Goal: Task Accomplishment & Management: Complete application form

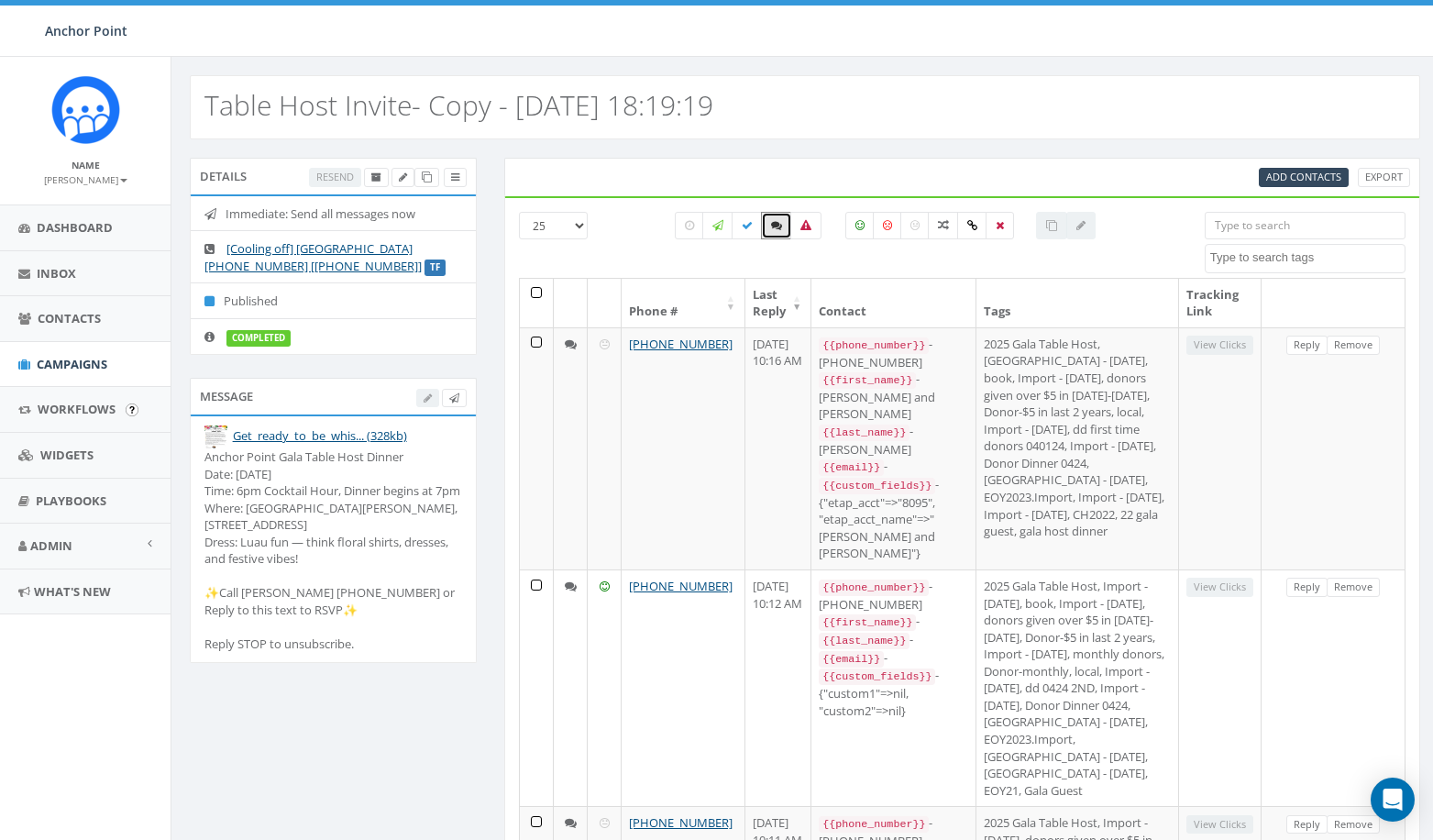
select select
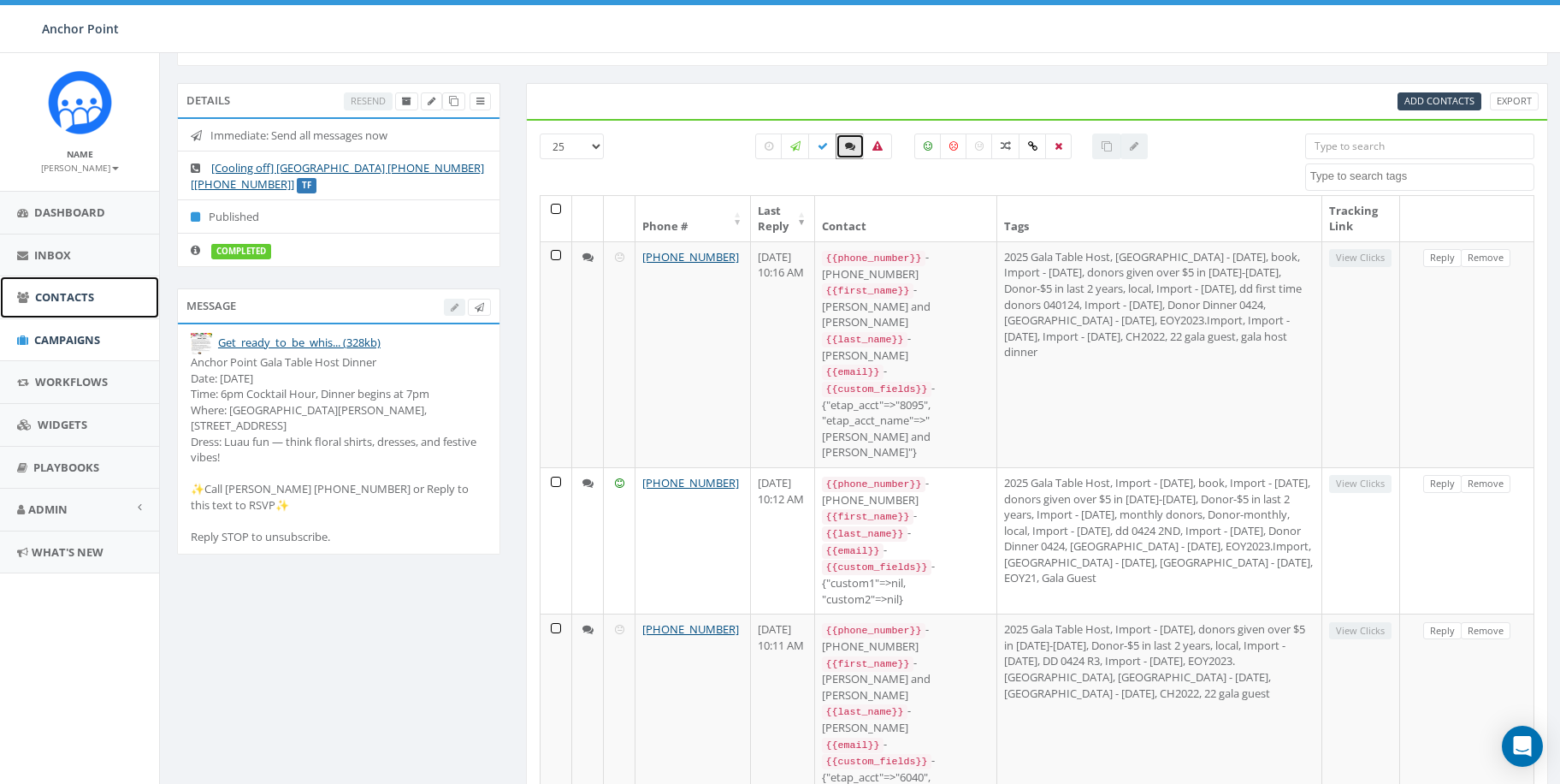
click at [62, 297] on span "Contacts" at bounding box center [64, 296] width 59 height 15
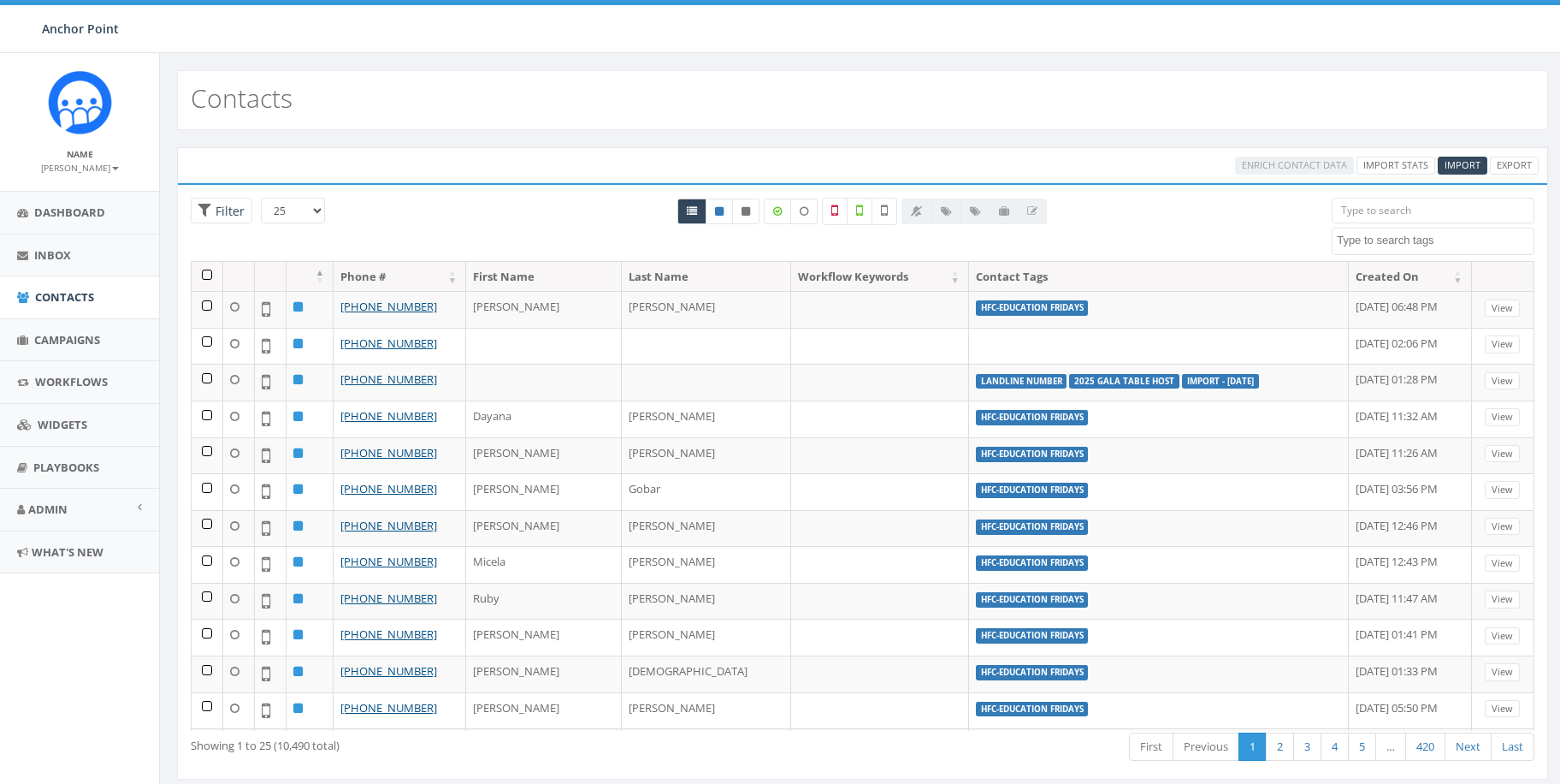
select select
click at [1456, 163] on span "Import" at bounding box center [1463, 164] width 36 height 13
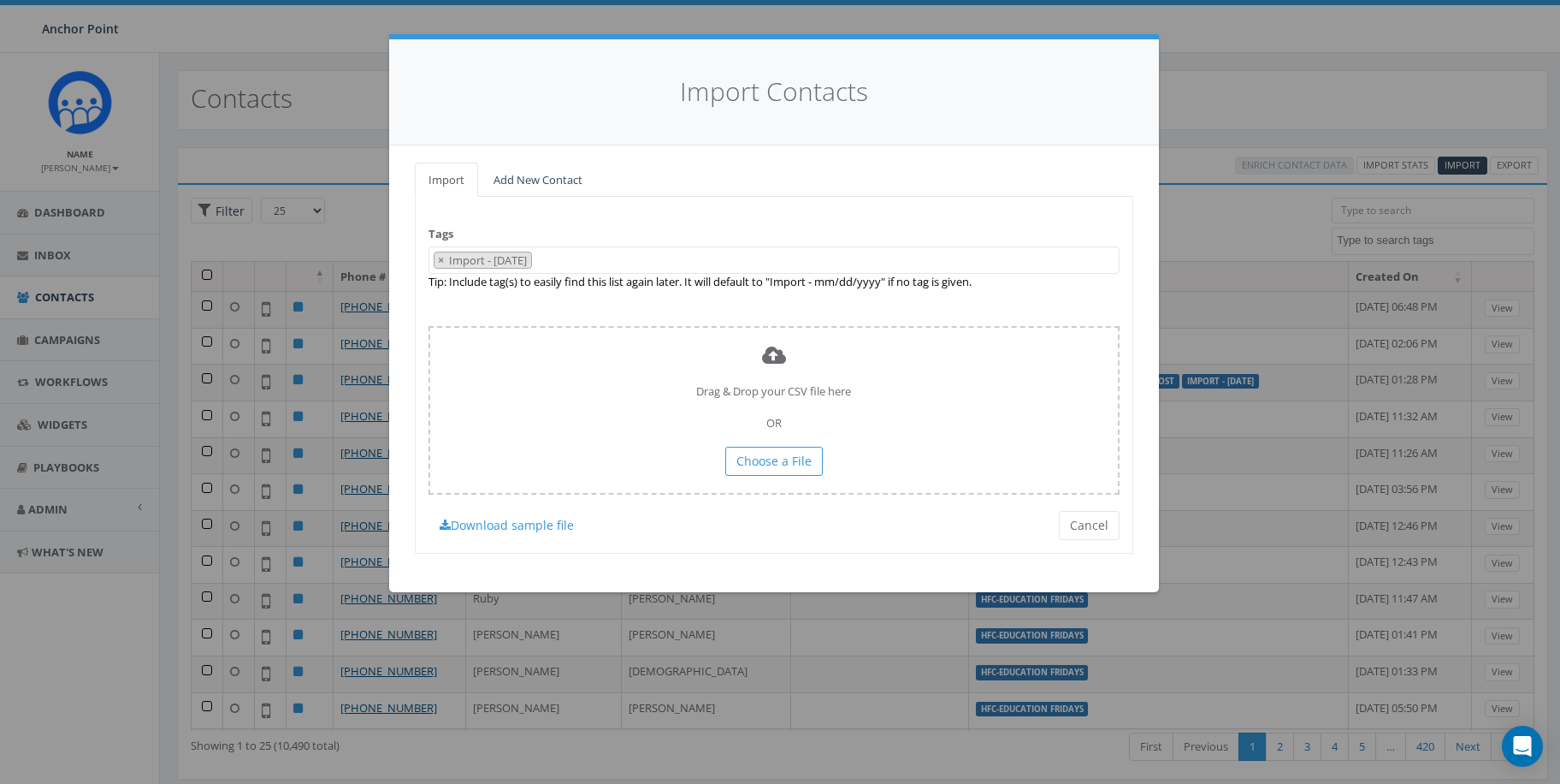
click at [574, 259] on span "× Import - 09/05/2025" at bounding box center [774, 261] width 691 height 29
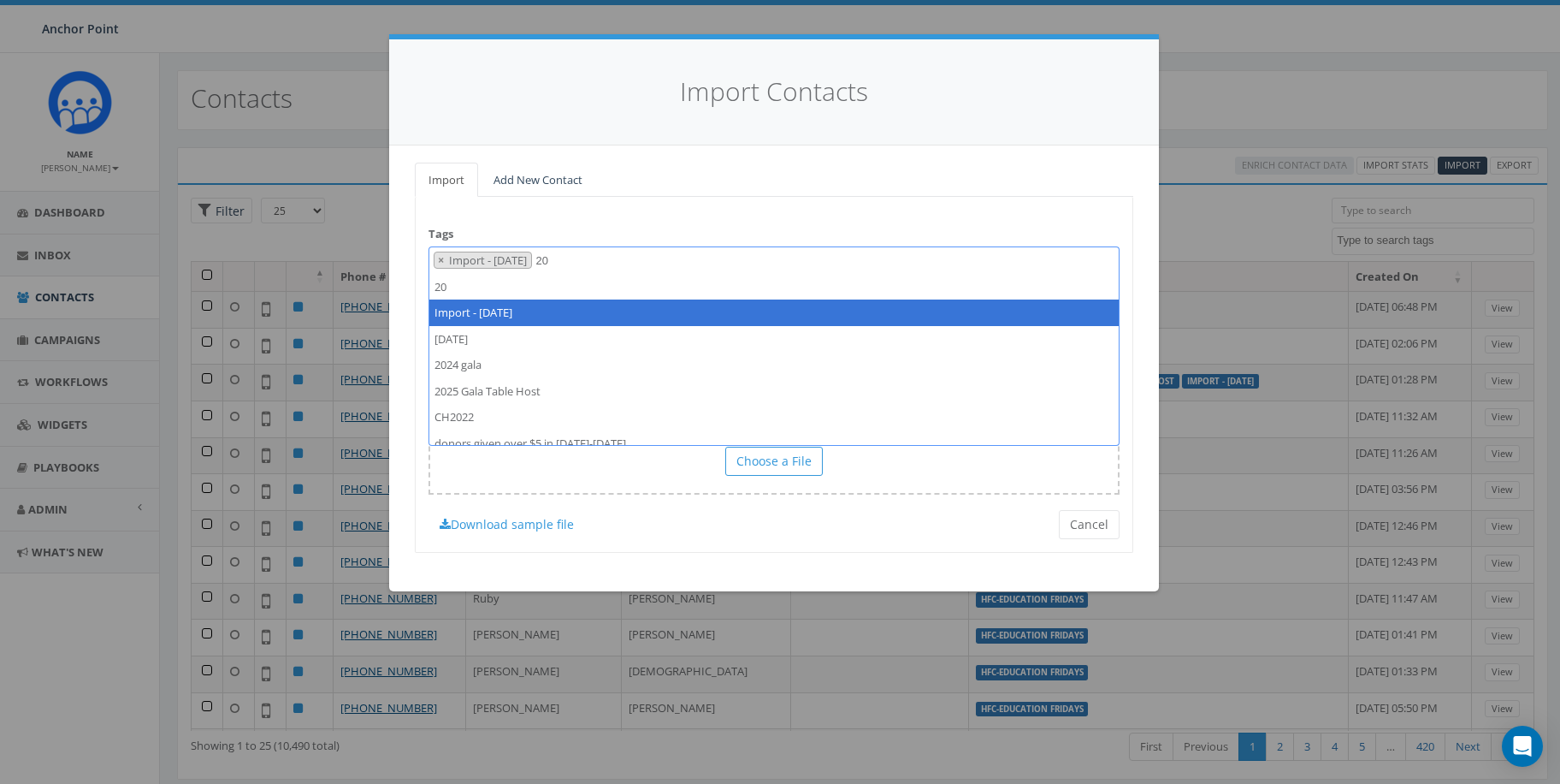
type textarea "2"
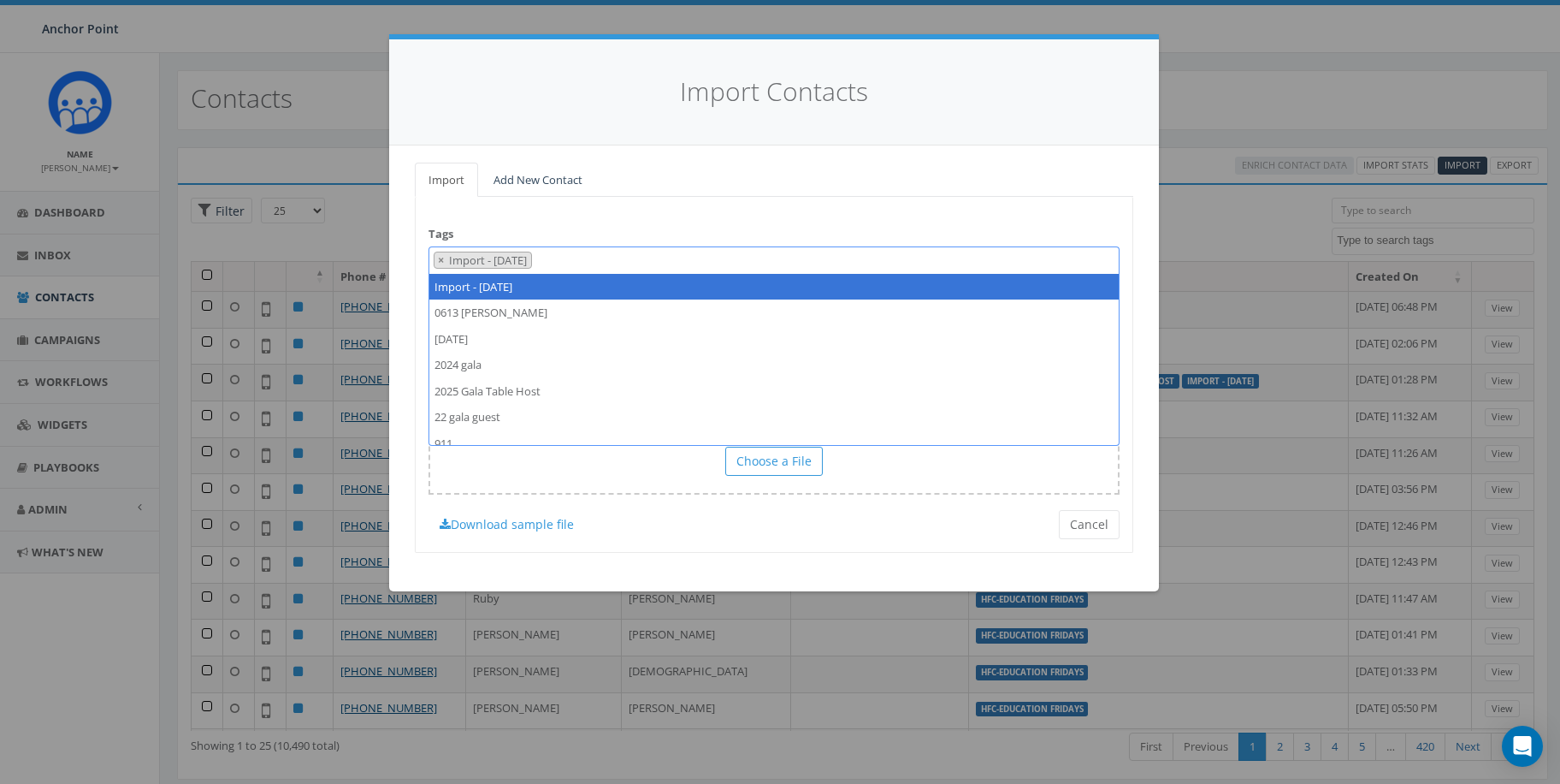
select select
type textarea "Import - 09/05/2025"
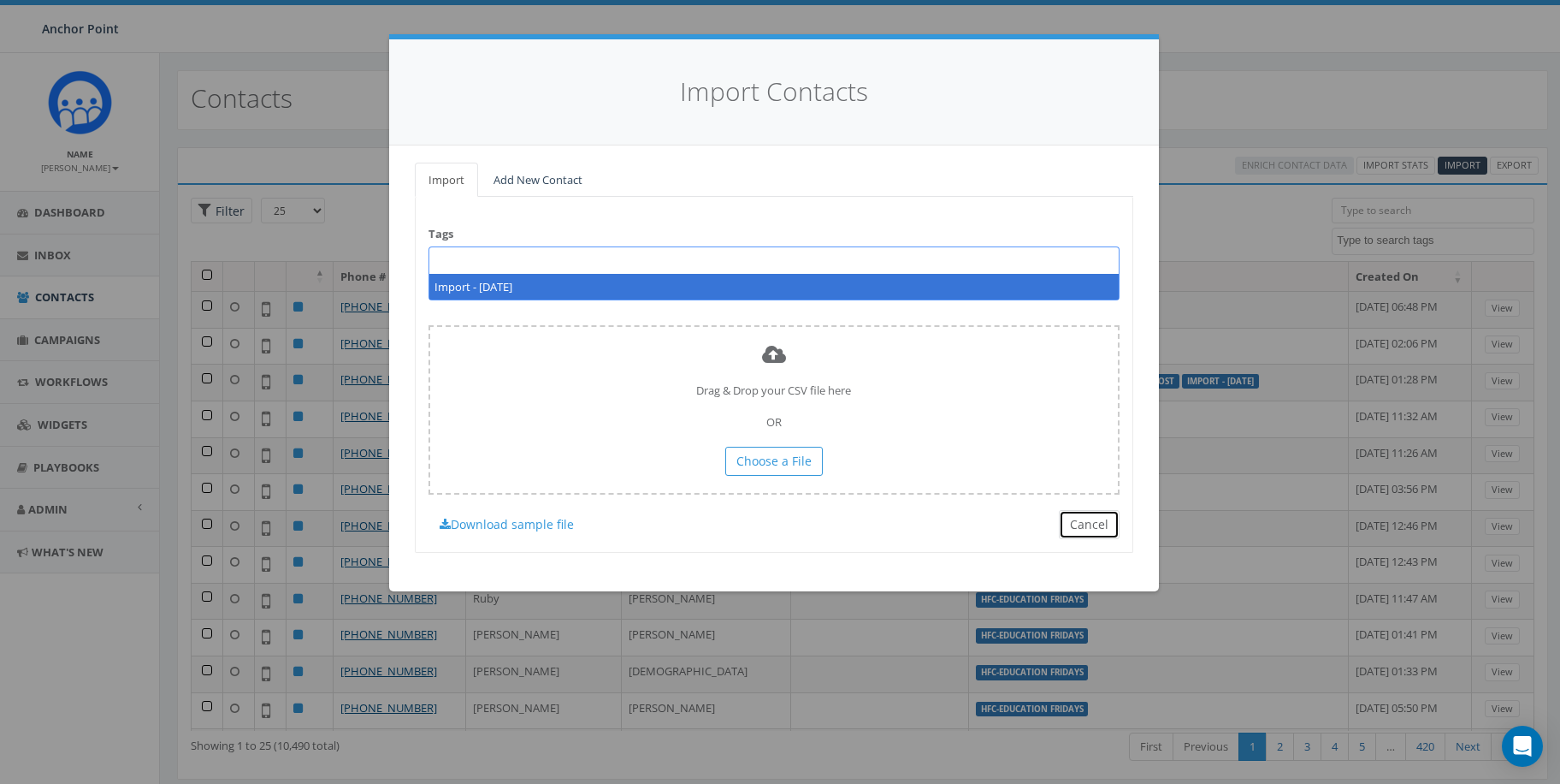
click at [1092, 528] on button "Cancel" at bounding box center [1089, 524] width 61 height 29
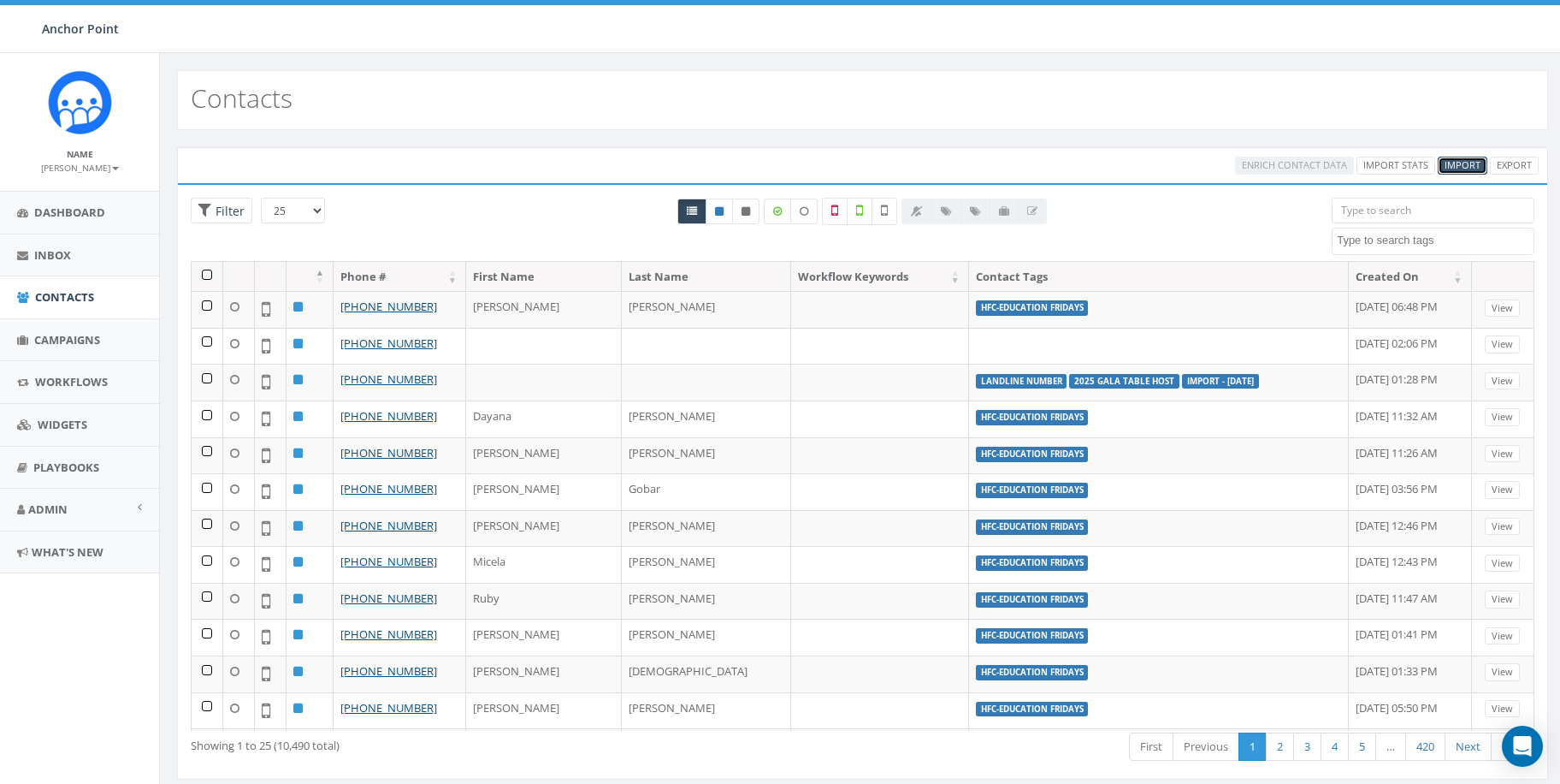
click at [1456, 165] on span "Import" at bounding box center [1463, 164] width 36 height 13
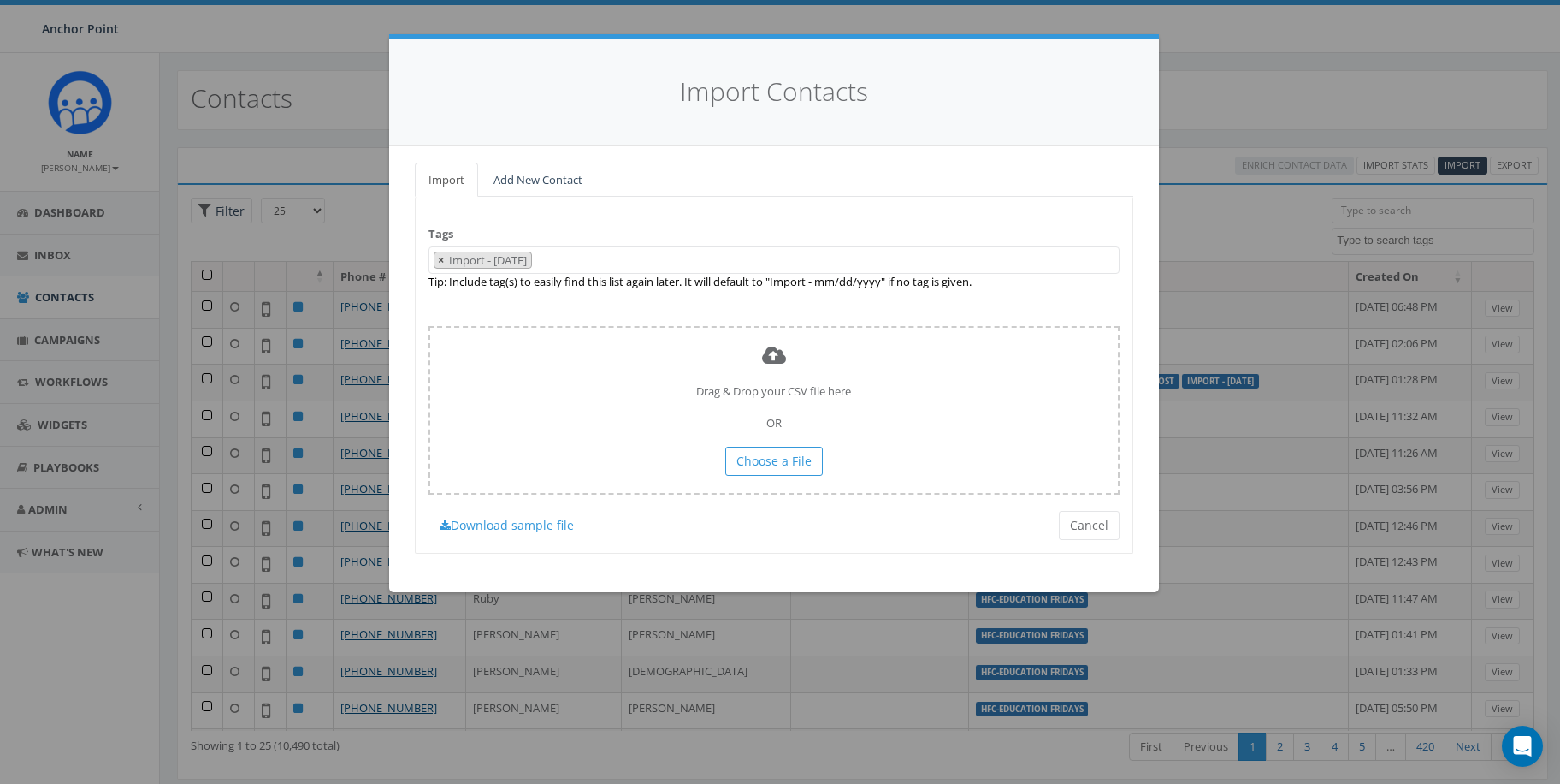
click at [439, 260] on span "×" at bounding box center [440, 260] width 6 height 15
select select
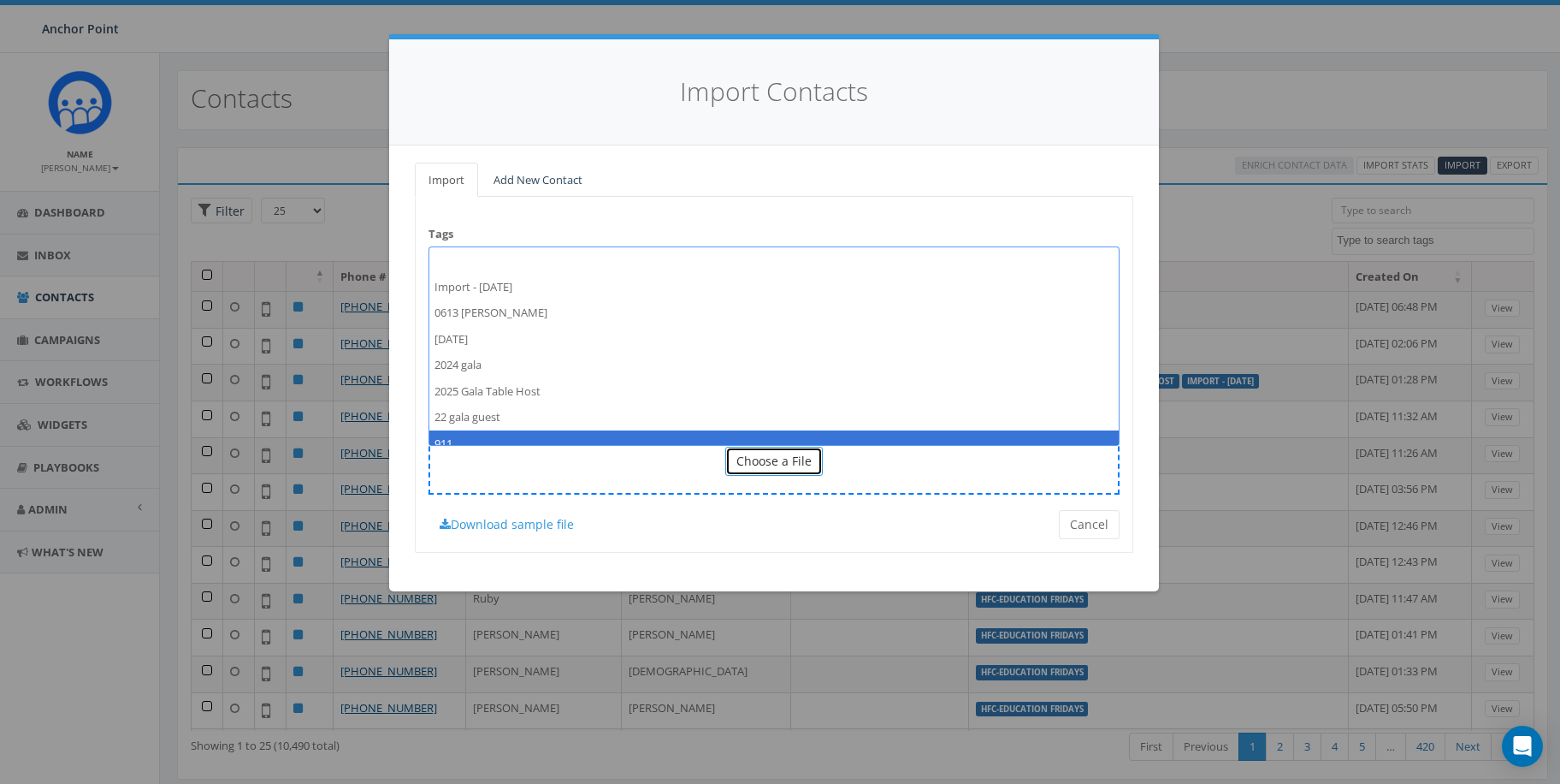
click at [744, 459] on span "Choose a File" at bounding box center [774, 461] width 75 height 16
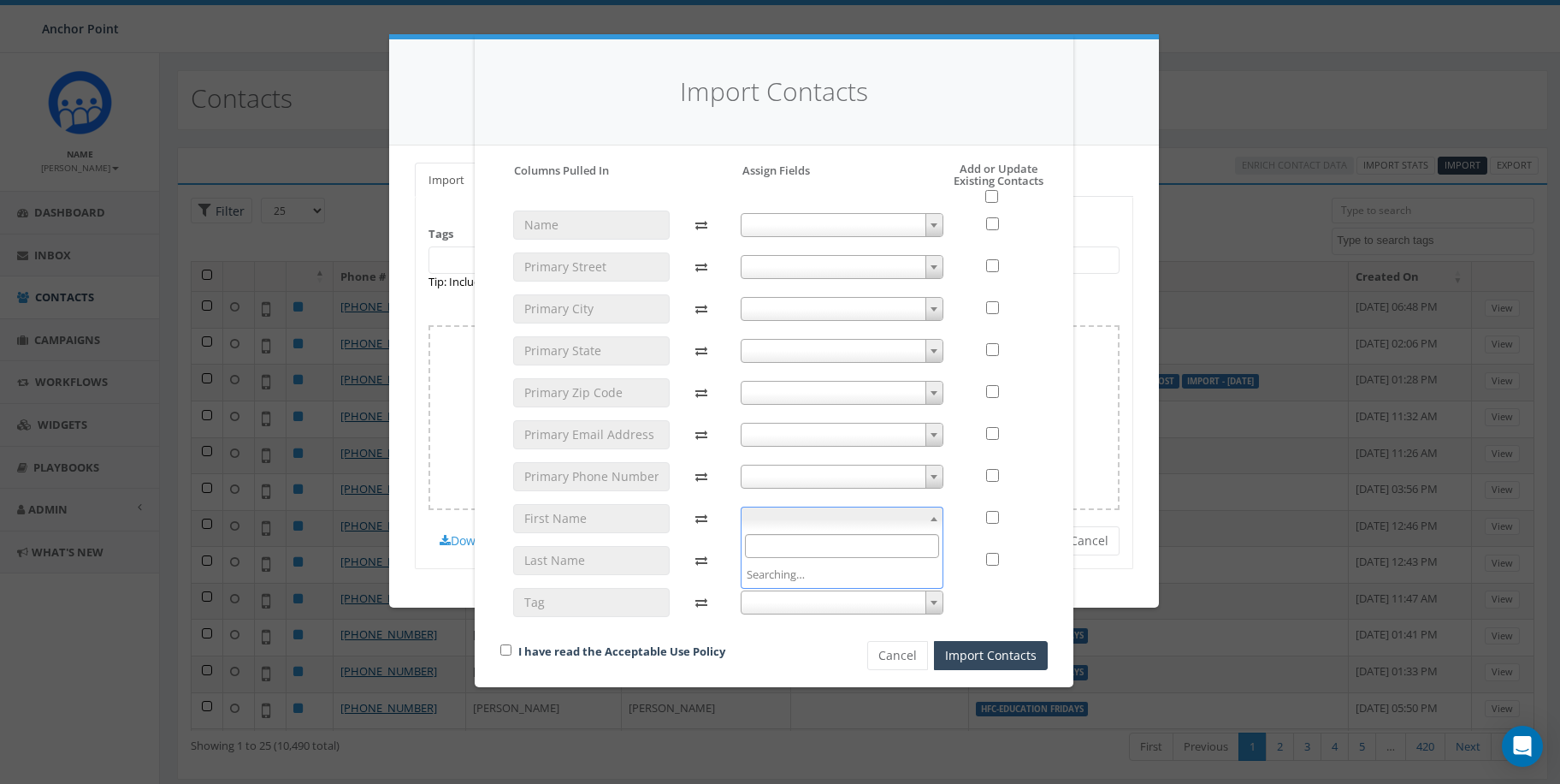
click at [932, 517] on b at bounding box center [934, 519] width 7 height 4
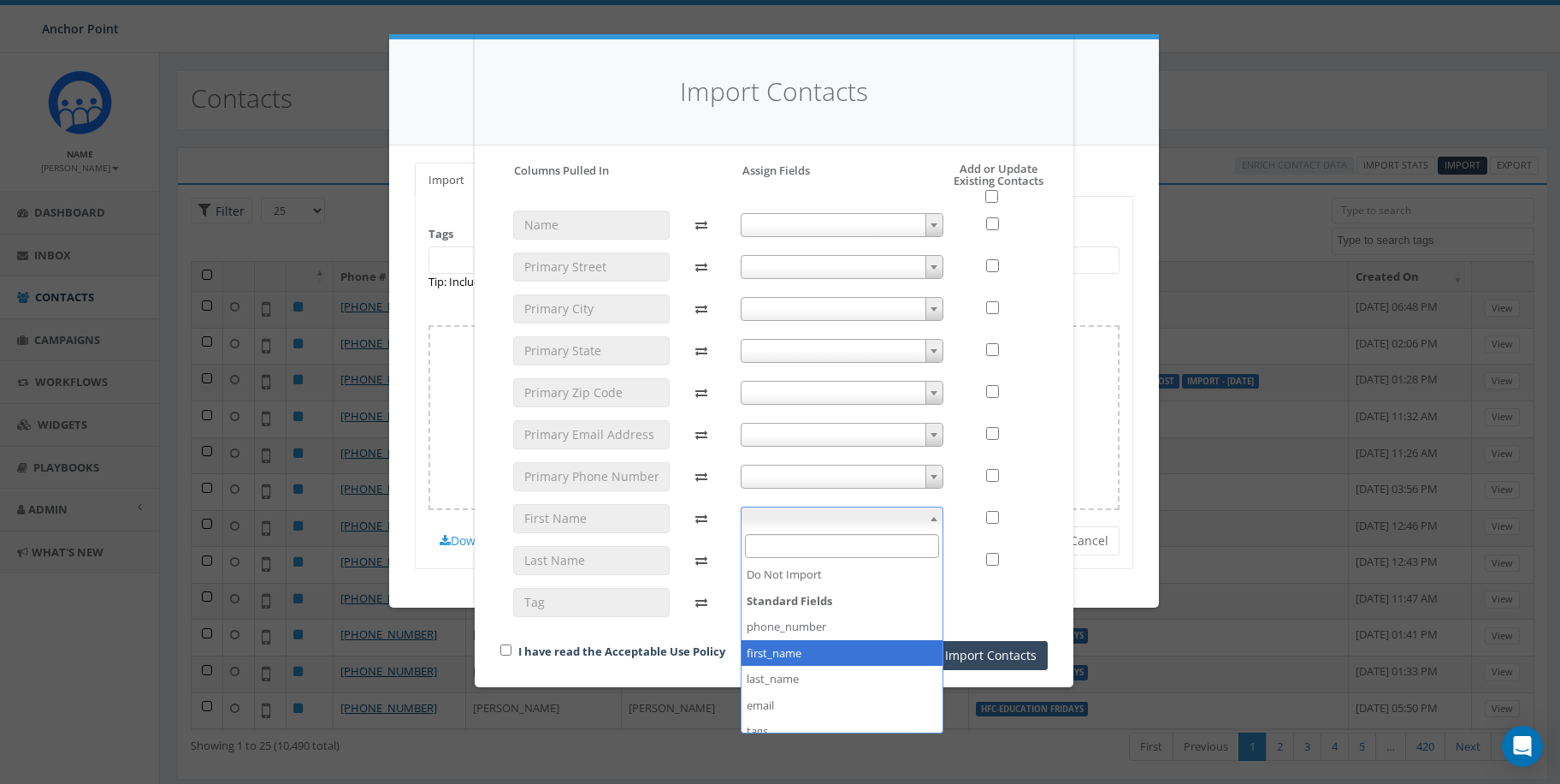
select select "first_name"
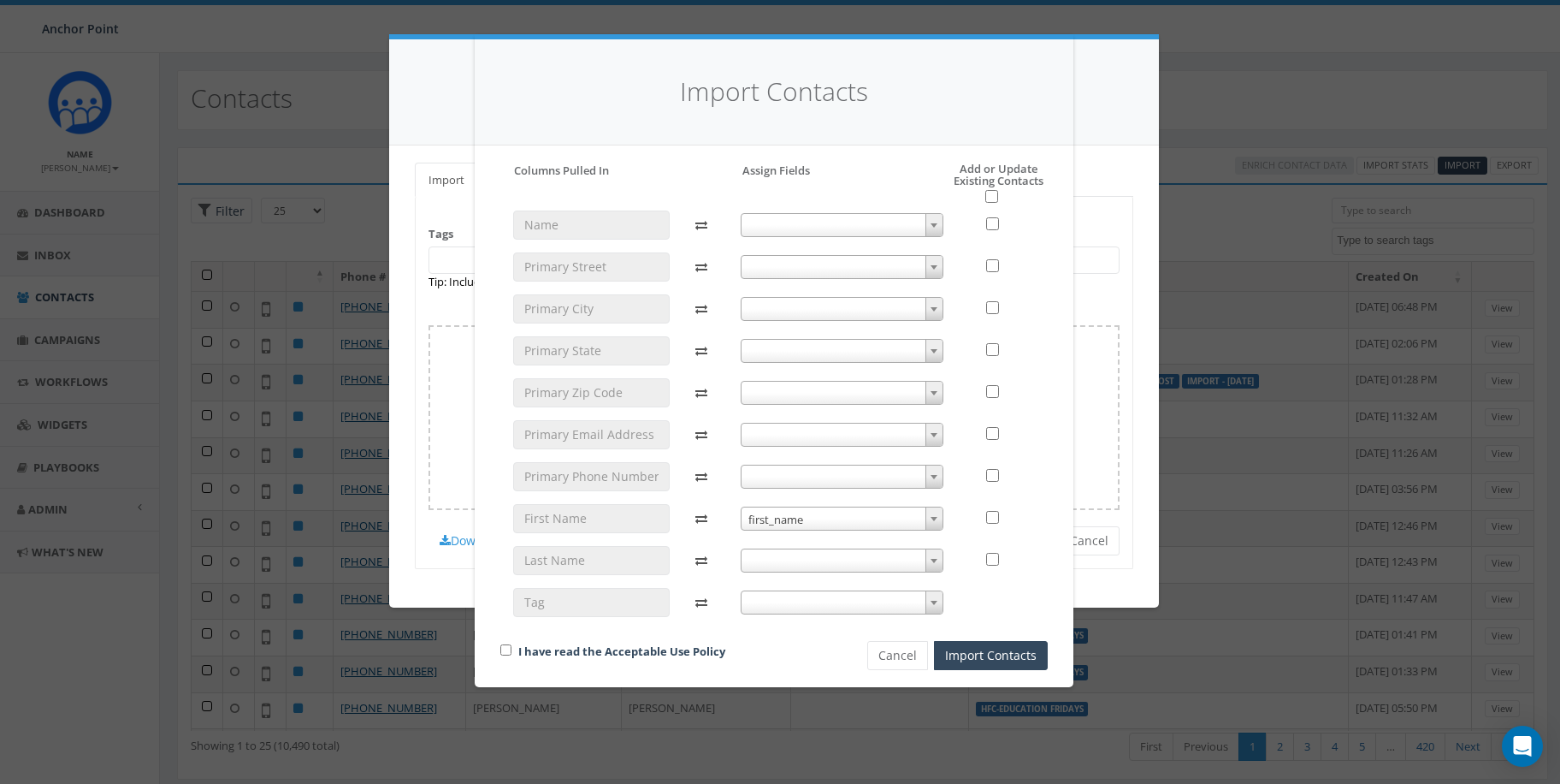
click at [933, 555] on span at bounding box center [934, 560] width 17 height 22
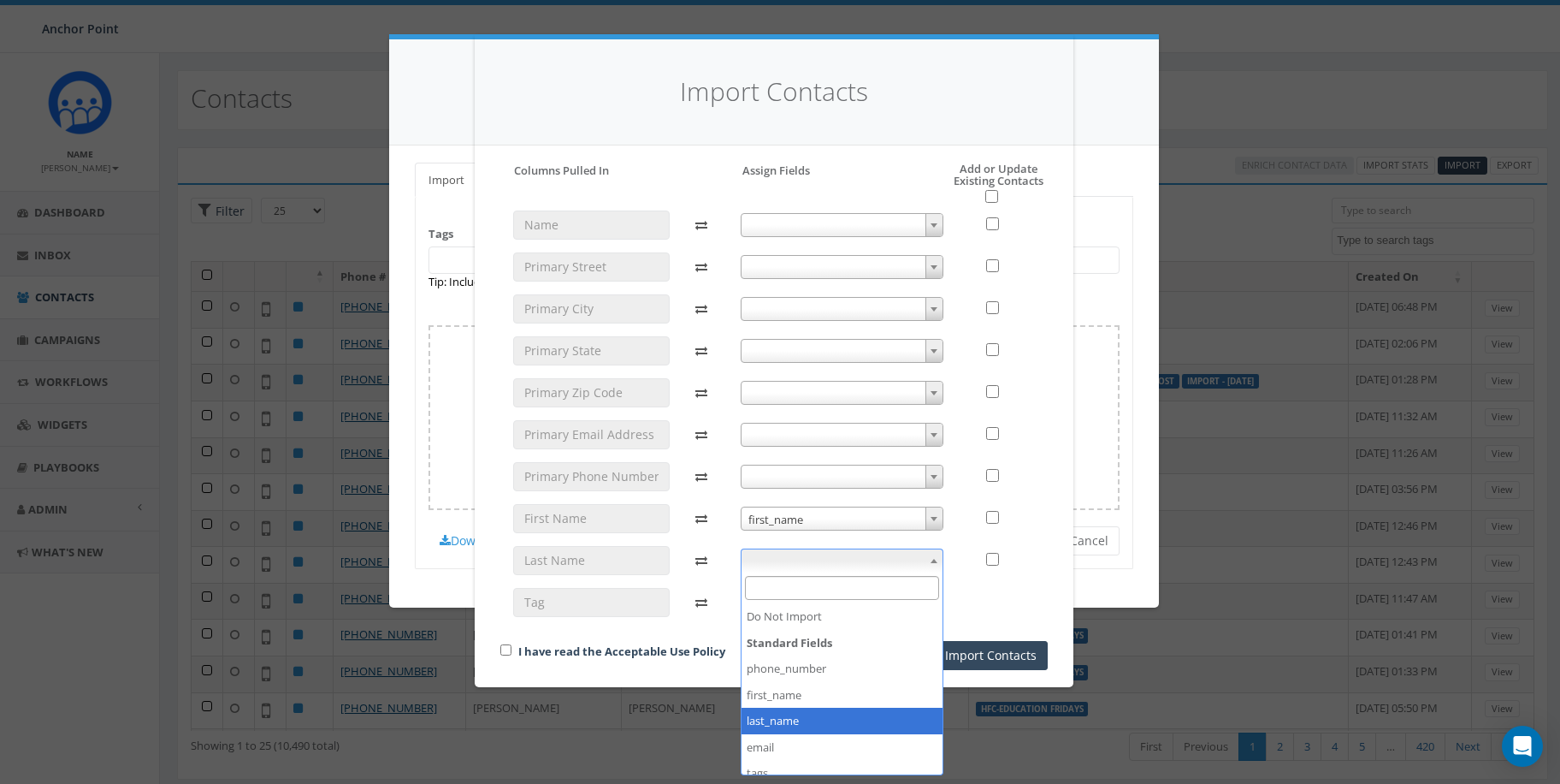
select select "last_name"
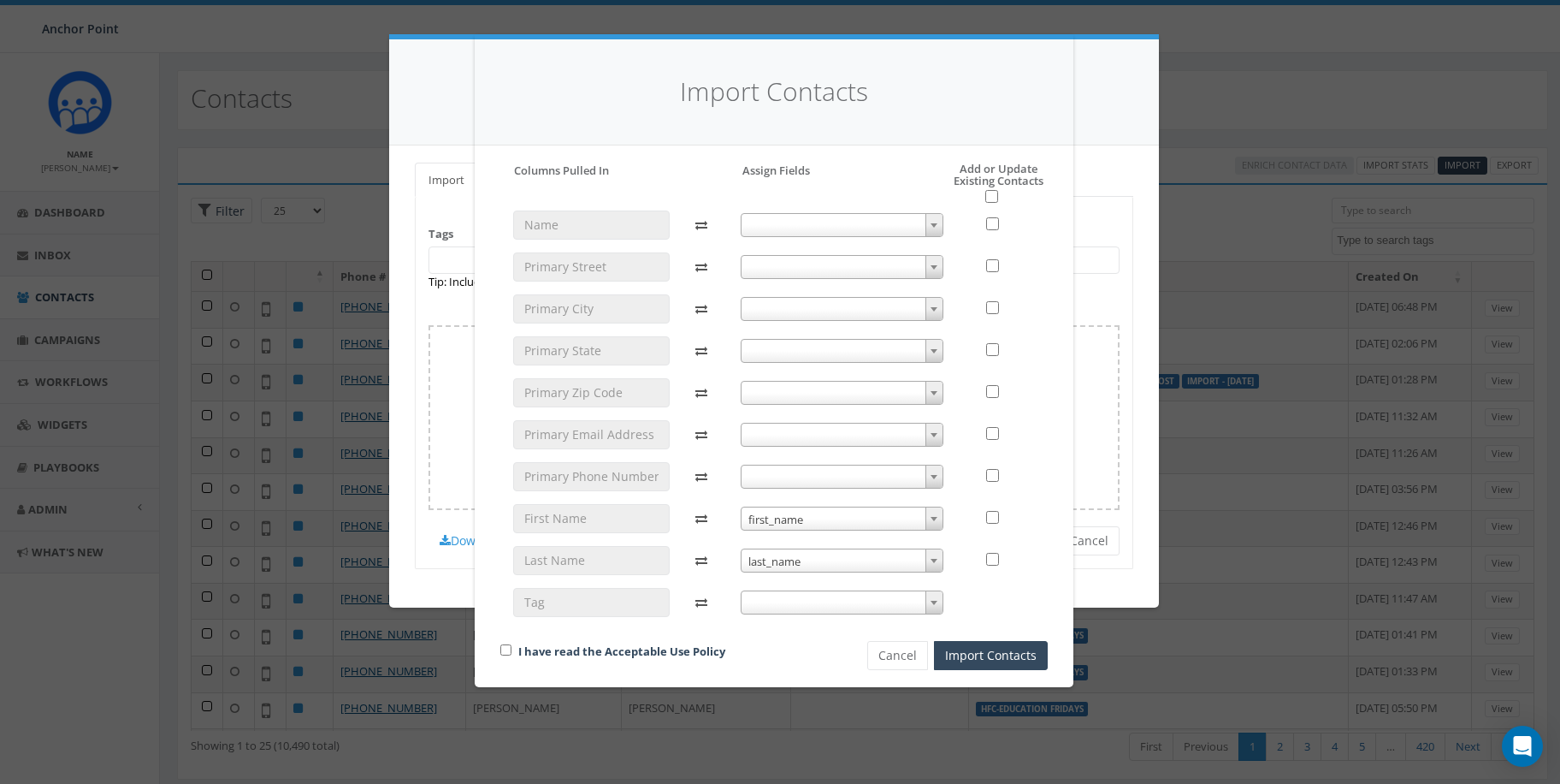
click at [938, 596] on span at bounding box center [934, 602] width 17 height 22
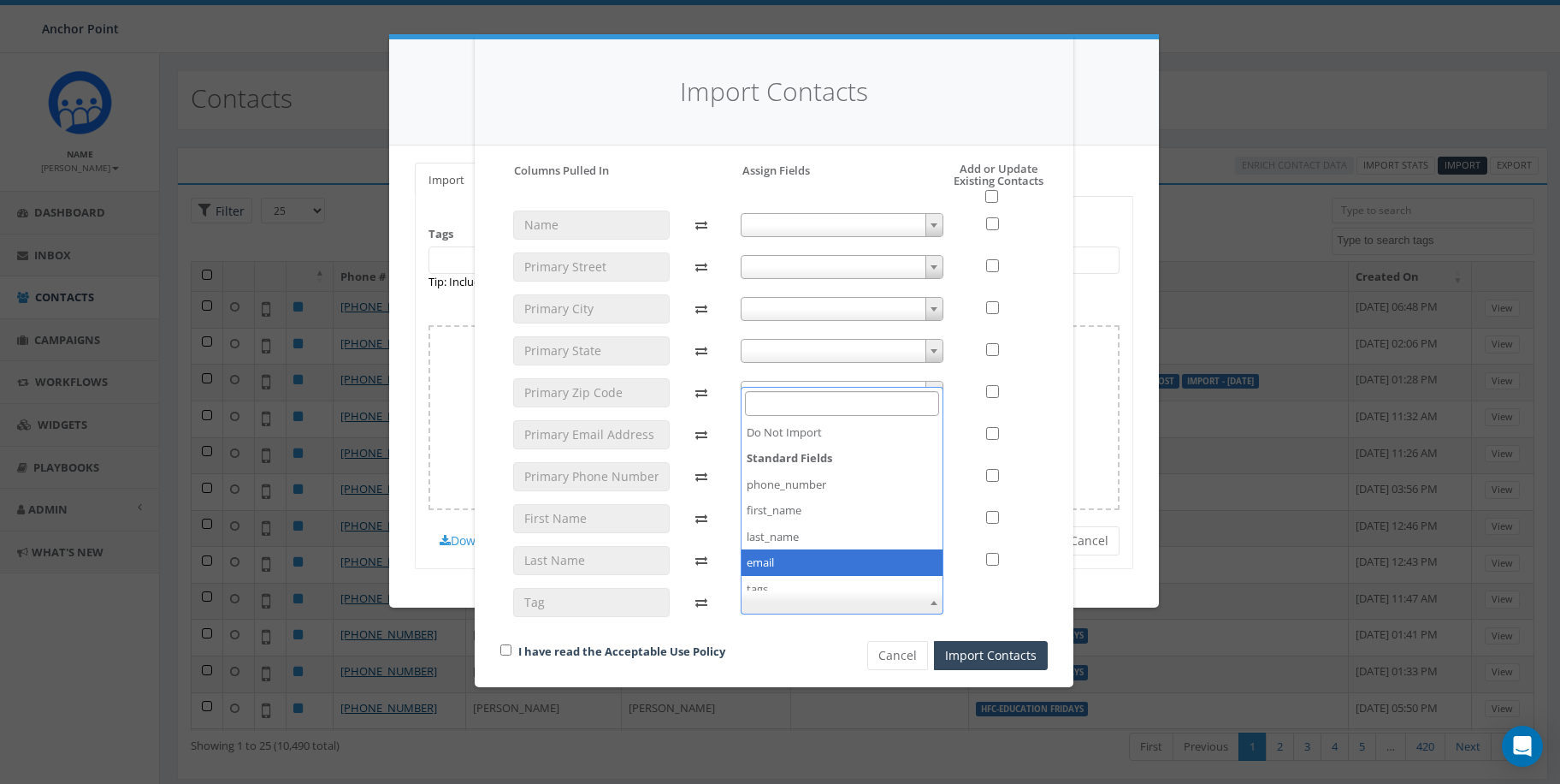
scroll to position [86, 0]
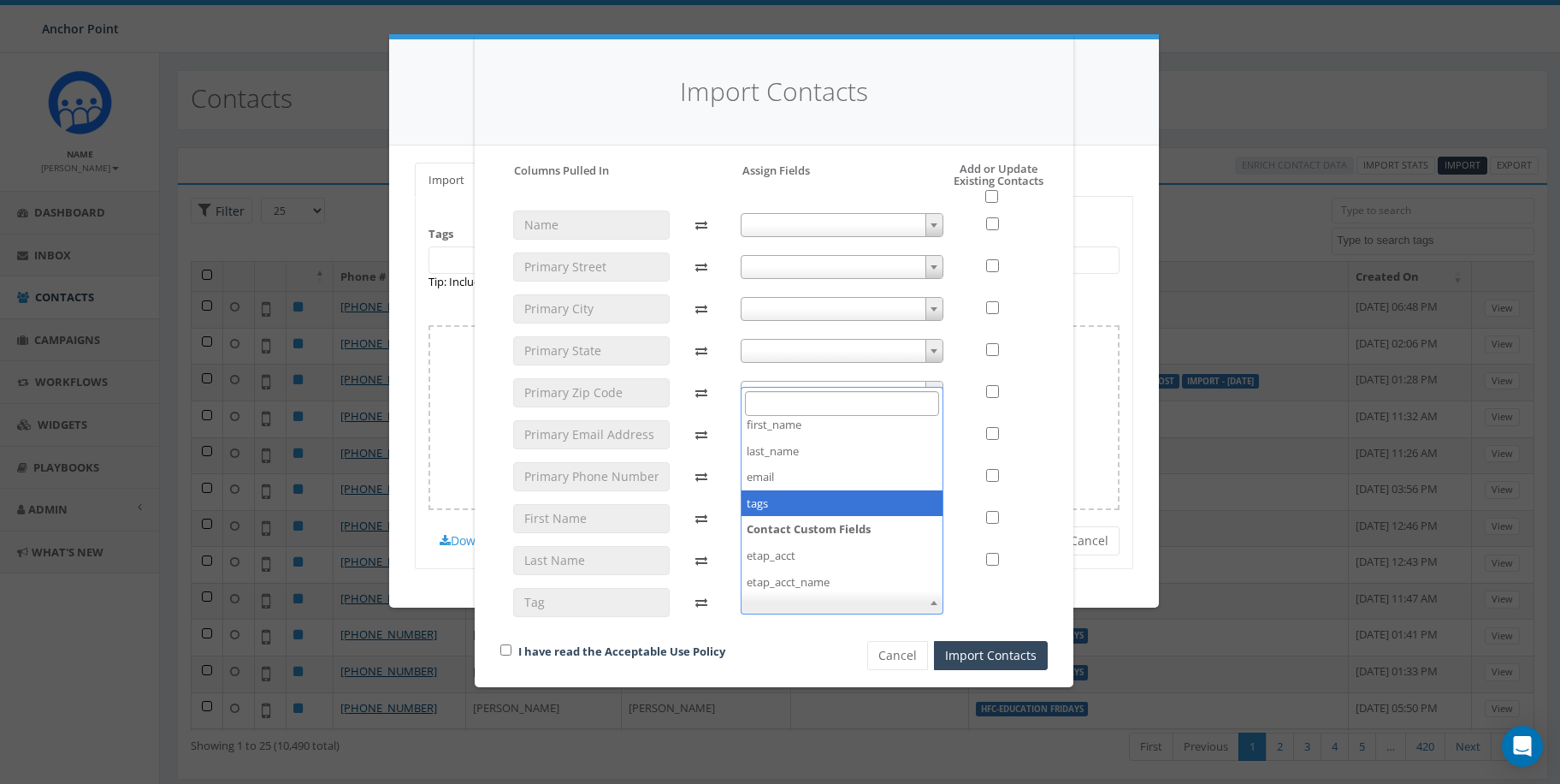
select select "tags"
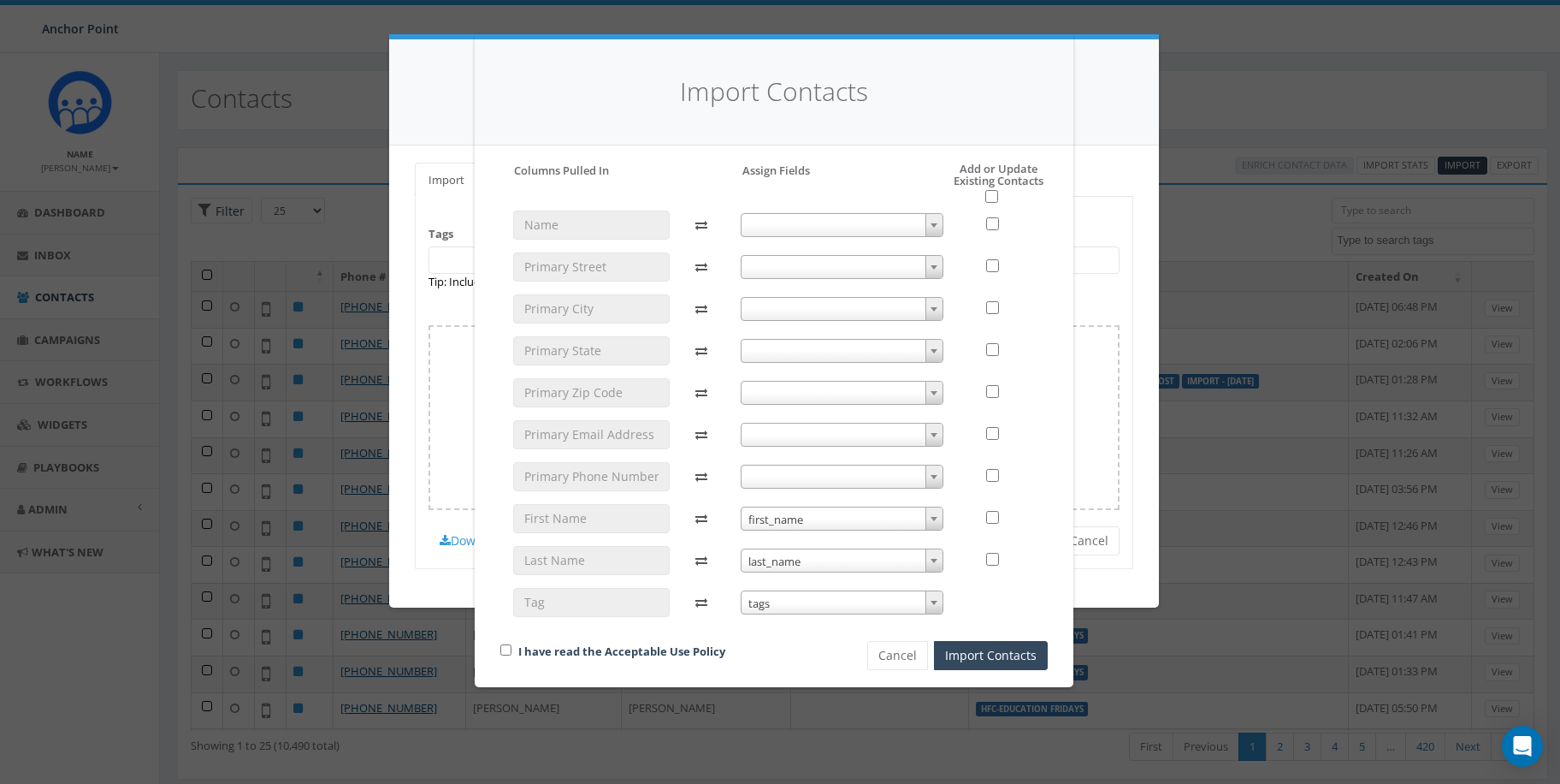
click at [935, 475] on b at bounding box center [934, 477] width 7 height 4
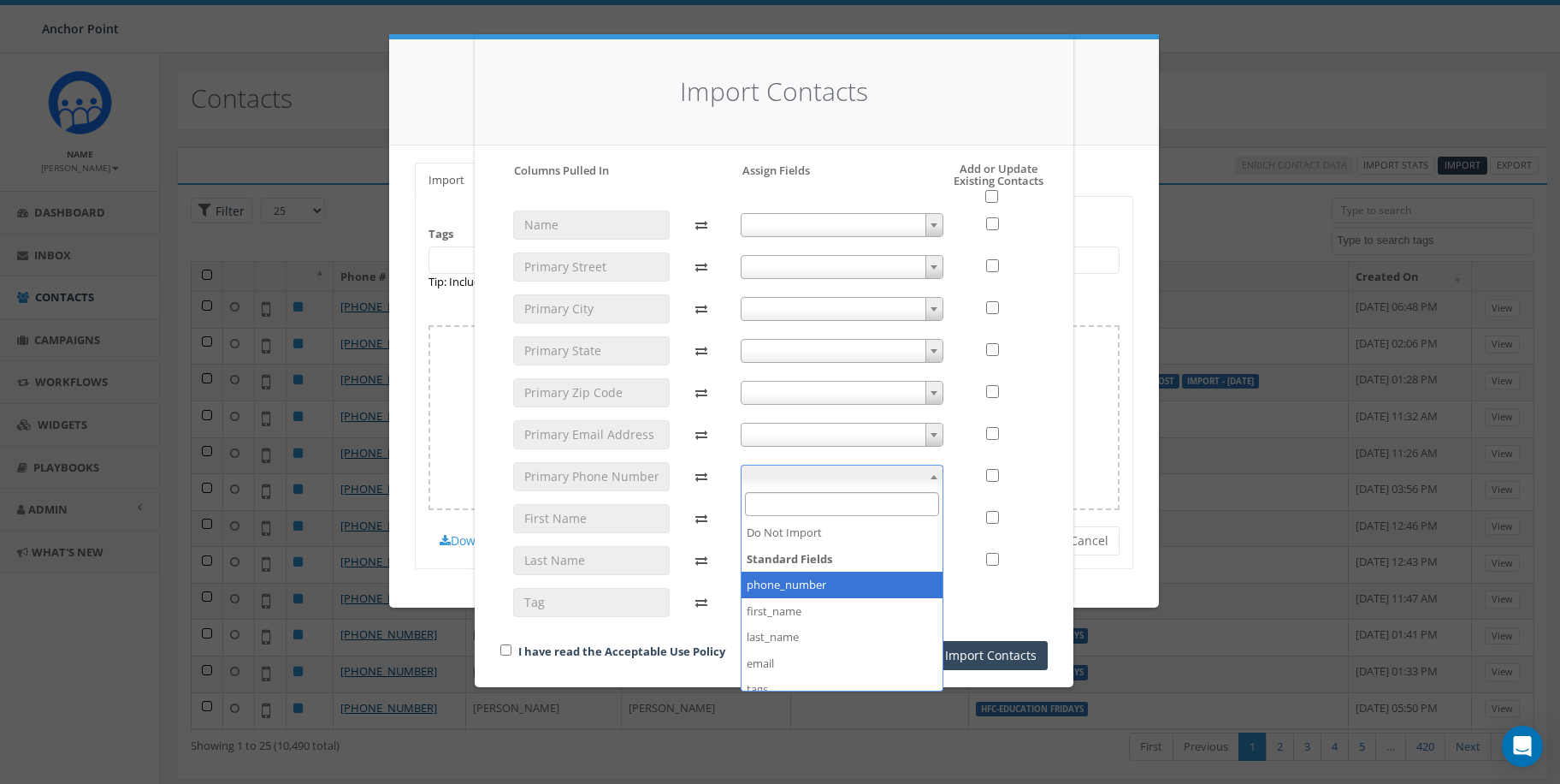
select select "phone_number"
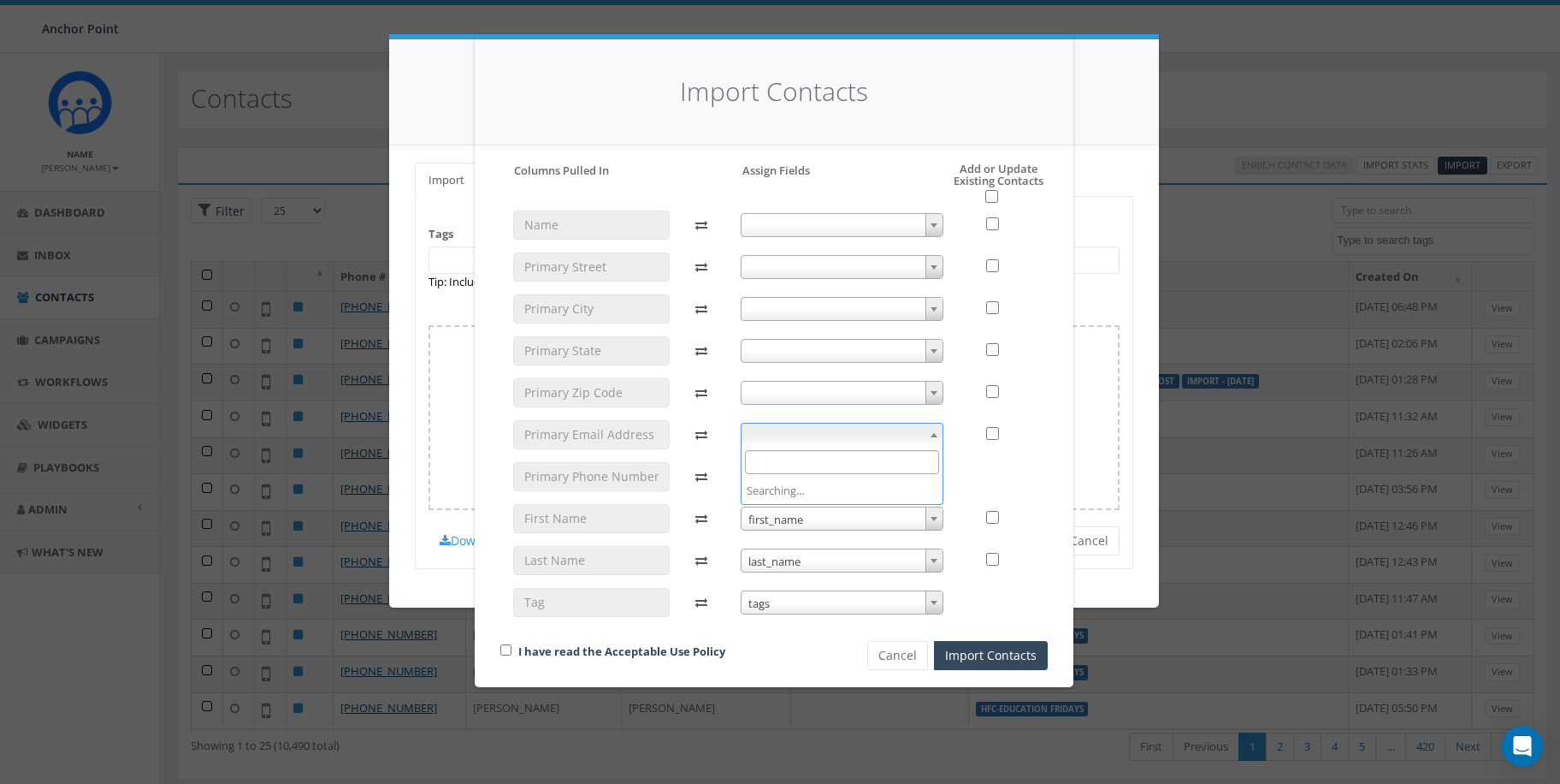
click at [936, 434] on b at bounding box center [934, 435] width 7 height 4
select select "email"
click at [994, 194] on input "checkbox" at bounding box center [992, 196] width 13 height 13
checkbox input "true"
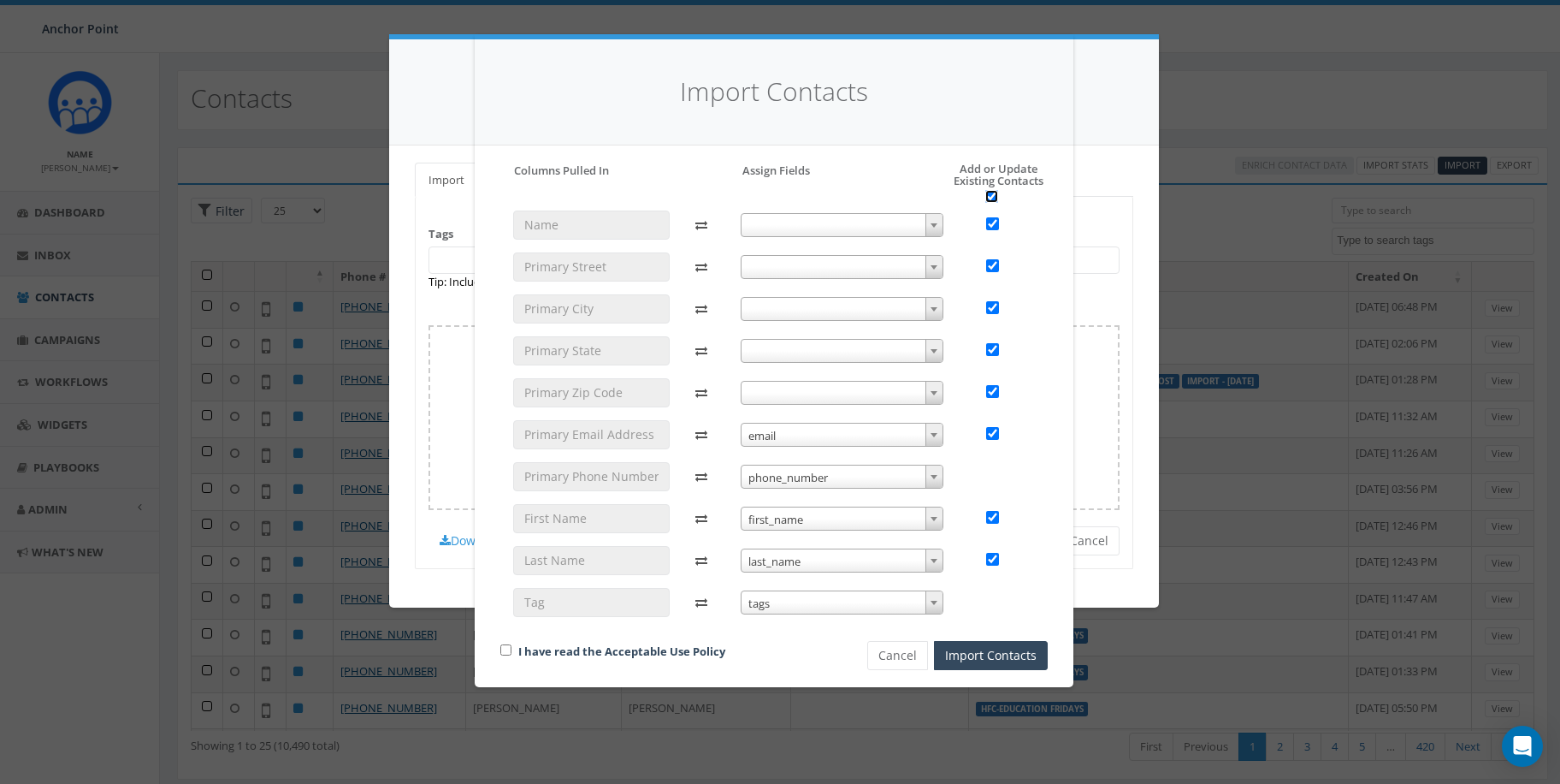
checkbox input "true"
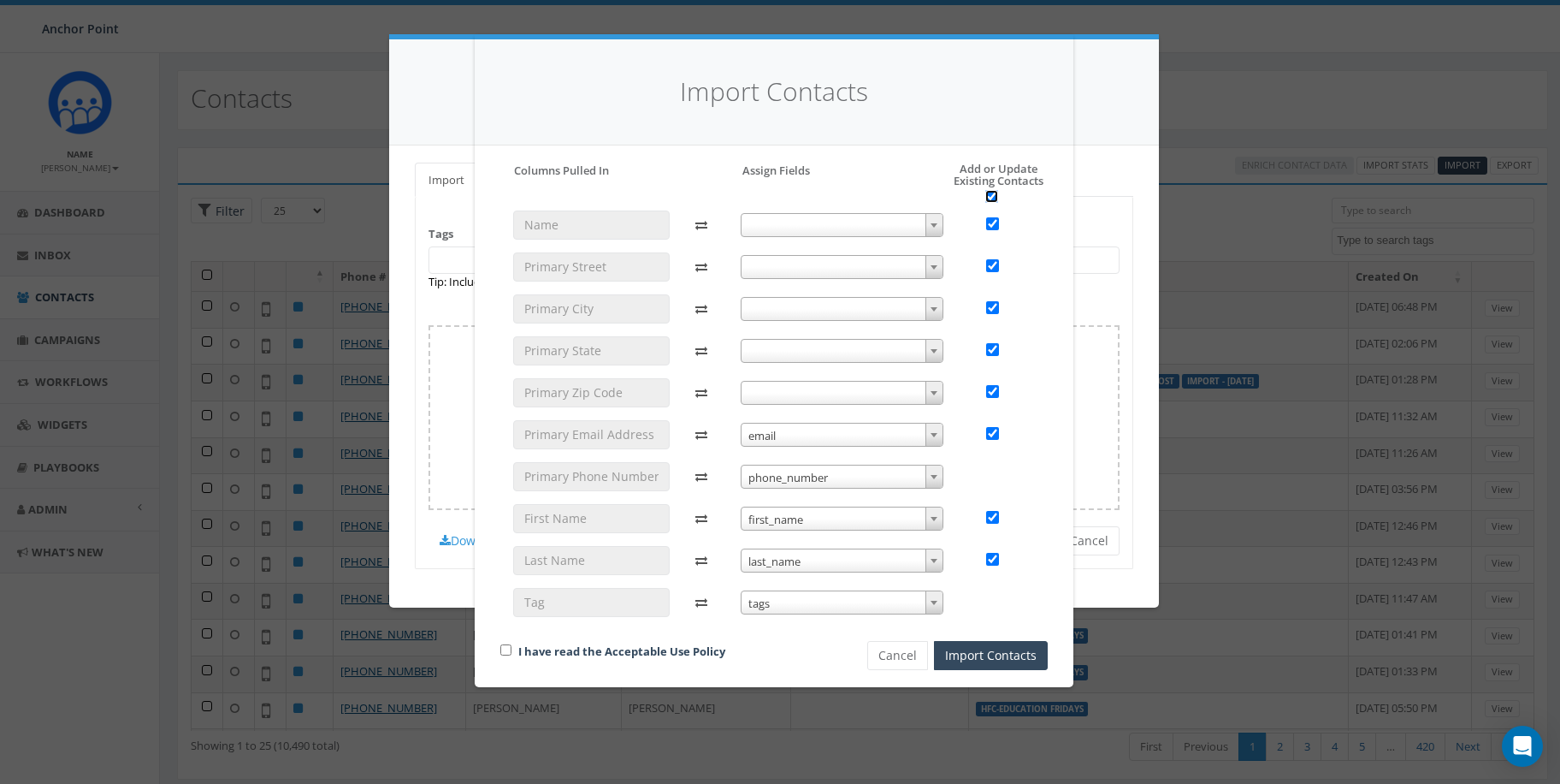
checkbox input "true"
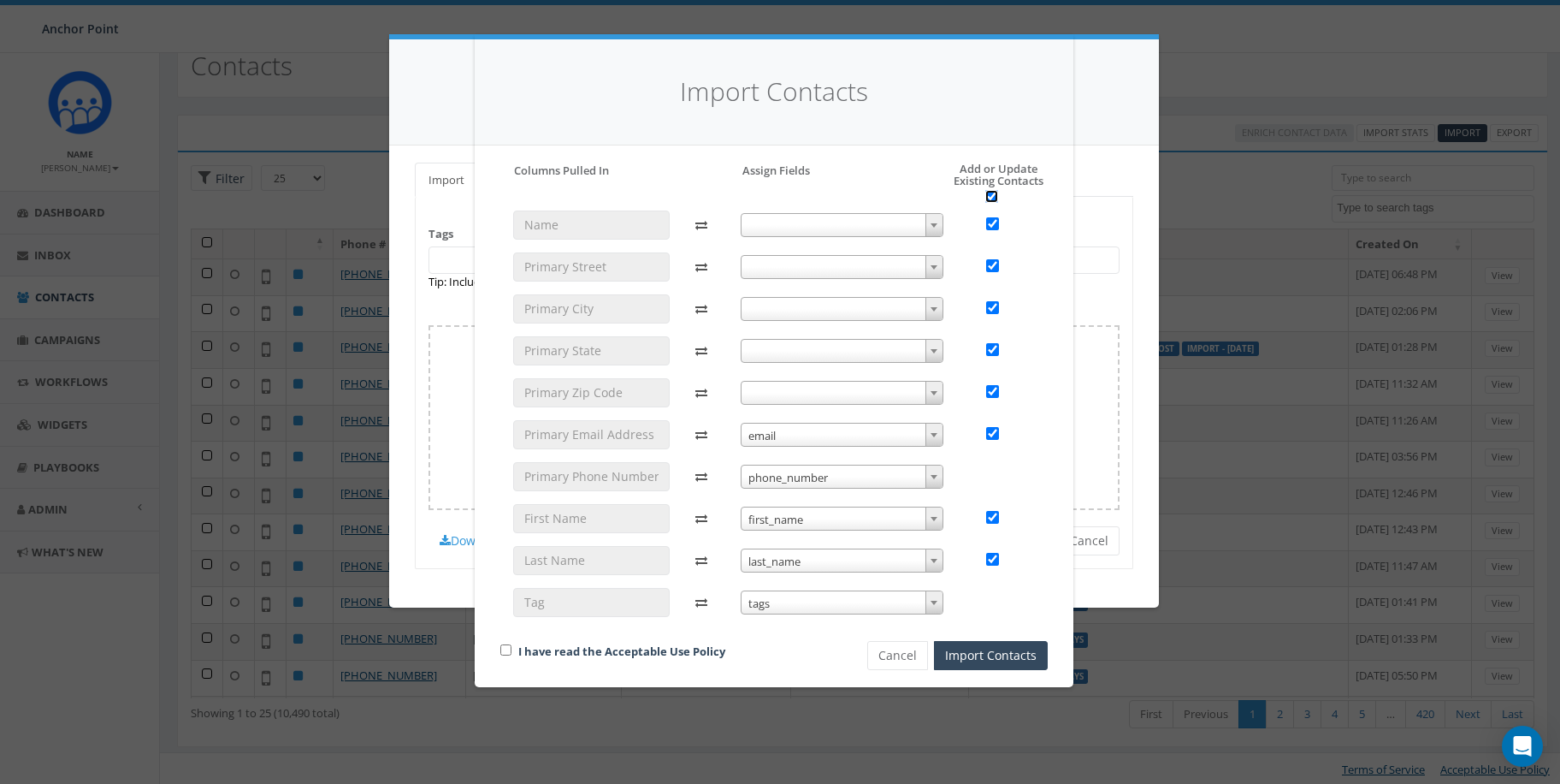
scroll to position [34, 0]
click at [507, 646] on input "checkbox" at bounding box center [505, 649] width 11 height 11
checkbox input "true"
click at [992, 388] on input "checkbox" at bounding box center [993, 391] width 13 height 13
checkbox input "false"
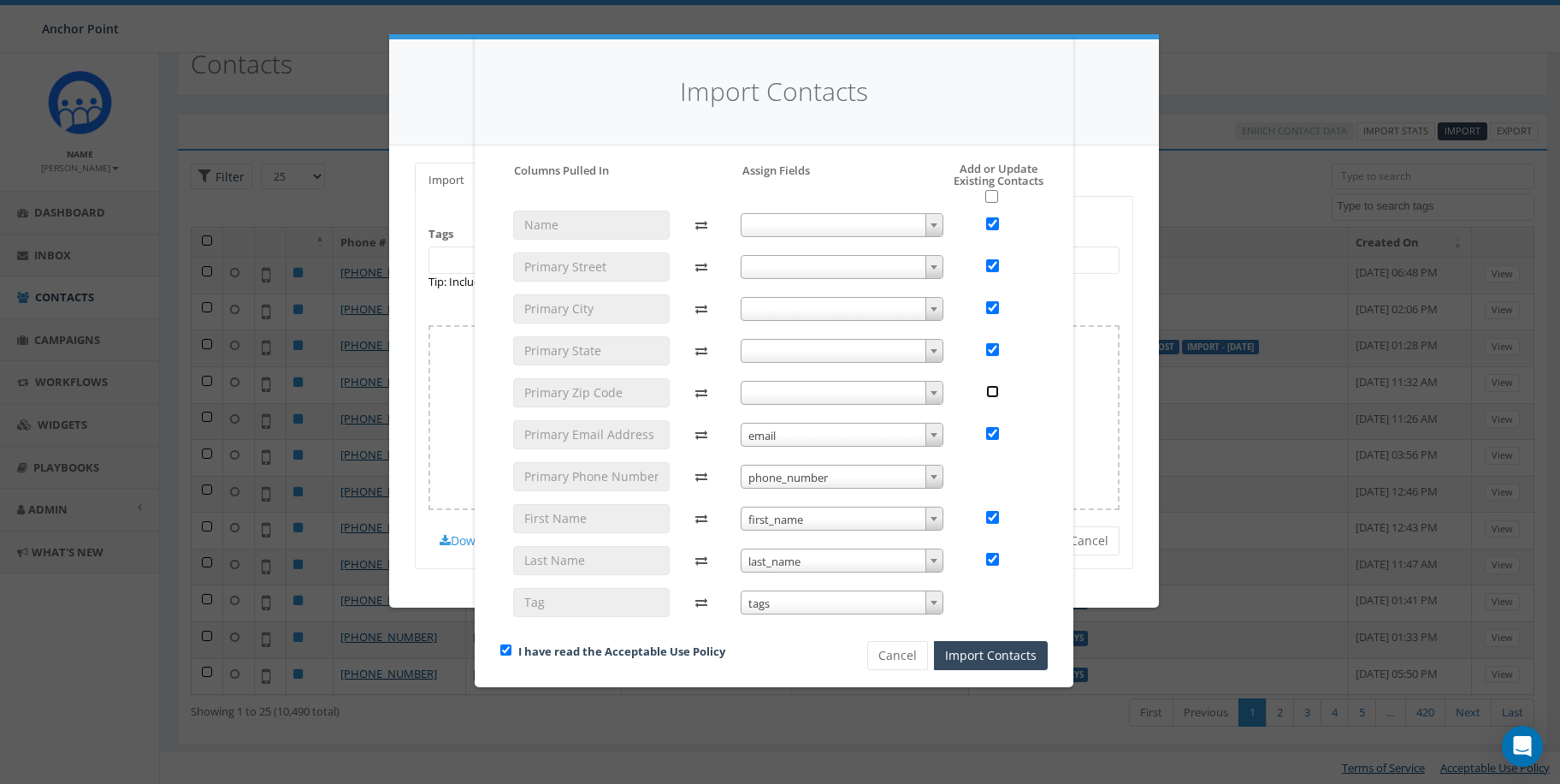
checkbox input "false"
click at [992, 340] on div at bounding box center [1002, 350] width 66 height 29
drag, startPoint x: 989, startPoint y: 345, endPoint x: 990, endPoint y: 336, distance: 9.1
click at [989, 337] on div at bounding box center [1002, 350] width 66 height 29
click at [991, 298] on div at bounding box center [1002, 309] width 66 height 29
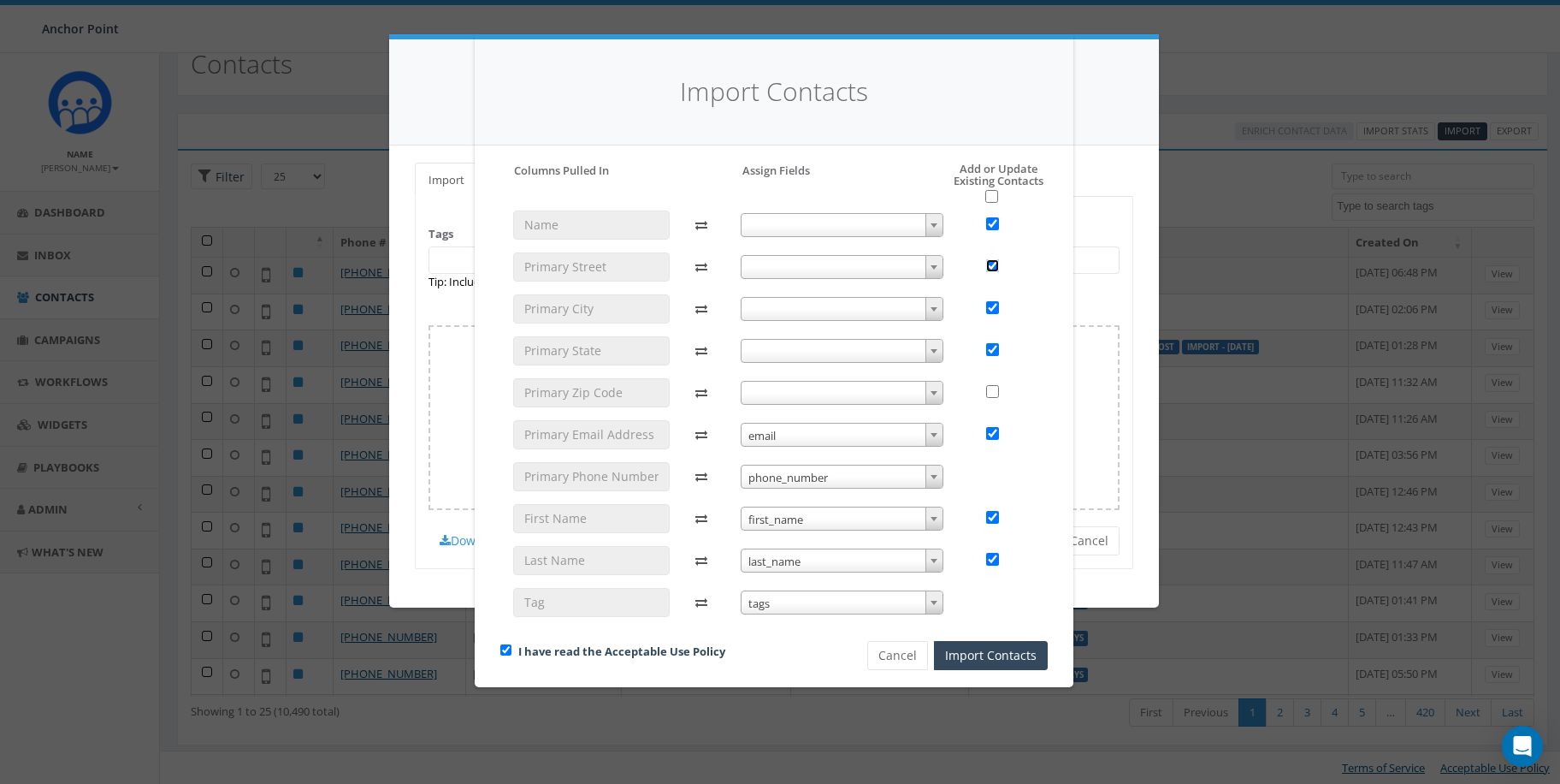
drag, startPoint x: 993, startPoint y: 263, endPoint x: 993, endPoint y: 227, distance: 36.0
click at [993, 254] on div at bounding box center [1002, 267] width 66 height 29
click at [992, 219] on input "checkbox" at bounding box center [993, 223] width 13 height 13
click at [995, 227] on input "checkbox" at bounding box center [993, 223] width 13 height 13
checkbox input "true"
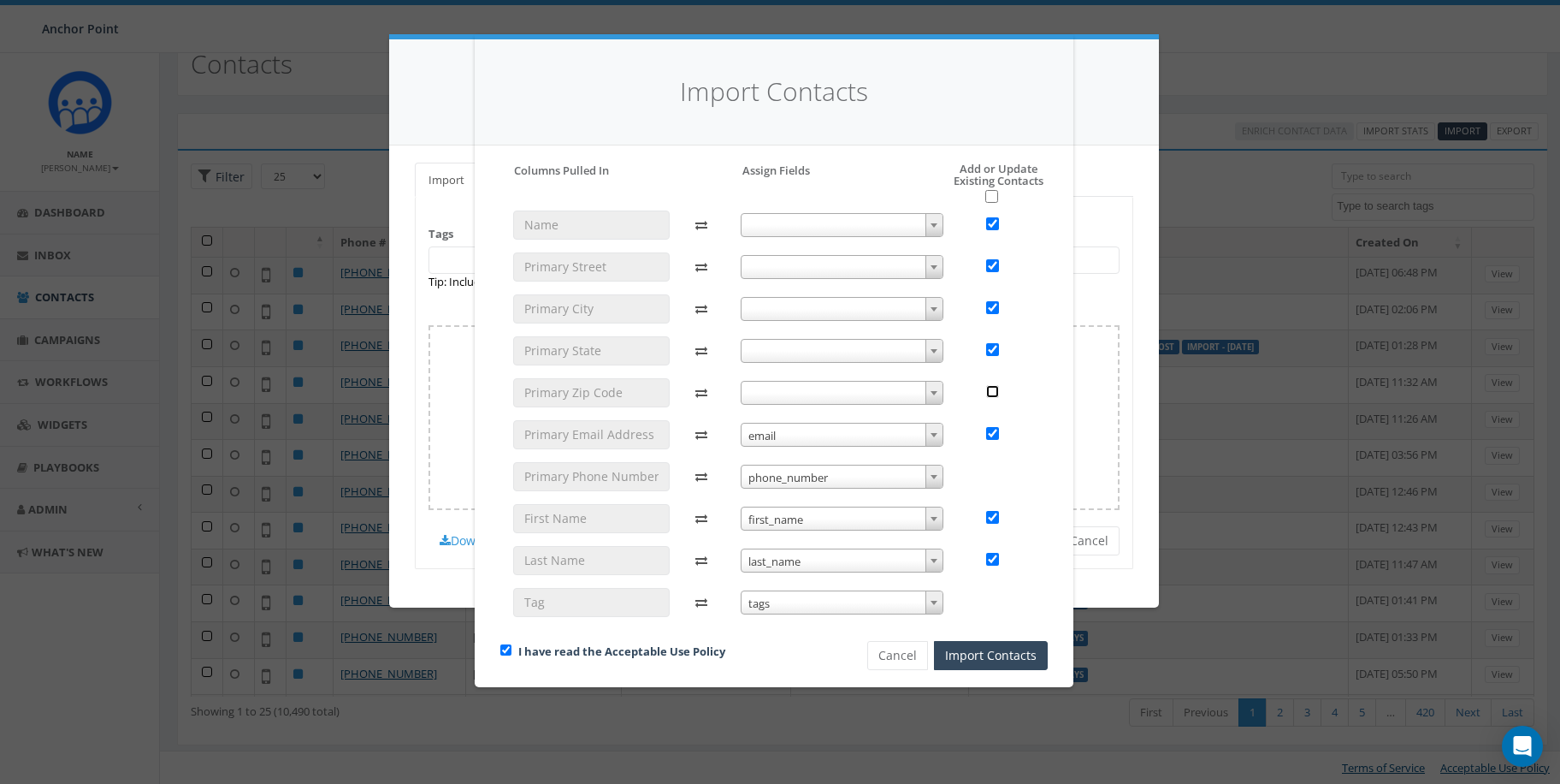
click at [992, 390] on input "checkbox" at bounding box center [993, 391] width 13 height 13
checkbox input "true"
click at [965, 654] on button "Import Contacts" at bounding box center [990, 655] width 113 height 29
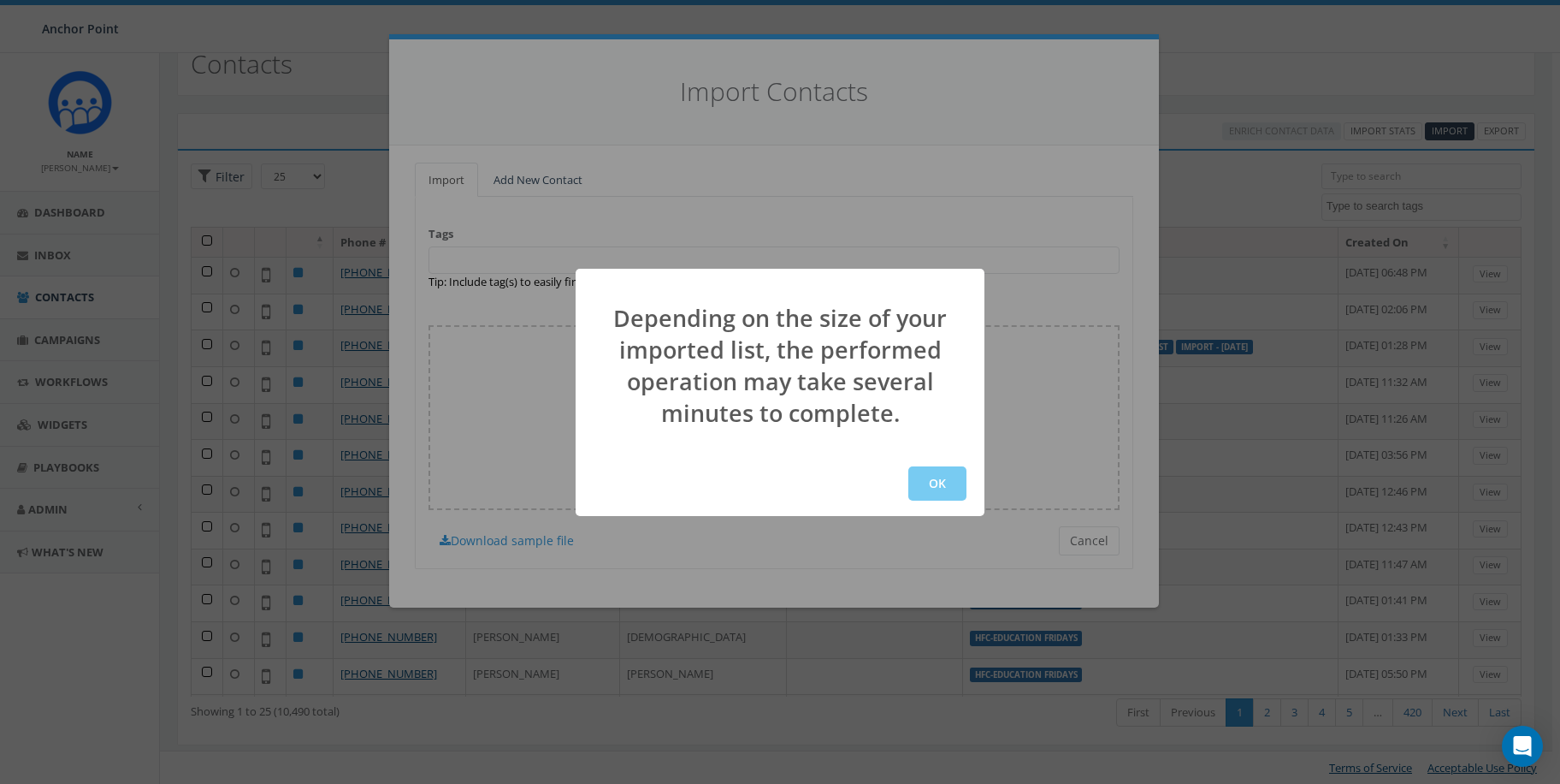
click at [945, 486] on button "OK" at bounding box center [937, 483] width 58 height 34
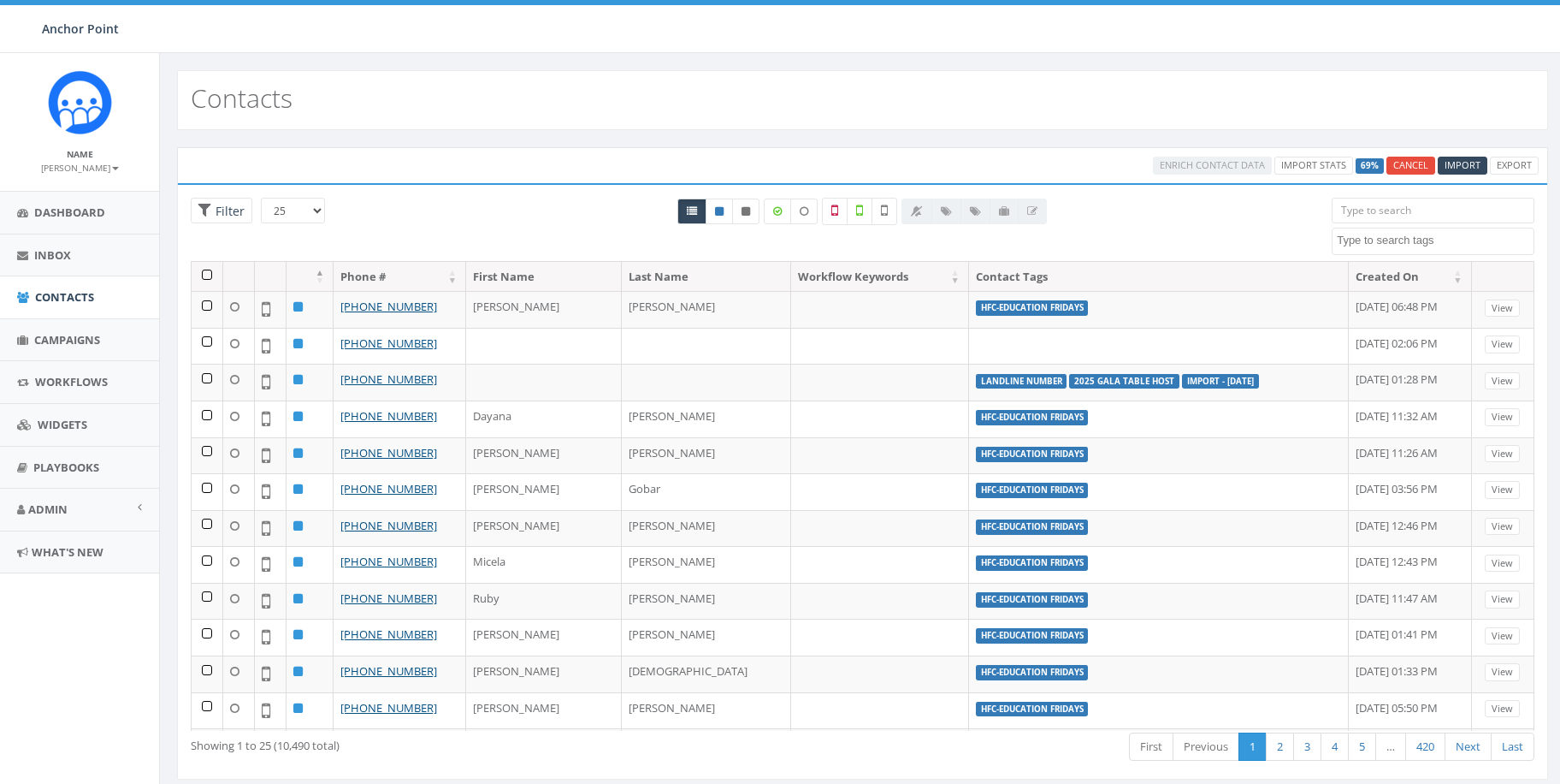
select select
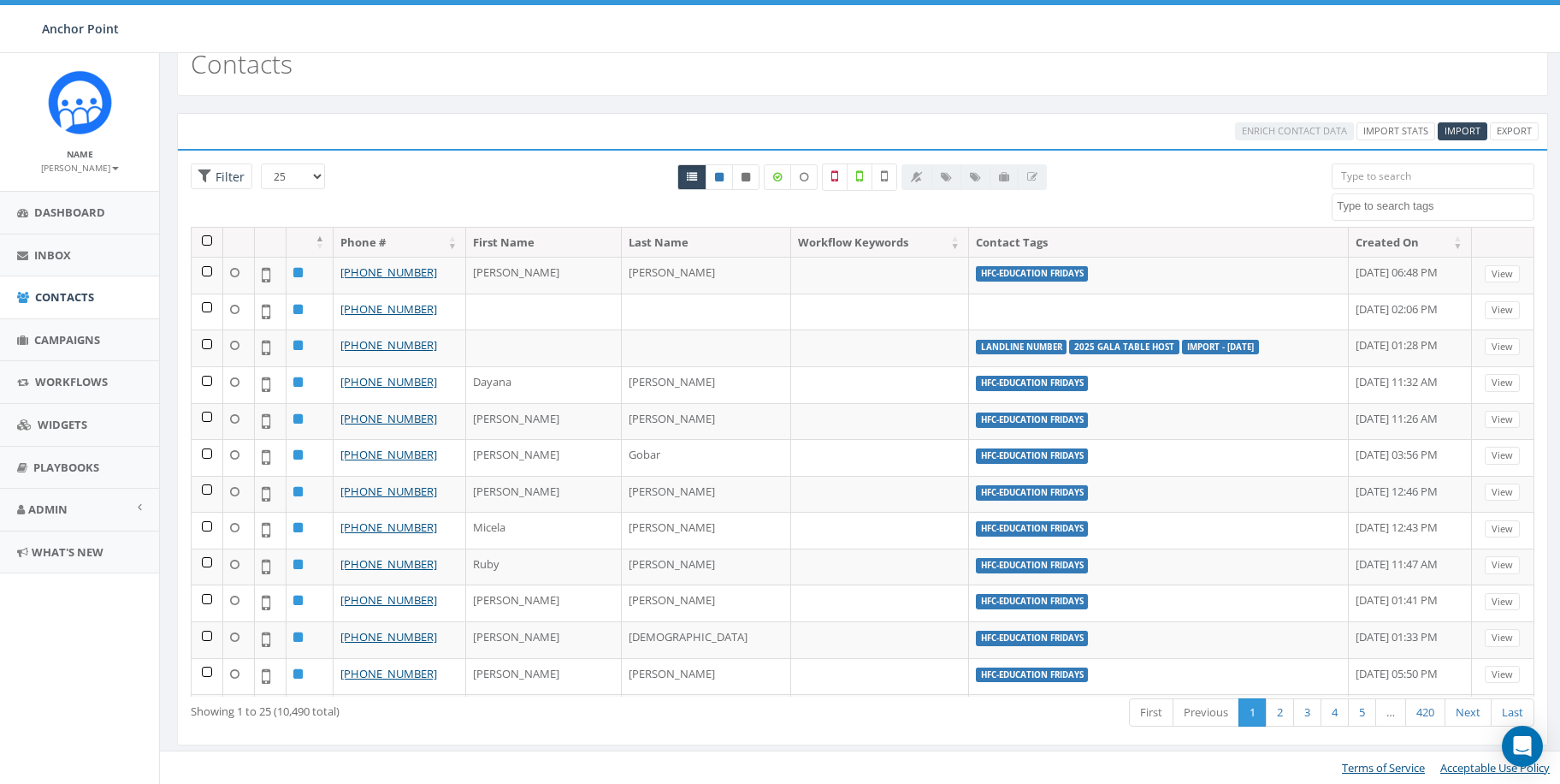
scroll to position [428, 0]
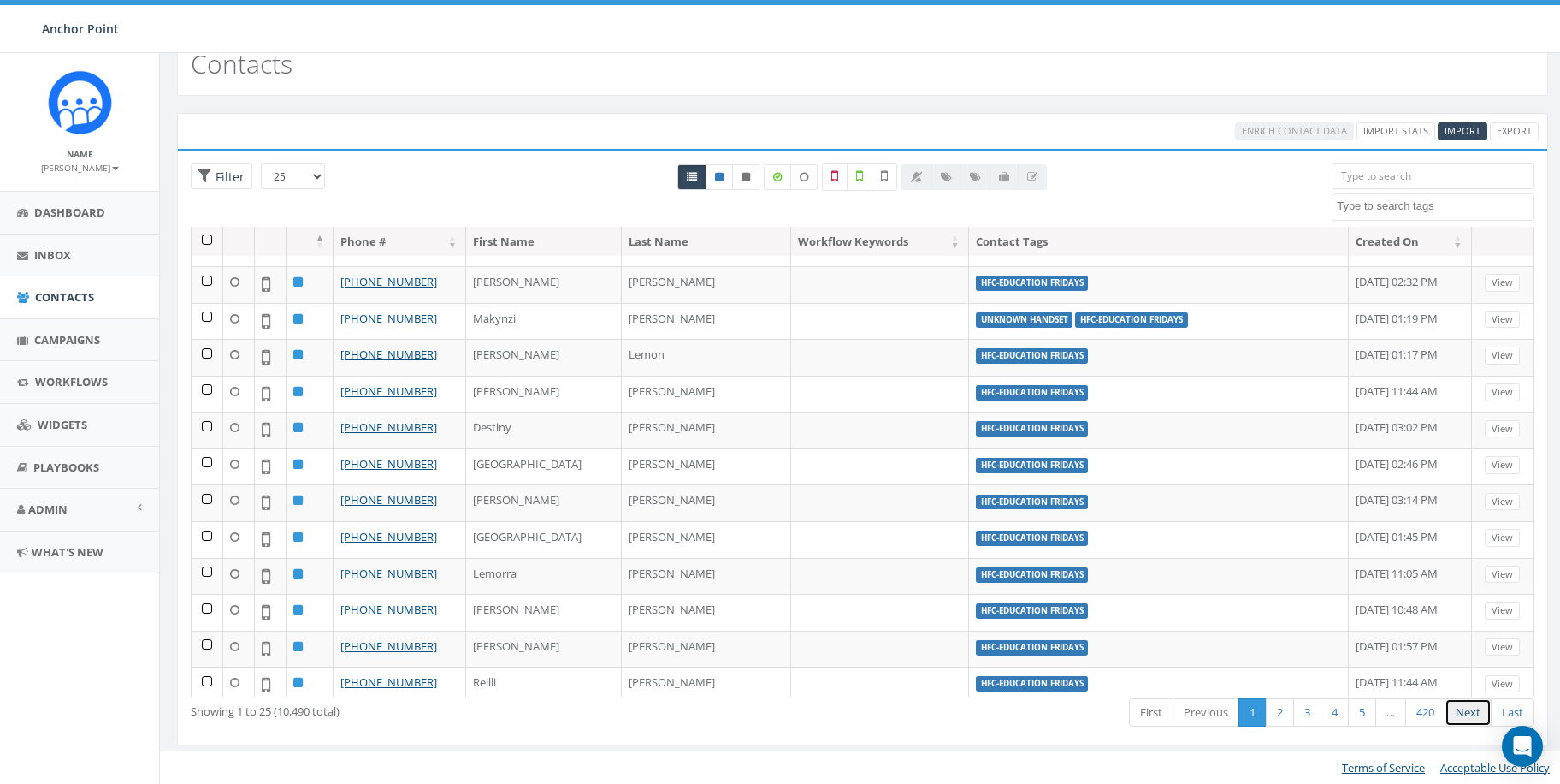
click at [1480, 709] on link "Next" at bounding box center [1468, 713] width 47 height 29
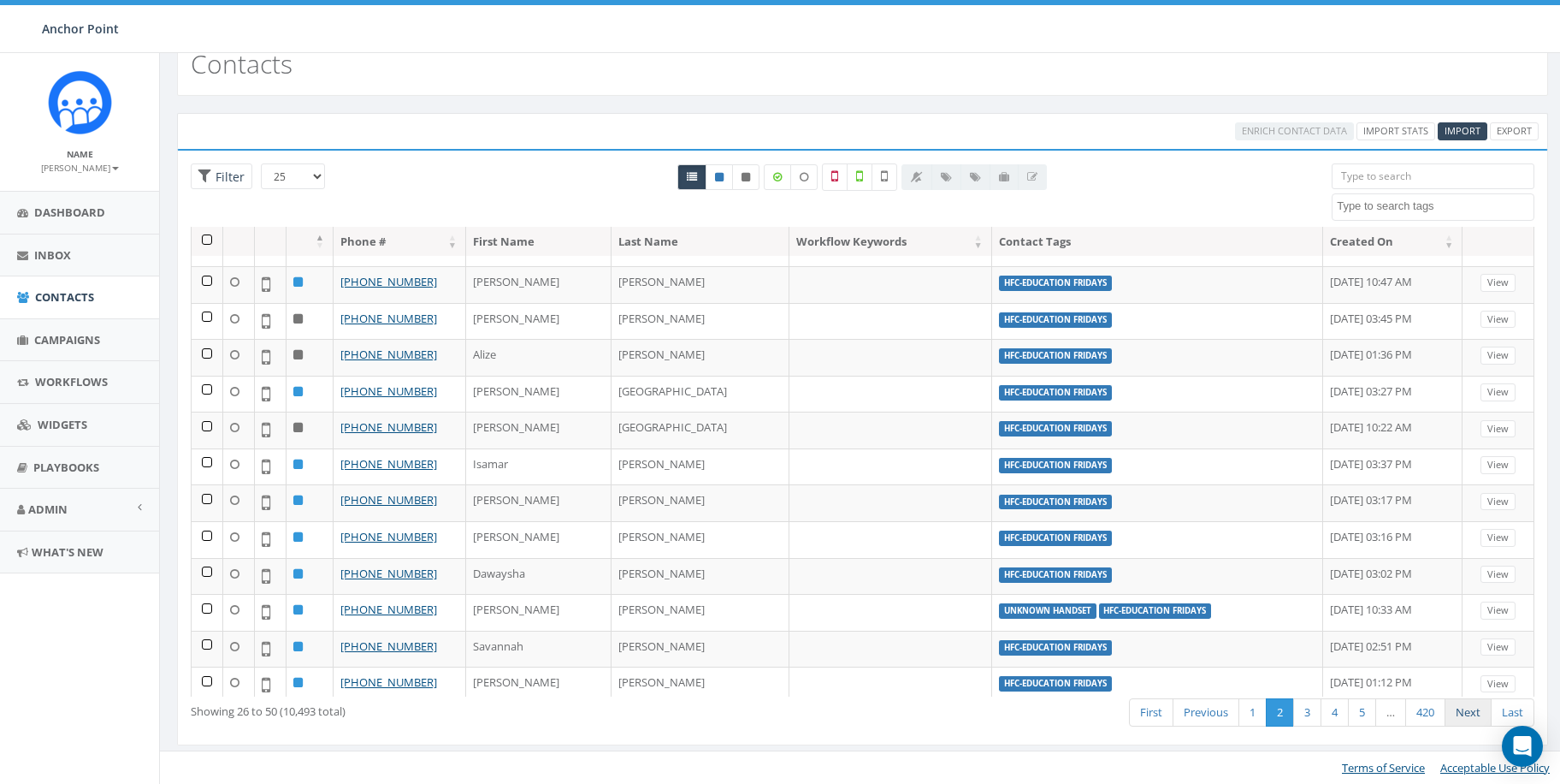
click at [1464, 709] on link "Next" at bounding box center [1468, 713] width 47 height 29
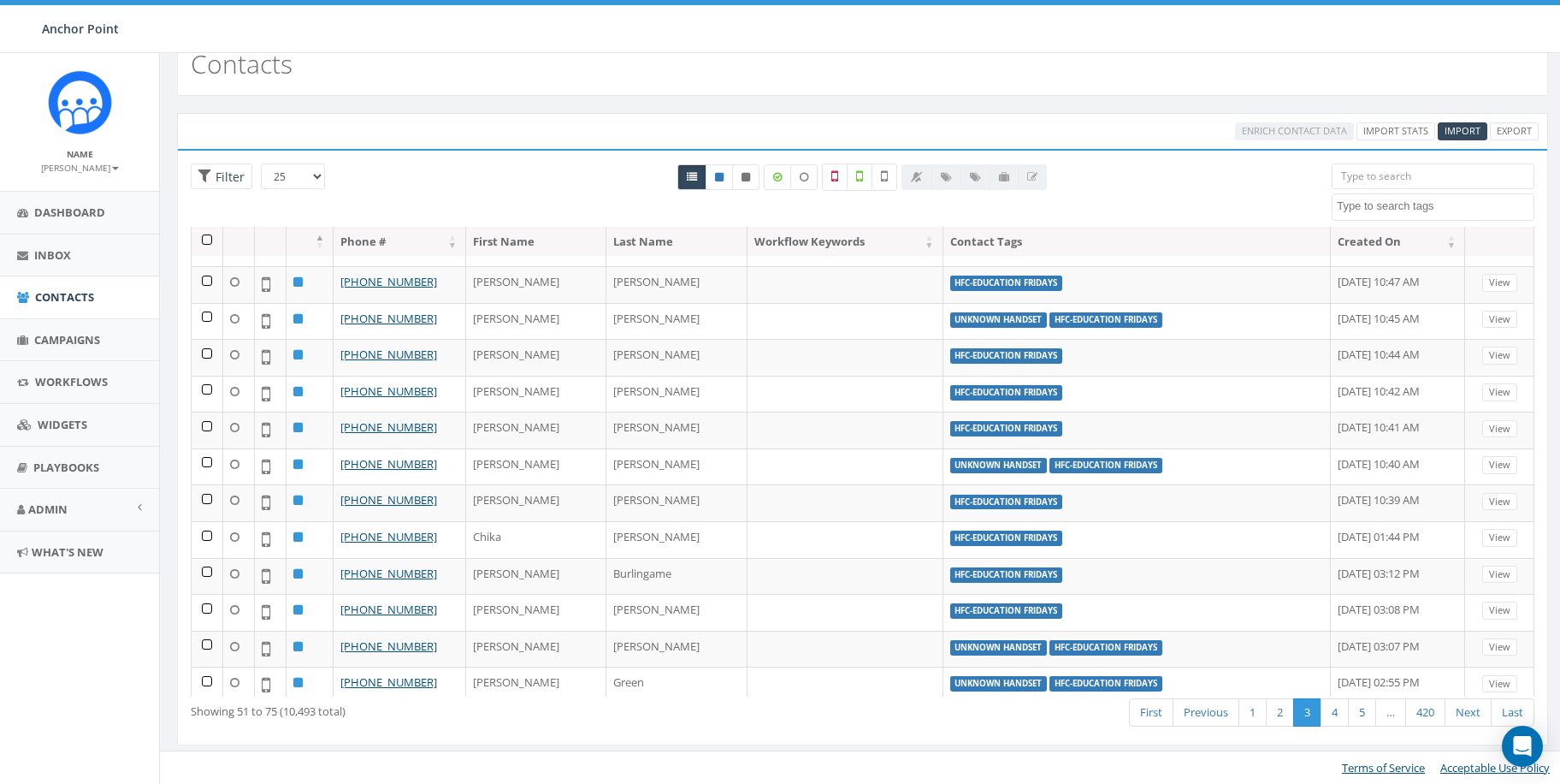
click at [1464, 709] on link "Next" at bounding box center [1468, 713] width 47 height 29
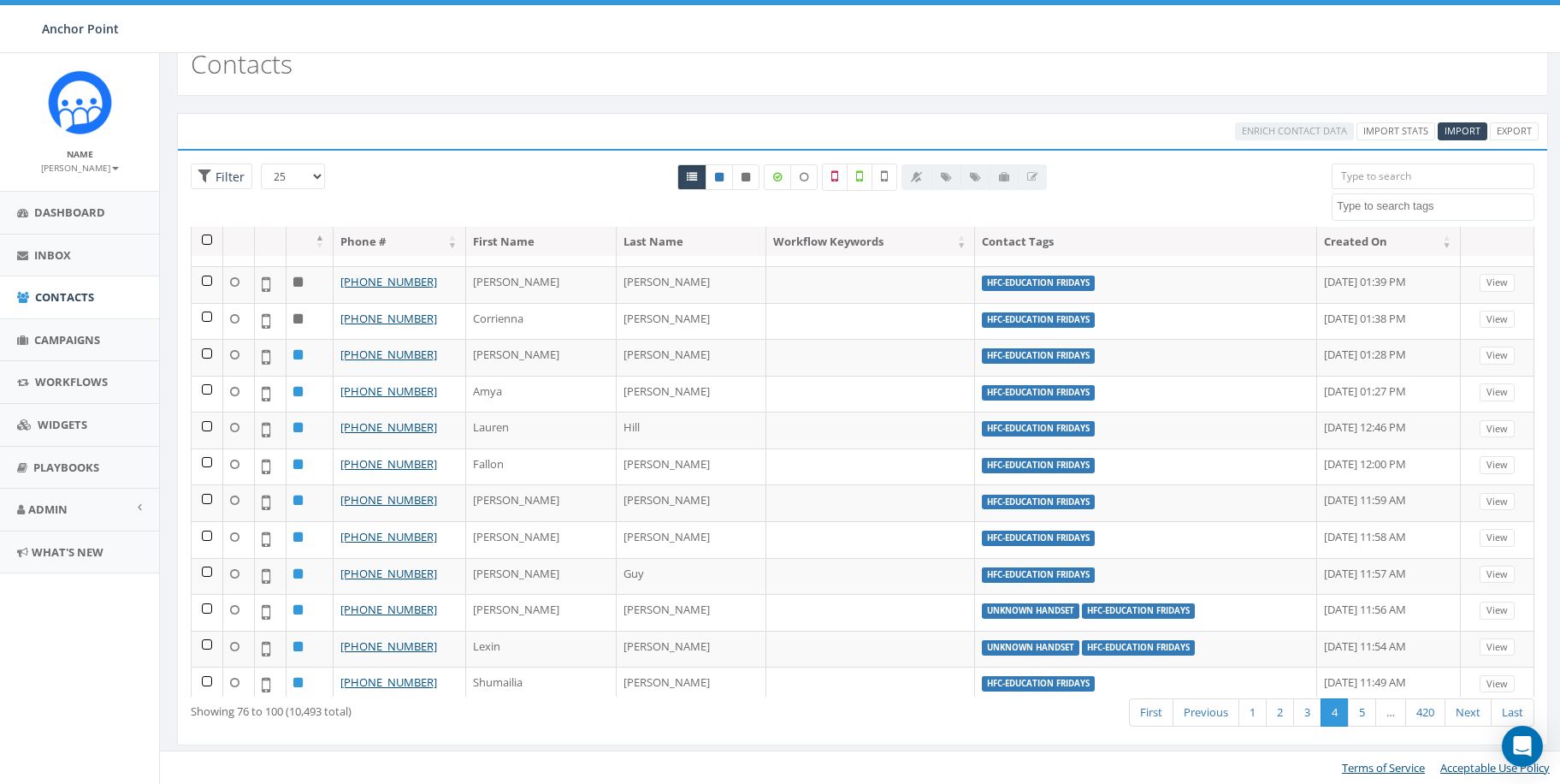
click at [1464, 709] on link "Next" at bounding box center [1468, 713] width 47 height 29
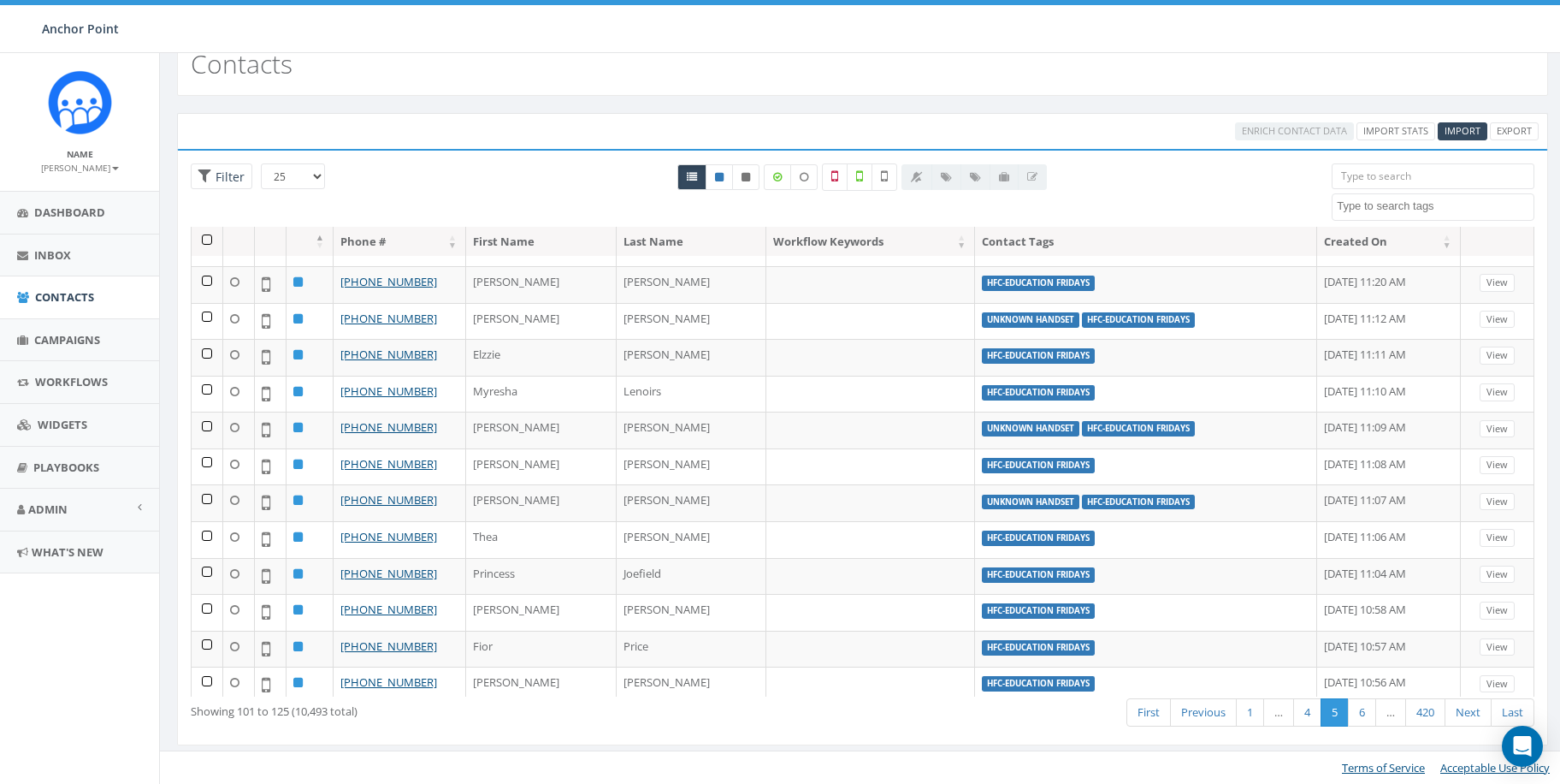
click at [1464, 709] on link "Next" at bounding box center [1468, 713] width 47 height 29
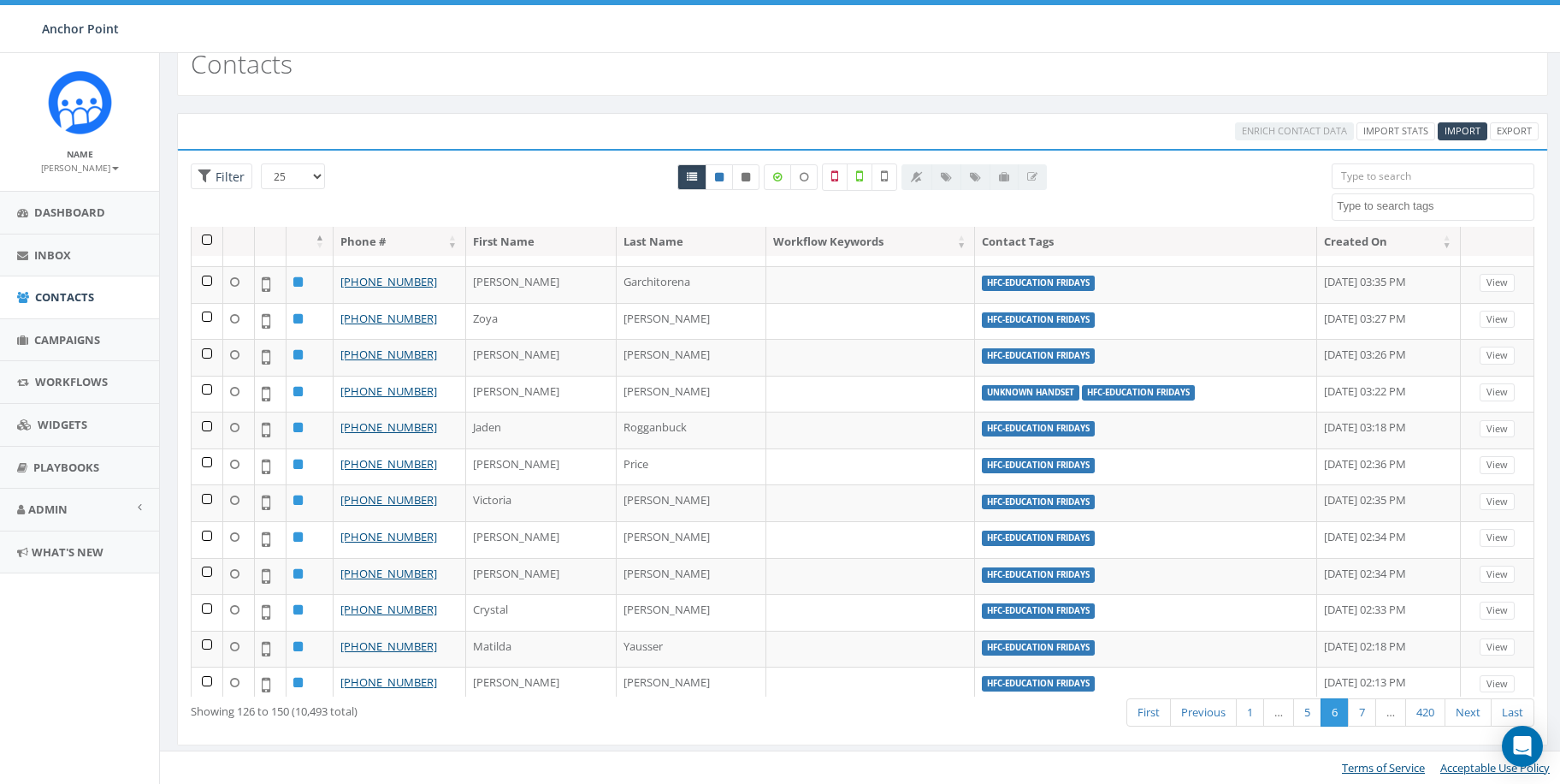
click at [1464, 709] on link "Next" at bounding box center [1468, 713] width 47 height 29
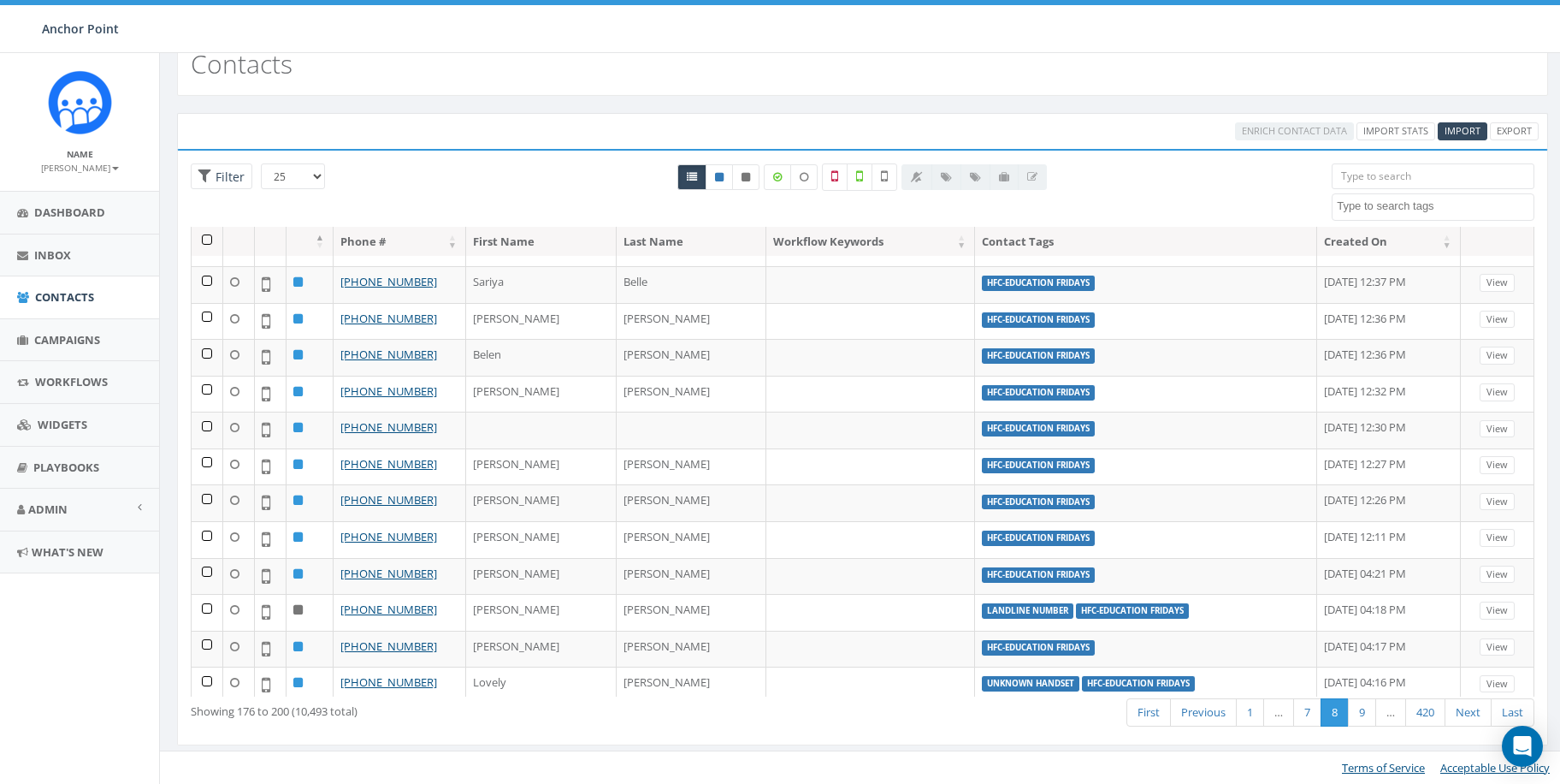
click at [1464, 709] on link "Next" at bounding box center [1468, 713] width 47 height 29
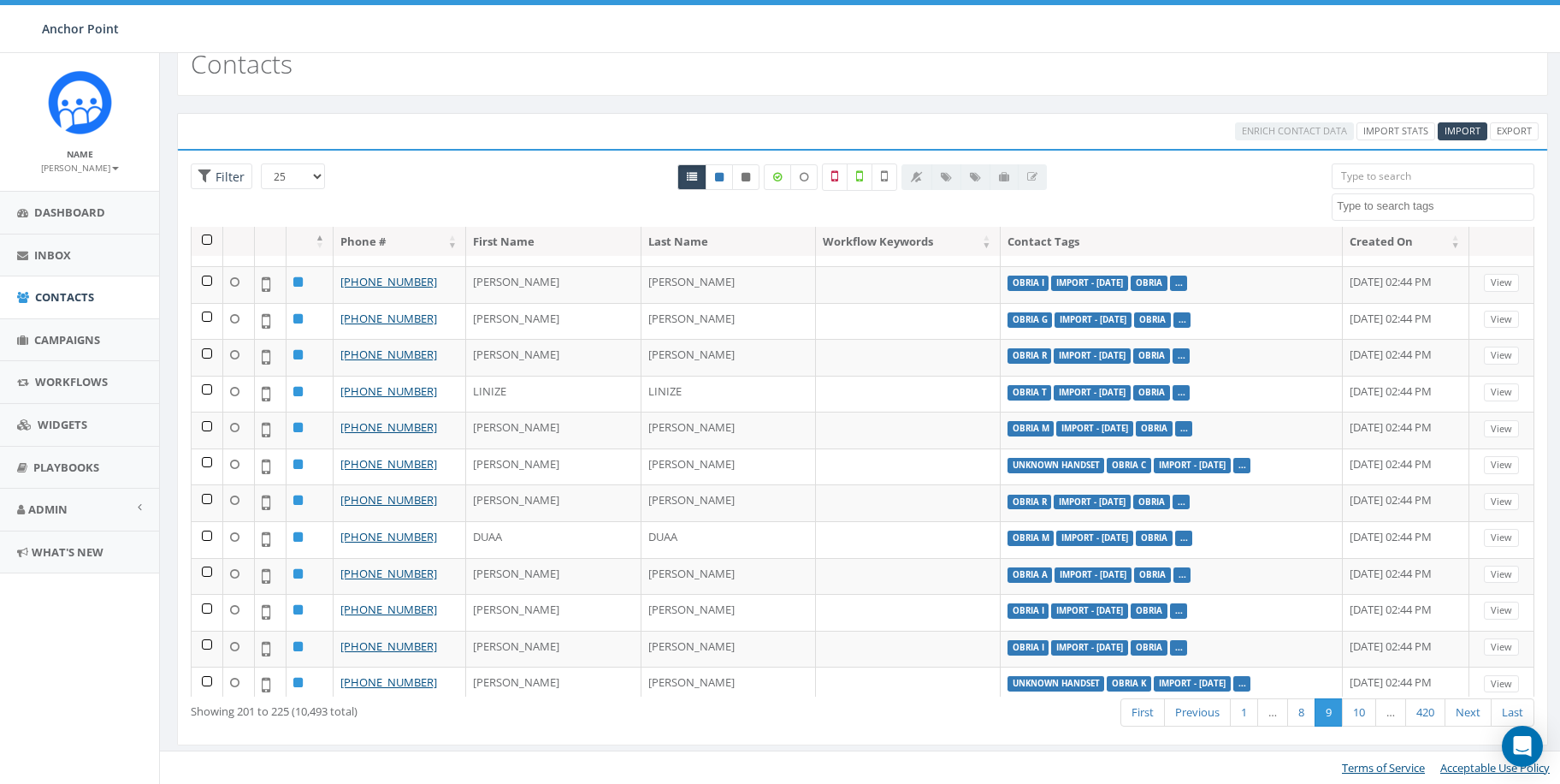
click at [1464, 709] on link "Next" at bounding box center [1468, 713] width 47 height 29
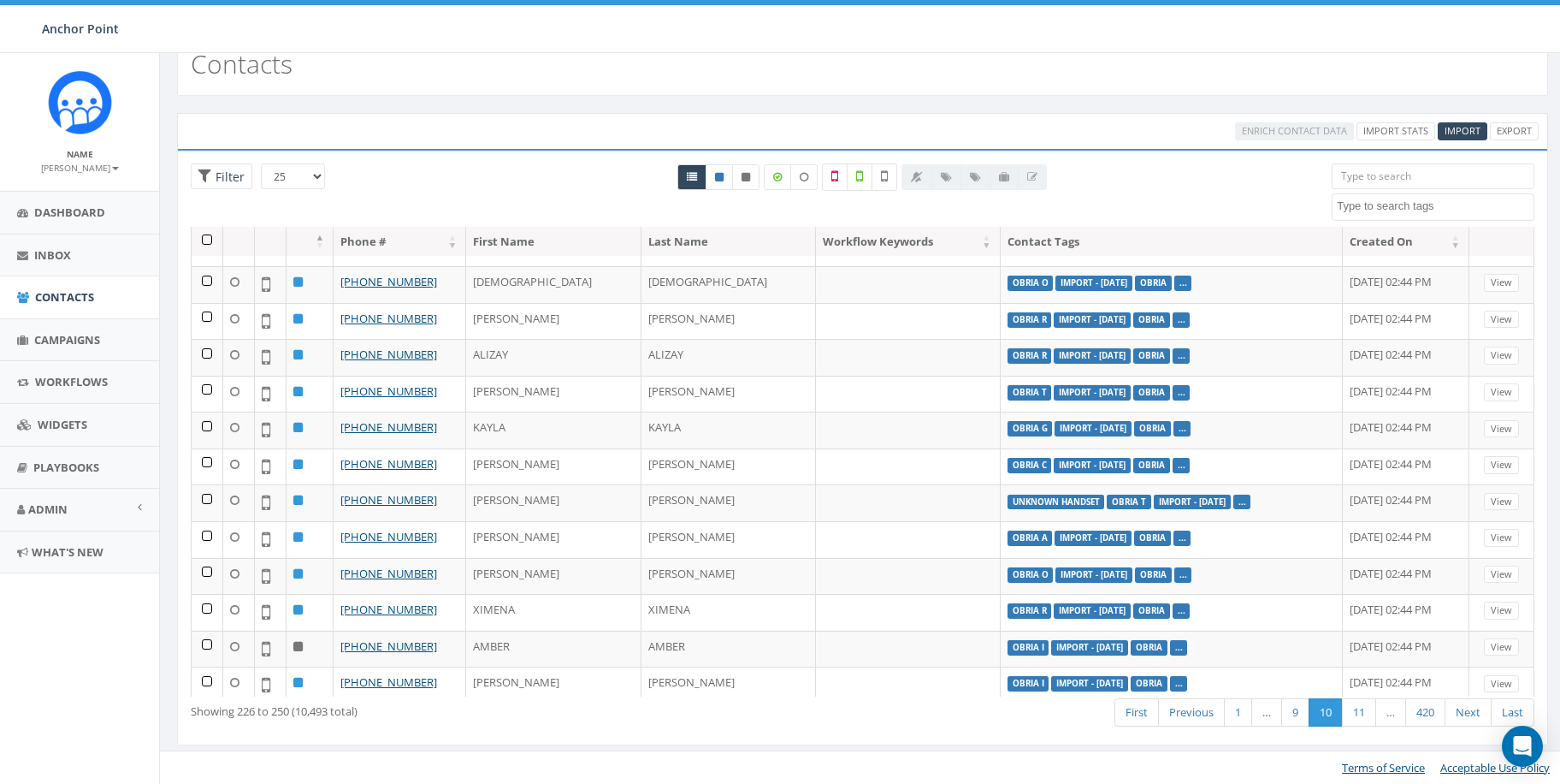
click at [1464, 709] on link "Next" at bounding box center [1468, 713] width 47 height 29
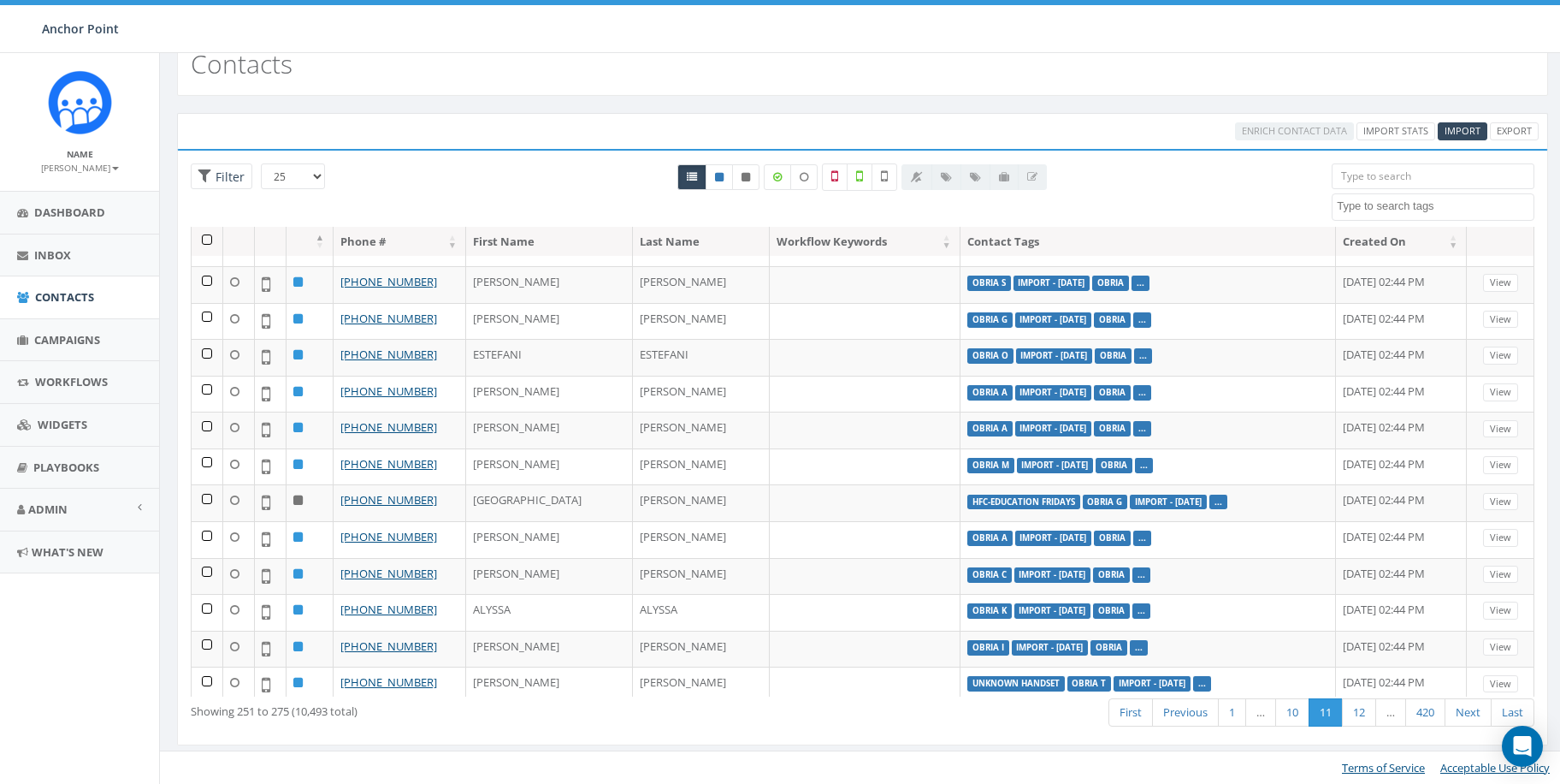
click at [1464, 709] on link "Next" at bounding box center [1468, 713] width 47 height 29
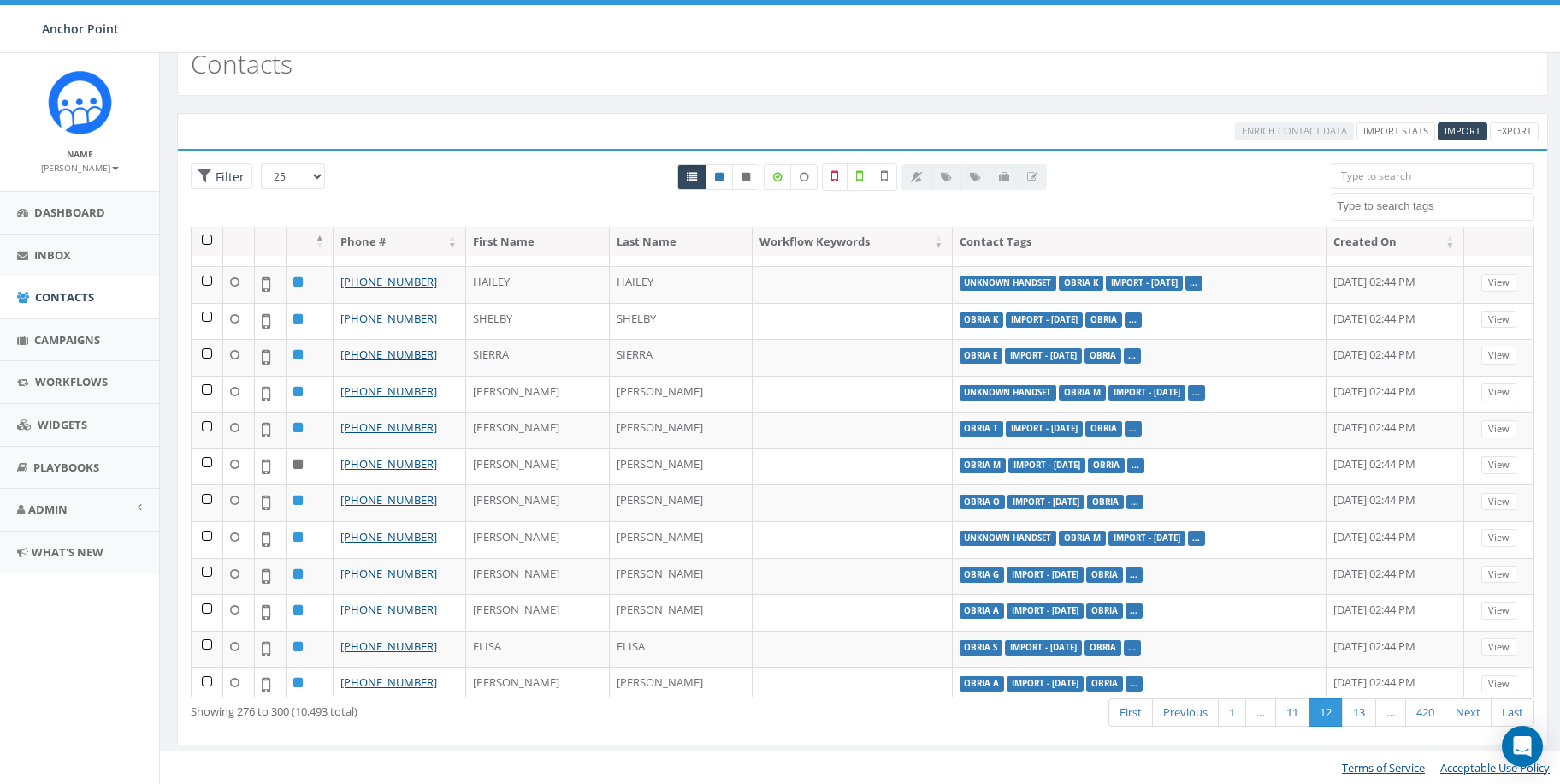
click at [1464, 709] on link "Next" at bounding box center [1468, 713] width 47 height 29
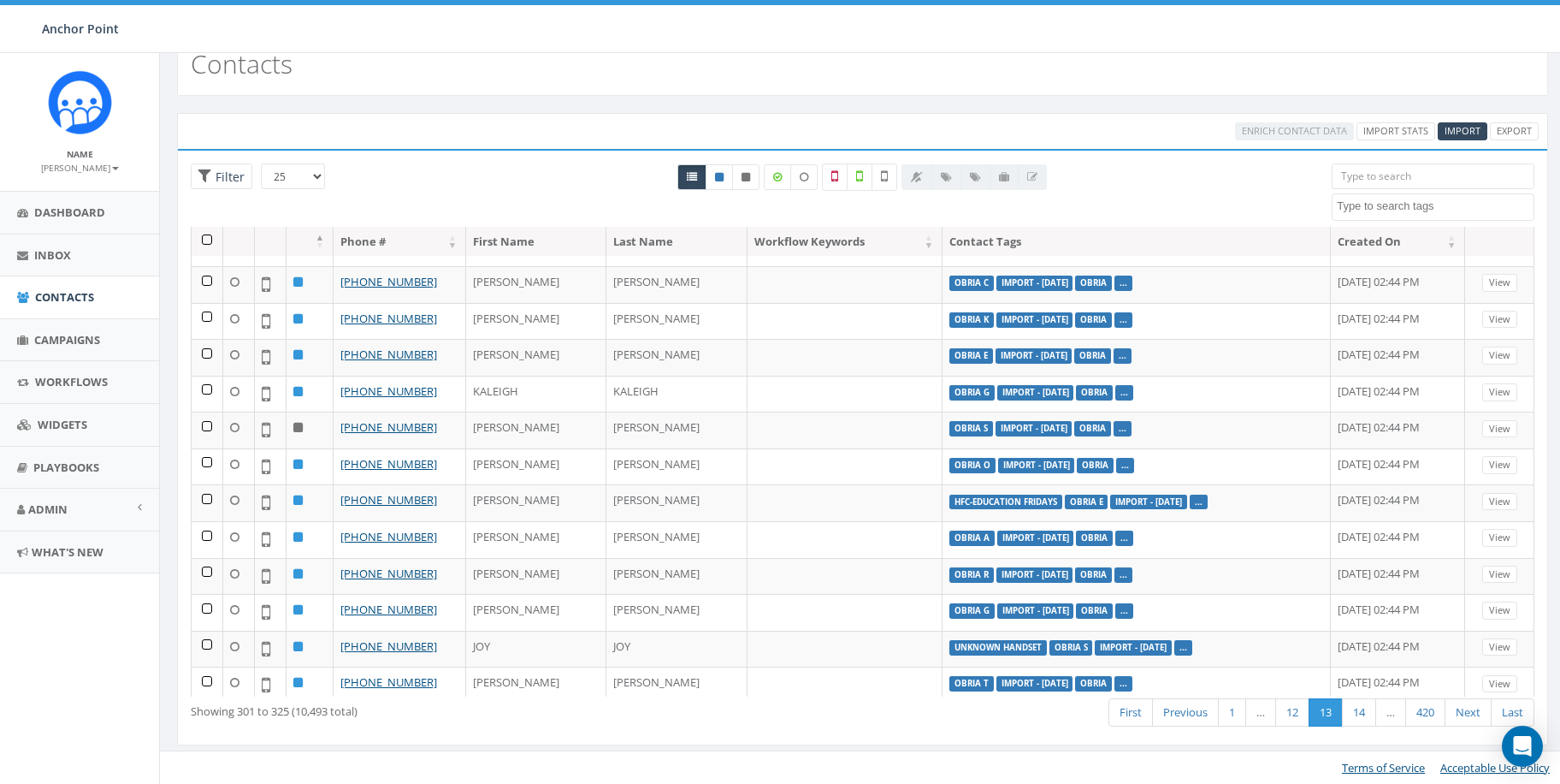
click at [1464, 709] on link "Next" at bounding box center [1468, 713] width 47 height 29
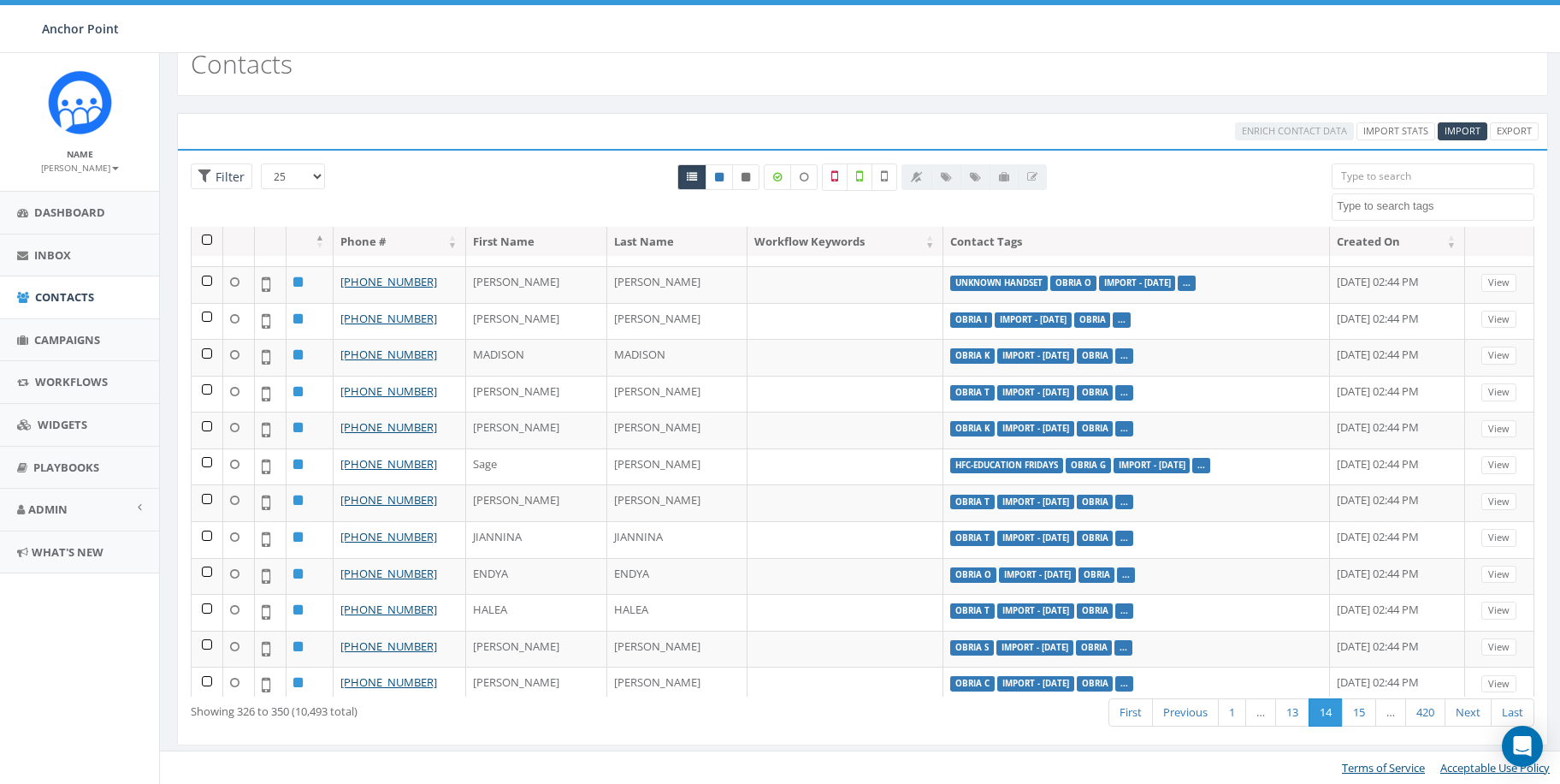
click at [1464, 709] on link "Next" at bounding box center [1468, 713] width 47 height 29
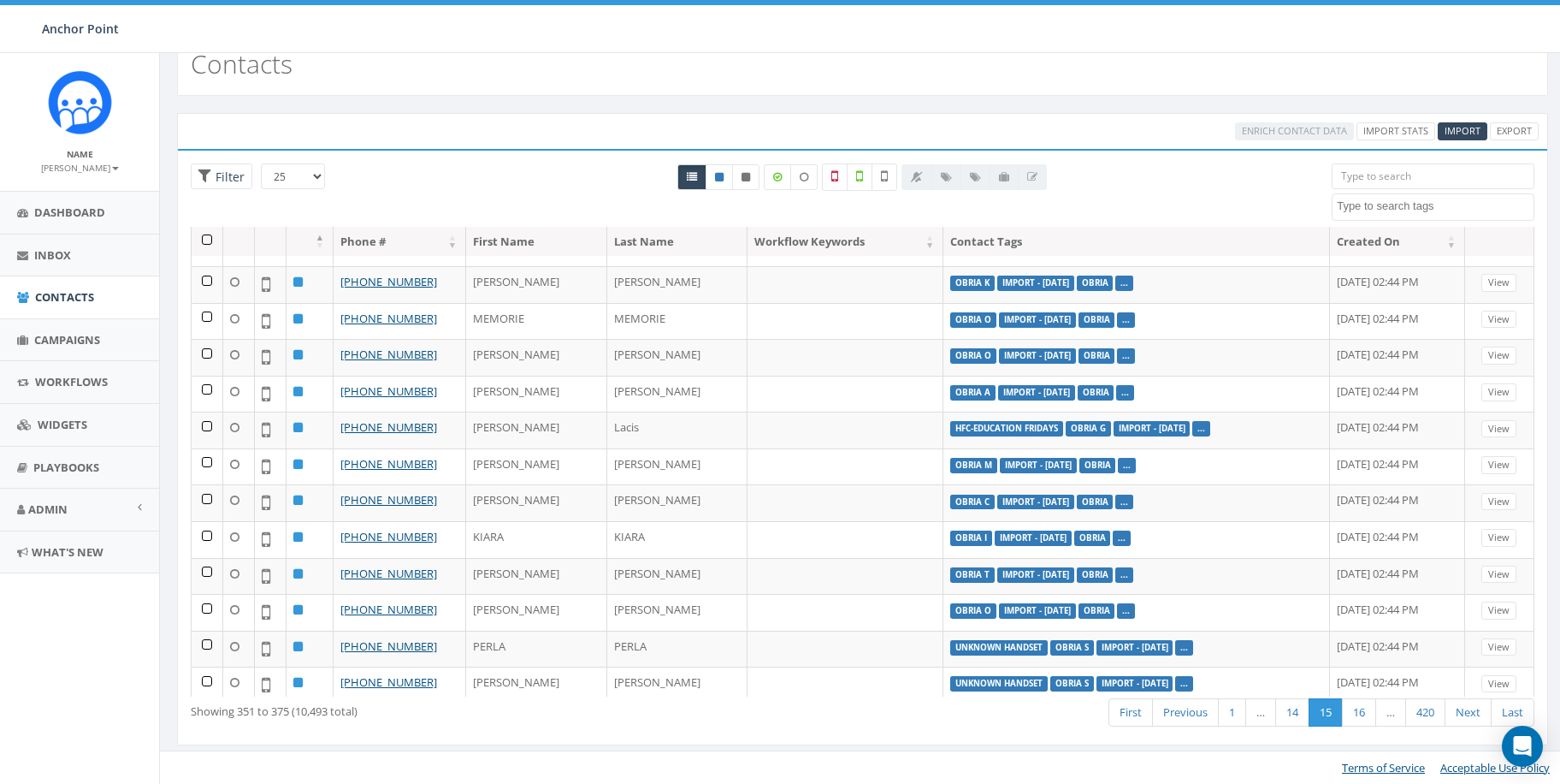
click at [1464, 709] on link "Next" at bounding box center [1468, 713] width 47 height 29
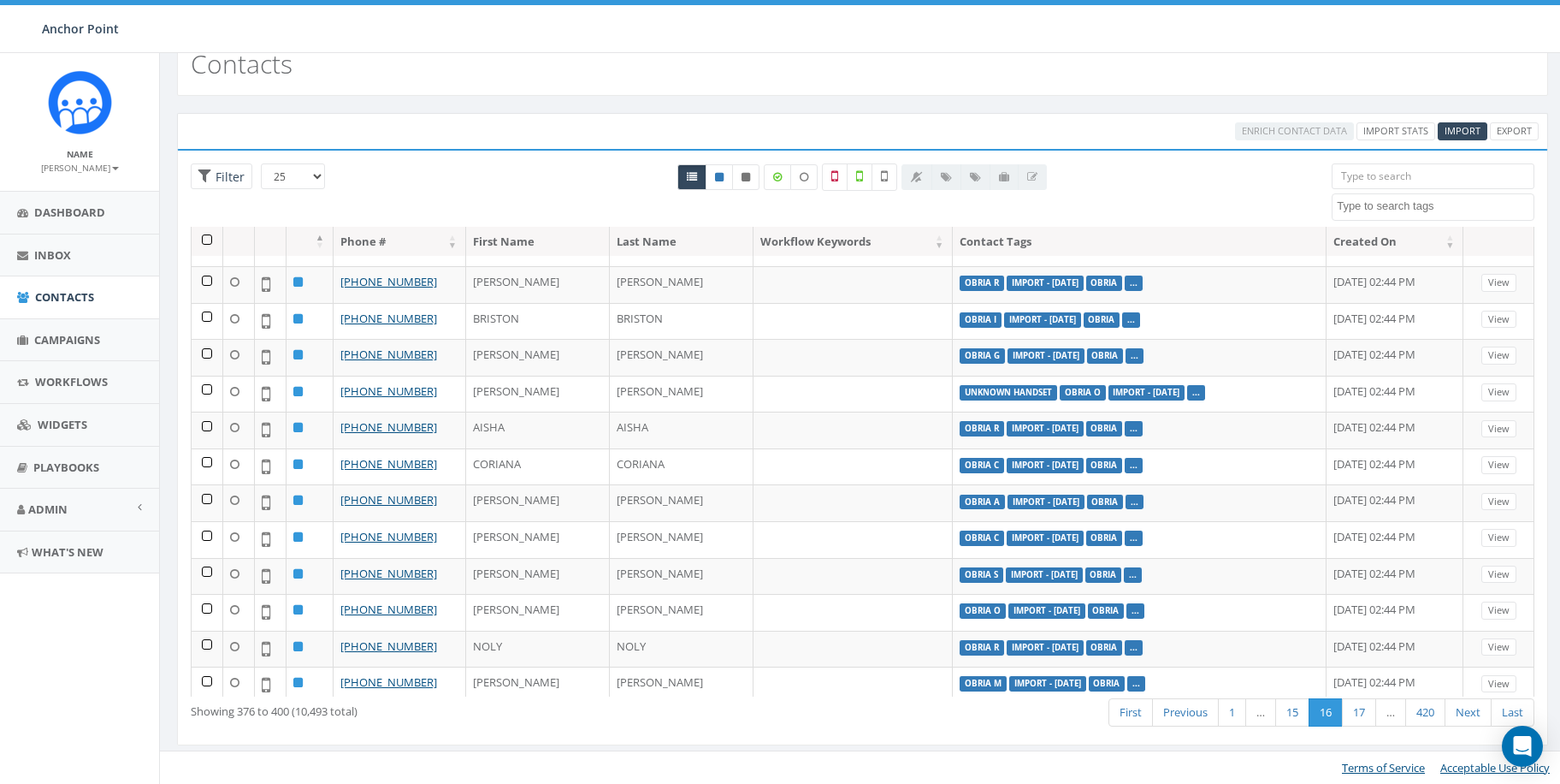
click at [1464, 709] on link "Next" at bounding box center [1468, 713] width 47 height 29
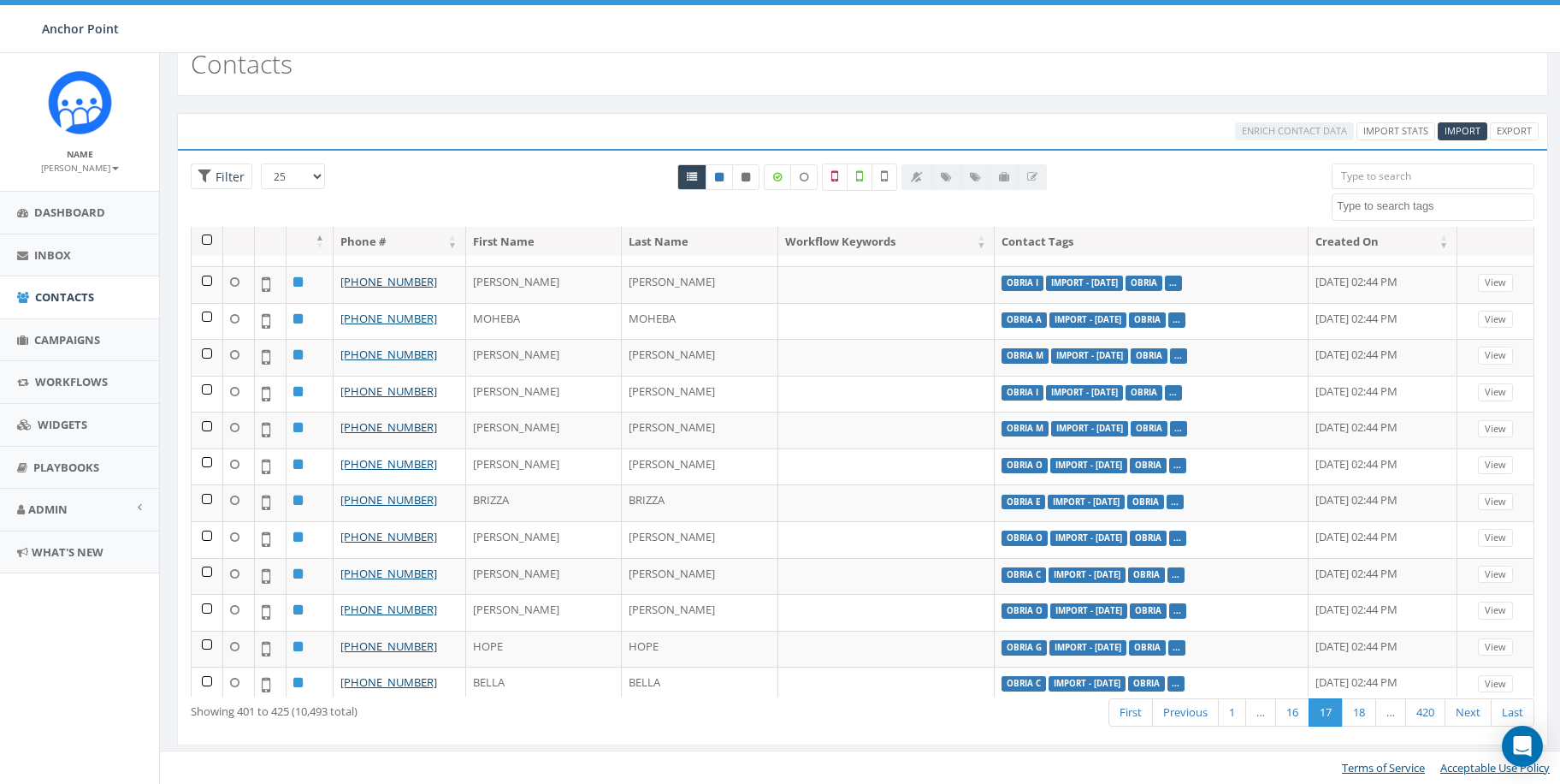
click at [1464, 709] on link "Next" at bounding box center [1468, 713] width 47 height 29
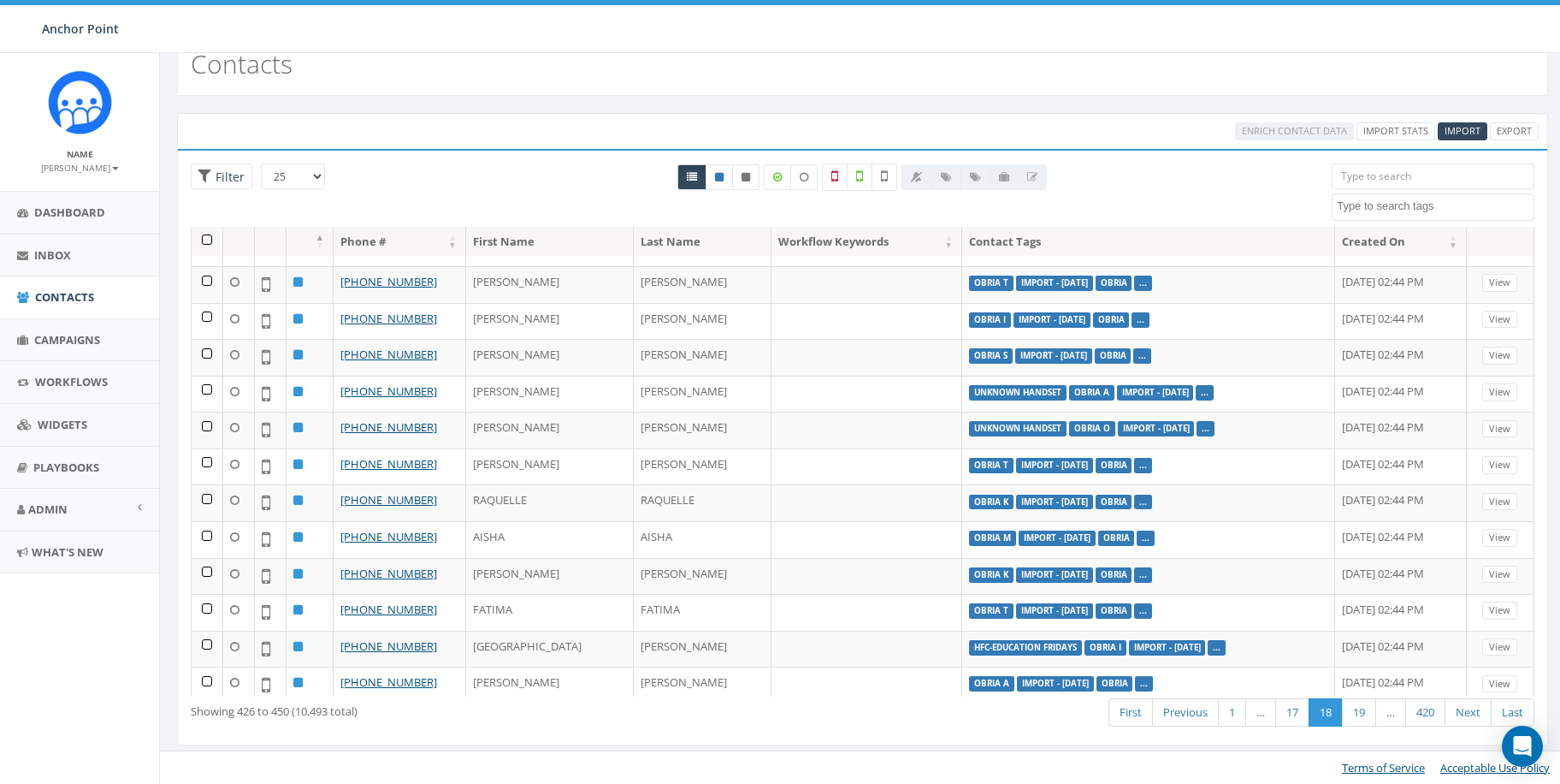
click at [1464, 709] on link "Next" at bounding box center [1468, 713] width 47 height 29
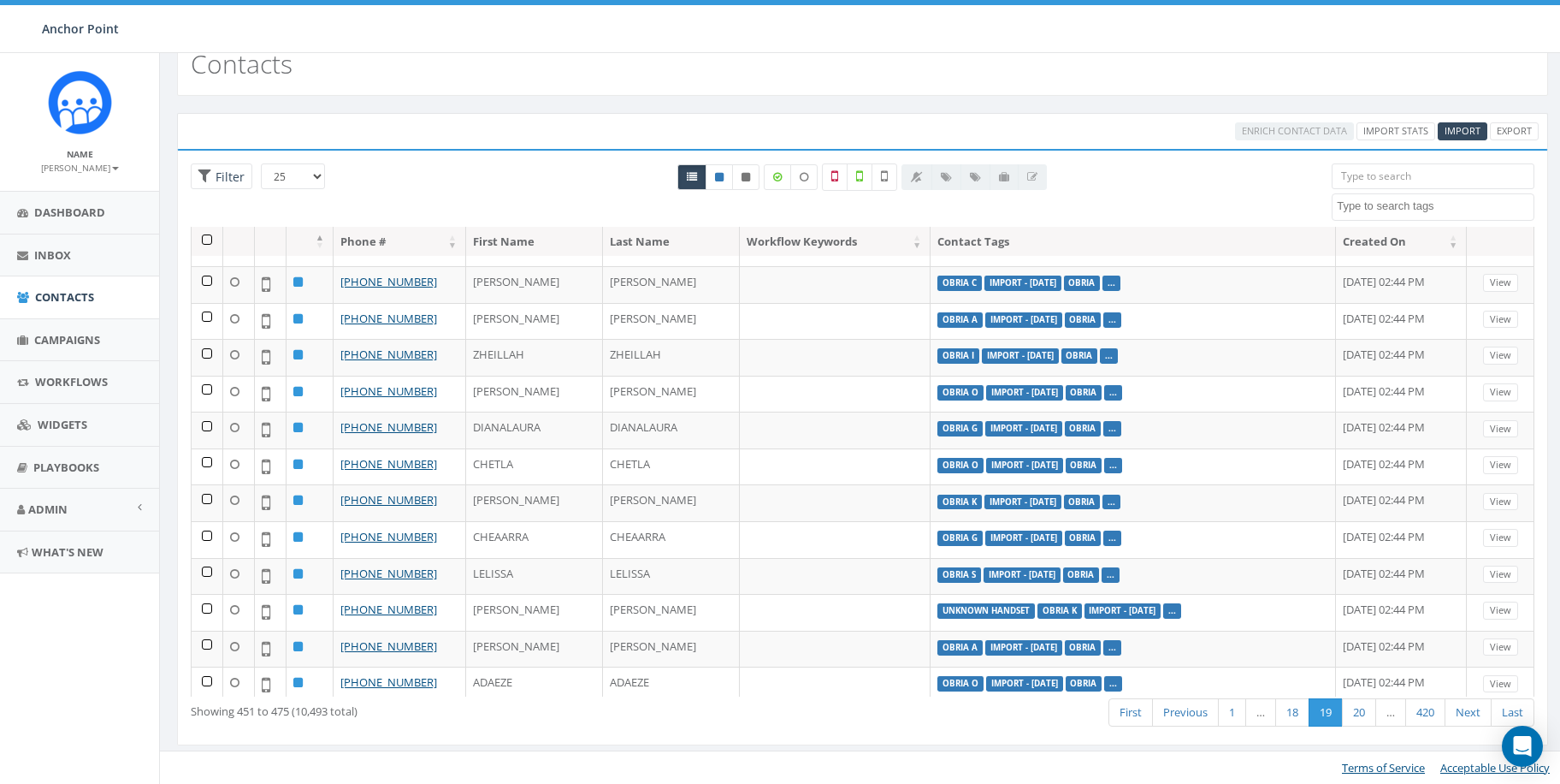
click at [1464, 709] on link "Next" at bounding box center [1468, 713] width 47 height 29
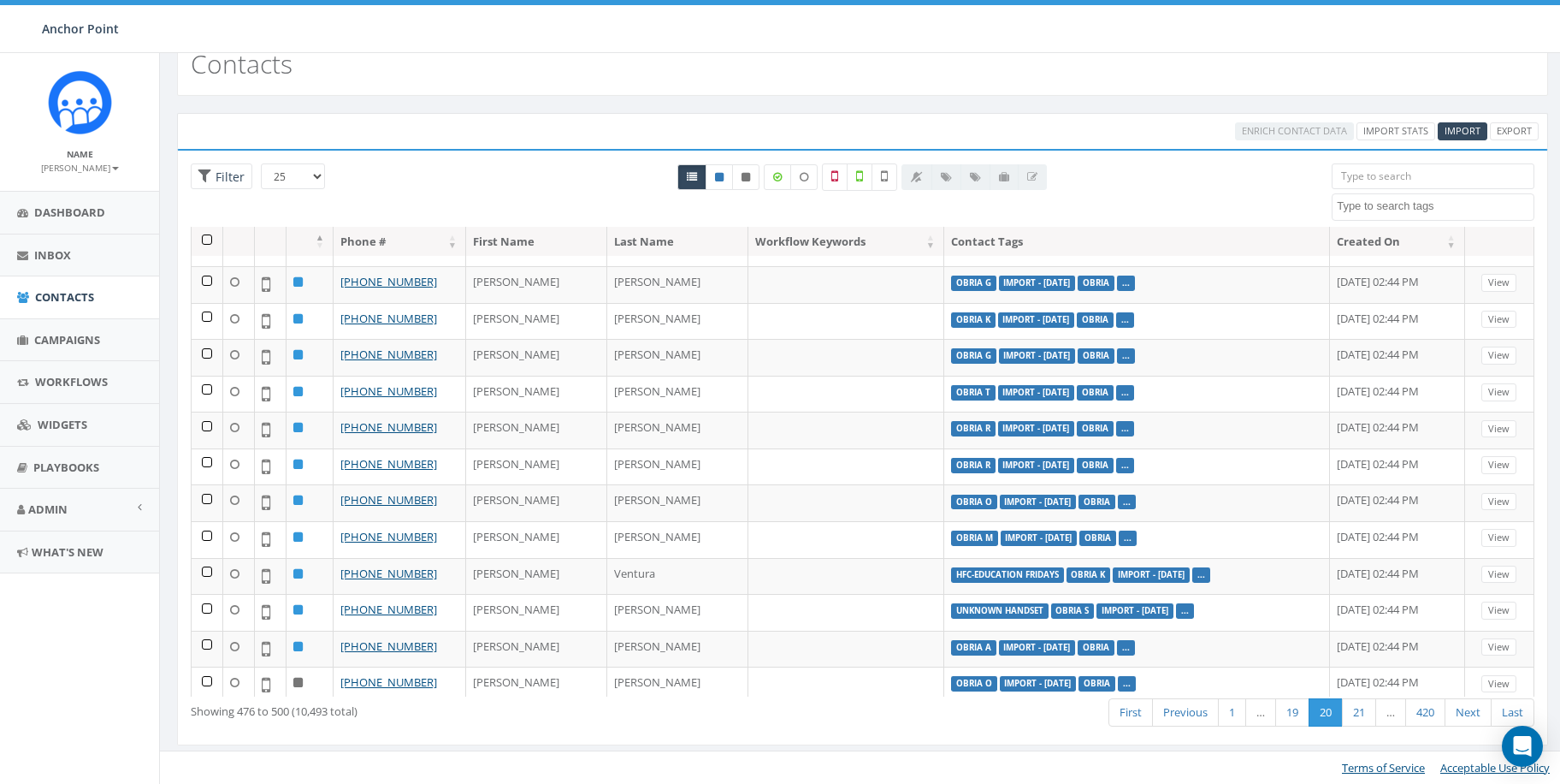
click at [1464, 709] on link "Next" at bounding box center [1468, 713] width 47 height 29
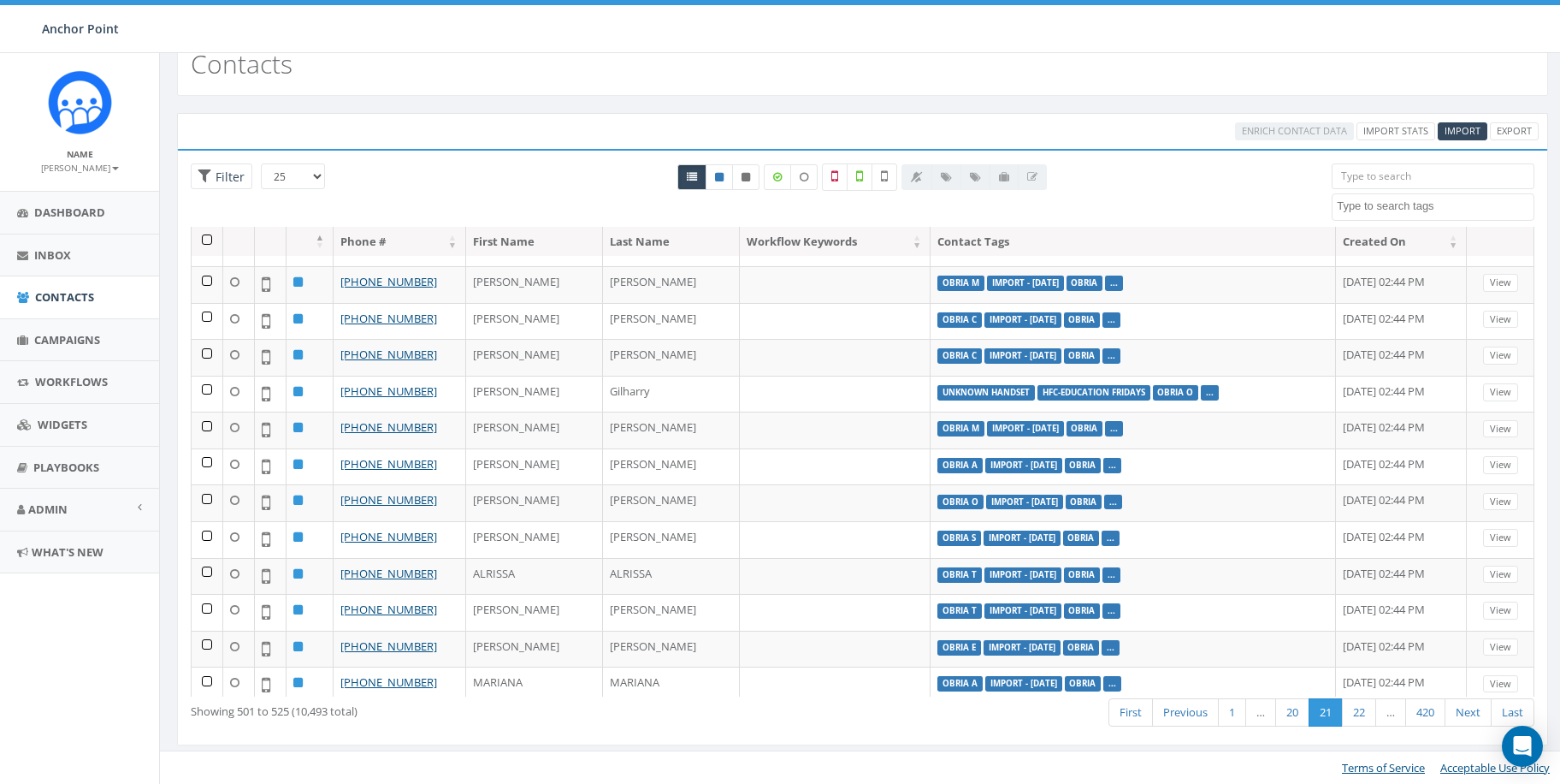
click at [1432, 202] on textarea "Search" at bounding box center [1435, 205] width 196 height 15
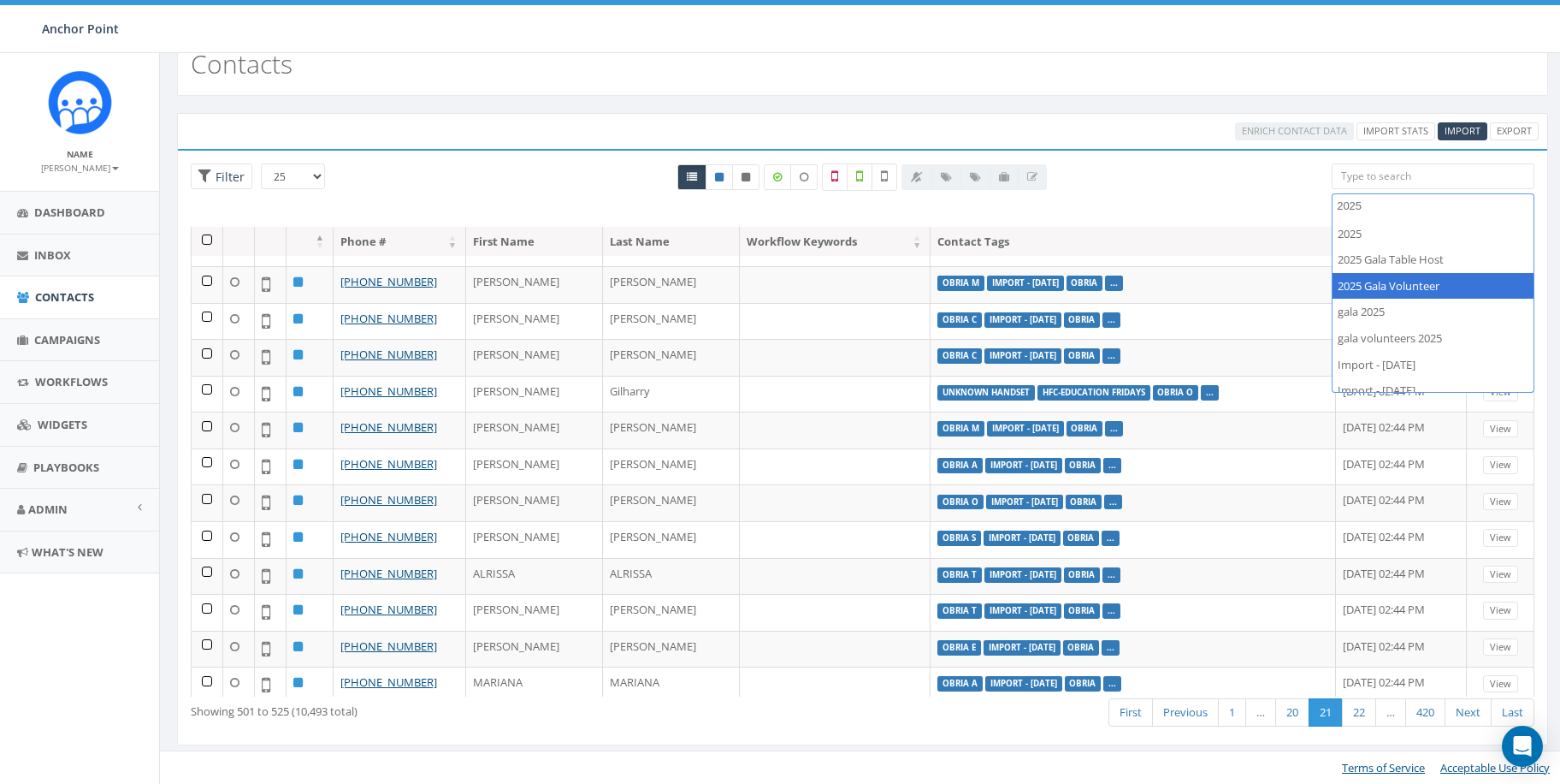
type textarea "2025"
select select "2025 Gala Volunteer"
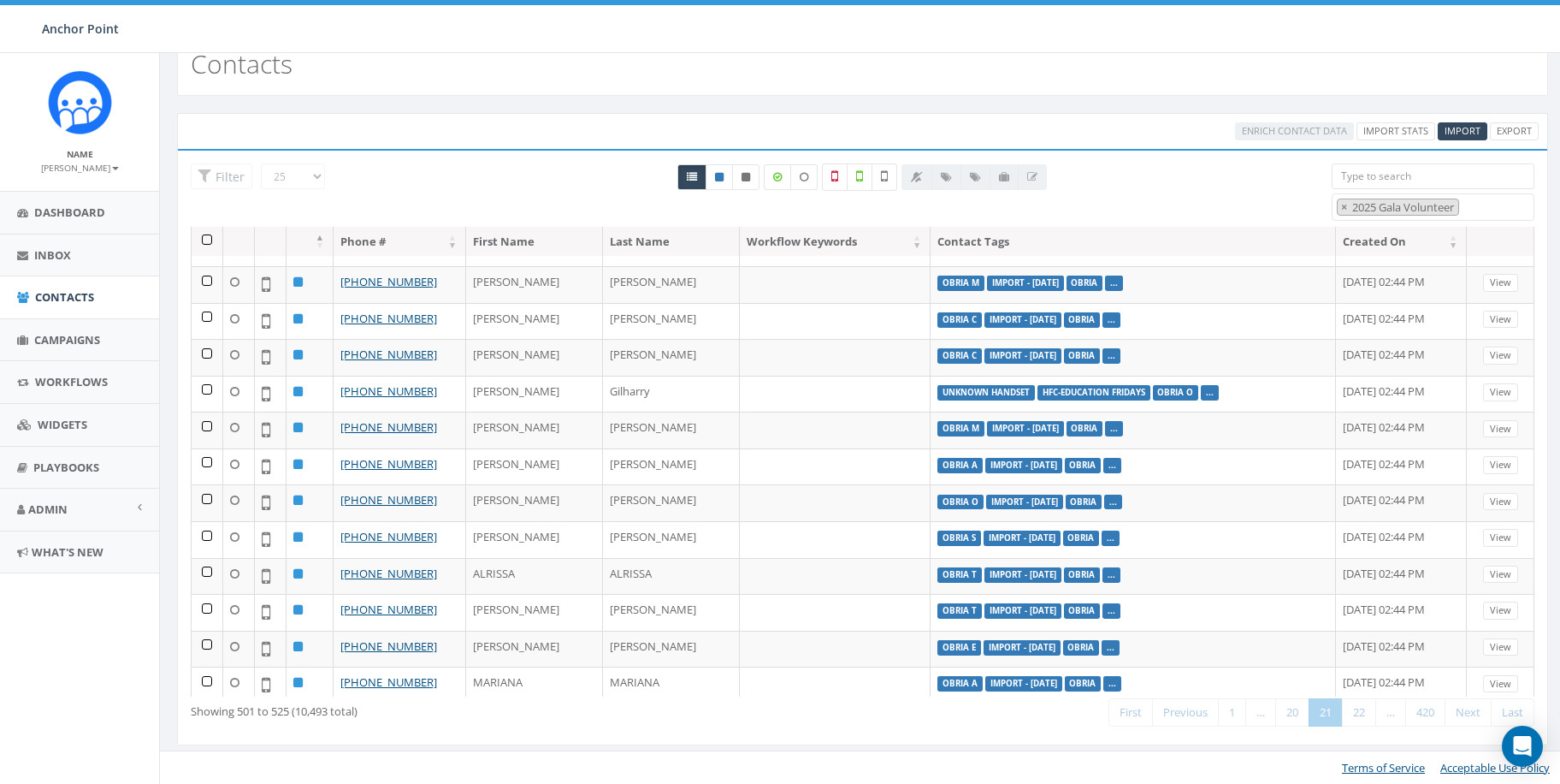
scroll to position [62, 0]
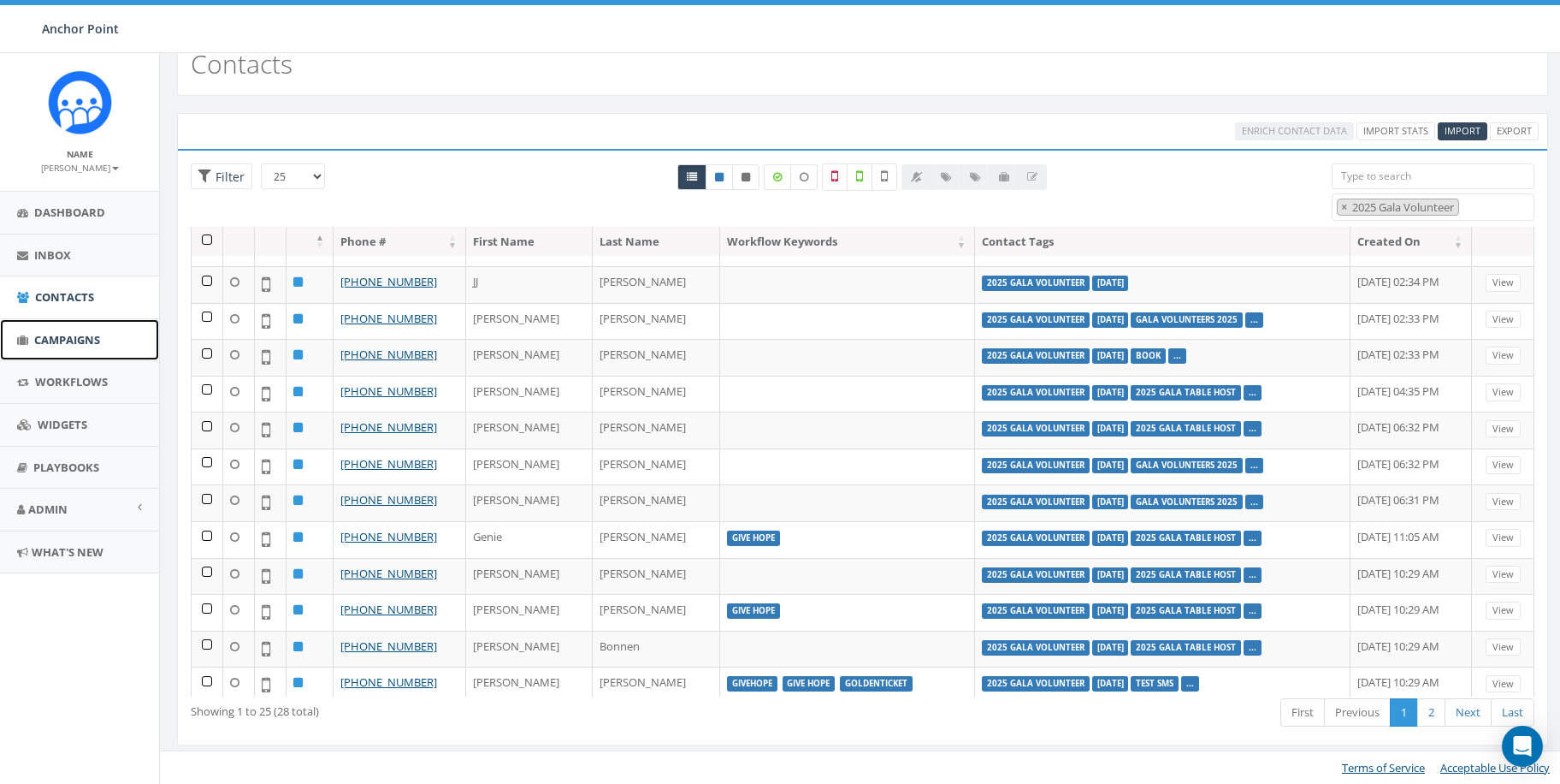
click at [71, 338] on span "Campaigns" at bounding box center [67, 339] width 66 height 15
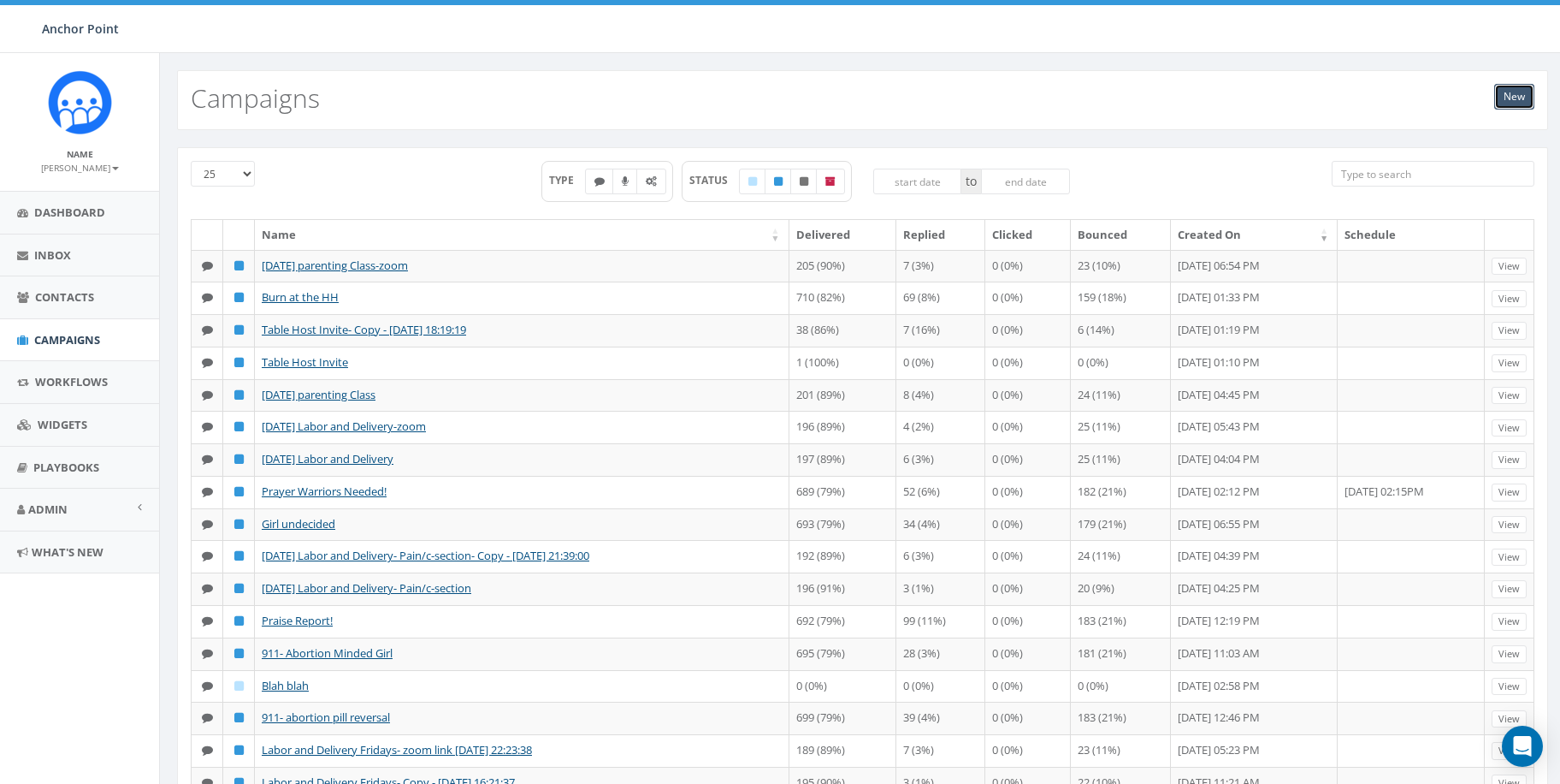
click at [1510, 91] on link "New" at bounding box center [1514, 96] width 40 height 26
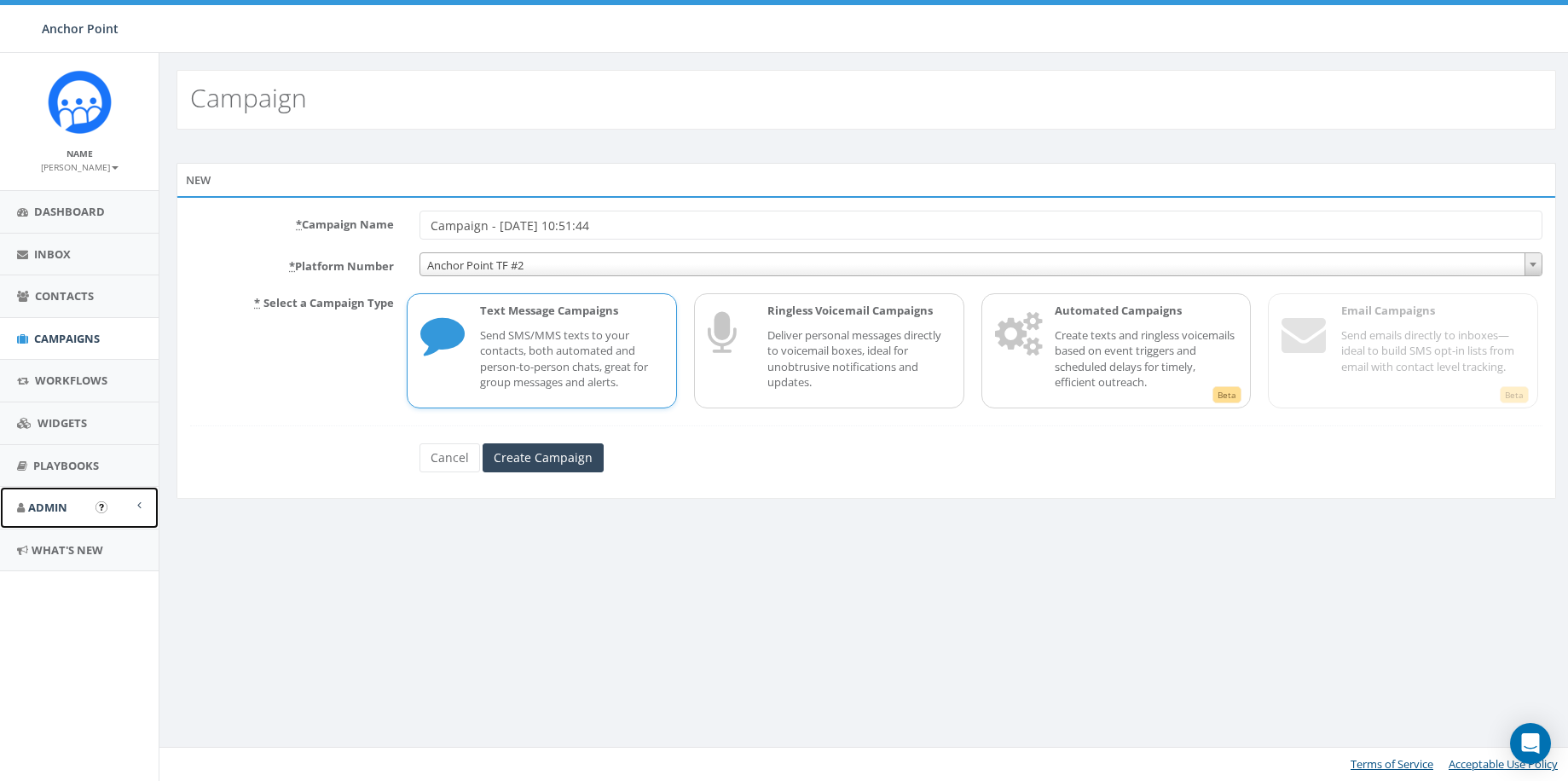
click at [56, 510] on span "Admin" at bounding box center [48, 506] width 39 height 15
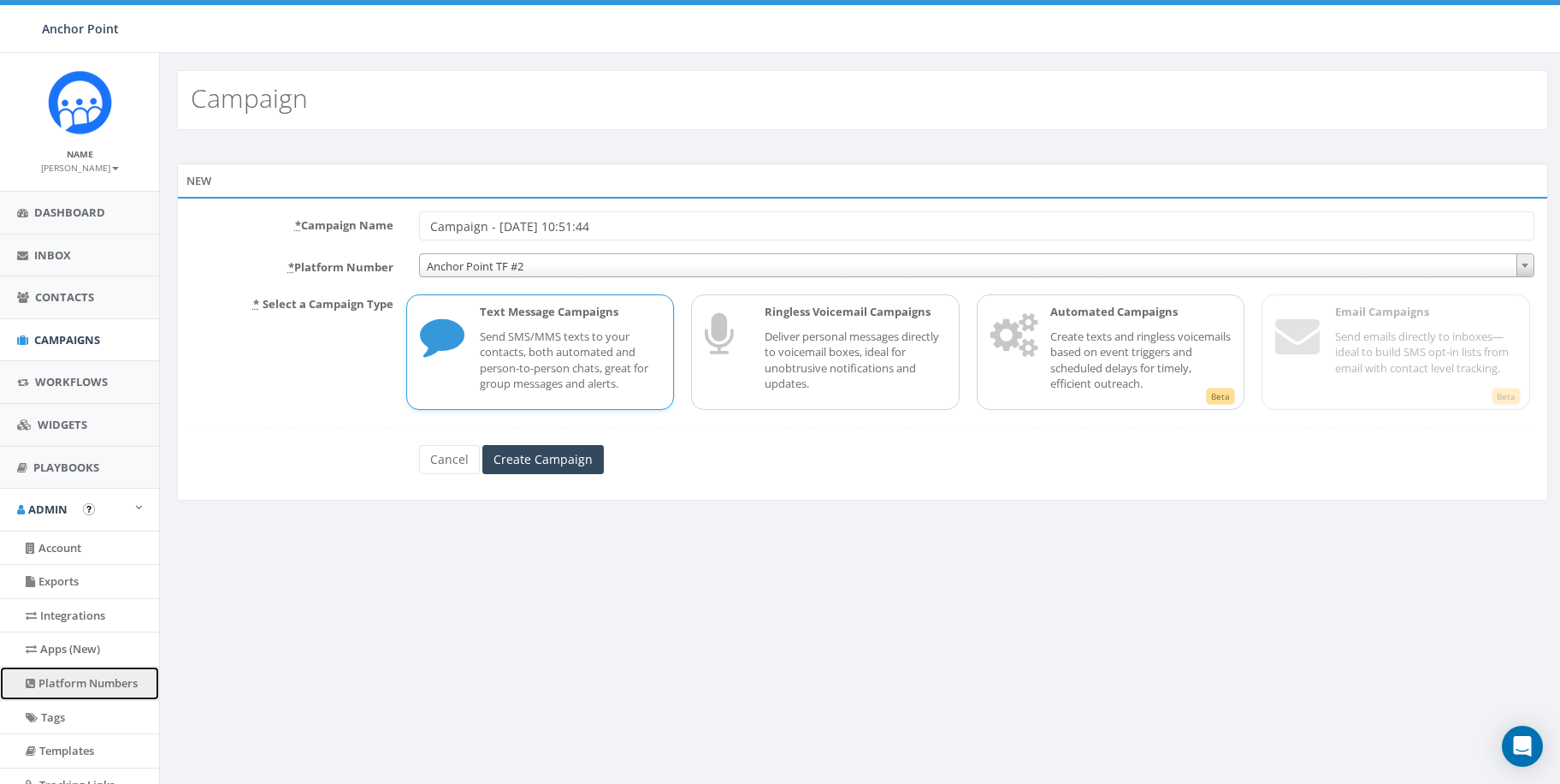
click at [103, 682] on link "Platform Numbers" at bounding box center [79, 682] width 159 height 33
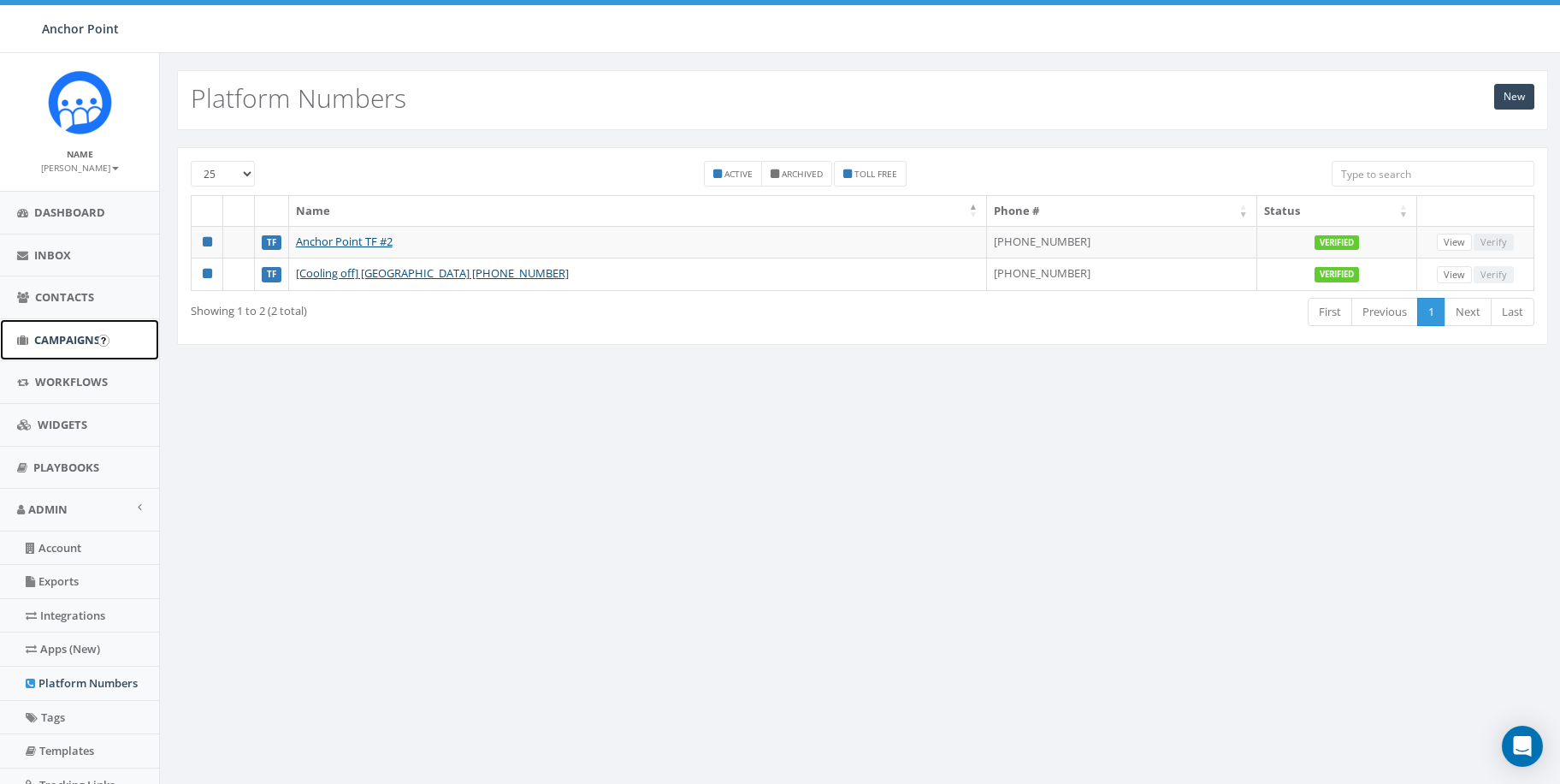
click at [63, 338] on span "Campaigns" at bounding box center [67, 339] width 66 height 15
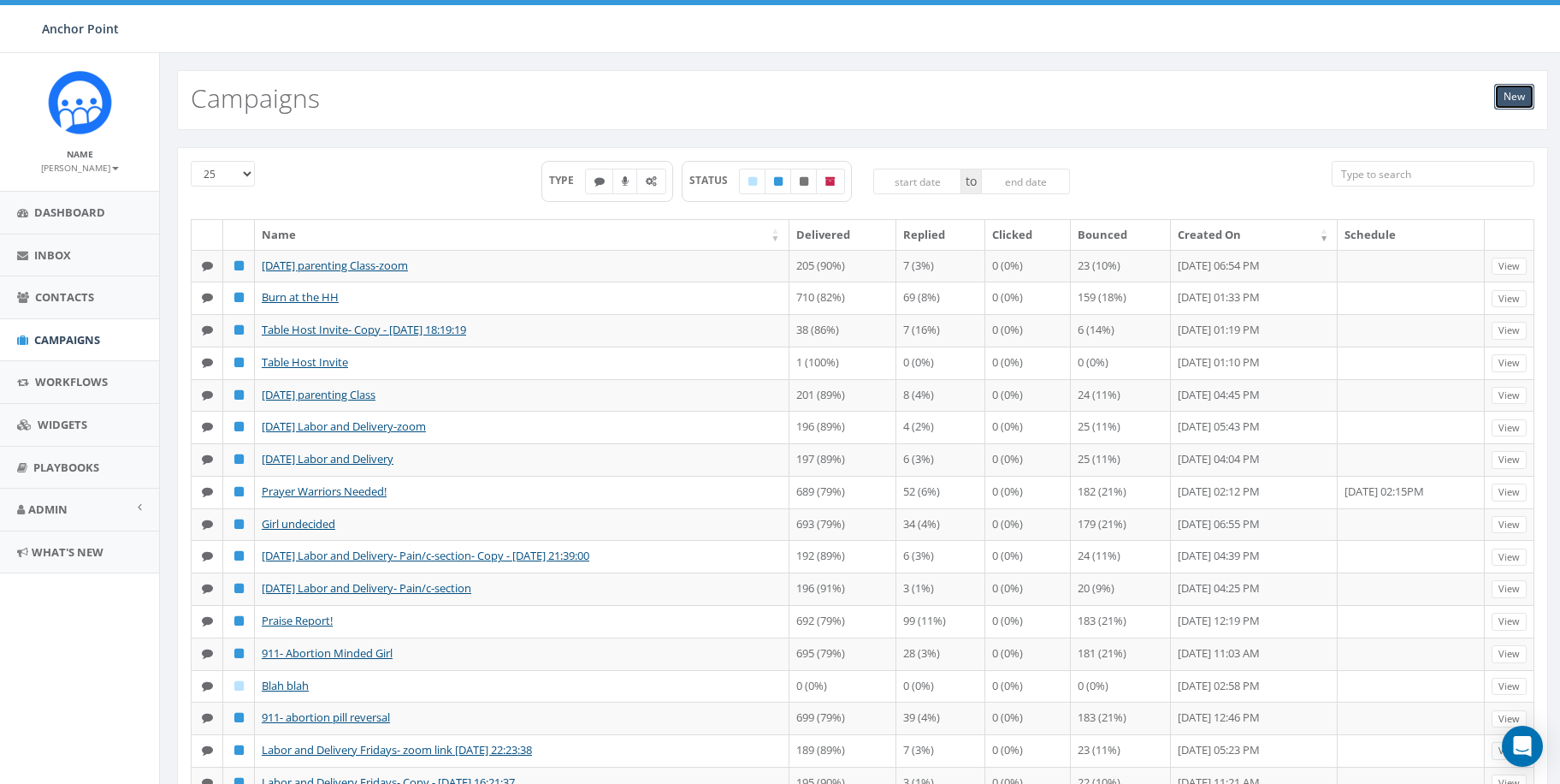
click at [1513, 89] on link "New" at bounding box center [1514, 96] width 40 height 26
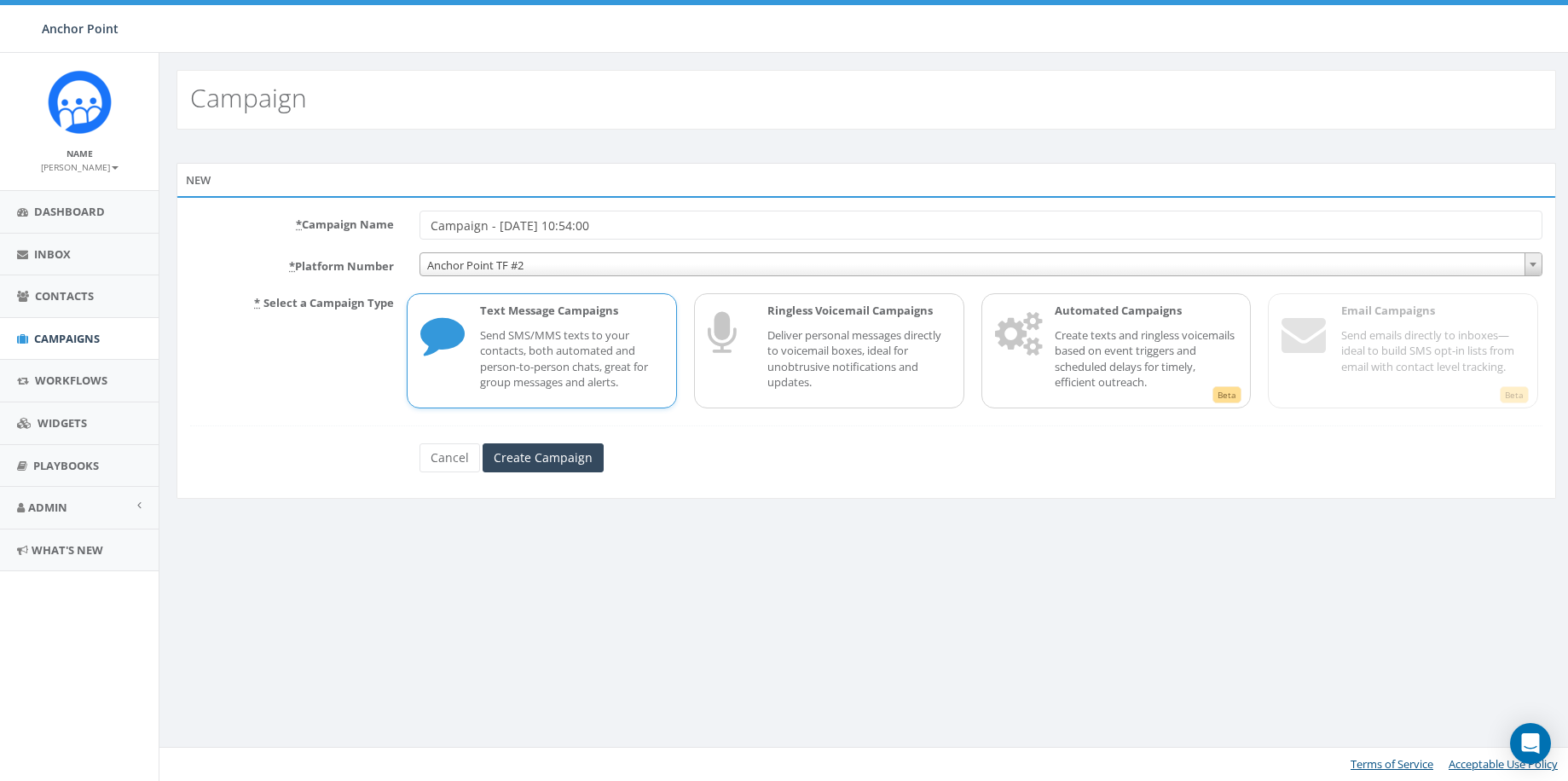
drag, startPoint x: 669, startPoint y: 219, endPoint x: 391, endPoint y: 223, distance: 278.0
click at [391, 223] on div "* Campaign Name Campaign - [DATE] 10:54:00" at bounding box center [866, 225] width 1378 height 29
type input "gala volunteer meeting reminder"
click at [497, 351] on p "Send SMS/MMS texts to your contacts, both automated and person-to-person chats,…" at bounding box center [571, 358] width 183 height 63
click at [518, 453] on input "Create Campaign" at bounding box center [543, 457] width 121 height 29
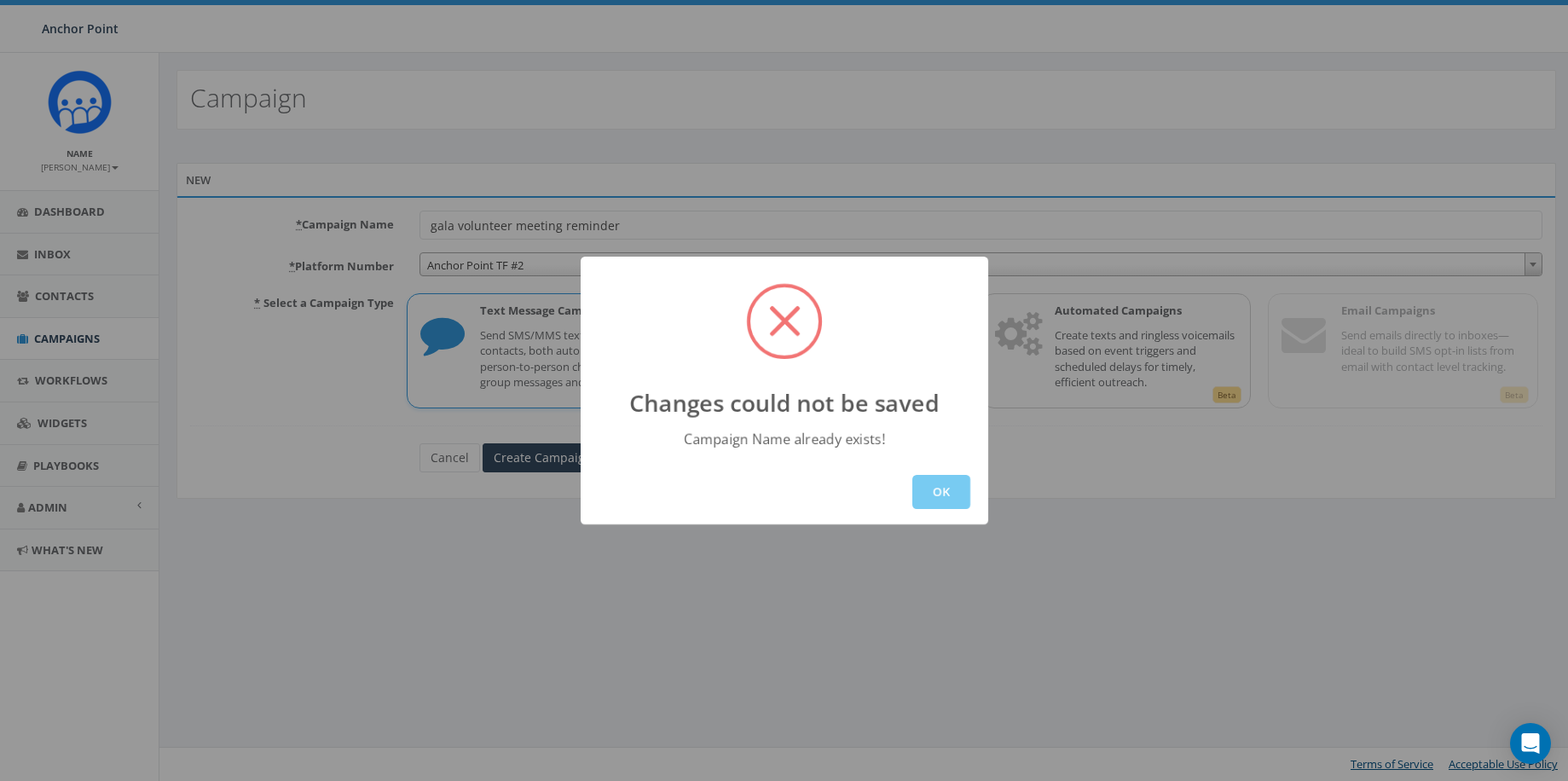
click at [942, 496] on button "OK" at bounding box center [941, 492] width 58 height 34
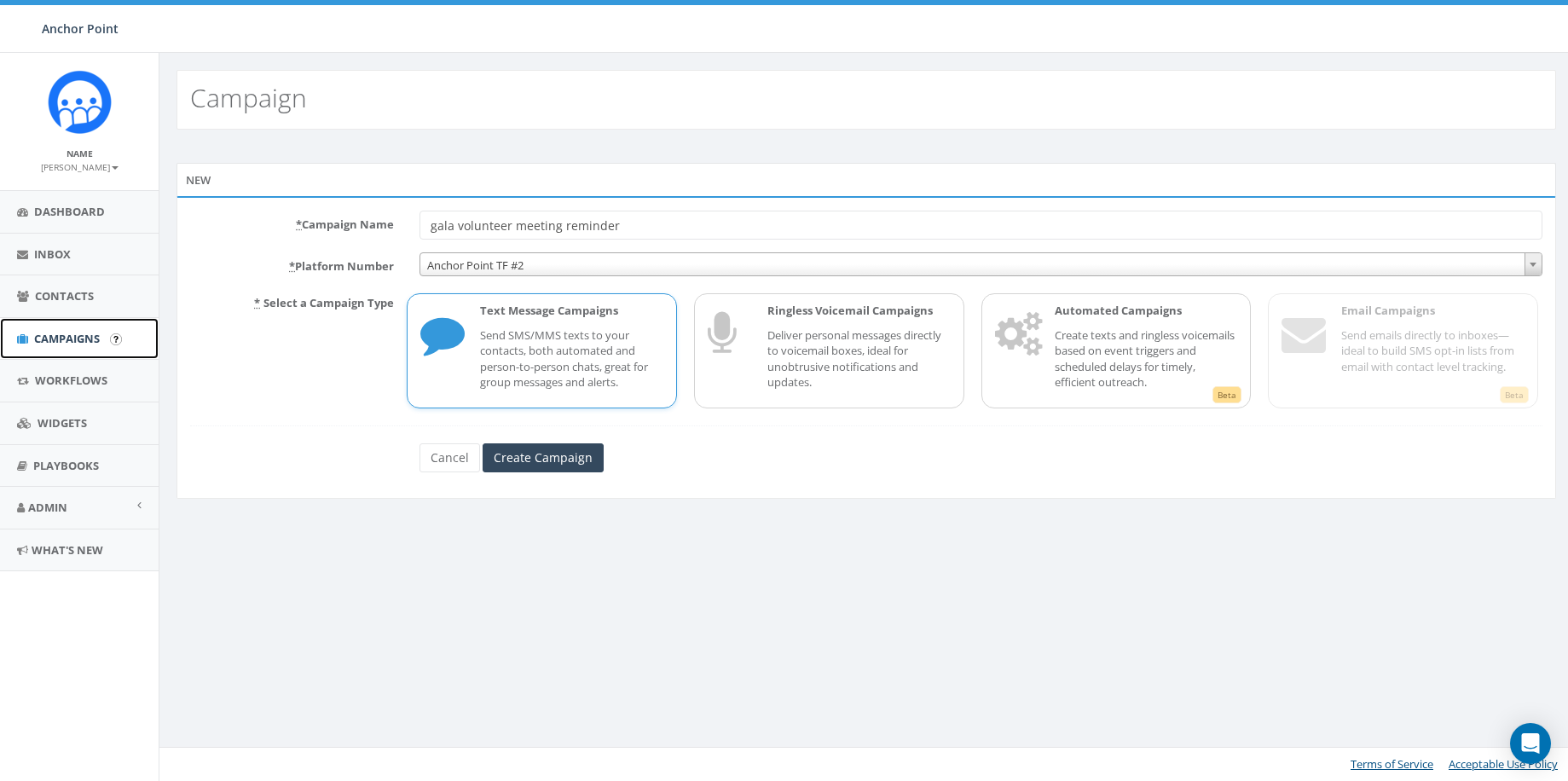
click at [44, 338] on span "Campaigns" at bounding box center [67, 338] width 66 height 15
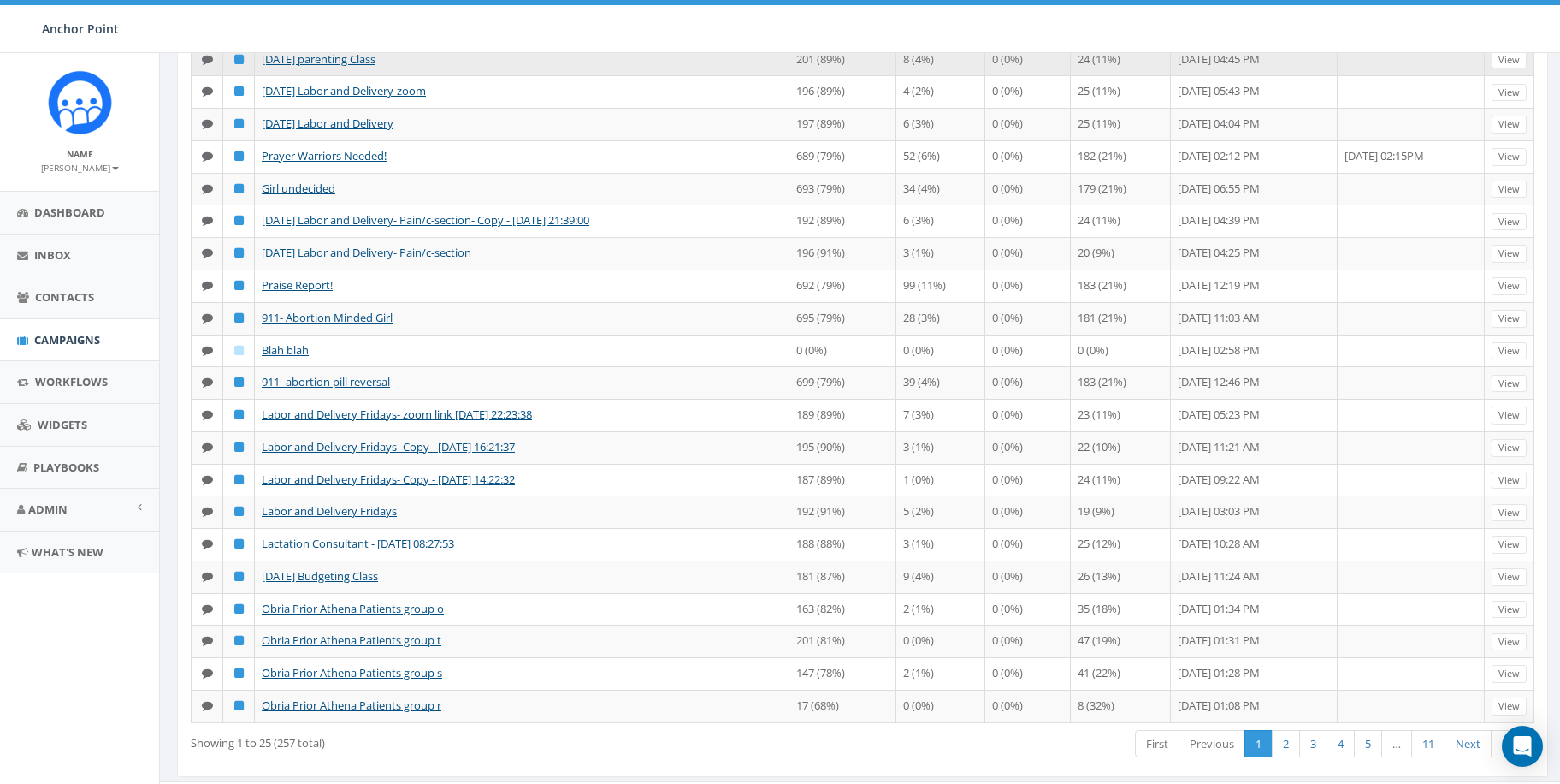
scroll to position [438, 0]
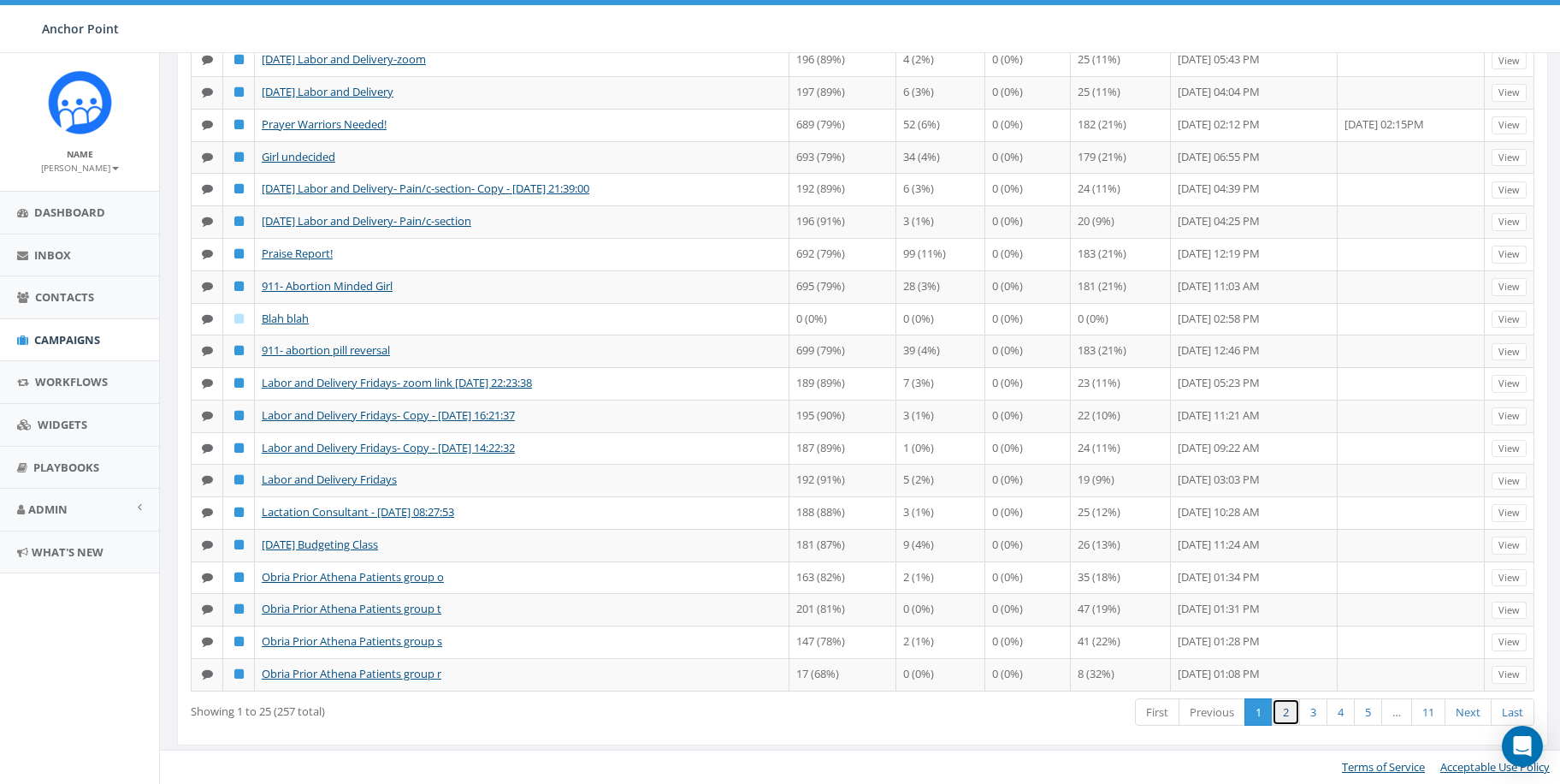
click at [1279, 711] on link "2" at bounding box center [1287, 713] width 29 height 29
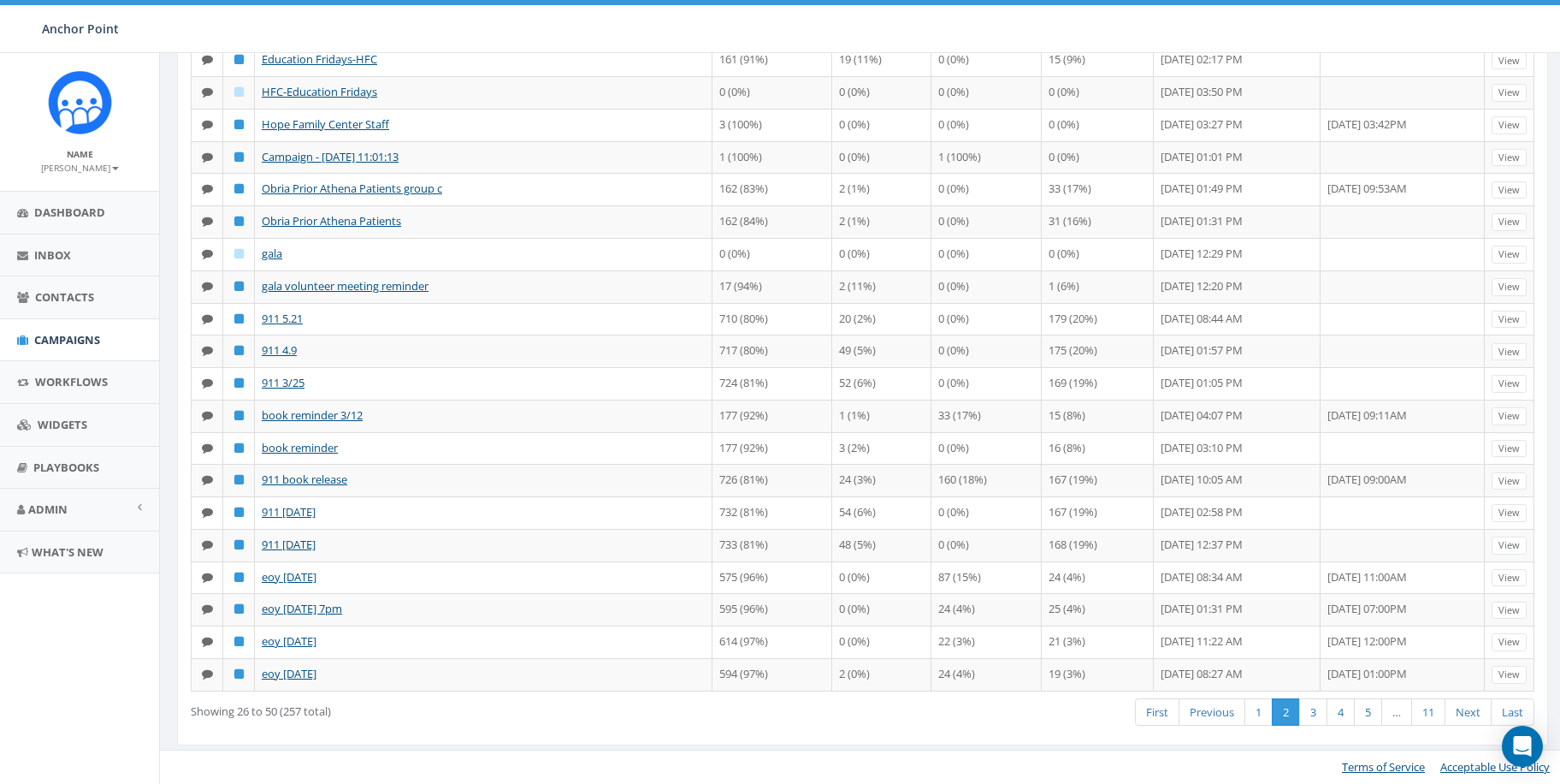
scroll to position [367, 0]
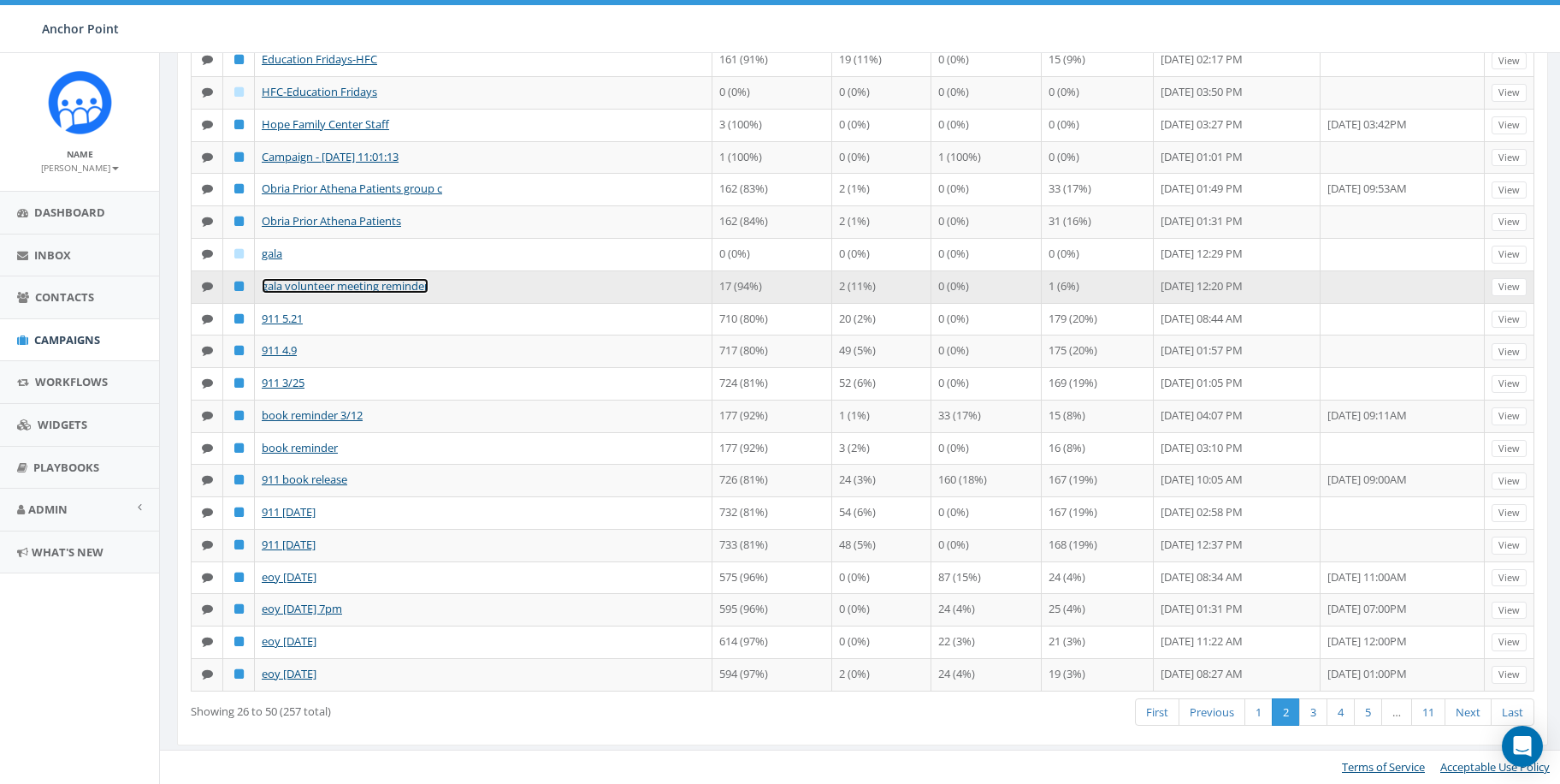
click at [398, 288] on link "gala volunteer meeting reminder" at bounding box center [345, 285] width 167 height 15
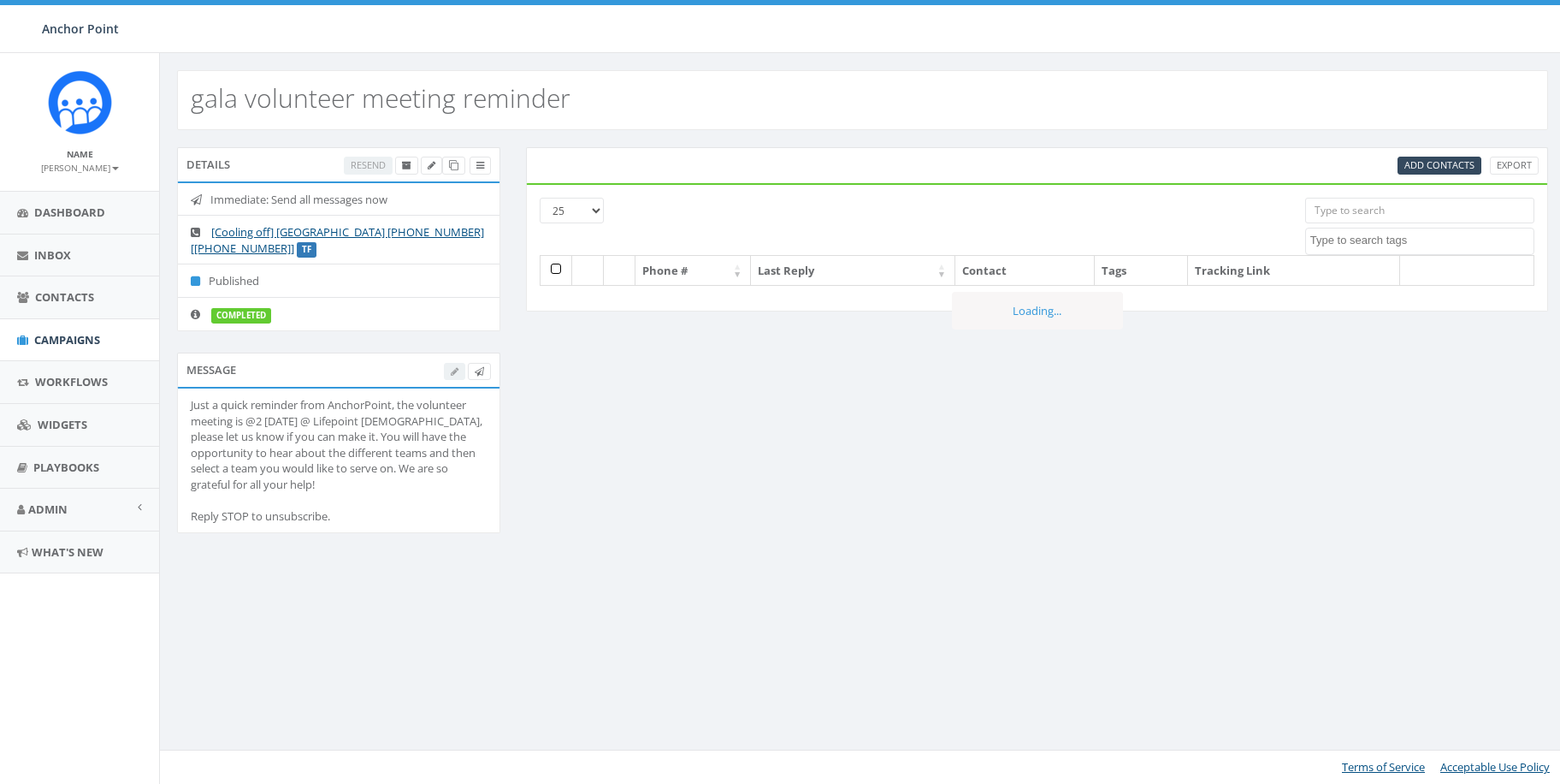
select select
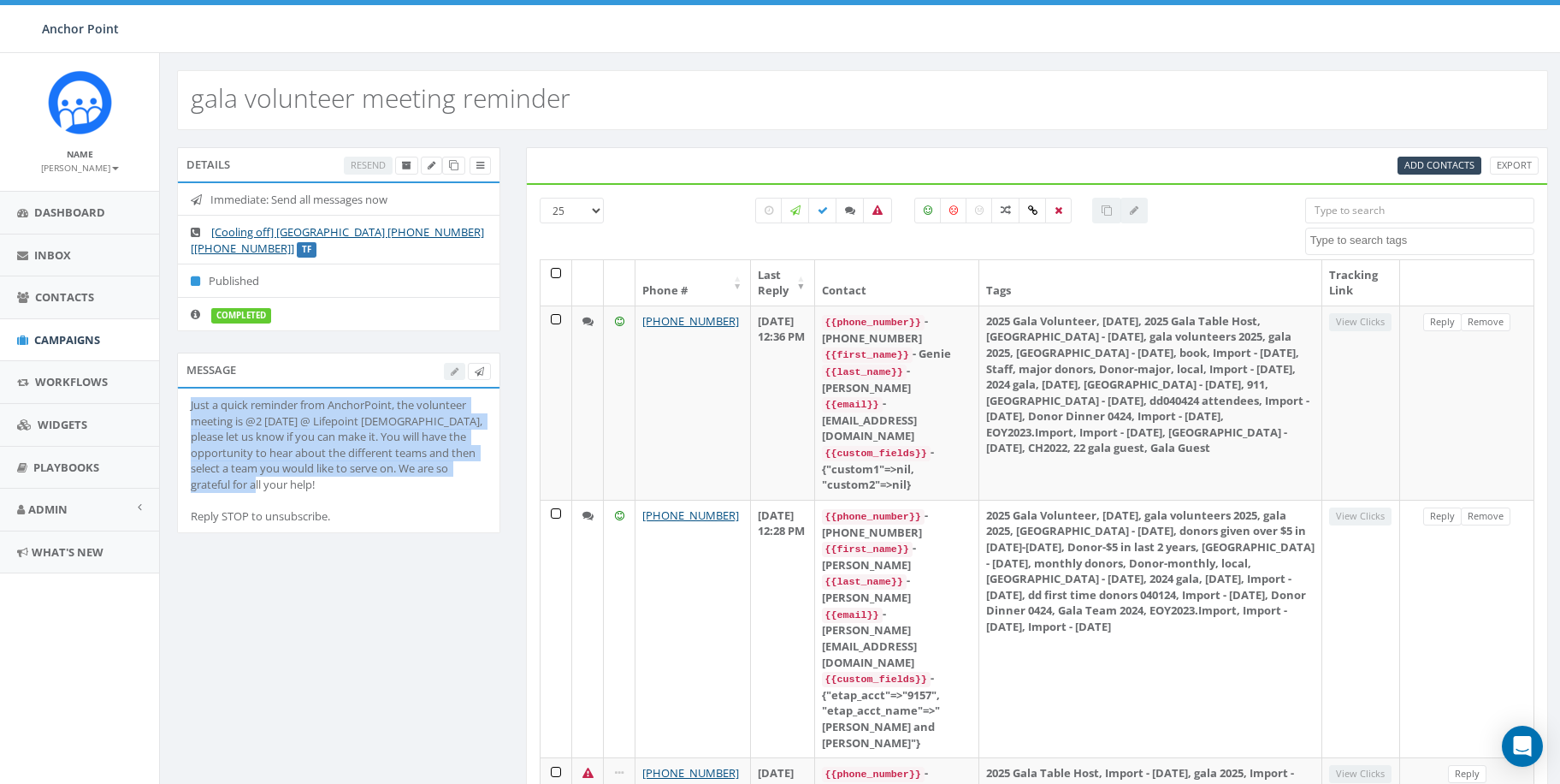
drag, startPoint x: 191, startPoint y: 405, endPoint x: 226, endPoint y: 488, distance: 90.1
click at [226, 488] on div "Just a quick reminder from AnchorPoint, the volunteer meeting is @2 today @ Lif…" at bounding box center [338, 461] width 296 height 128
copy div "Just a quick reminder from AnchorPoint, the volunteer meeting is @2 today @ Lif…"
click at [63, 336] on span "Campaigns" at bounding box center [67, 339] width 66 height 15
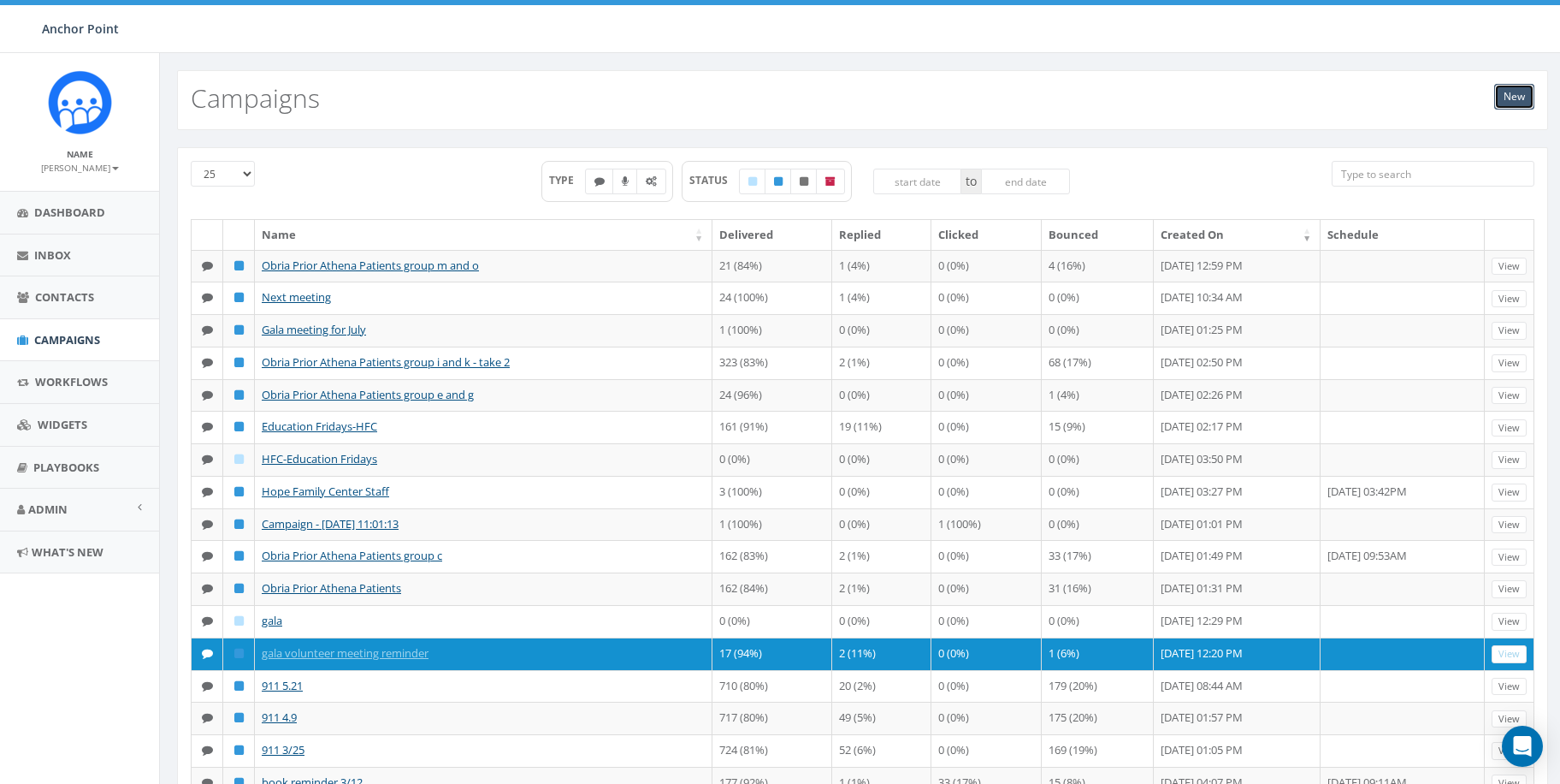
click at [1529, 91] on link "New" at bounding box center [1514, 96] width 40 height 26
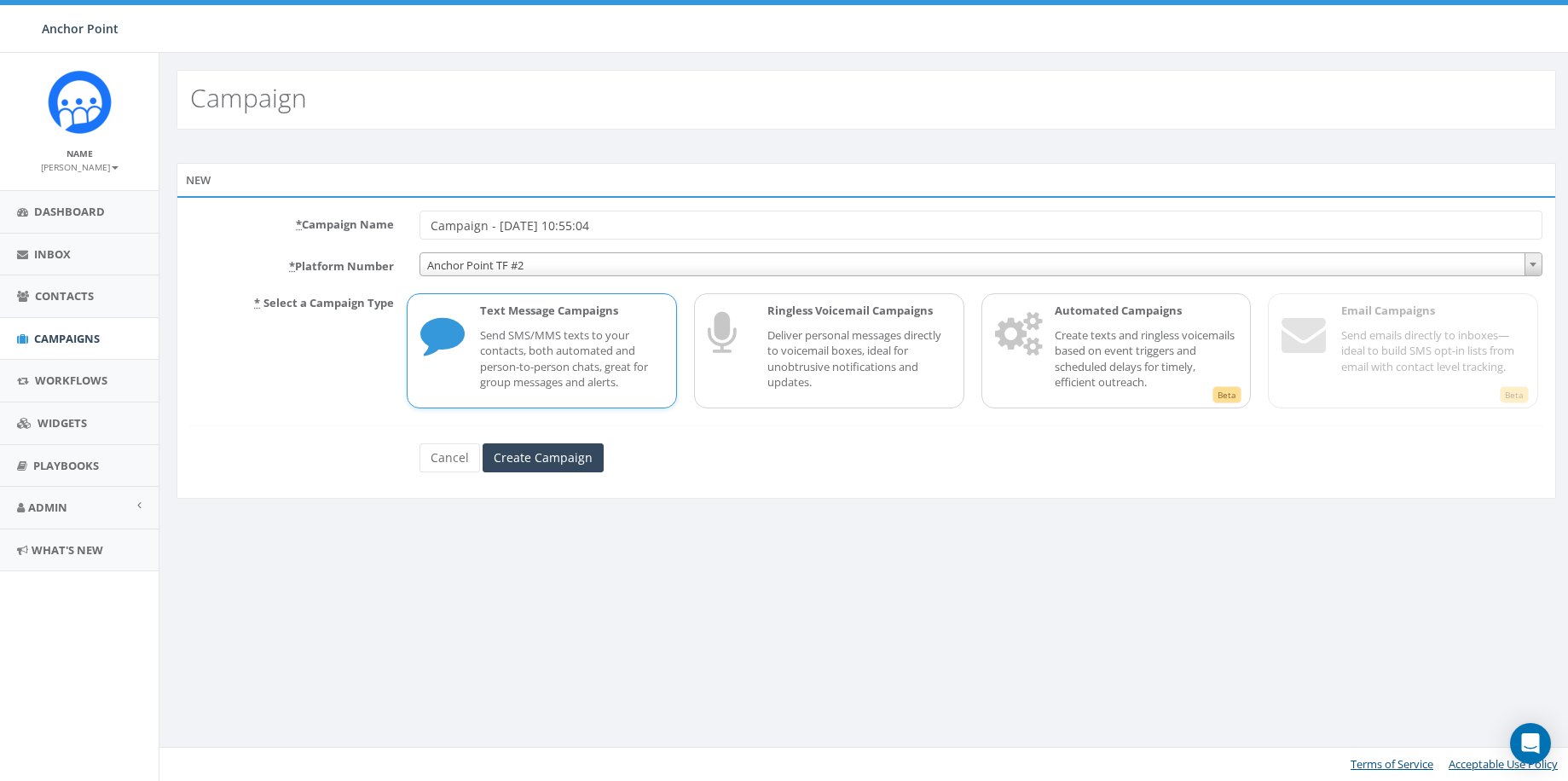
drag, startPoint x: 634, startPoint y: 226, endPoint x: 408, endPoint y: 223, distance: 226.0
click at [408, 223] on div "Campaign - [DATE] 10:55:04" at bounding box center [981, 225] width 1148 height 29
click at [459, 225] on input "Gala meeting for Sept" at bounding box center [981, 225] width 1123 height 29
type input "Gala volunteer meeting for Sept"
click at [550, 325] on div "Text Message Campaigns Send SMS/MMS texts to your contacts, both automated and …" at bounding box center [562, 350] width 200 height 96
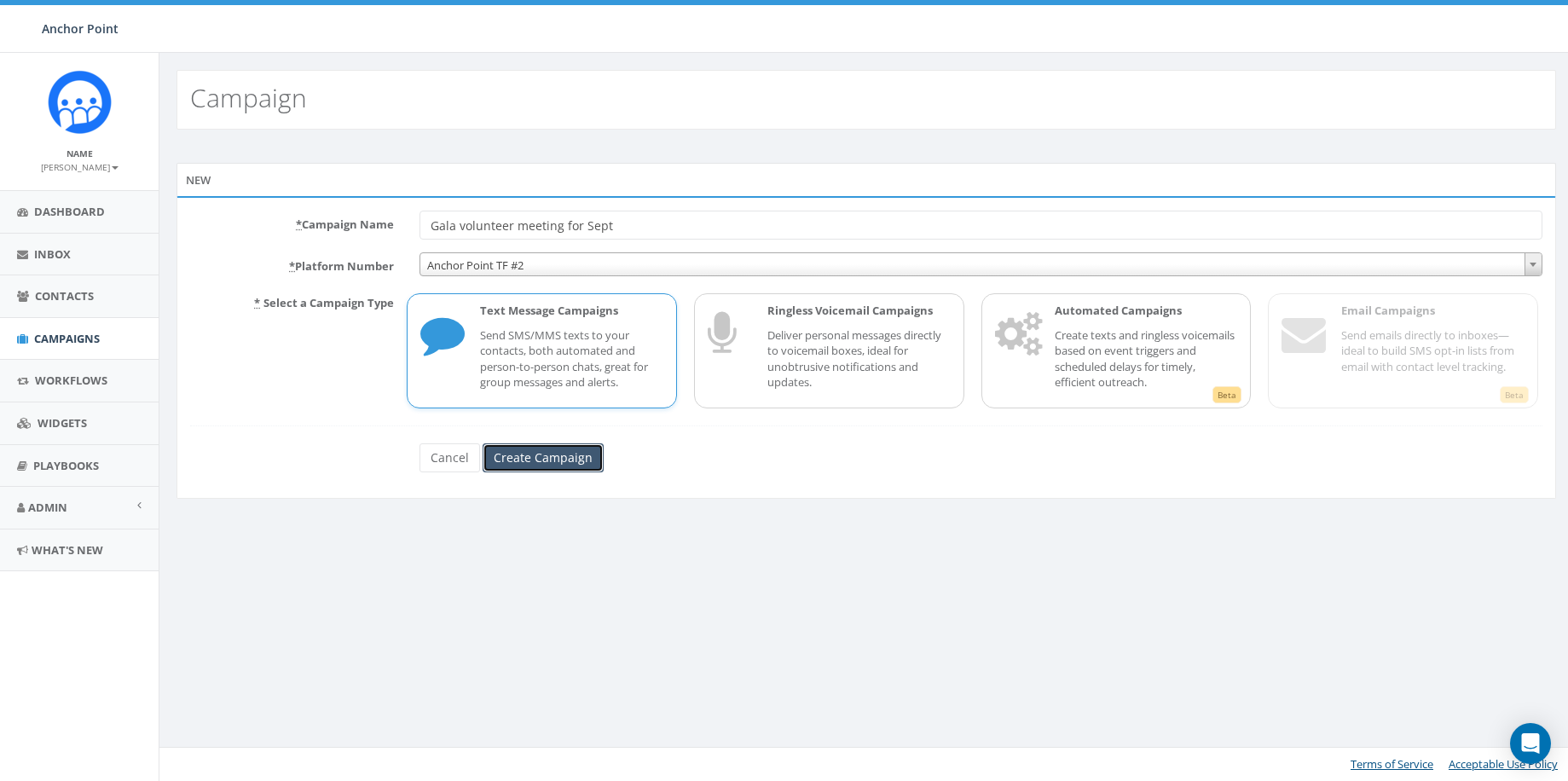
click at [524, 445] on input "Create Campaign" at bounding box center [543, 457] width 121 height 29
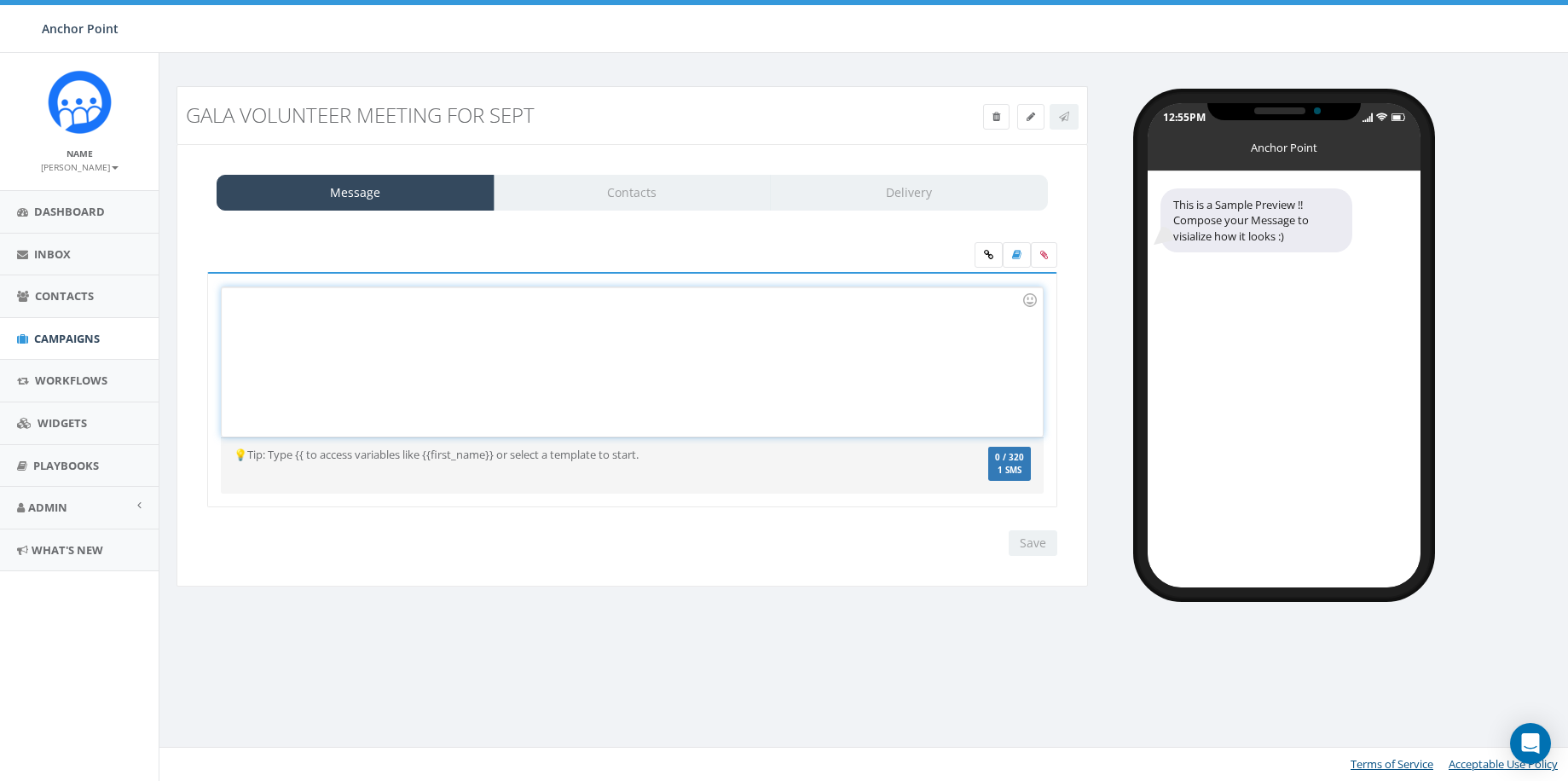
click at [361, 327] on div at bounding box center [632, 362] width 820 height 149
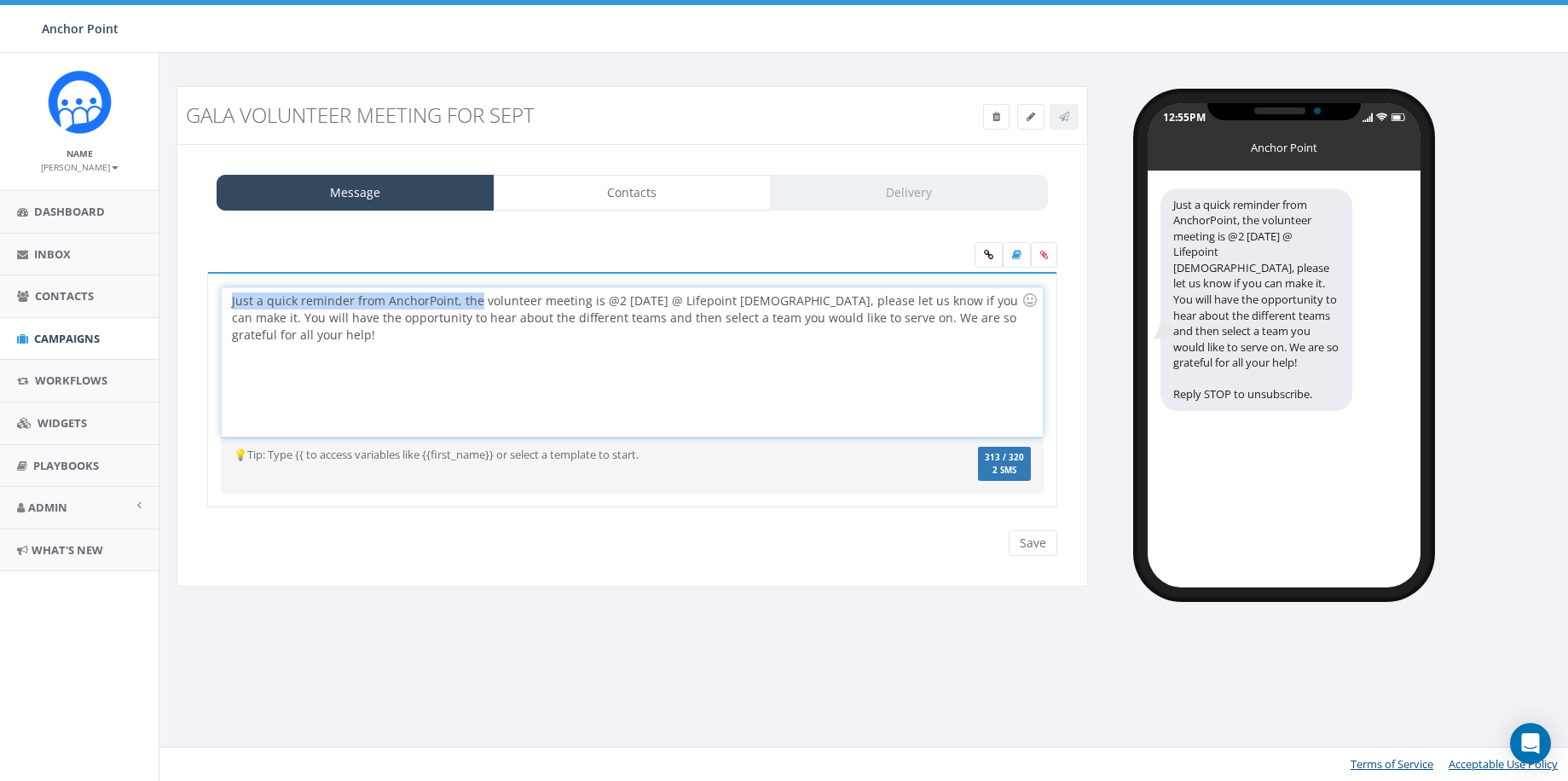
drag, startPoint x: 476, startPoint y: 295, endPoint x: 204, endPoint y: 288, distance: 272.1
click at [204, 288] on div "Just a quick reminder from AnchorPoint, the volunteer meeting is @2 today @ Lif…" at bounding box center [632, 400] width 876 height 257
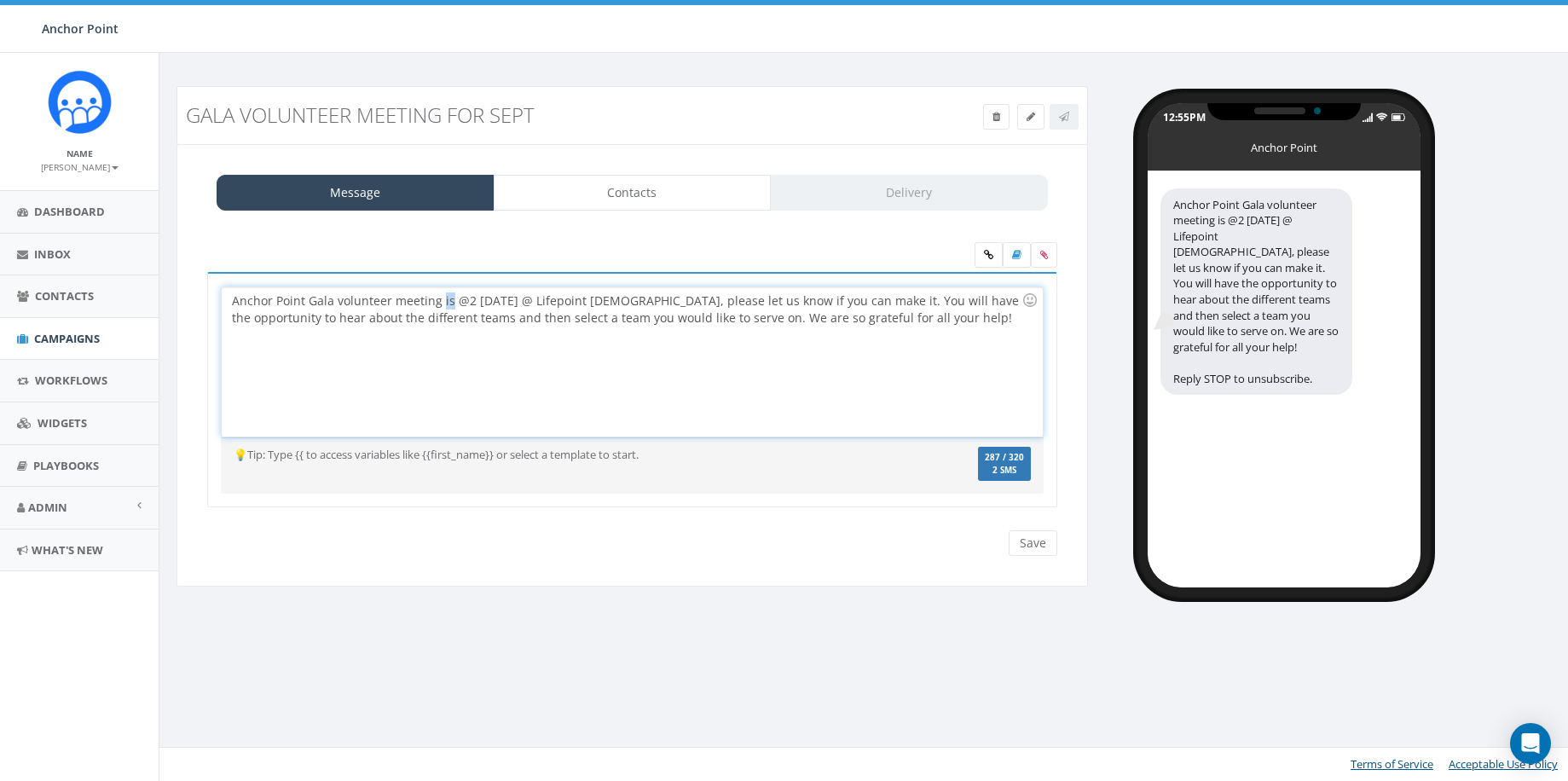
drag, startPoint x: 449, startPoint y: 302, endPoint x: 440, endPoint y: 301, distance: 9.1
click at [440, 301] on div "Anchor Point Gala volunteer meeting is @2 today @ Lifepoint church, please let …" at bounding box center [632, 362] width 820 height 149
click at [494, 302] on div "Anchor Point Gala volunteer meeting will be @2 today @ Lifepoint church, please…" at bounding box center [632, 362] width 820 height 149
click at [475, 297] on div "Anchor Point Gala volunteer meeting will be @4pm today @ Lifepoint church, plea…" at bounding box center [632, 362] width 820 height 149
drag, startPoint x: 577, startPoint y: 300, endPoint x: 546, endPoint y: 300, distance: 31.0
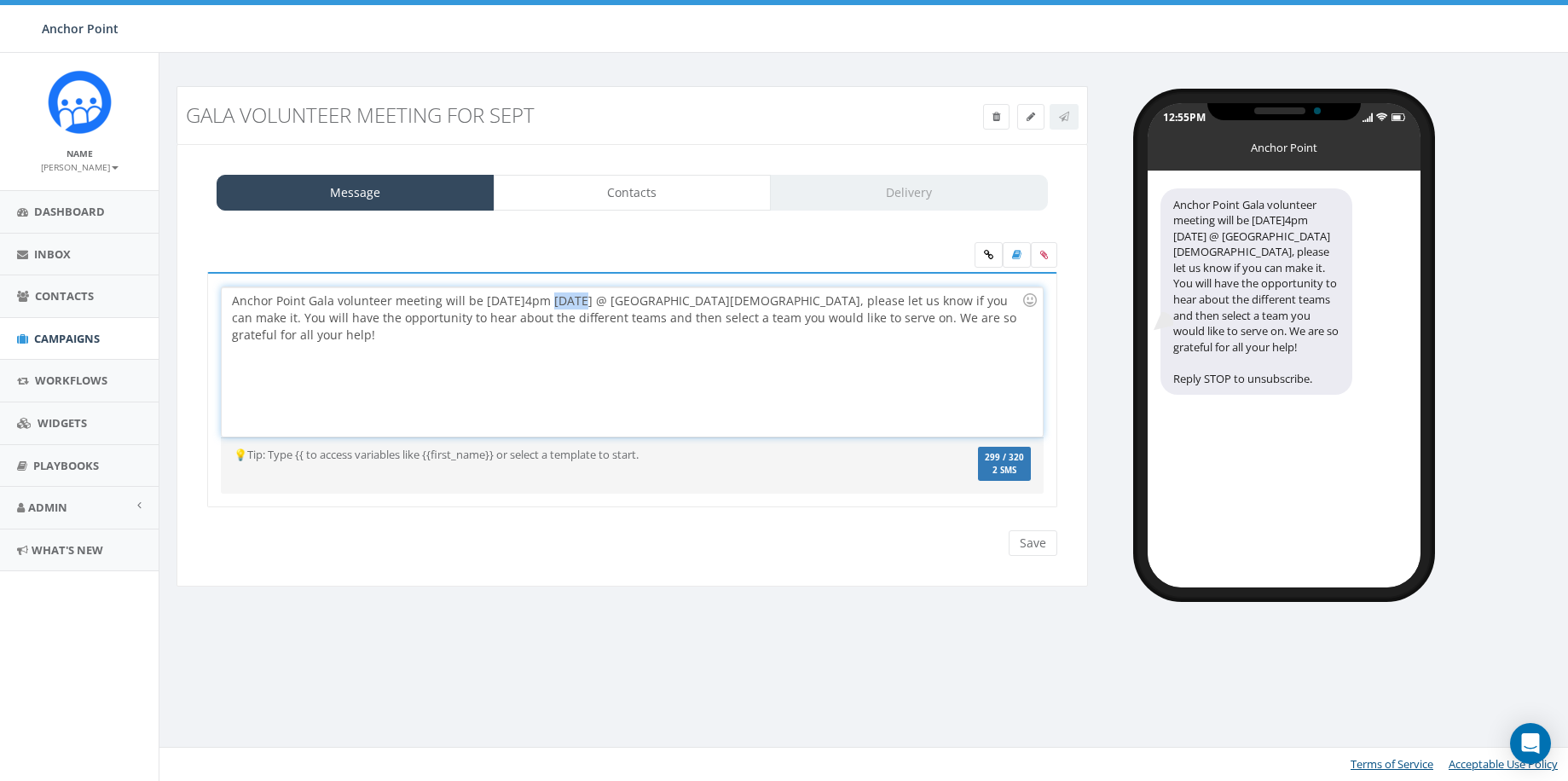
click at [546, 300] on div "Anchor Point Gala volunteer meeting will be 9/18 @4pm today @ Lifepoint church,…" at bounding box center [632, 362] width 820 height 149
click at [1498, 261] on div "12:55PM Anchor Point Anchor Point Gala volunteer meeting will be 9/18 @4pm @ Li…" at bounding box center [1335, 336] width 468 height 501
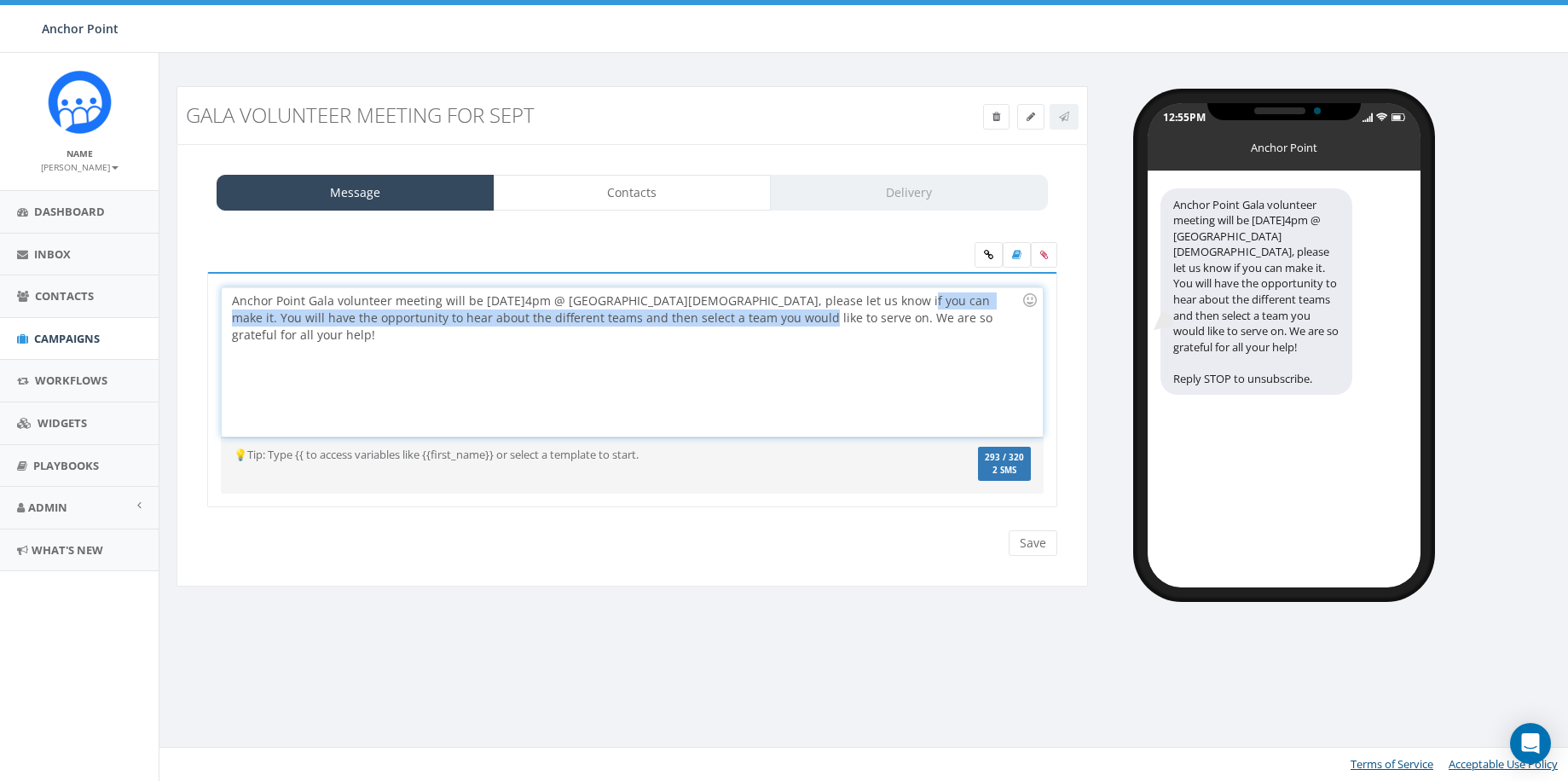
drag, startPoint x: 863, startPoint y: 297, endPoint x: 773, endPoint y: 319, distance: 92.6
click at [773, 319] on div "Anchor Point Gala volunteer meeting will be 9/18 @4pm @ Lifepoint church, pleas…" at bounding box center [632, 362] width 820 height 149
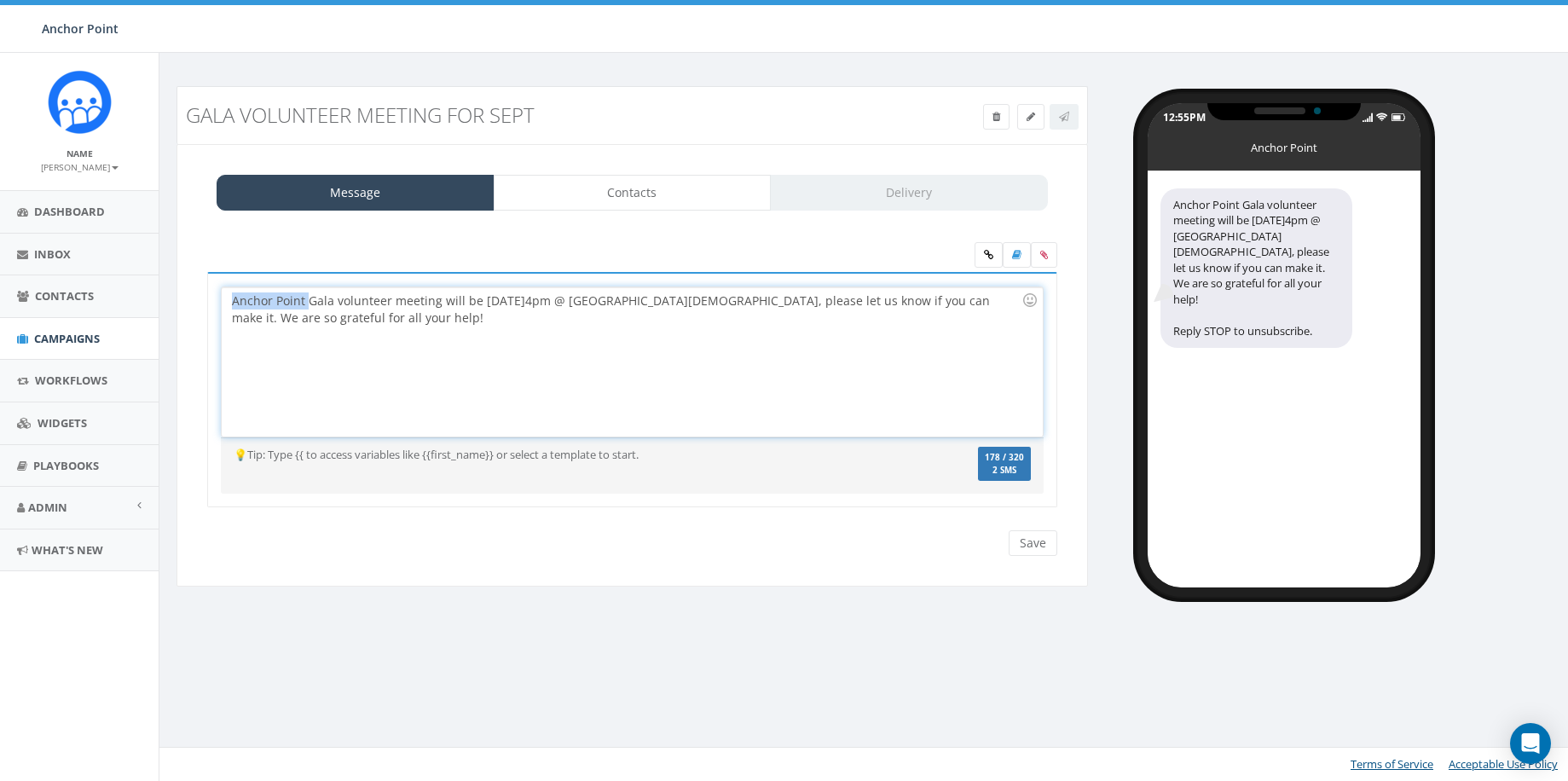
drag, startPoint x: 306, startPoint y: 295, endPoint x: 222, endPoint y: 295, distance: 84.0
click at [222, 295] on div "Anchor Point Gala volunteer meeting will be 9/18 @4pm @ Lifepoint church, pleas…" at bounding box center [632, 362] width 820 height 149
click at [297, 368] on div "Gala volunteer meeting will be 9/18 @4pm @ Lifepoint church, please let us know…" at bounding box center [632, 362] width 820 height 149
drag, startPoint x: 398, startPoint y: 300, endPoint x: 367, endPoint y: 300, distance: 31.0
click at [367, 300] on div "Gala volunteer meeting will be 9/18 @4pm @ Lifepoint church, please let us know…" at bounding box center [632, 362] width 820 height 149
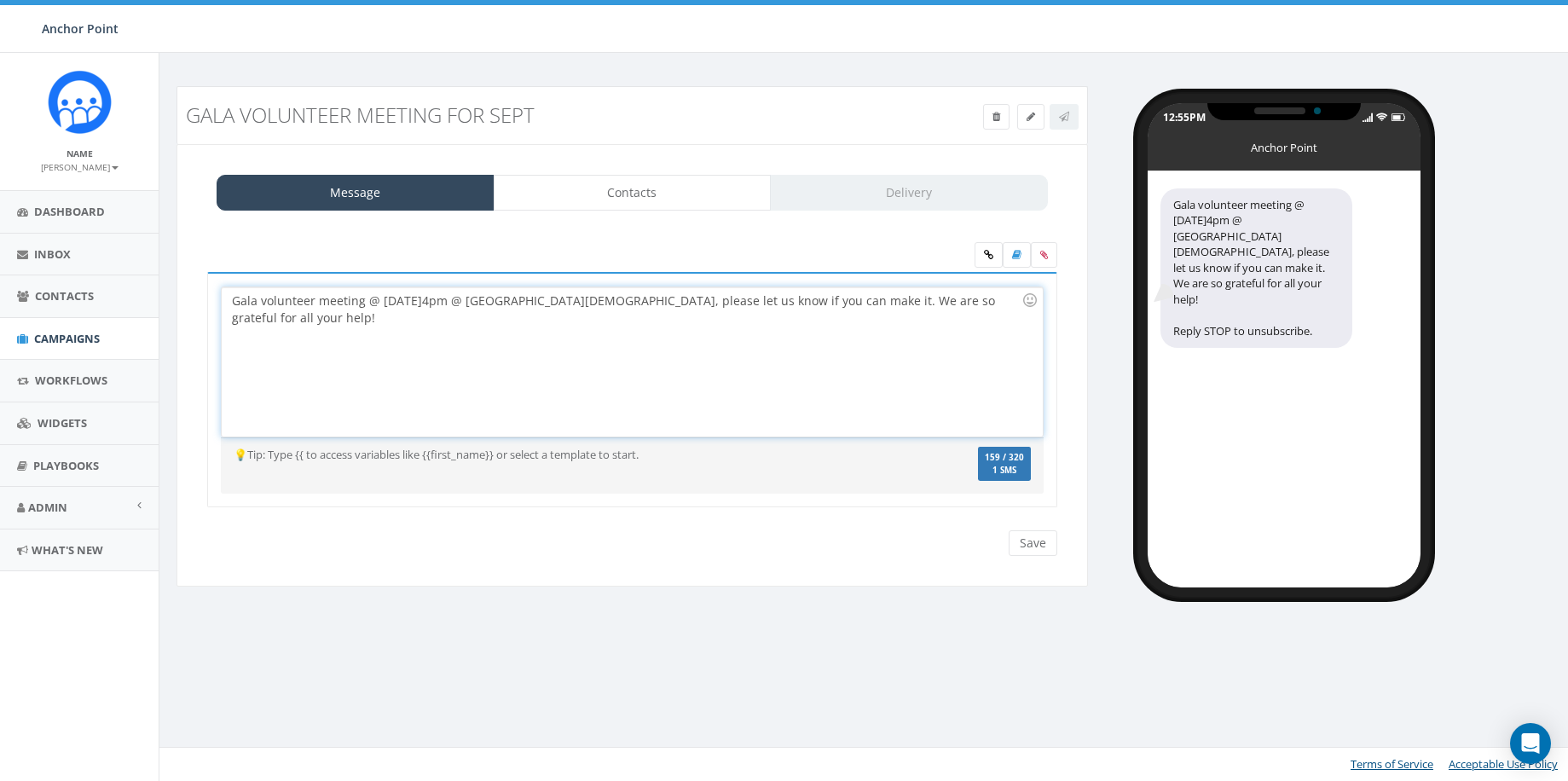
click at [374, 298] on div "Gala volunteer meeting @ 9/18 @4pm @ Lifepoint church, please let us know if yo…" at bounding box center [632, 362] width 820 height 149
drag, startPoint x: 377, startPoint y: 299, endPoint x: 367, endPoint y: 299, distance: 10.0
click at [367, 299] on div "Gala volunteer meeting on 9/18 @4pm @ Lifepoint church, please let us know if y…" at bounding box center [632, 362] width 820 height 149
drag, startPoint x: 810, startPoint y: 302, endPoint x: 1006, endPoint y: 293, distance: 196.2
click at [1006, 293] on div "Gala volunteer meeting will be on 9/18 @4pm @ Lifepoint church, please let us k…" at bounding box center [632, 362] width 820 height 149
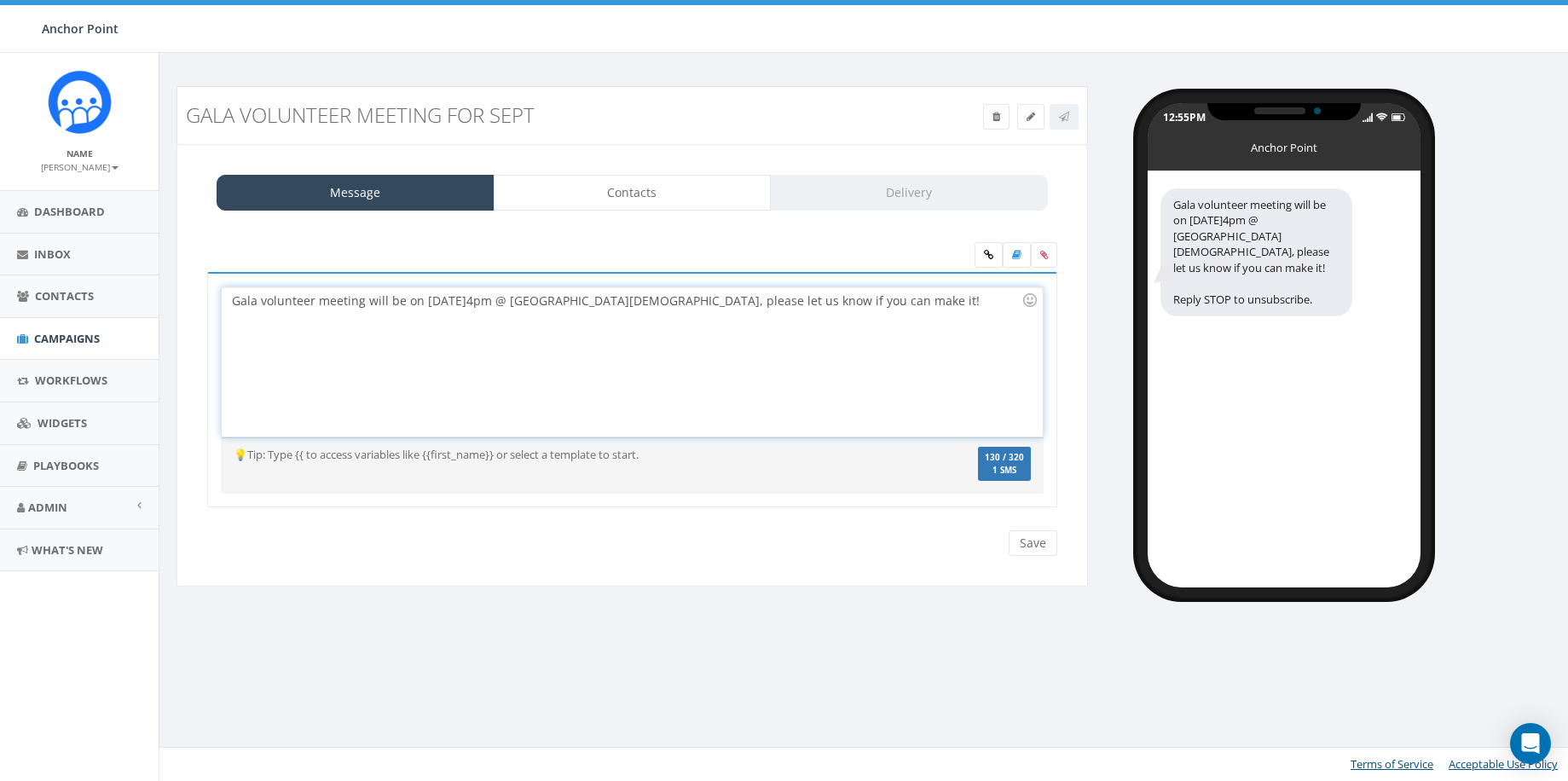
click at [873, 396] on div "Gala volunteer meeting will be on 9/18 @4pm @ Lifepoint church, please let us k…" at bounding box center [632, 362] width 820 height 149
click at [796, 350] on div "Gala volunteer meeting will be on [DATE]4pm @ [GEOGRAPHIC_DATA][DEMOGRAPHIC_DAT…" at bounding box center [632, 362] width 820 height 149
click at [1030, 544] on input "Save" at bounding box center [1032, 543] width 49 height 26
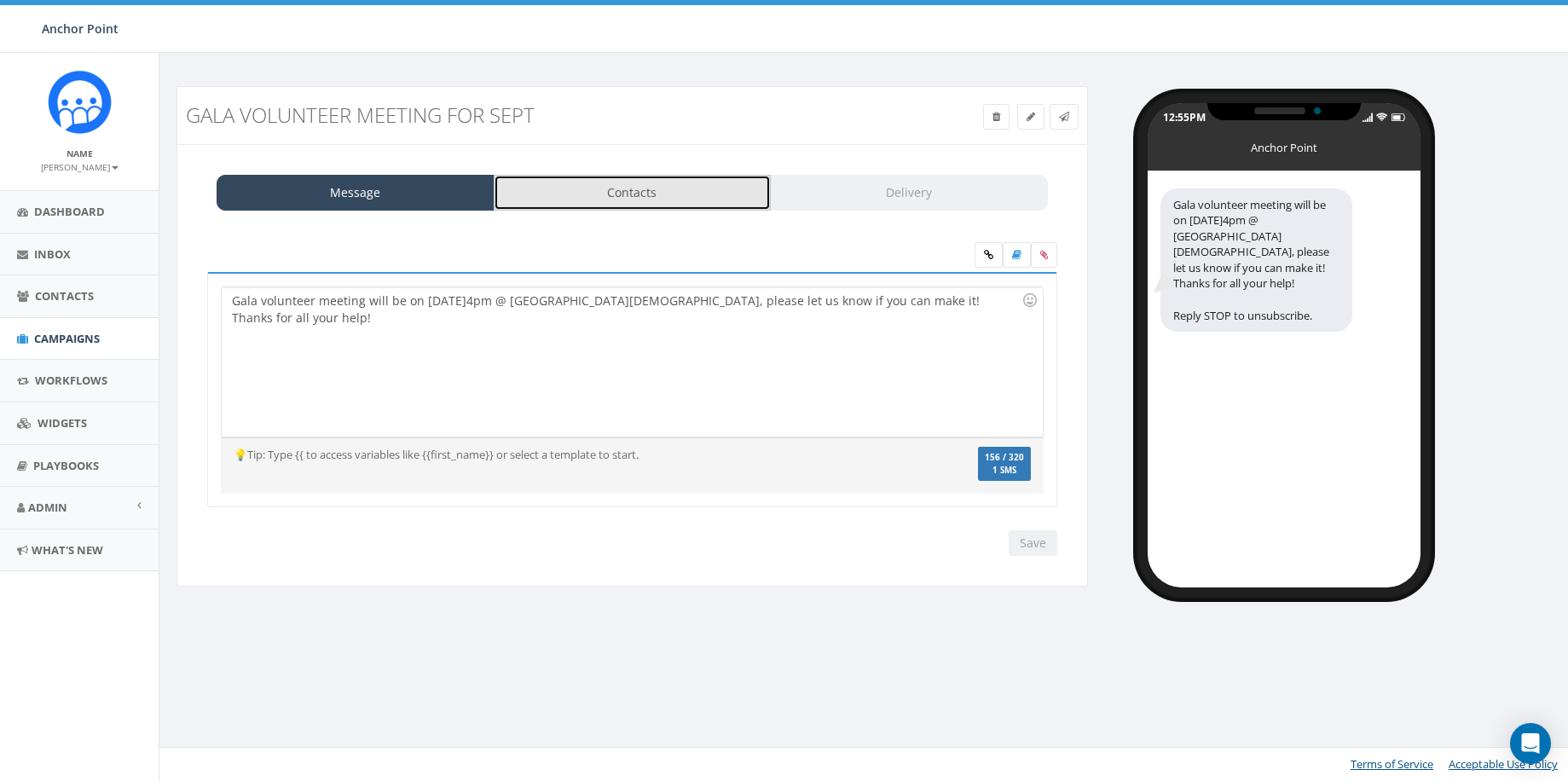
click at [586, 187] on link "Contacts" at bounding box center [633, 192] width 278 height 36
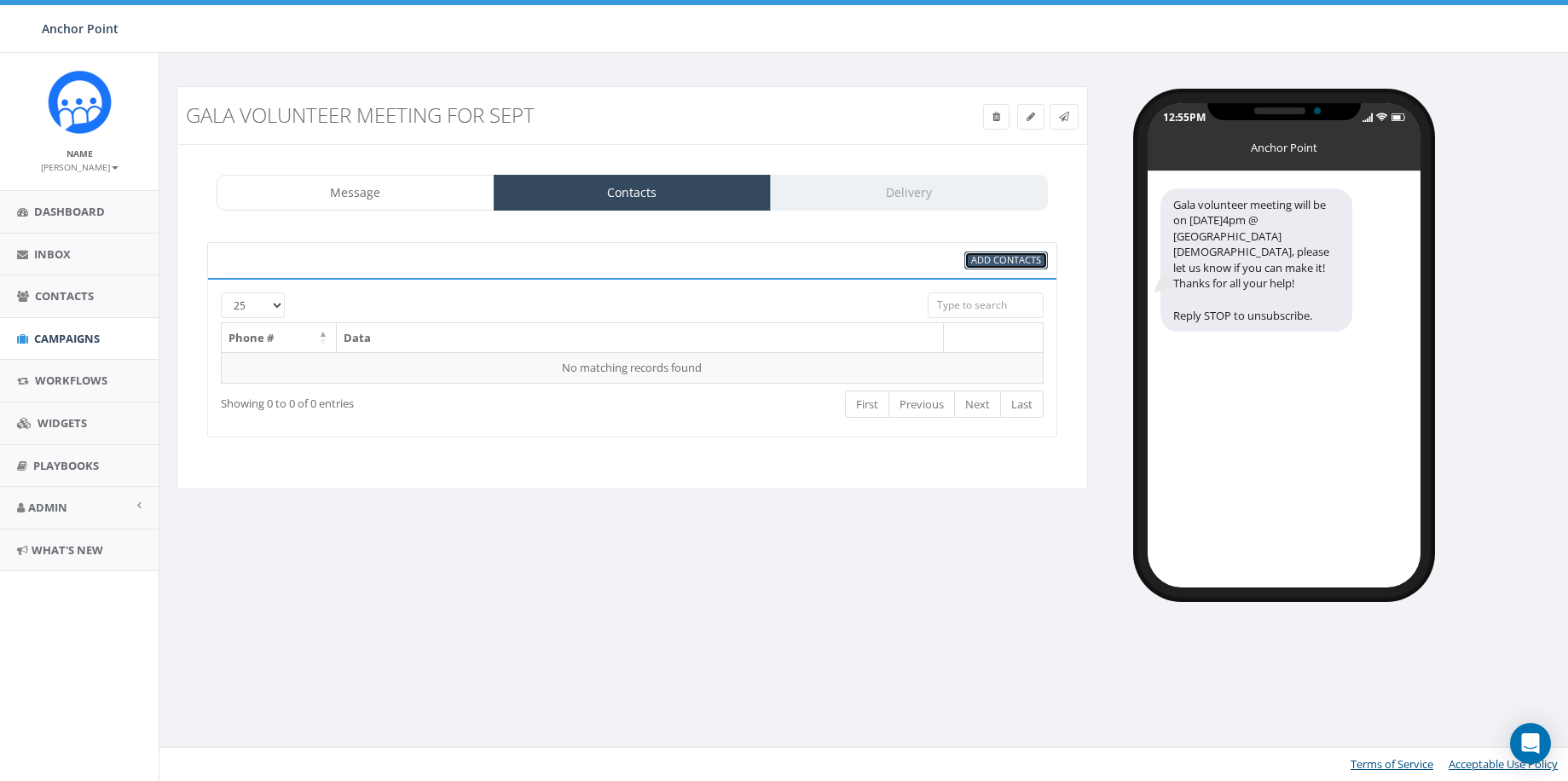
click at [992, 260] on span "Add Contacts" at bounding box center [1006, 260] width 70 height 12
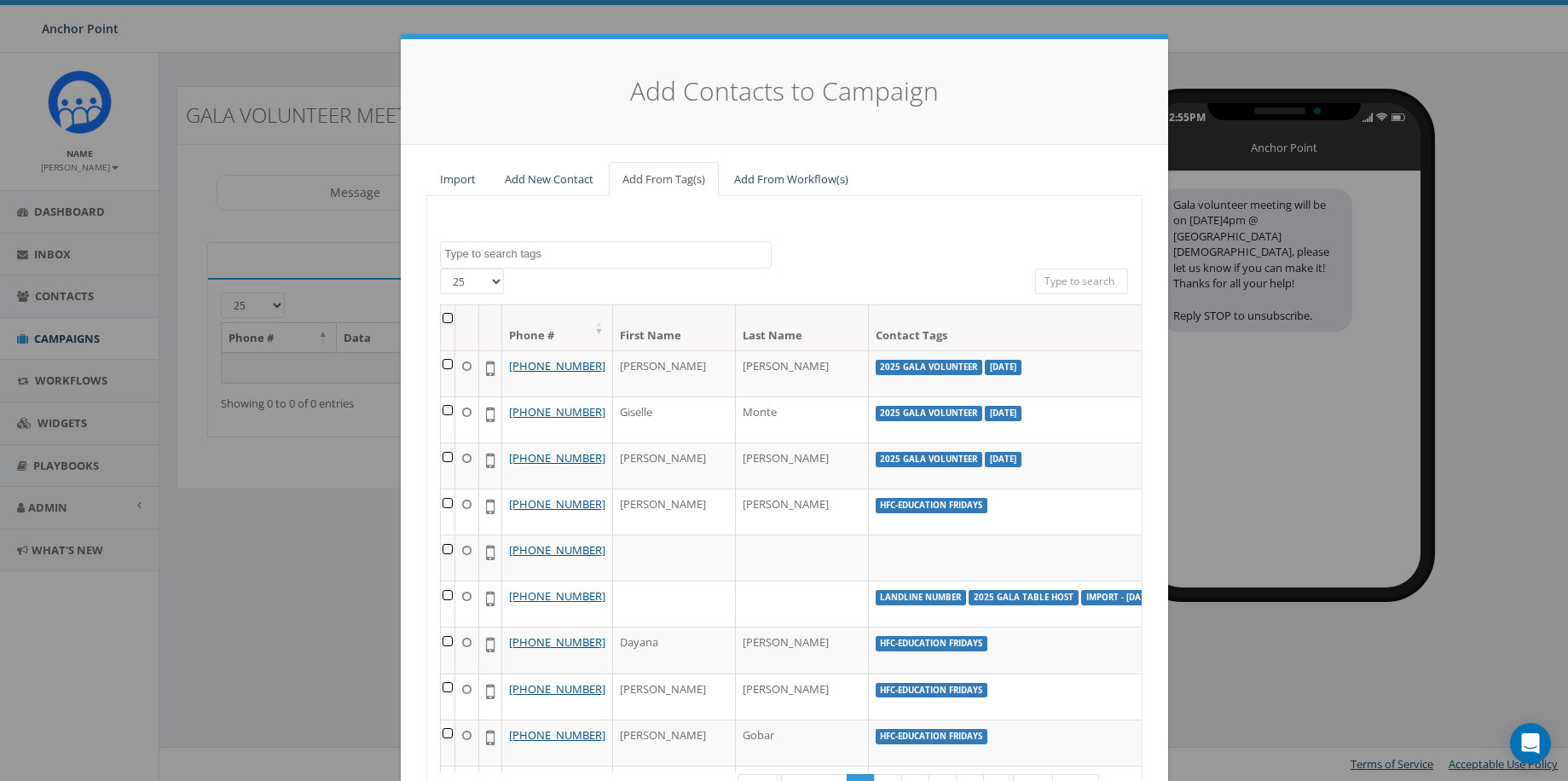
click at [497, 256] on textarea "Search" at bounding box center [608, 254] width 326 height 15
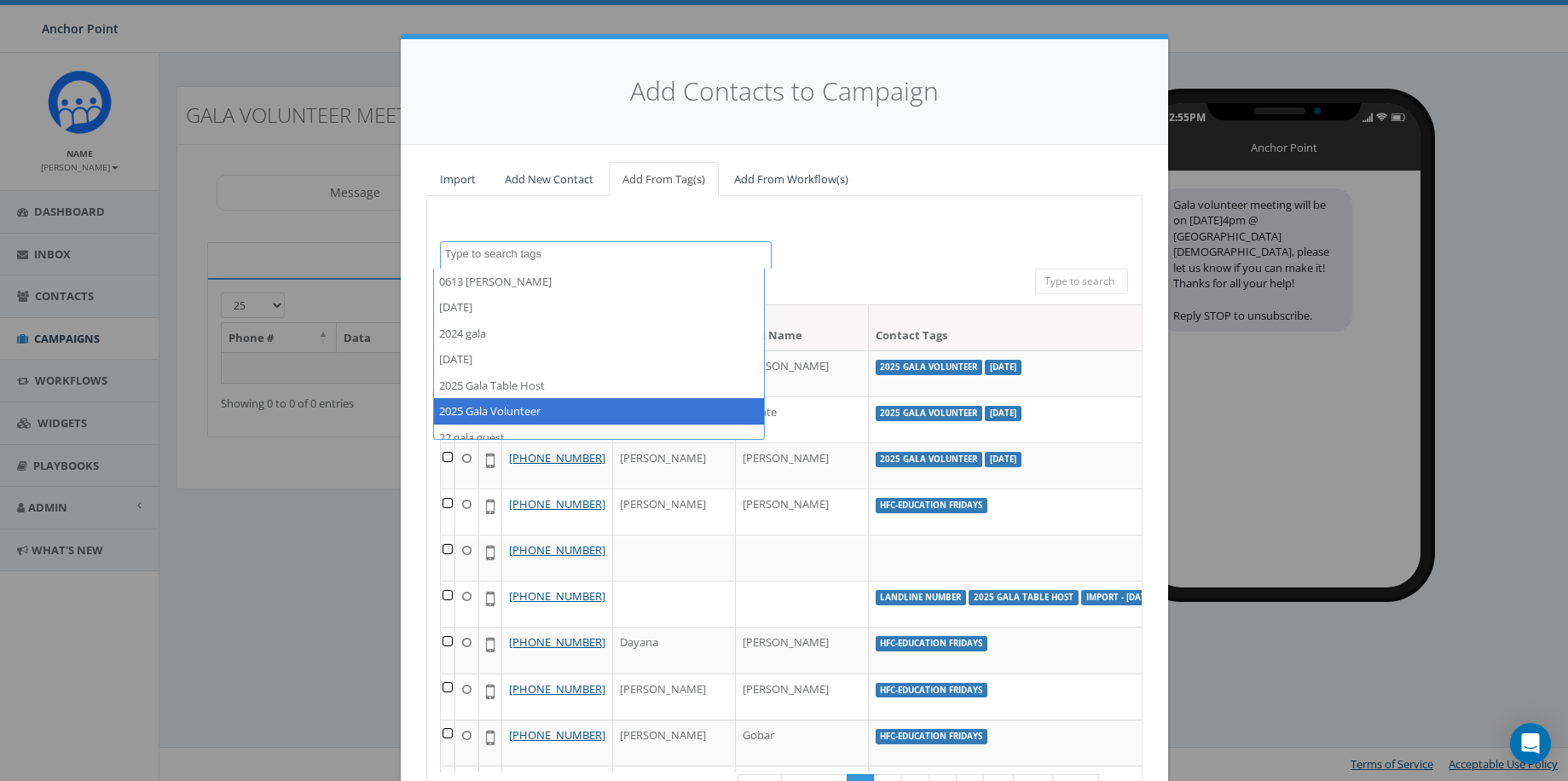
select select "2025 Gala Volunteer"
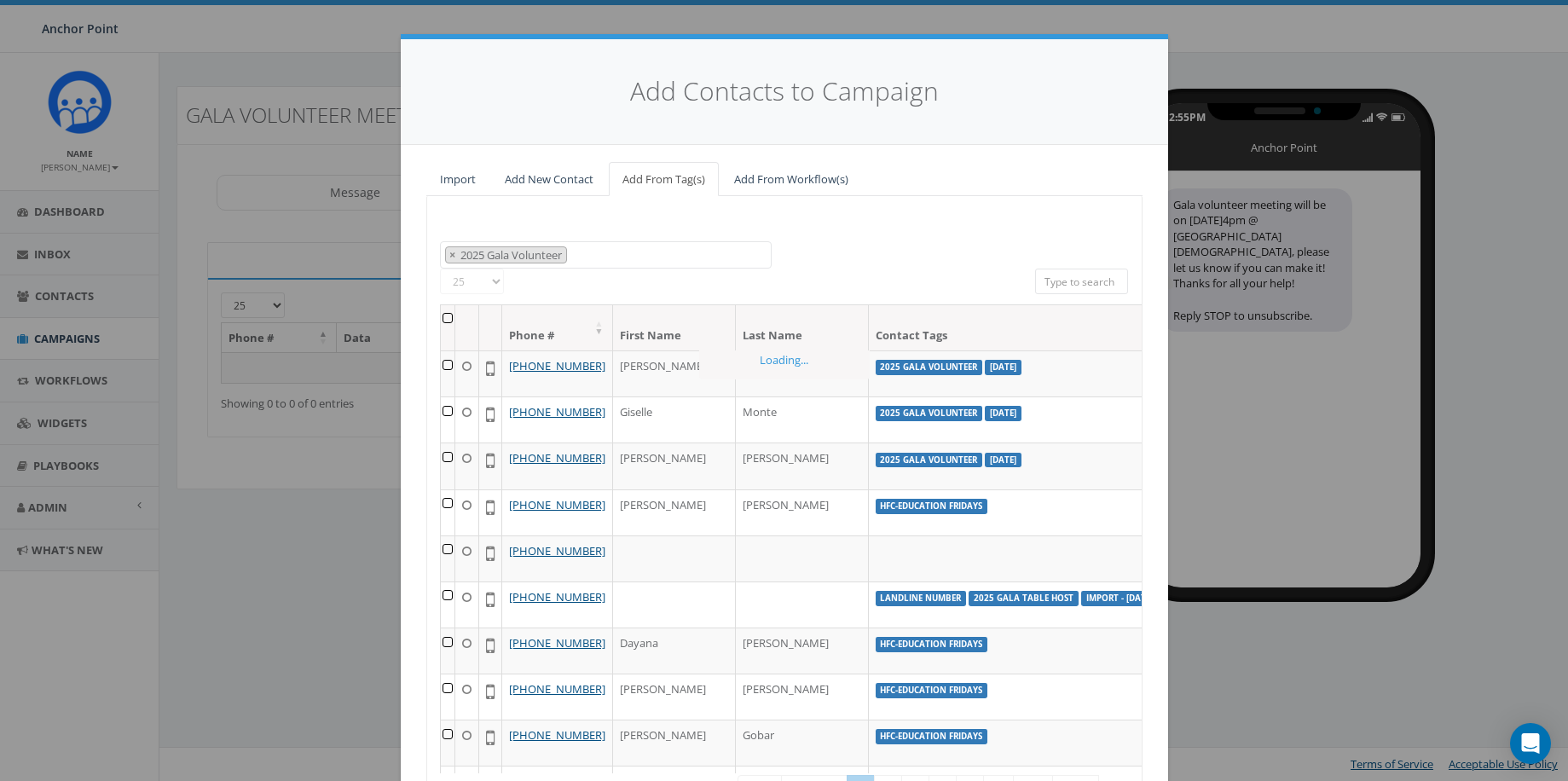
scroll to position [76, 0]
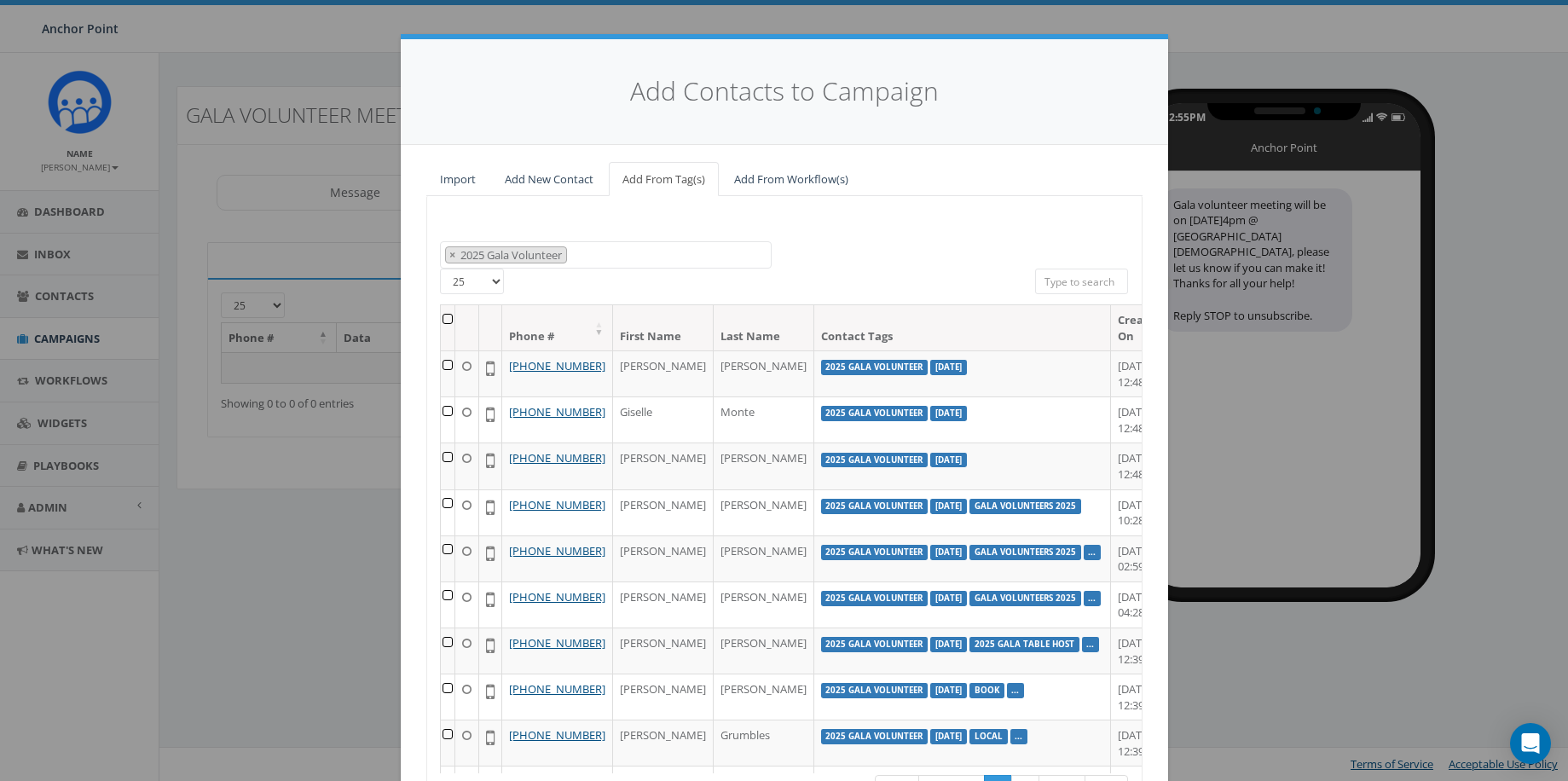
click at [445, 317] on th at bounding box center [448, 327] width 14 height 45
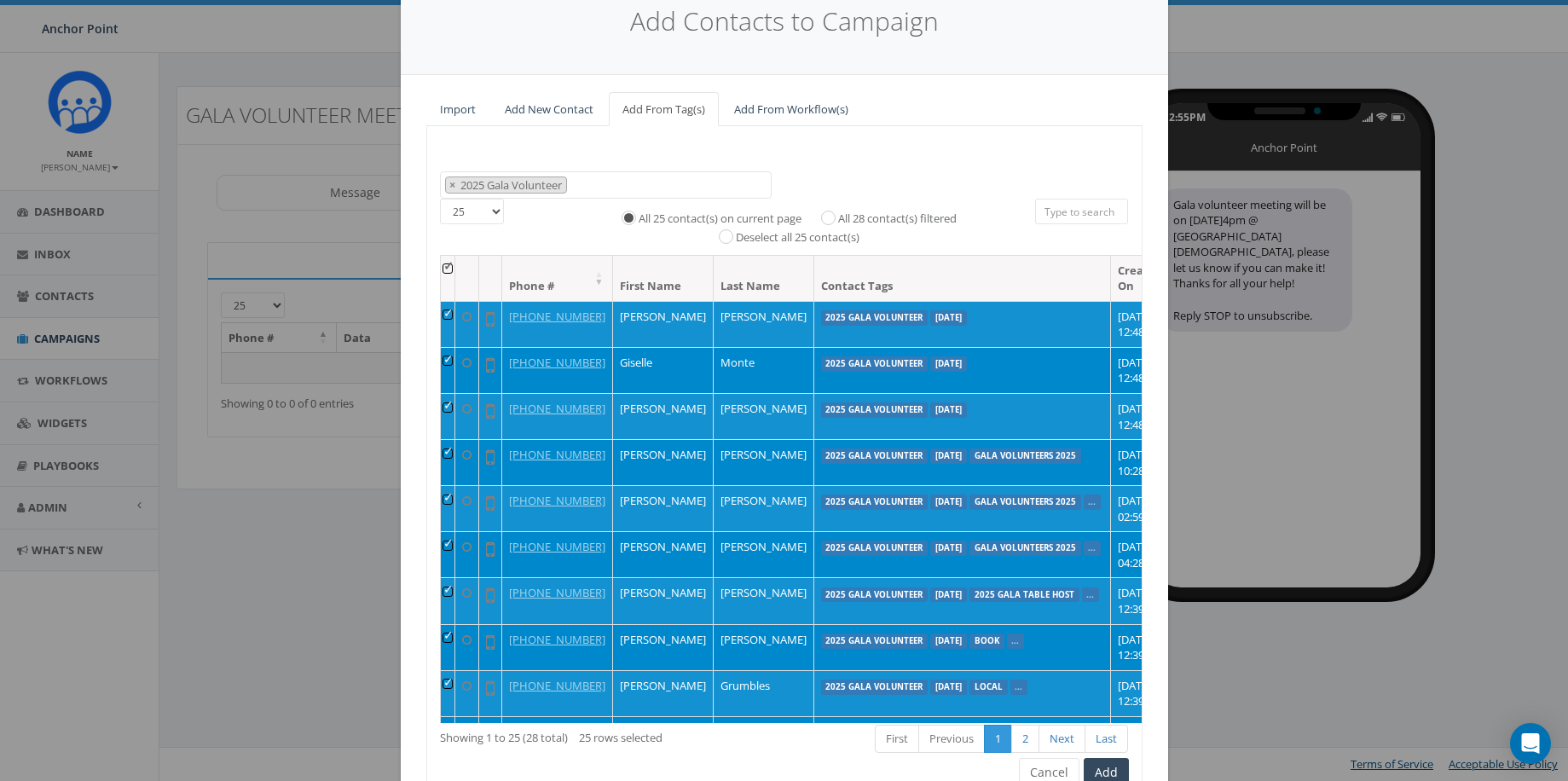
scroll to position [153, 0]
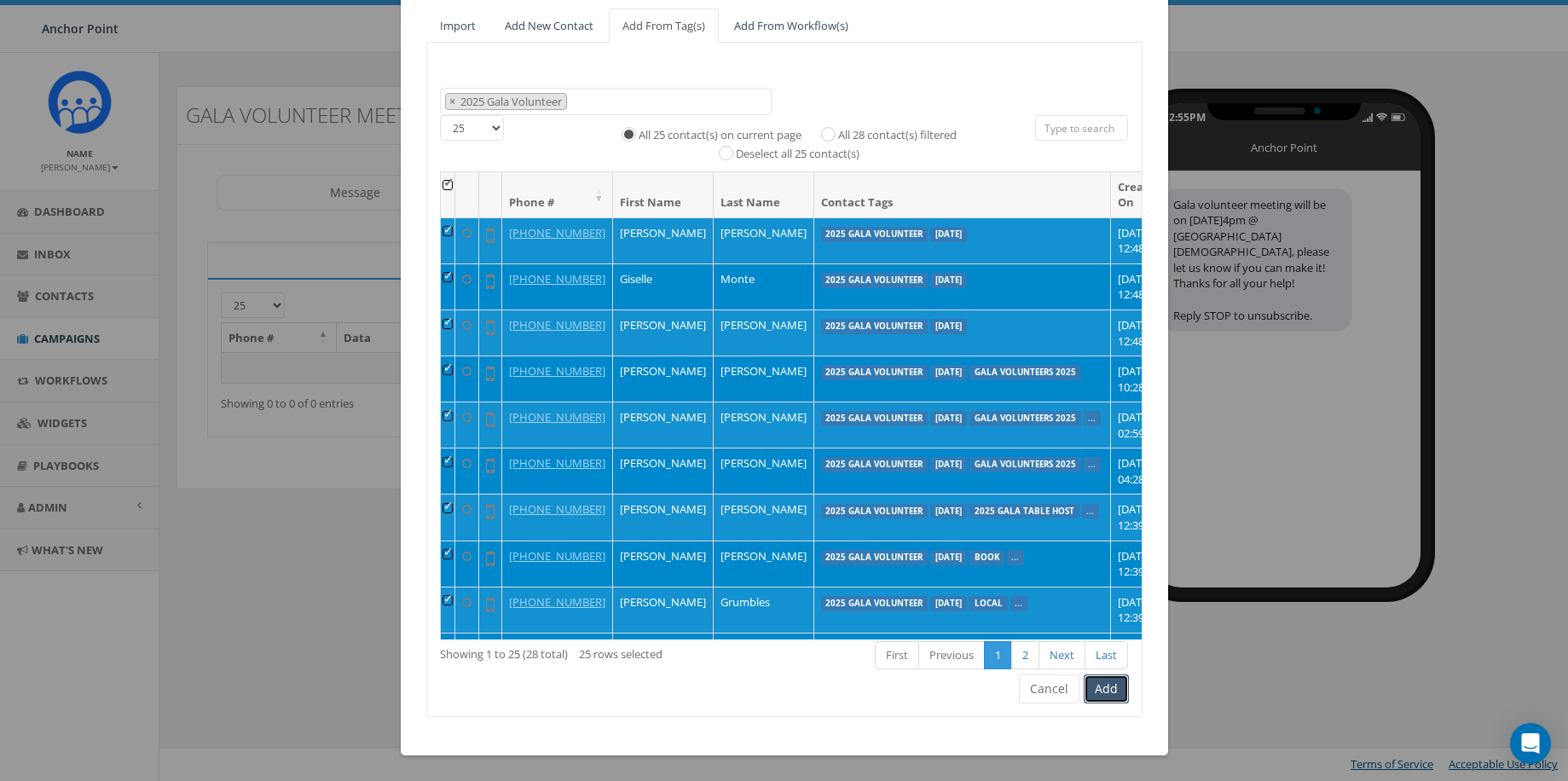
click at [1111, 682] on button "Add" at bounding box center [1106, 688] width 45 height 29
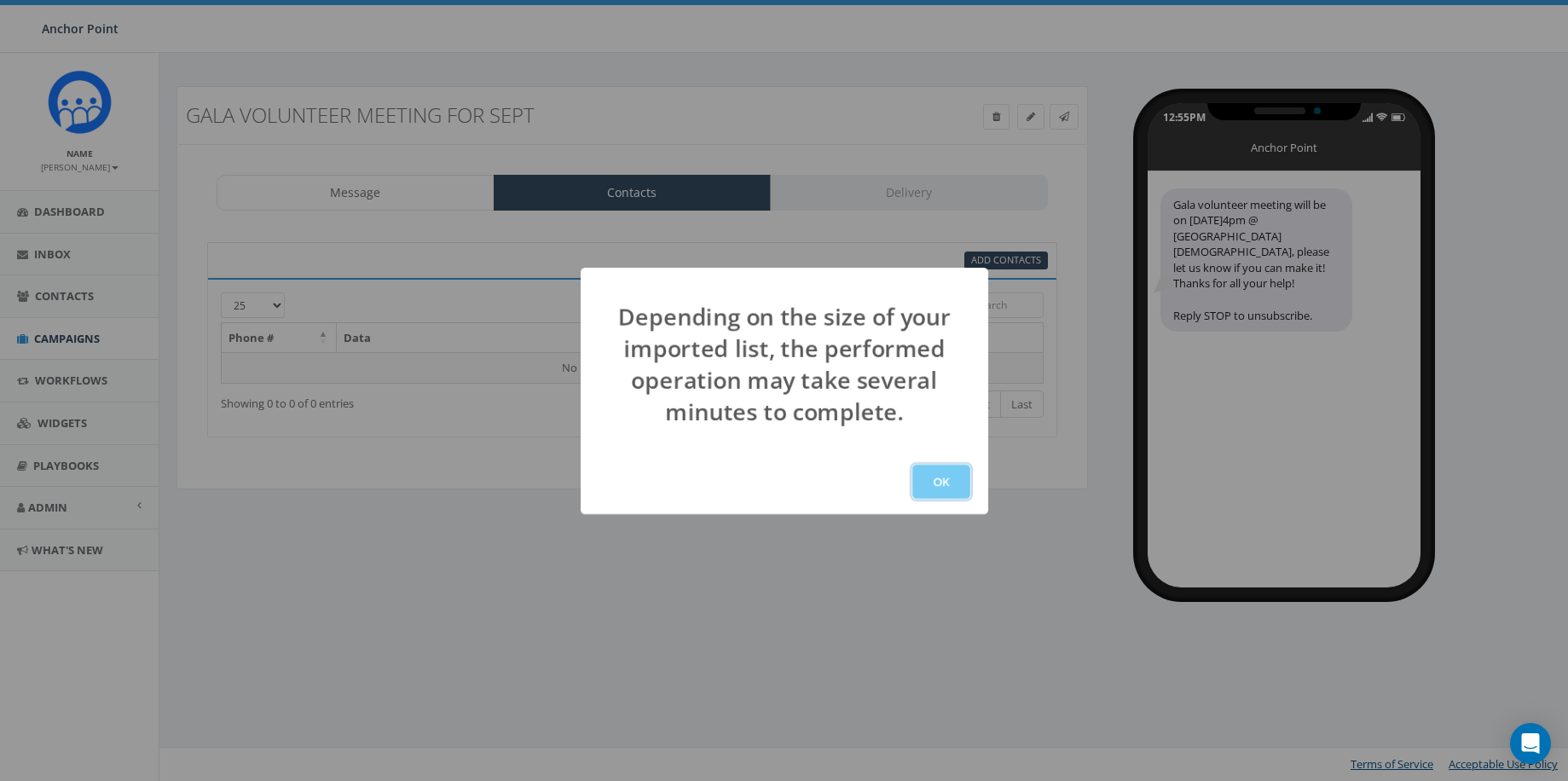
click at [951, 483] on button "OK" at bounding box center [941, 481] width 58 height 34
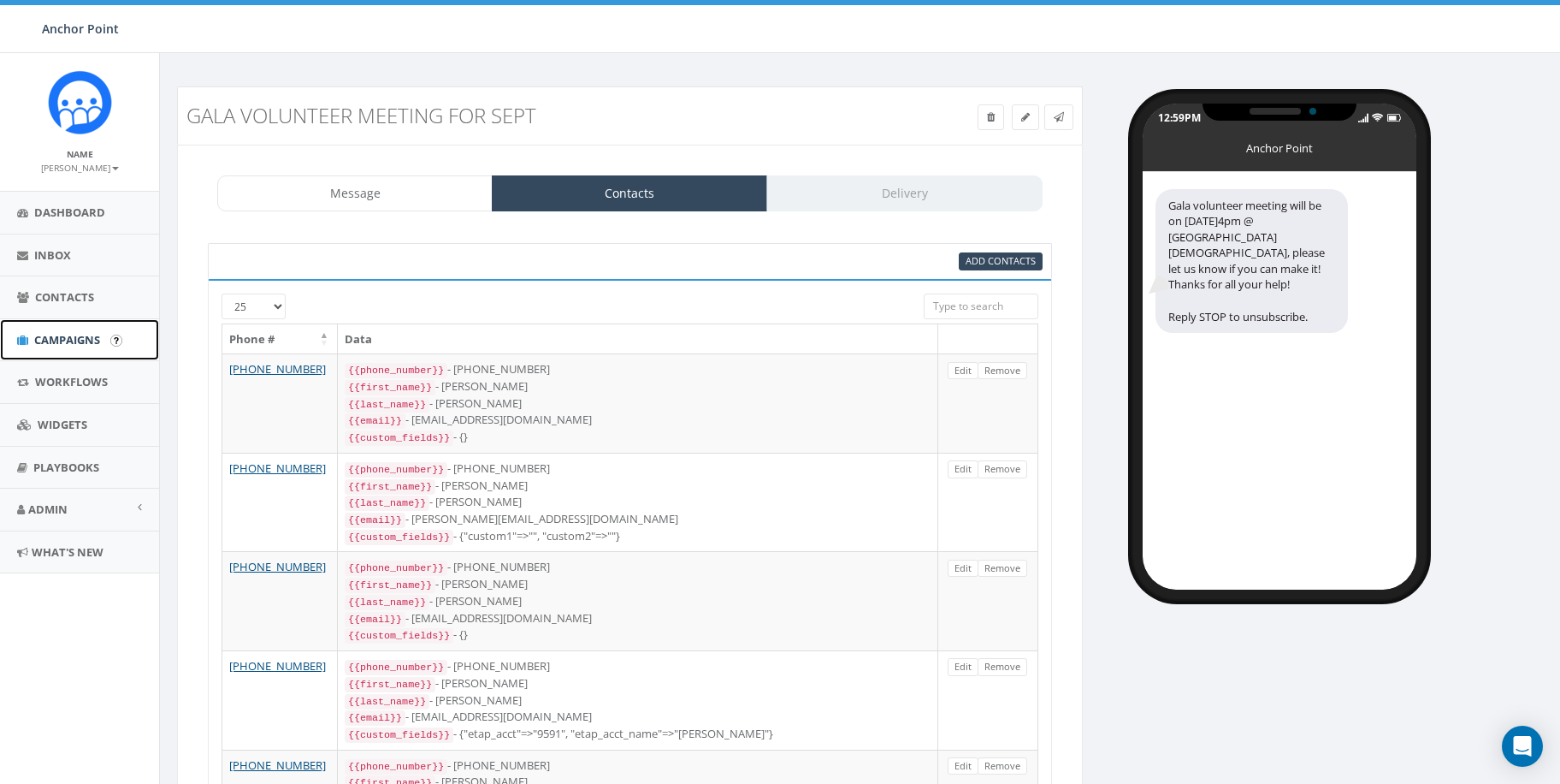
click at [82, 337] on span "Campaigns" at bounding box center [67, 339] width 66 height 15
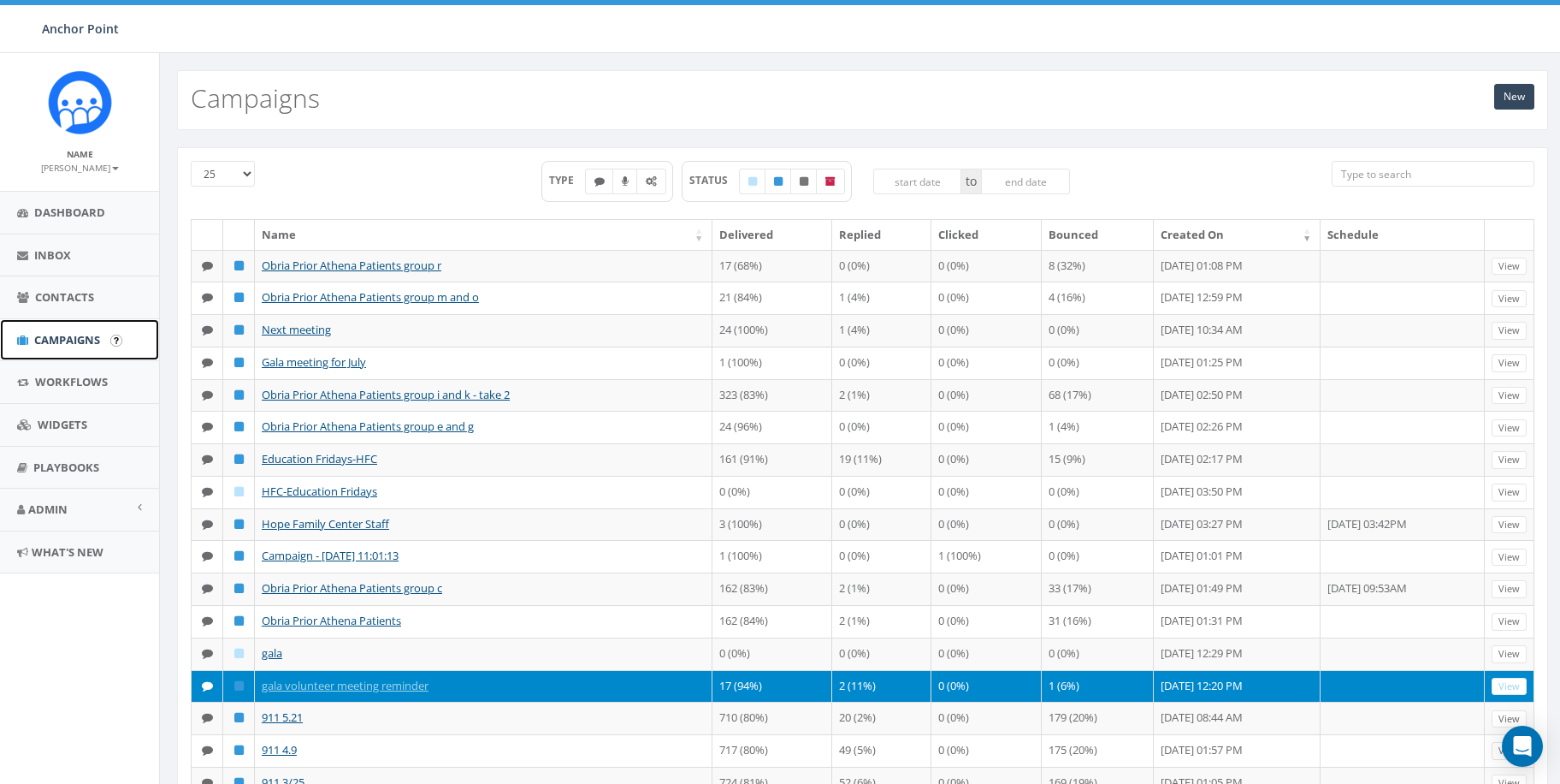
click at [75, 337] on span "Campaigns" at bounding box center [67, 339] width 66 height 15
click at [1385, 171] on input "search" at bounding box center [1433, 173] width 203 height 26
click at [1517, 96] on link "New" at bounding box center [1514, 96] width 40 height 26
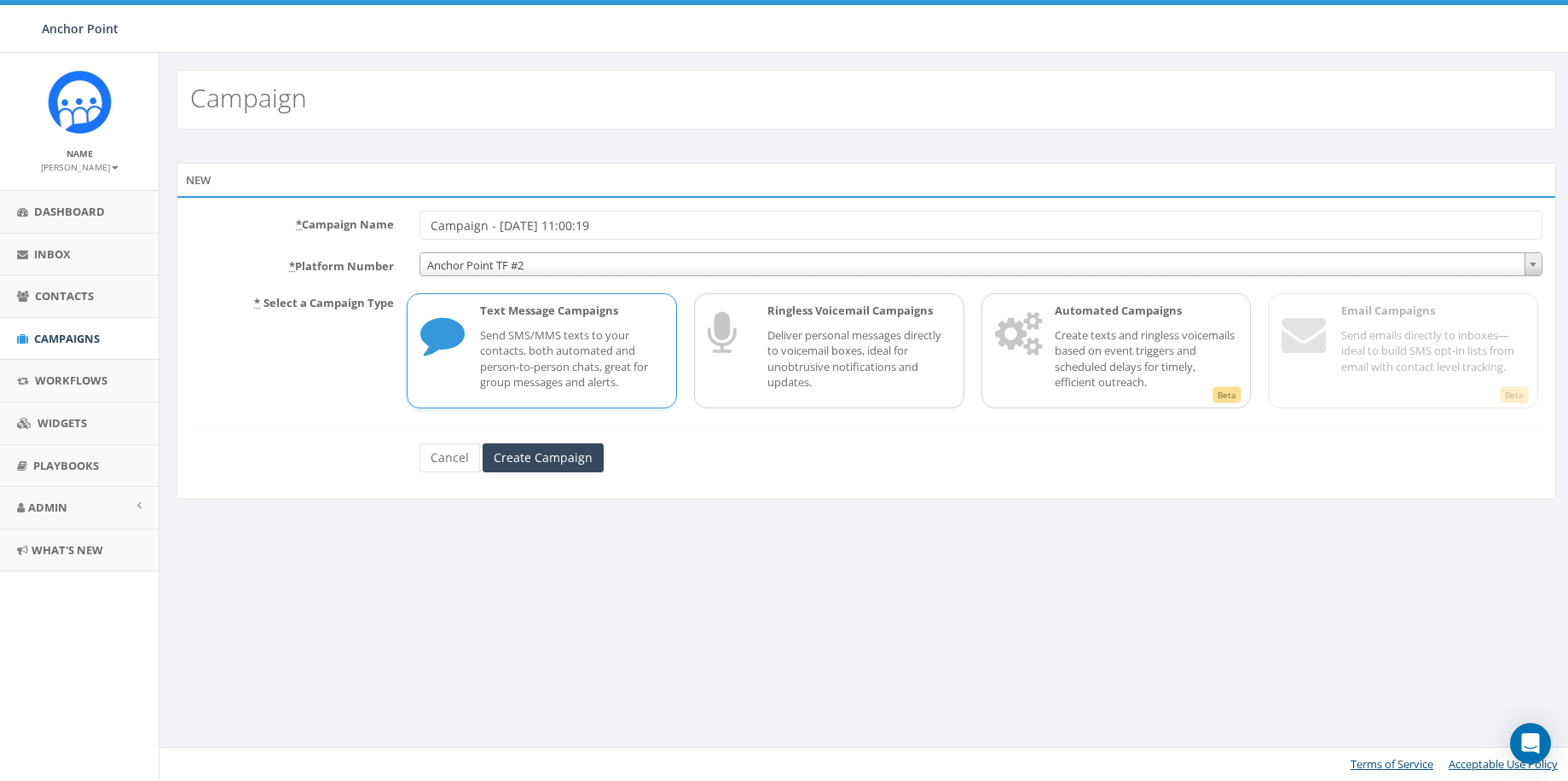
drag, startPoint x: 647, startPoint y: 223, endPoint x: 416, endPoint y: 227, distance: 231.0
click at [416, 227] on div "Campaign - 09/05/2025, 11:00:19" at bounding box center [981, 225] width 1148 height 29
type input "Gala volunteer meeting for Sept"
click at [511, 456] on input "Create Campaign" at bounding box center [543, 457] width 121 height 29
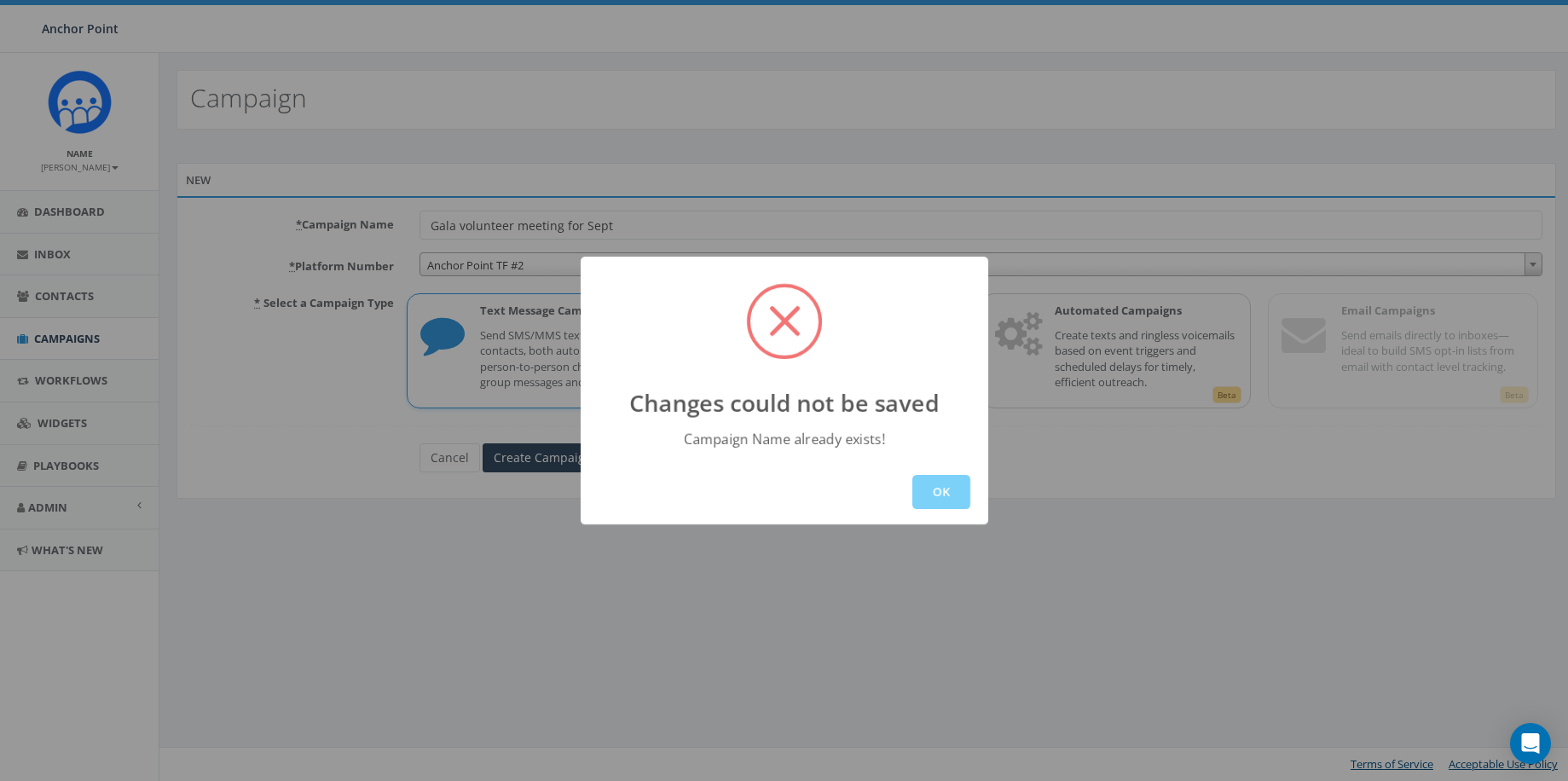
click at [970, 501] on div "OK" at bounding box center [784, 491] width 408 height 65
click at [919, 476] on button "OK" at bounding box center [941, 492] width 58 height 34
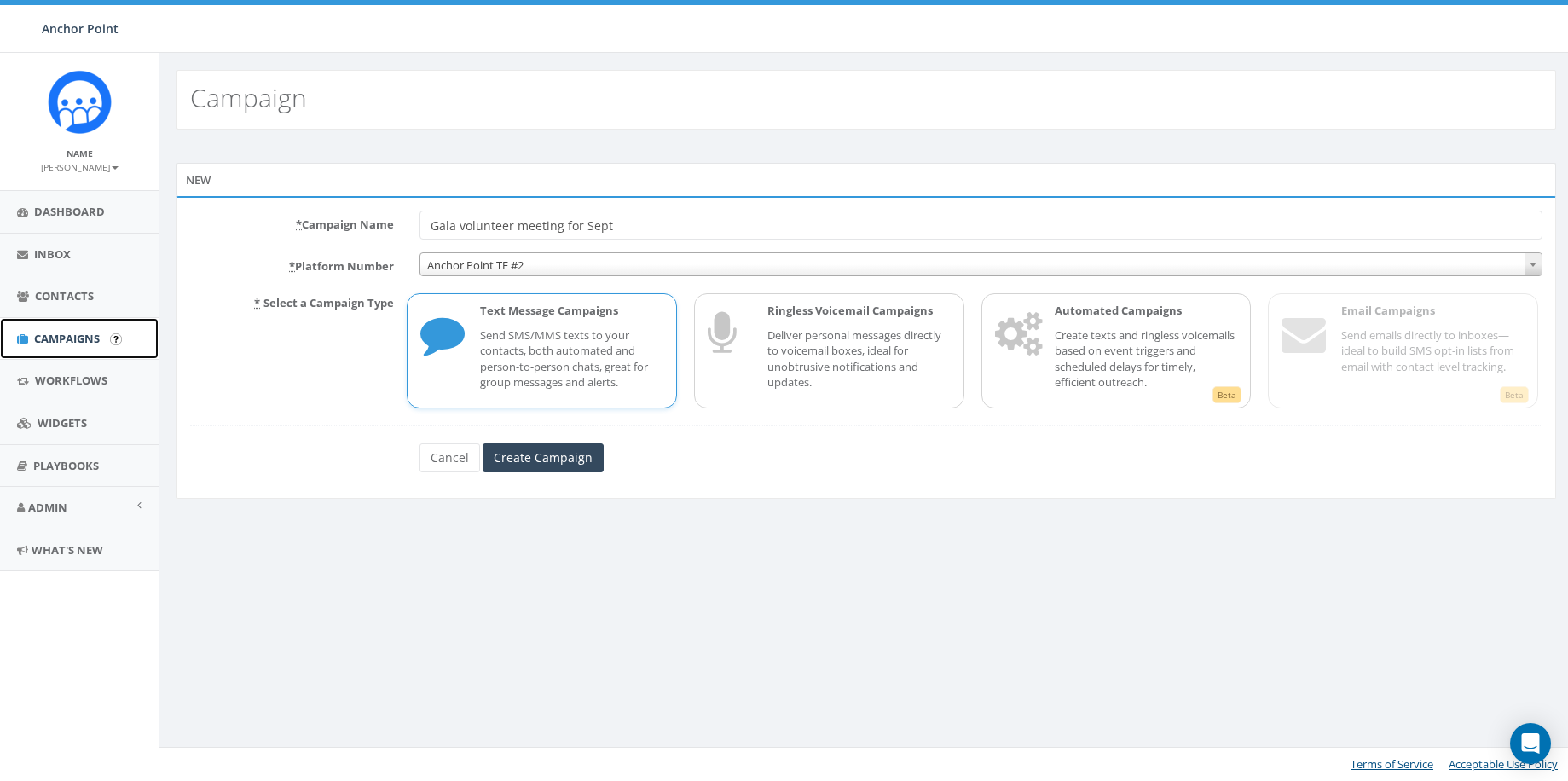
click at [61, 342] on span "Campaigns" at bounding box center [67, 338] width 66 height 15
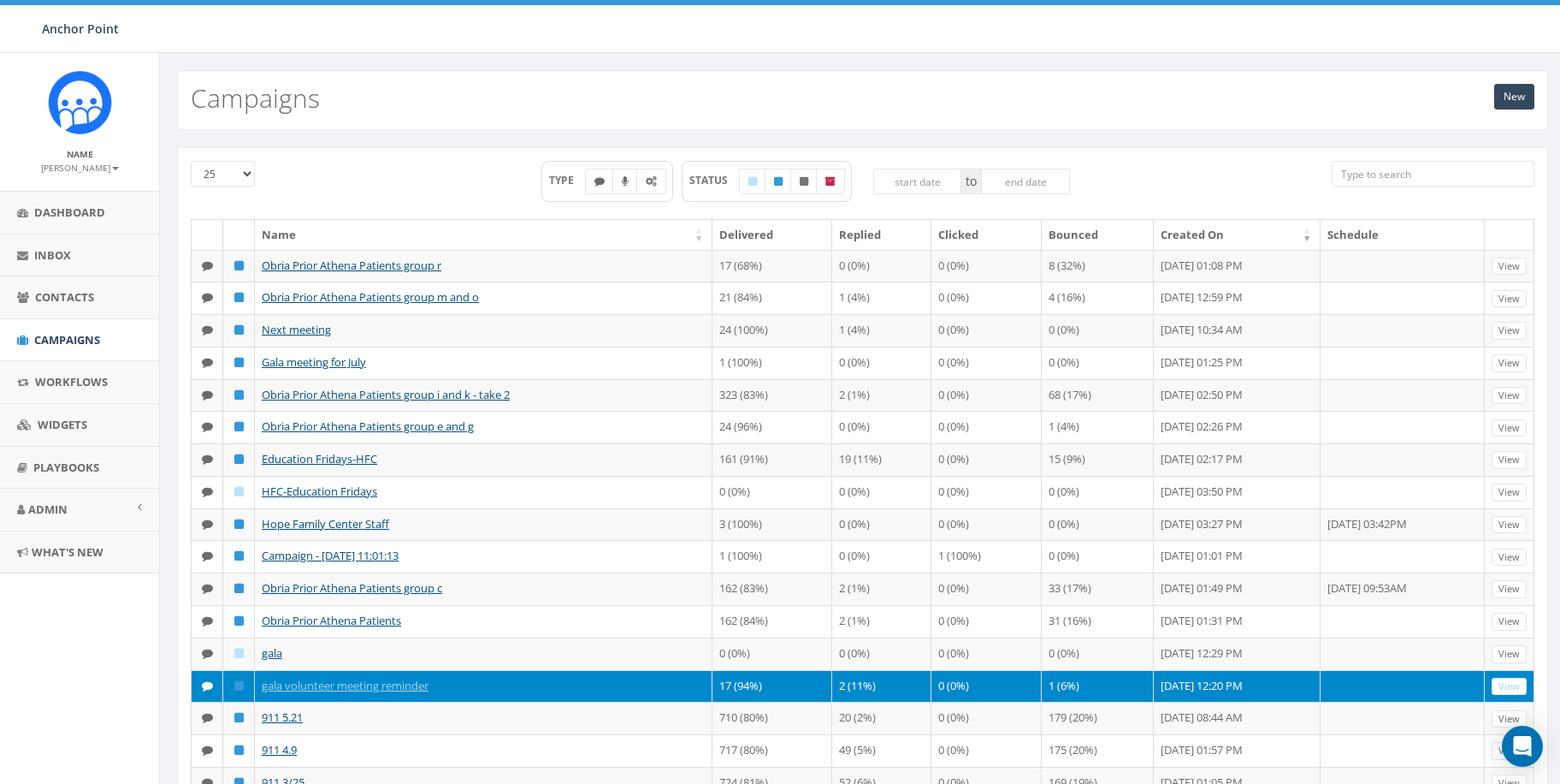
click at [1447, 176] on input "search" at bounding box center [1433, 173] width 203 height 26
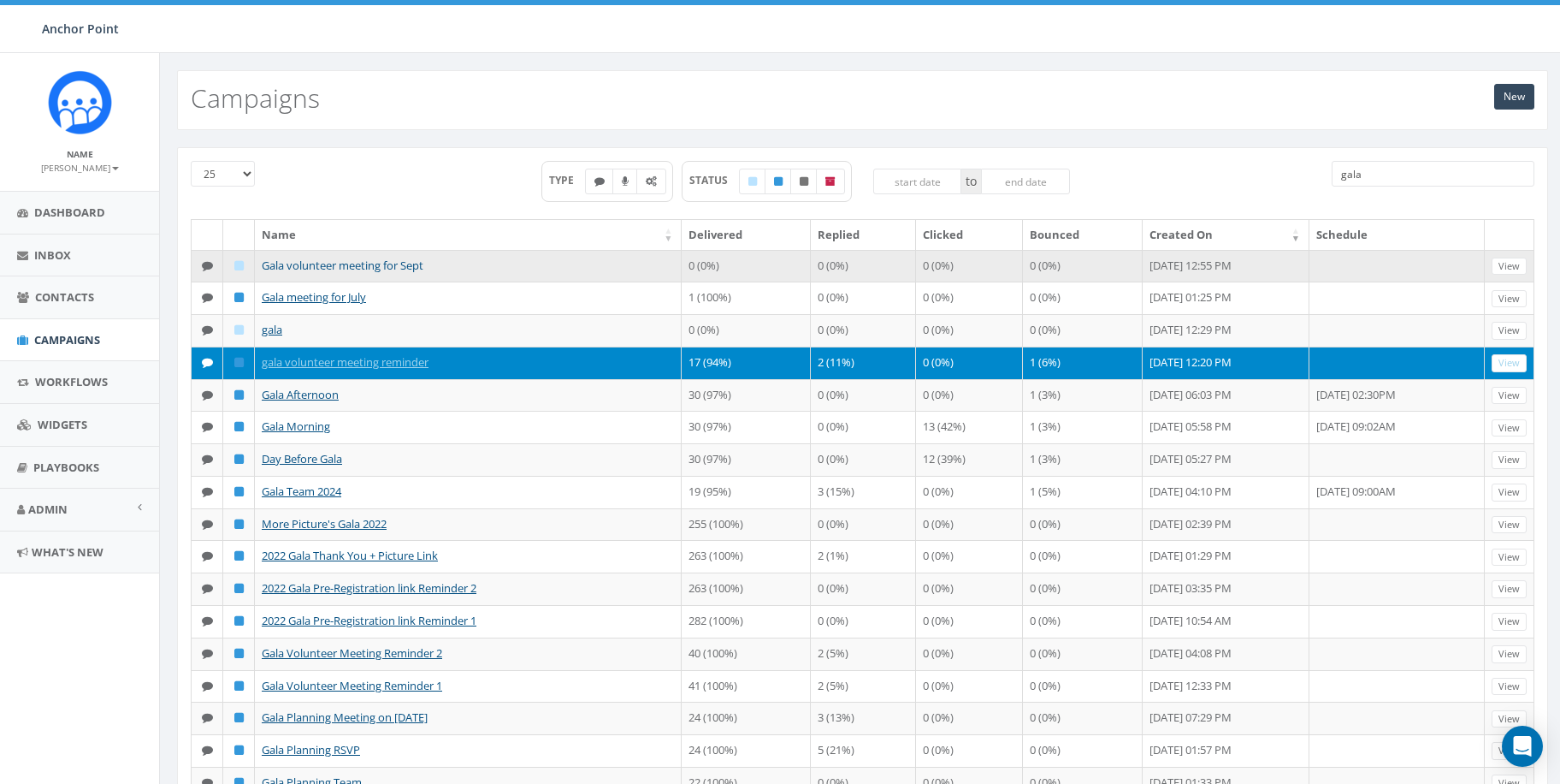
type input "gala"
click at [381, 268] on link "Gala volunteer meeting for Sept" at bounding box center [342, 264] width 162 height 15
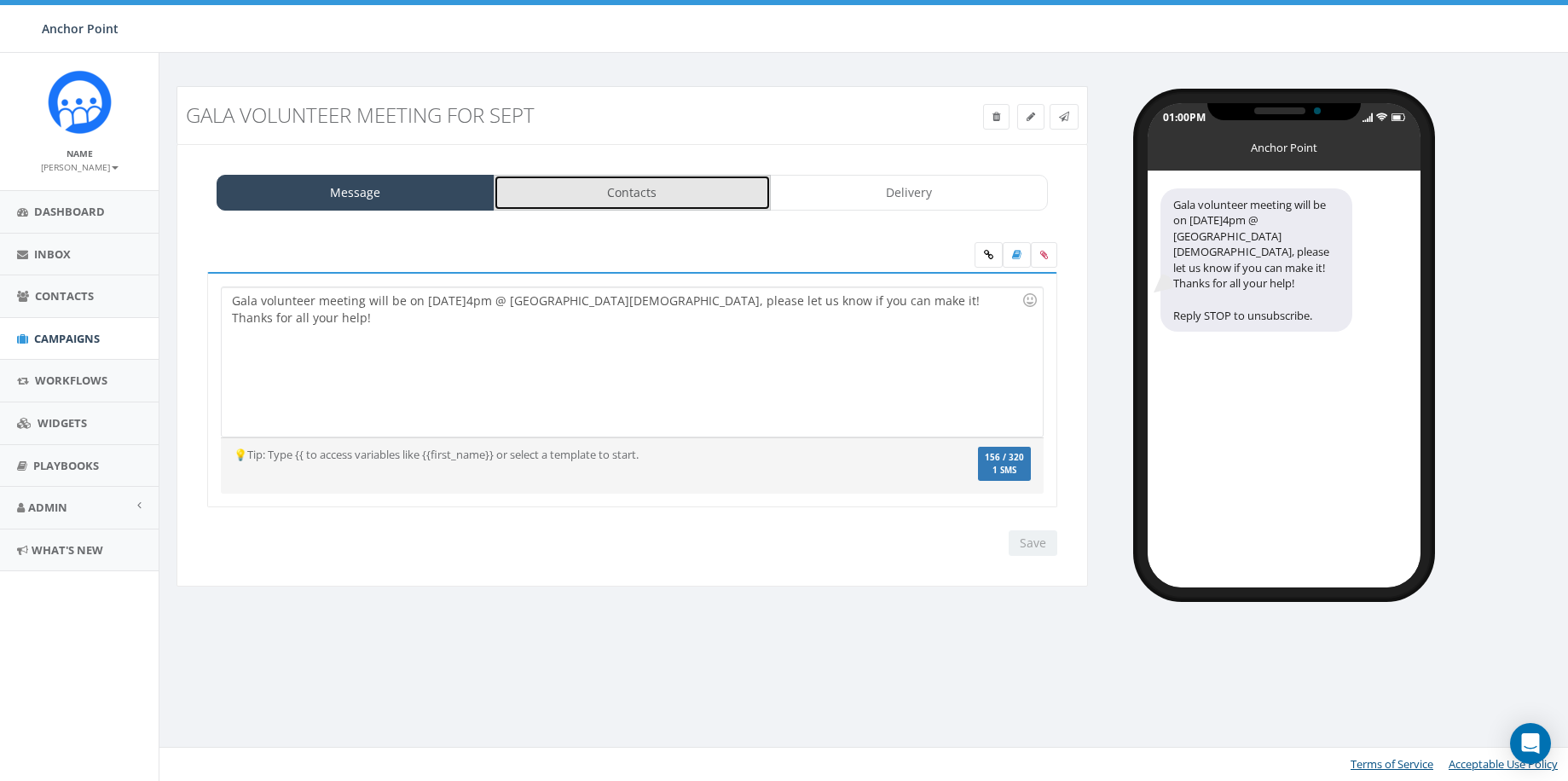
click at [615, 193] on link "Contacts" at bounding box center [633, 192] width 278 height 36
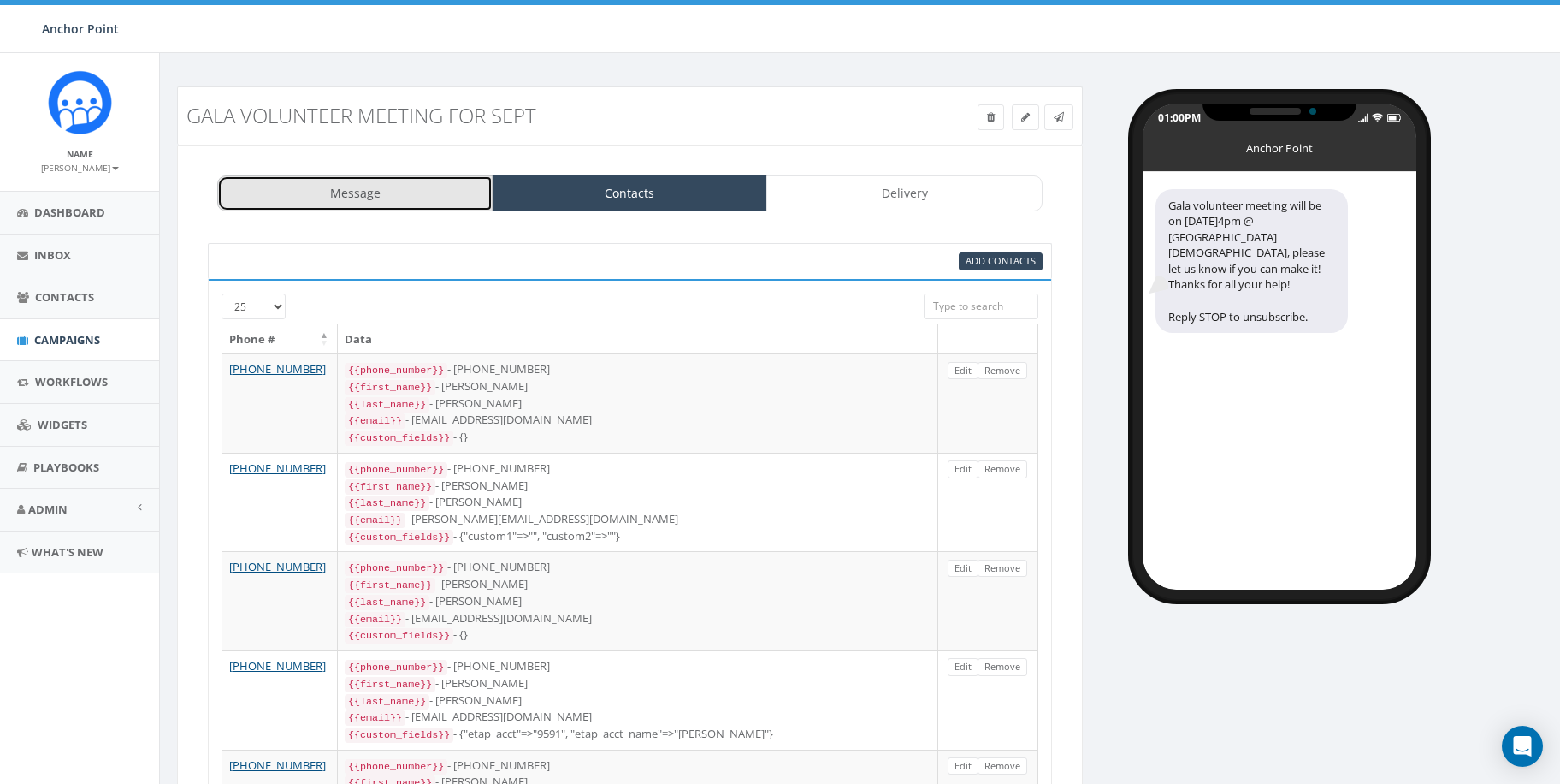
click at [344, 199] on link "Message" at bounding box center [355, 193] width 275 height 36
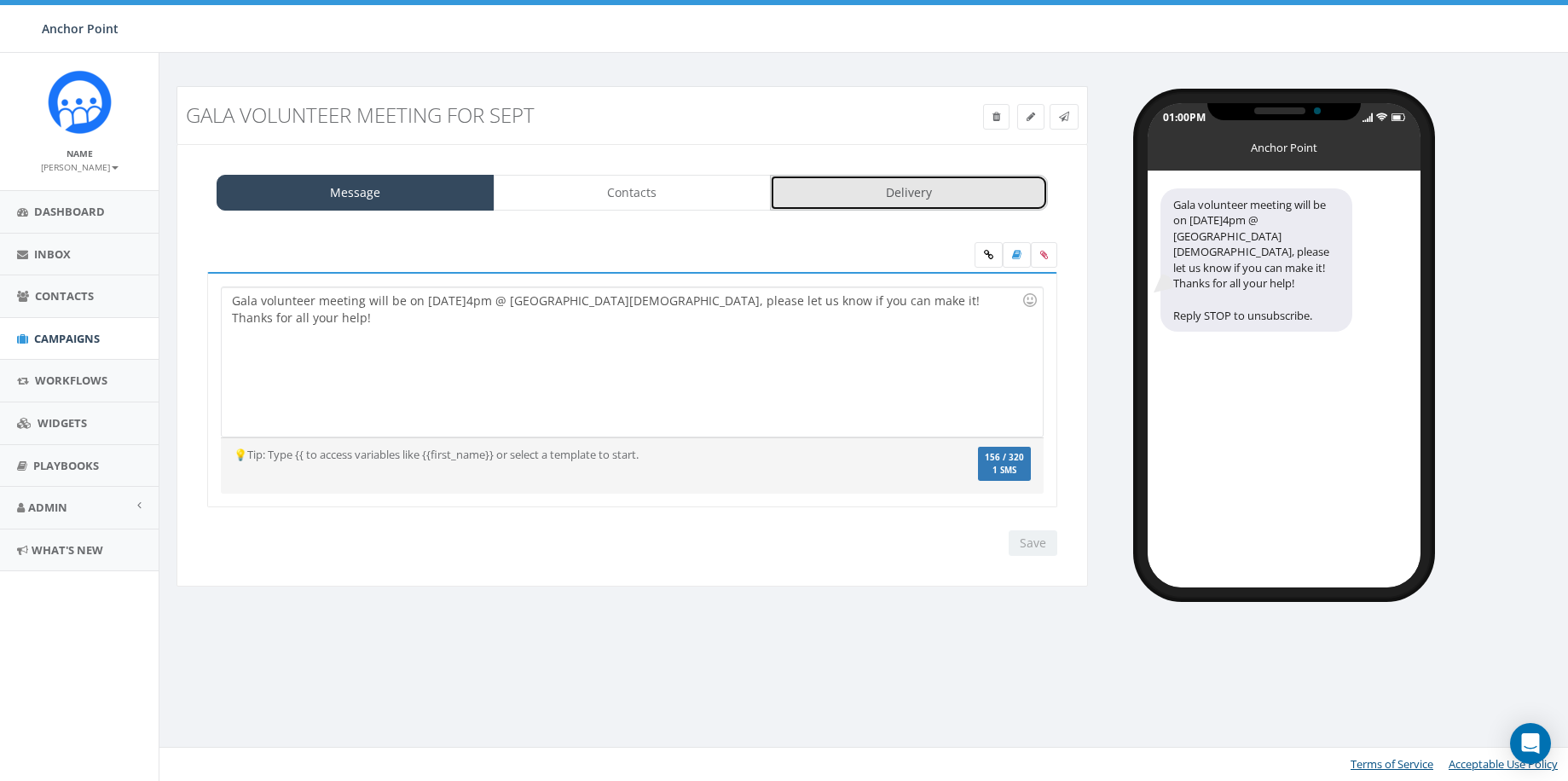
click at [796, 197] on link "Delivery" at bounding box center [909, 192] width 278 height 36
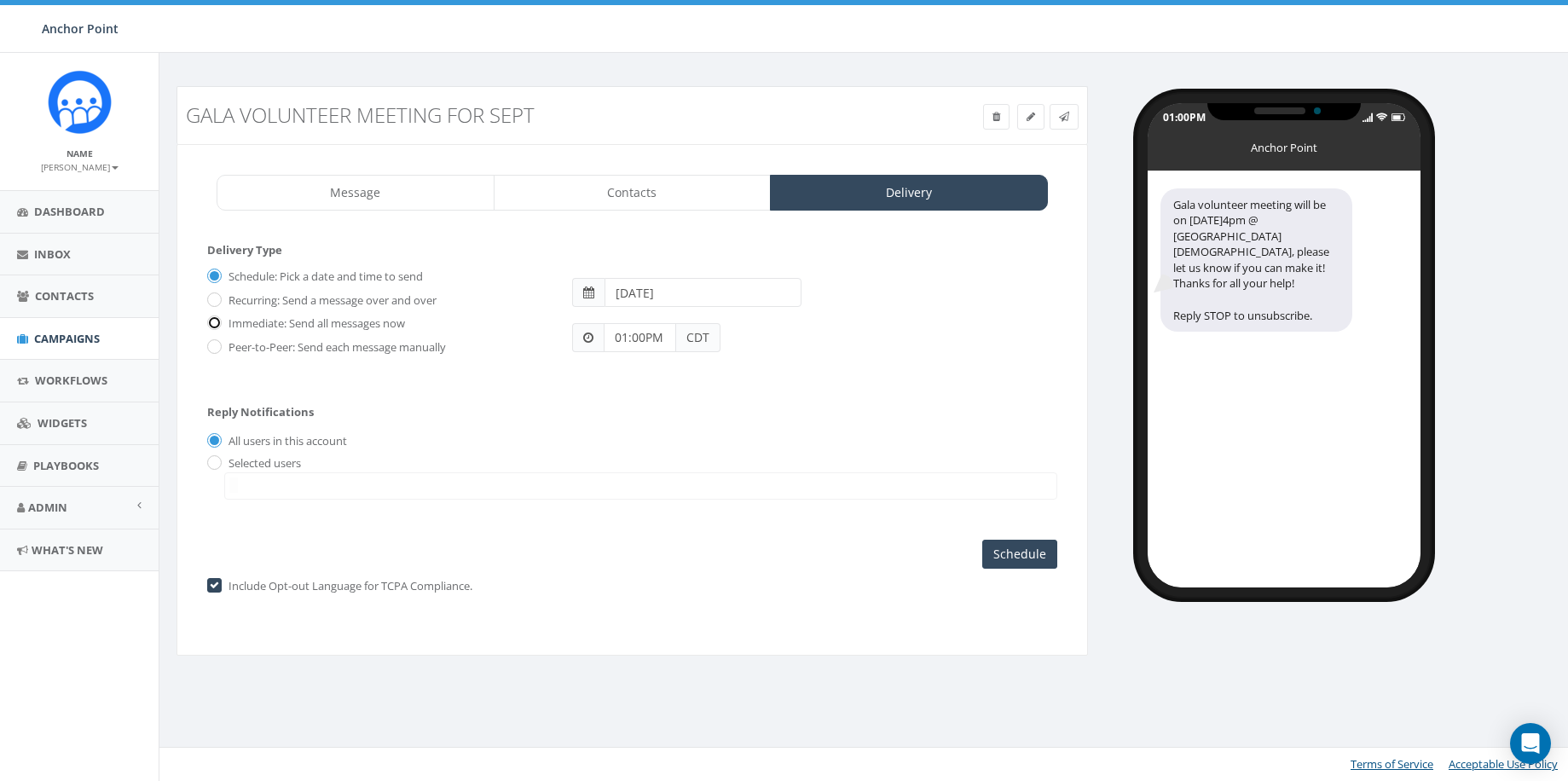
click at [217, 324] on input "Immediate: Send all messages now" at bounding box center [213, 324] width 11 height 11
radio input "true"
click at [1006, 551] on input "Send Now" at bounding box center [1017, 553] width 80 height 29
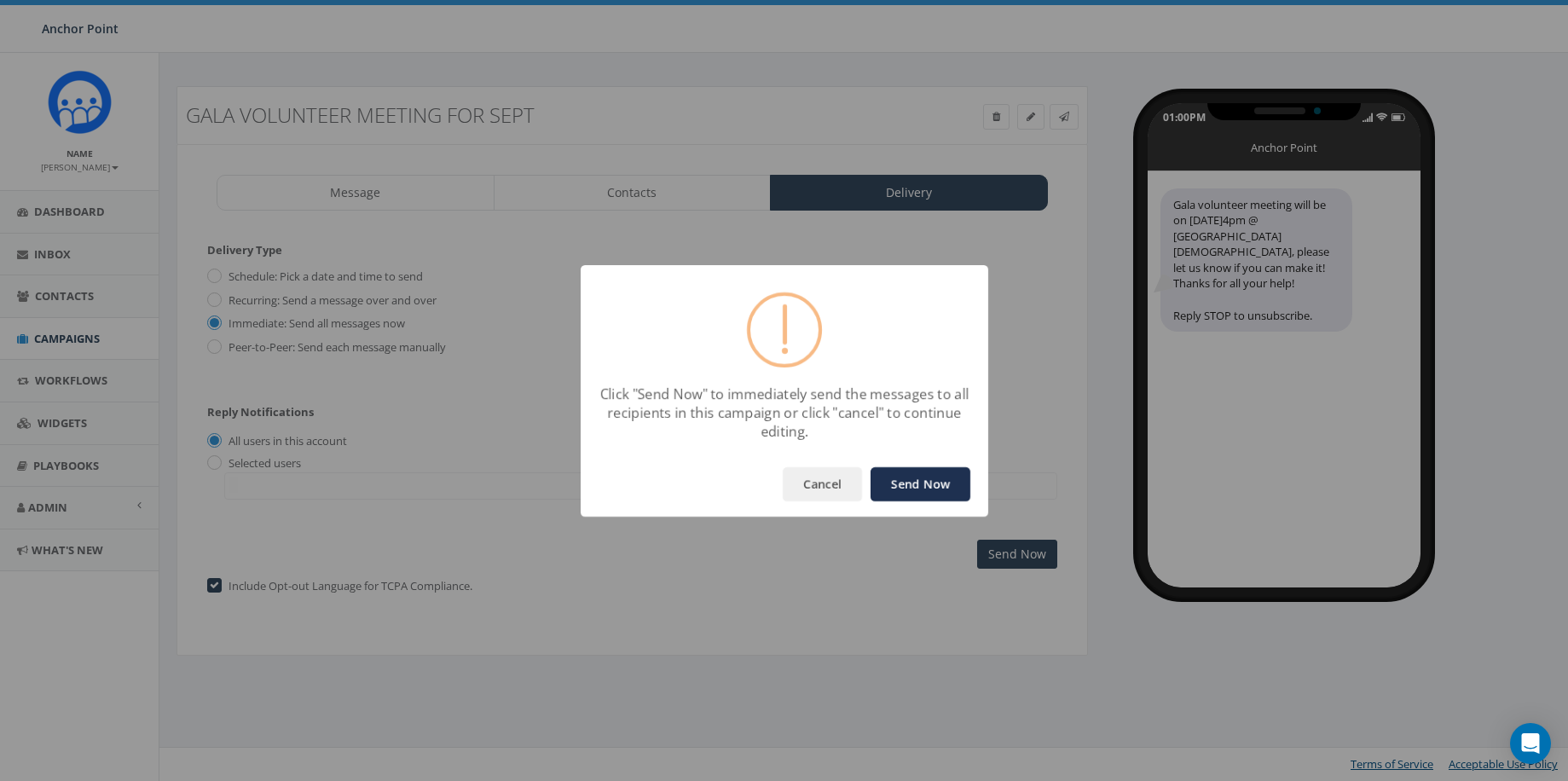
click at [919, 480] on button "Send Now" at bounding box center [920, 484] width 100 height 34
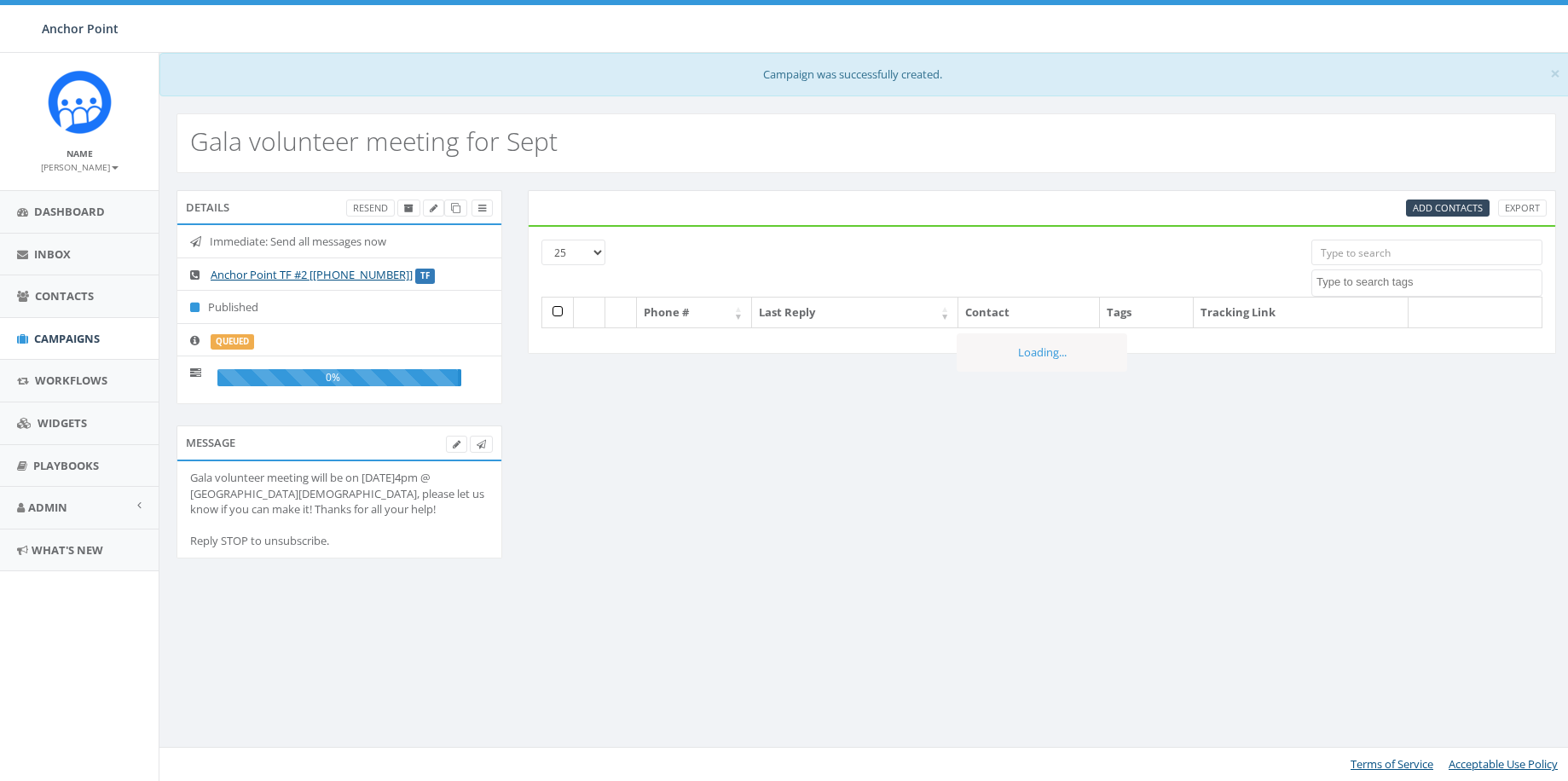
select select
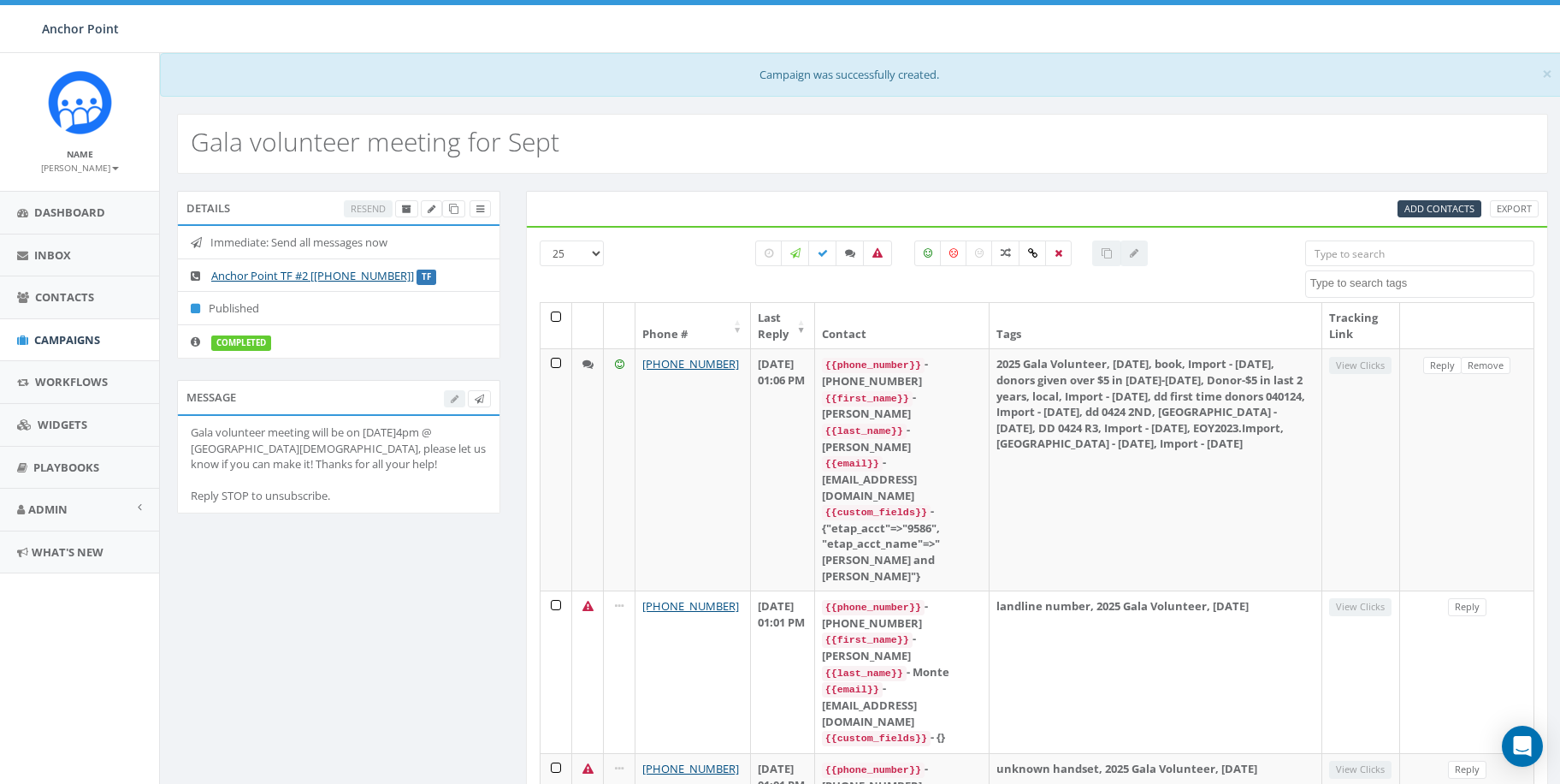
select select
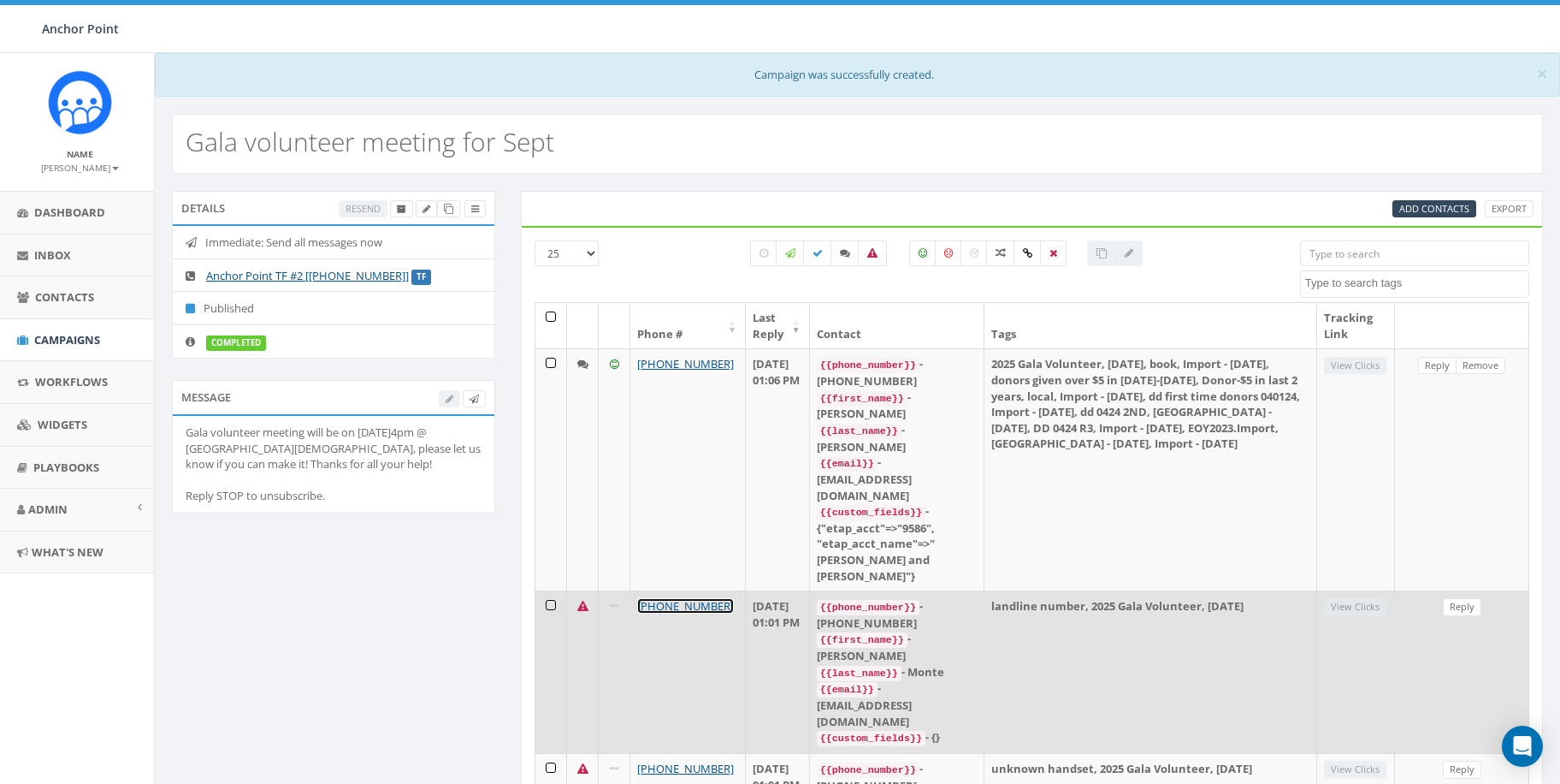
click at [675, 598] on link "[PHONE_NUMBER]" at bounding box center [686, 605] width 96 height 15
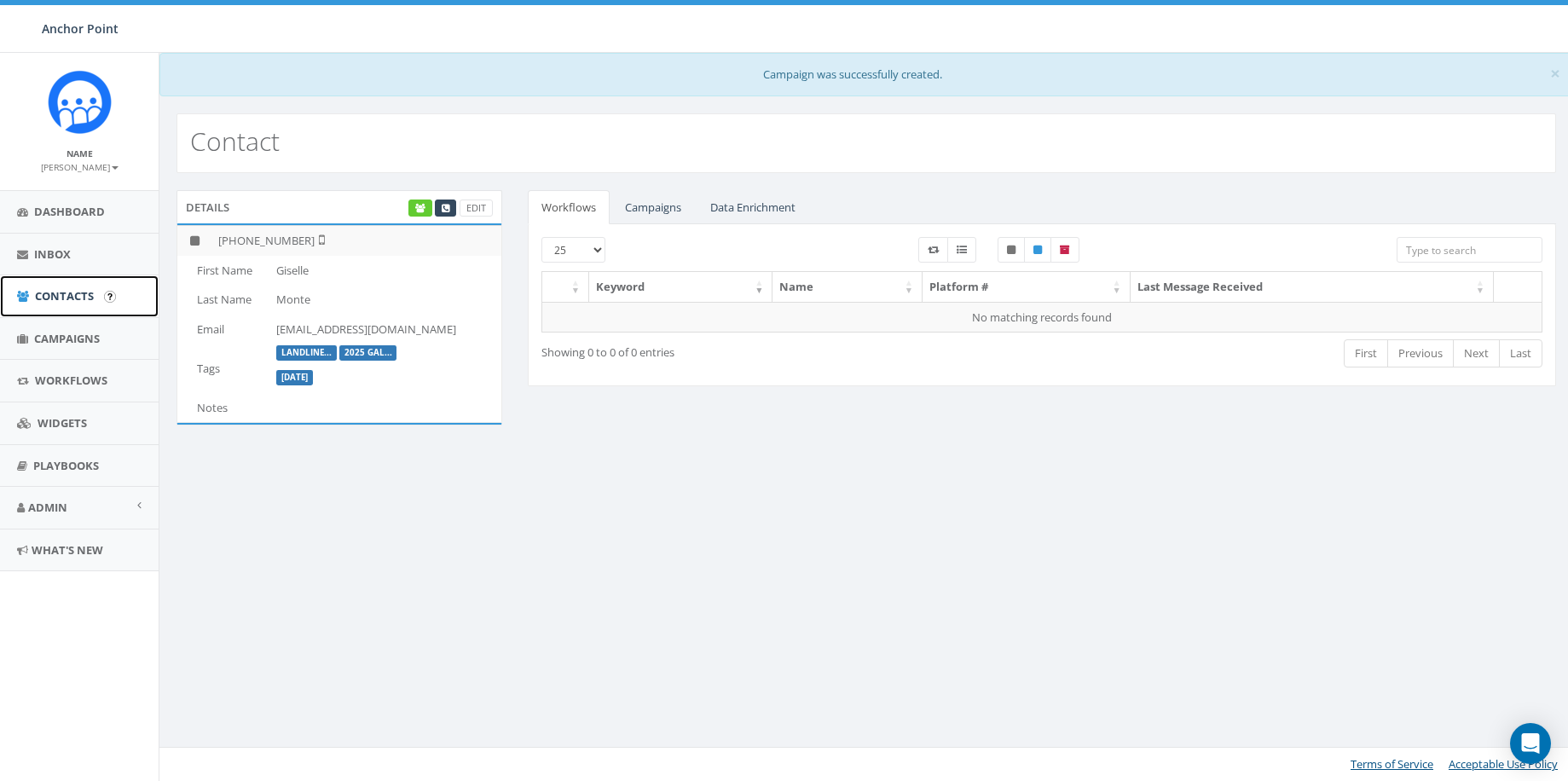
click at [54, 294] on span "Contacts" at bounding box center [64, 295] width 59 height 15
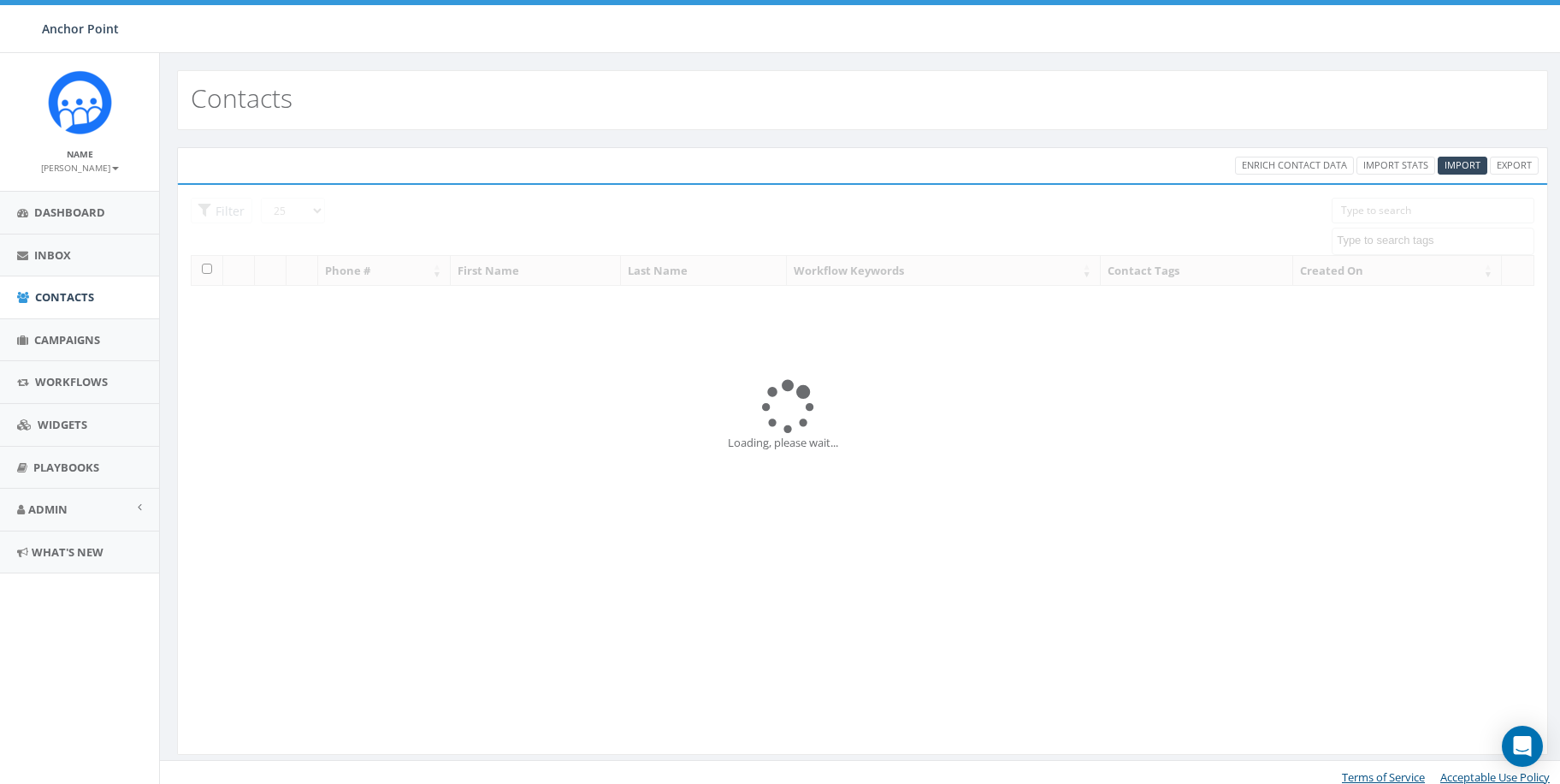
select select
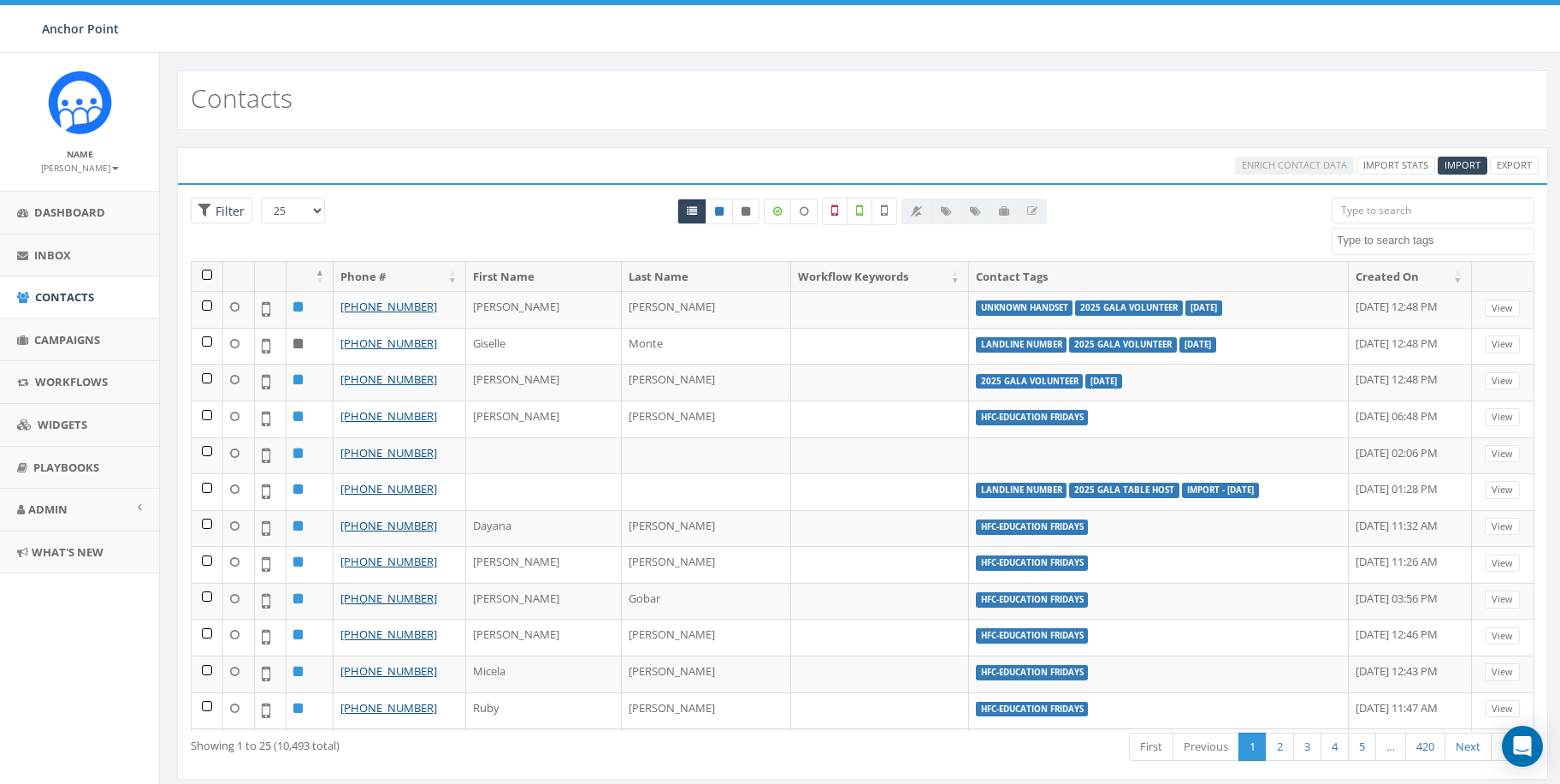
click at [1414, 206] on input "search" at bounding box center [1433, 210] width 203 height 26
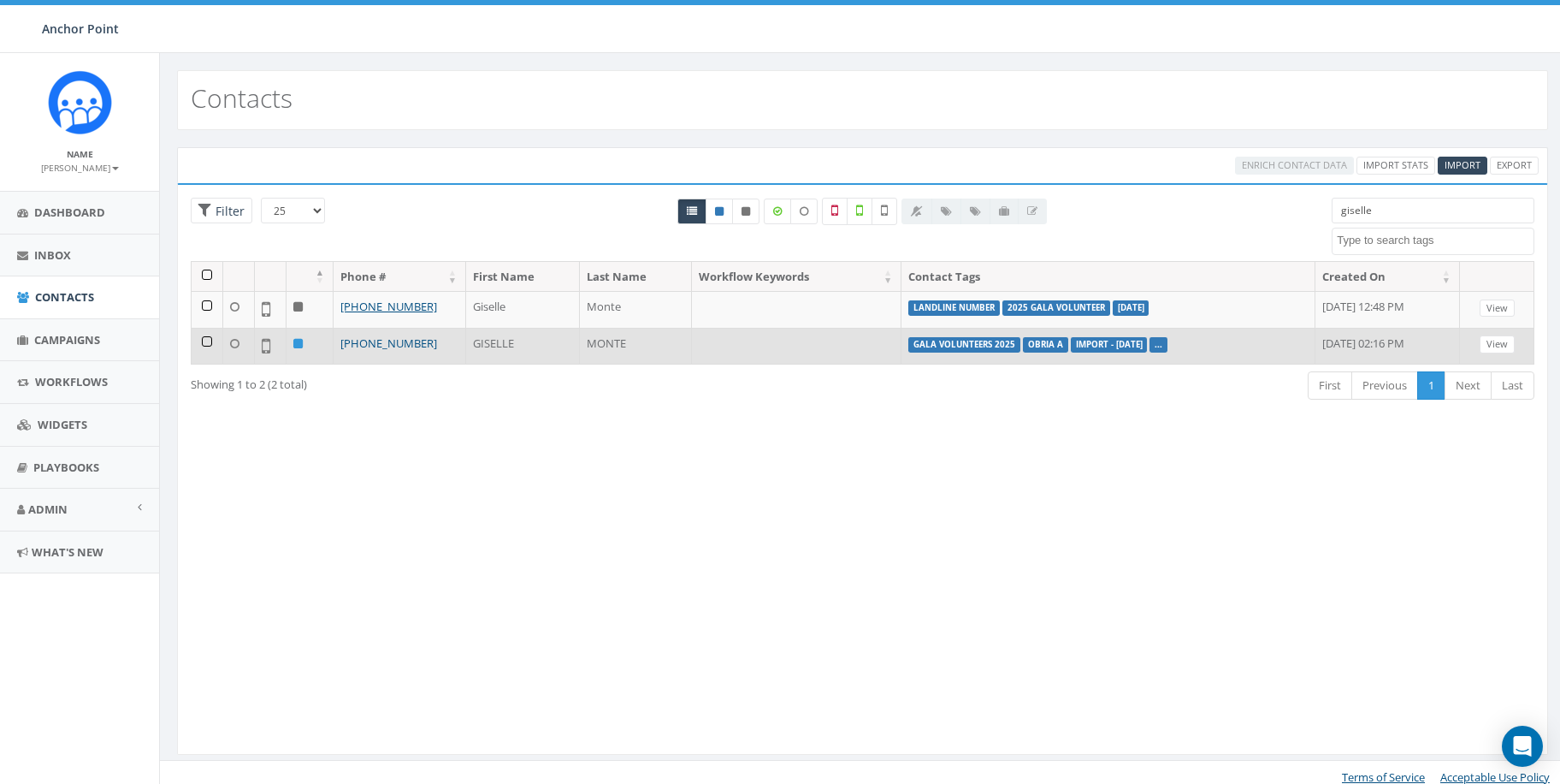
type input "giselle"
click at [385, 339] on link "[PHONE_NUMBER]" at bounding box center [388, 343] width 96 height 15
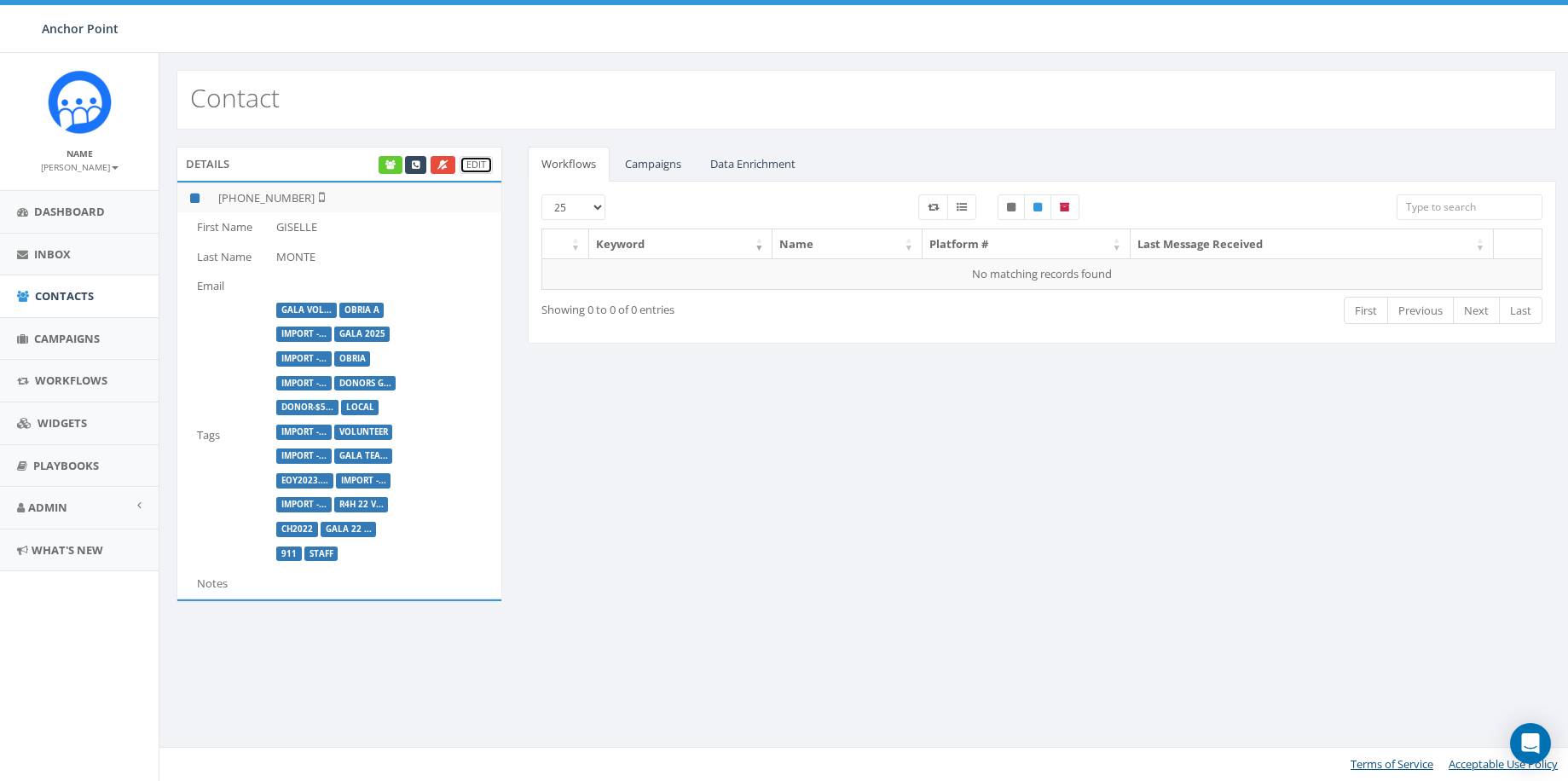
click at [481, 156] on link "Edit" at bounding box center [475, 165] width 33 height 18
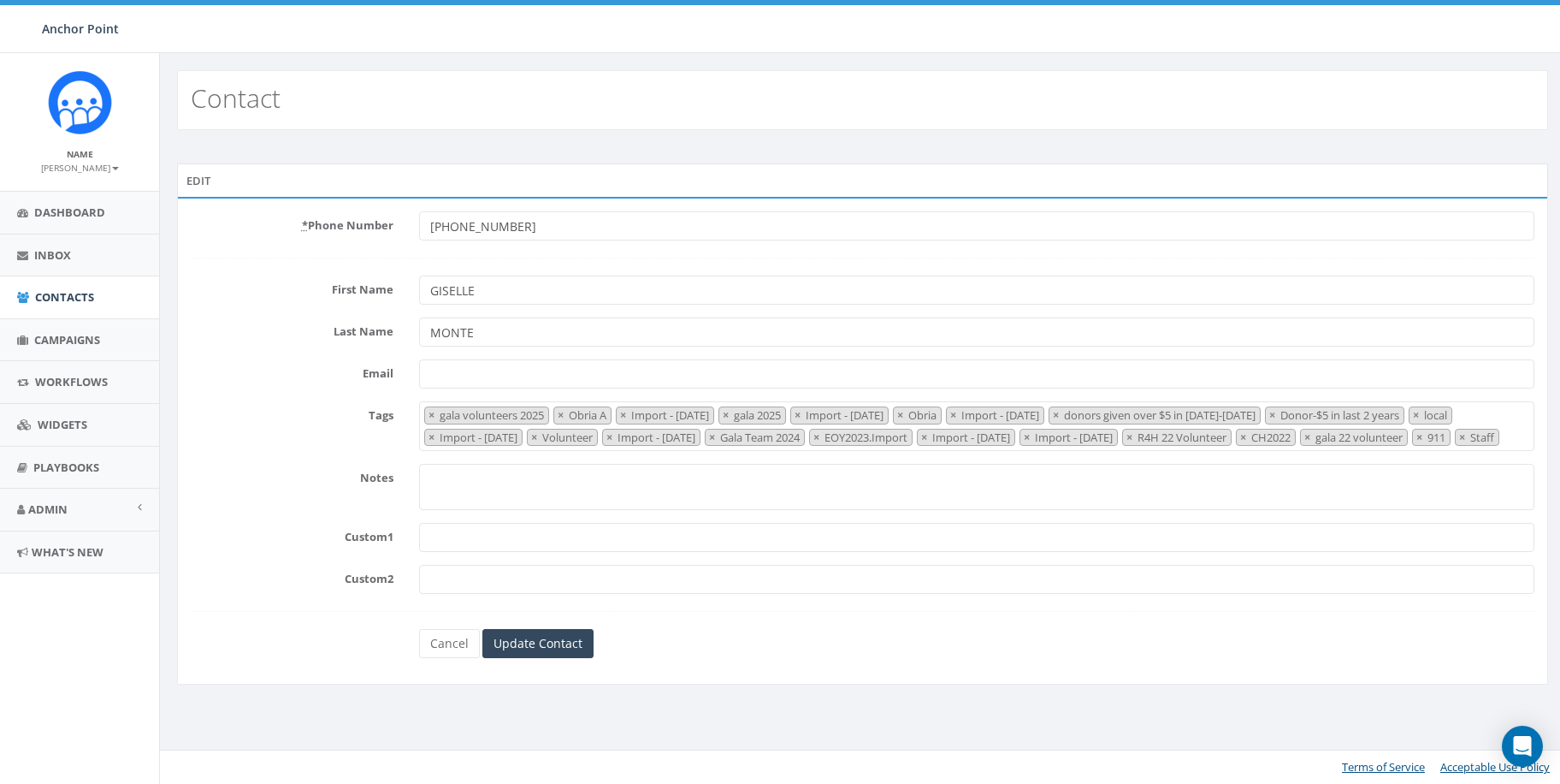
select select "gala volunteers 2025"
click at [666, 451] on span "× gala volunteers 2025 × Obria A × Import - 06/10/2025 × gala 2025 × Import - 0…" at bounding box center [978, 426] width 1115 height 50
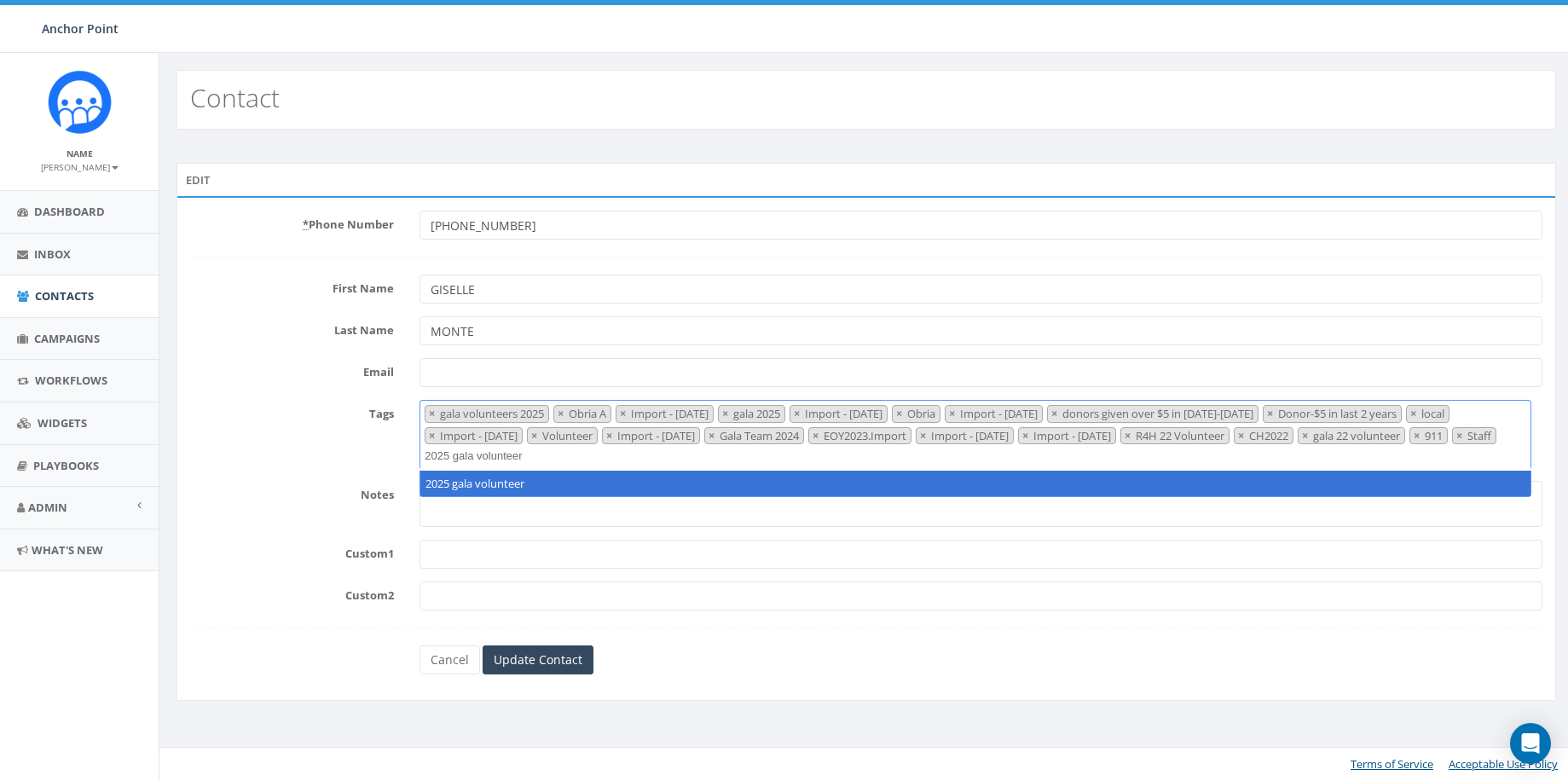
type textarea "2025 gala volunteer"
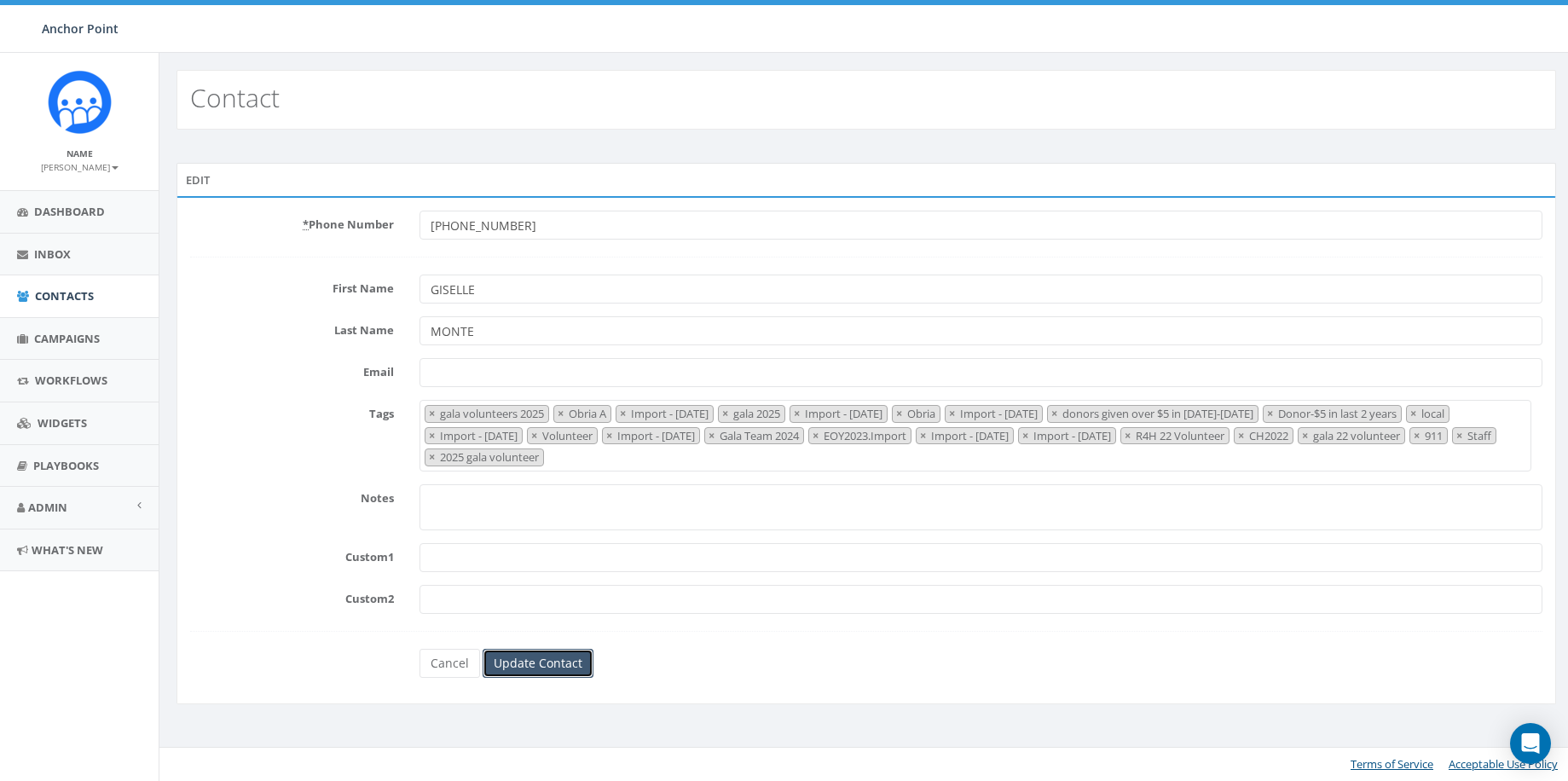
click at [559, 661] on input "Update Contact" at bounding box center [537, 663] width 111 height 29
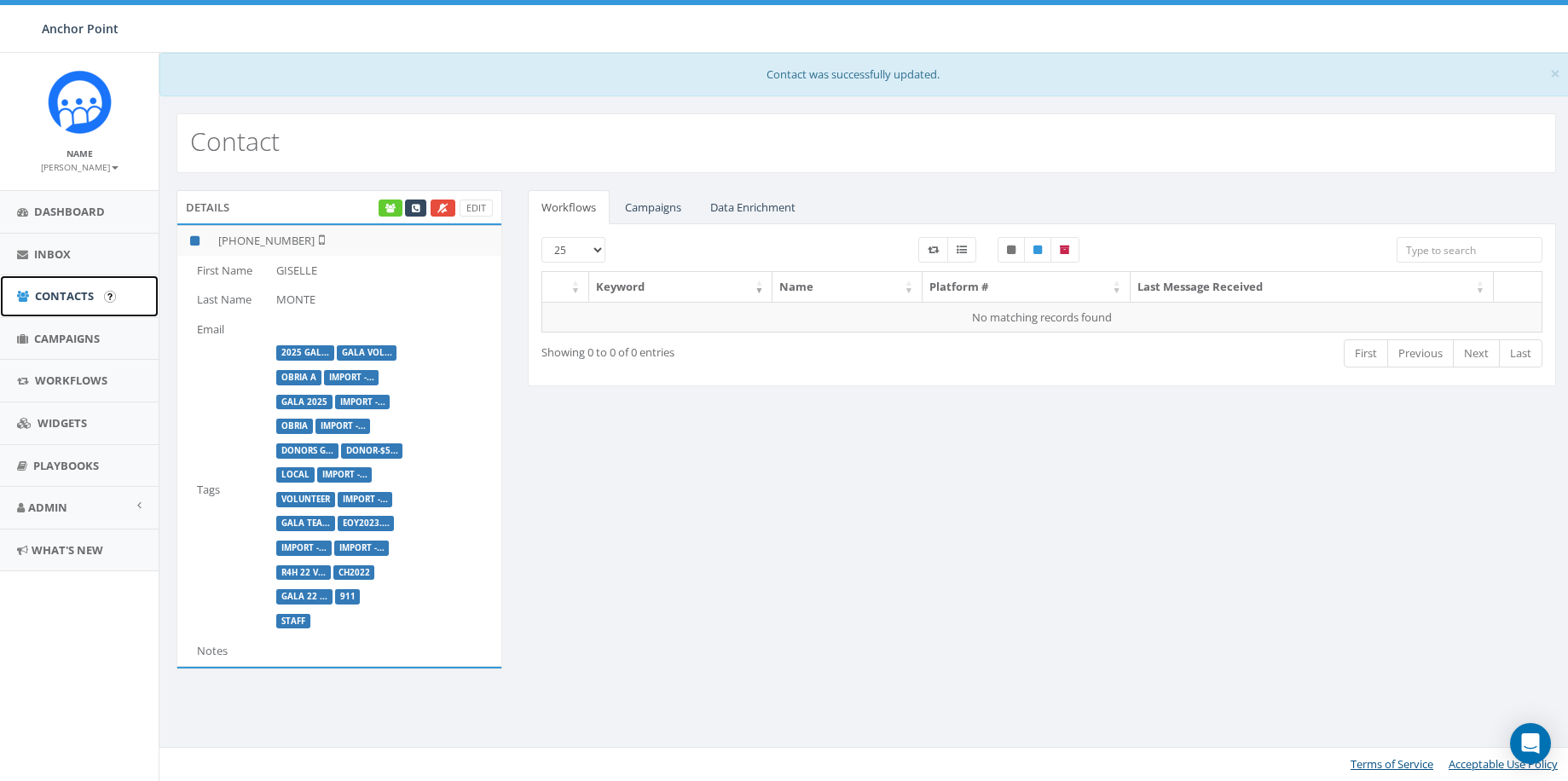
click at [56, 297] on span "Contacts" at bounding box center [64, 295] width 59 height 15
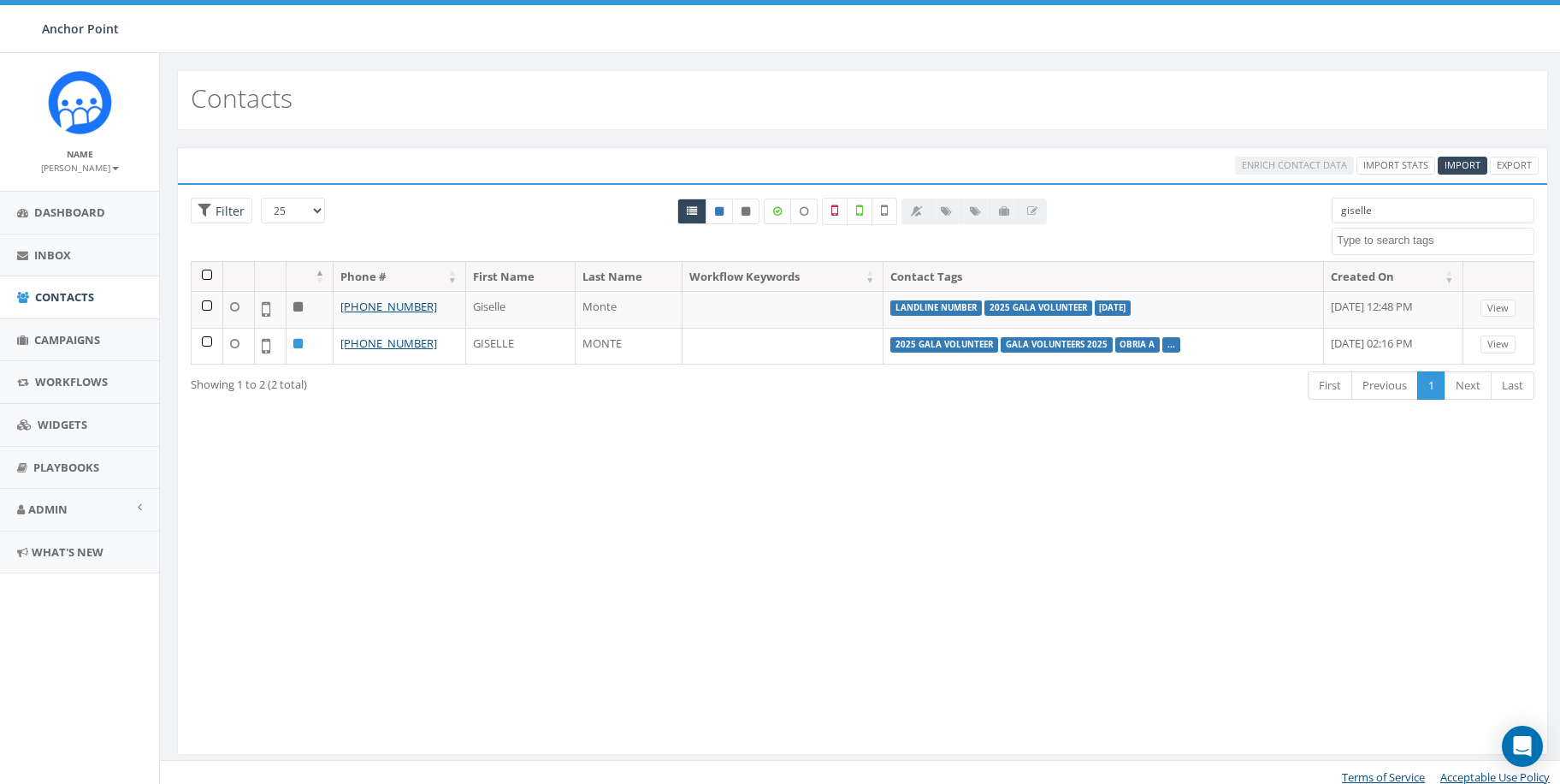
select select
click at [58, 296] on span "Contacts" at bounding box center [64, 296] width 59 height 15
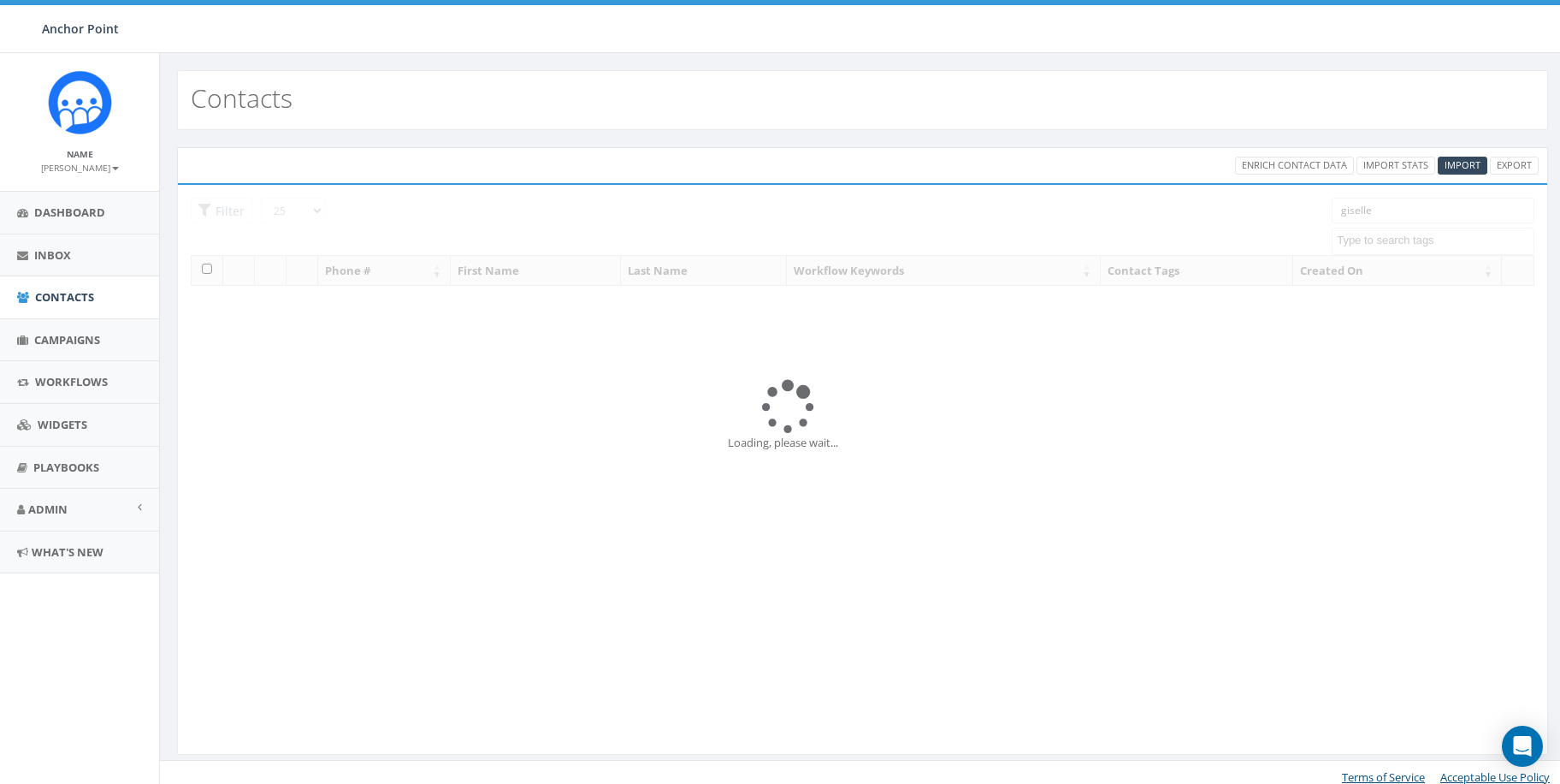
select select
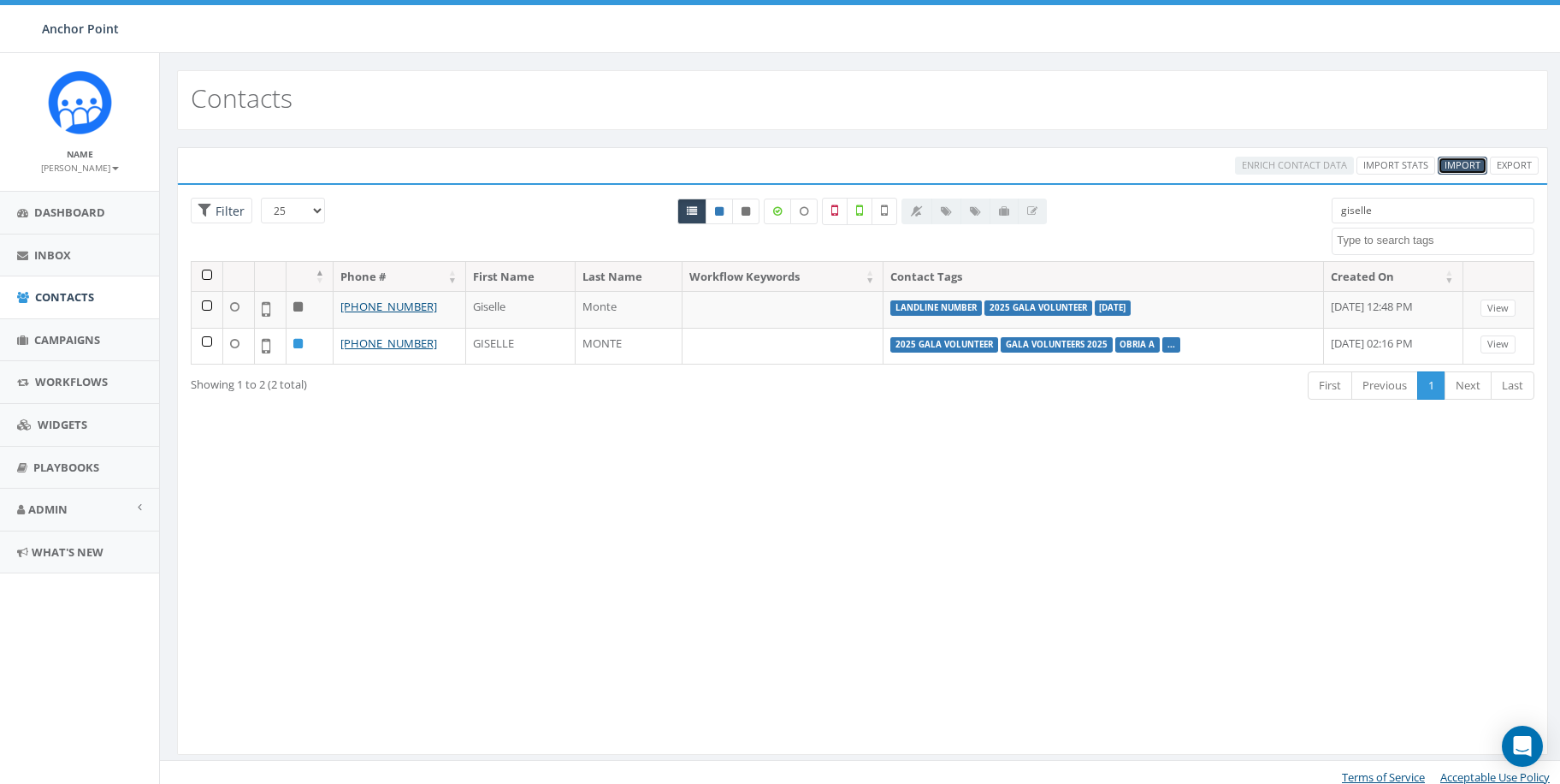
click at [1464, 161] on span "Import" at bounding box center [1463, 164] width 36 height 13
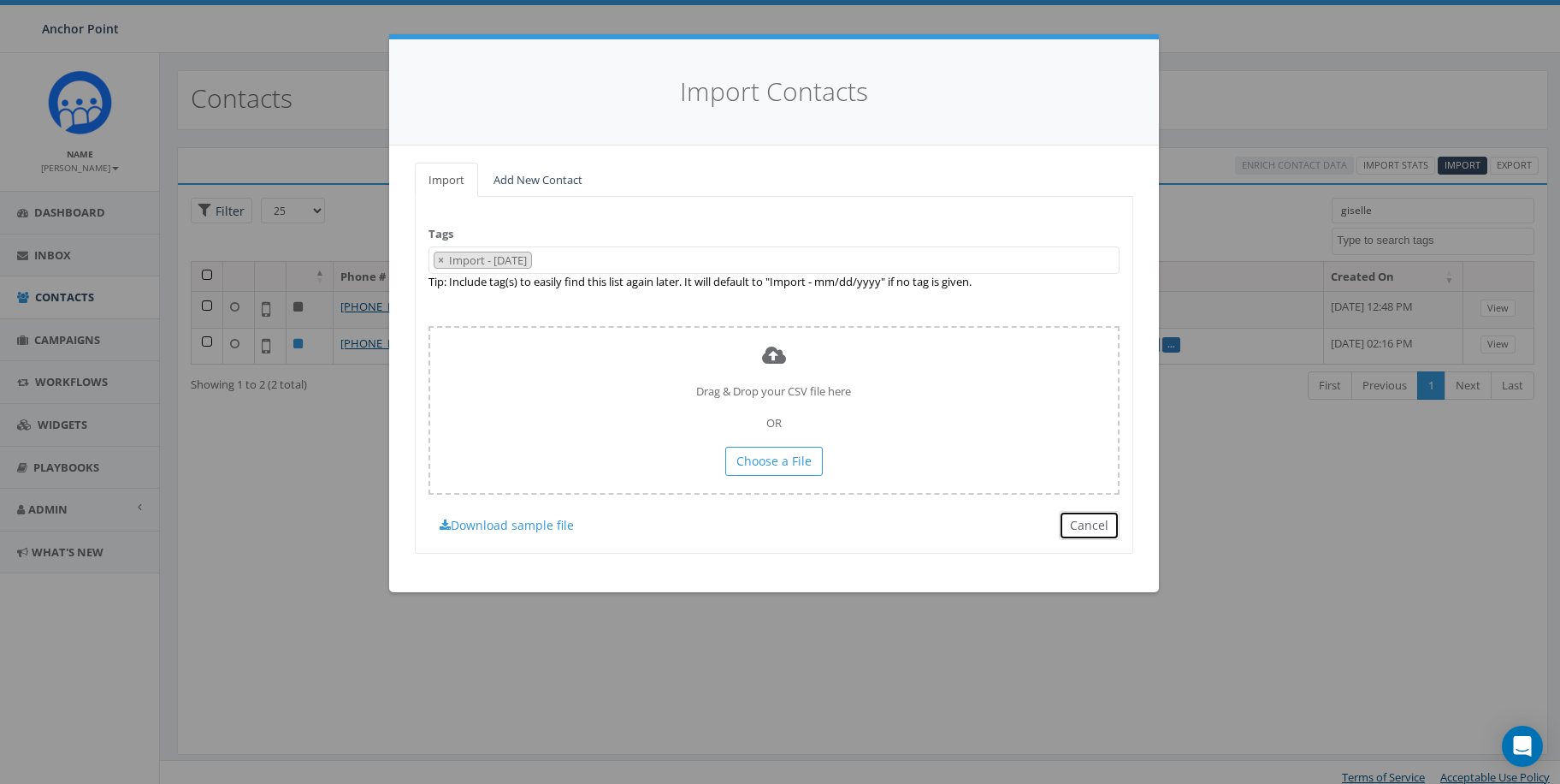
click at [1078, 521] on button "Cancel" at bounding box center [1089, 525] width 61 height 29
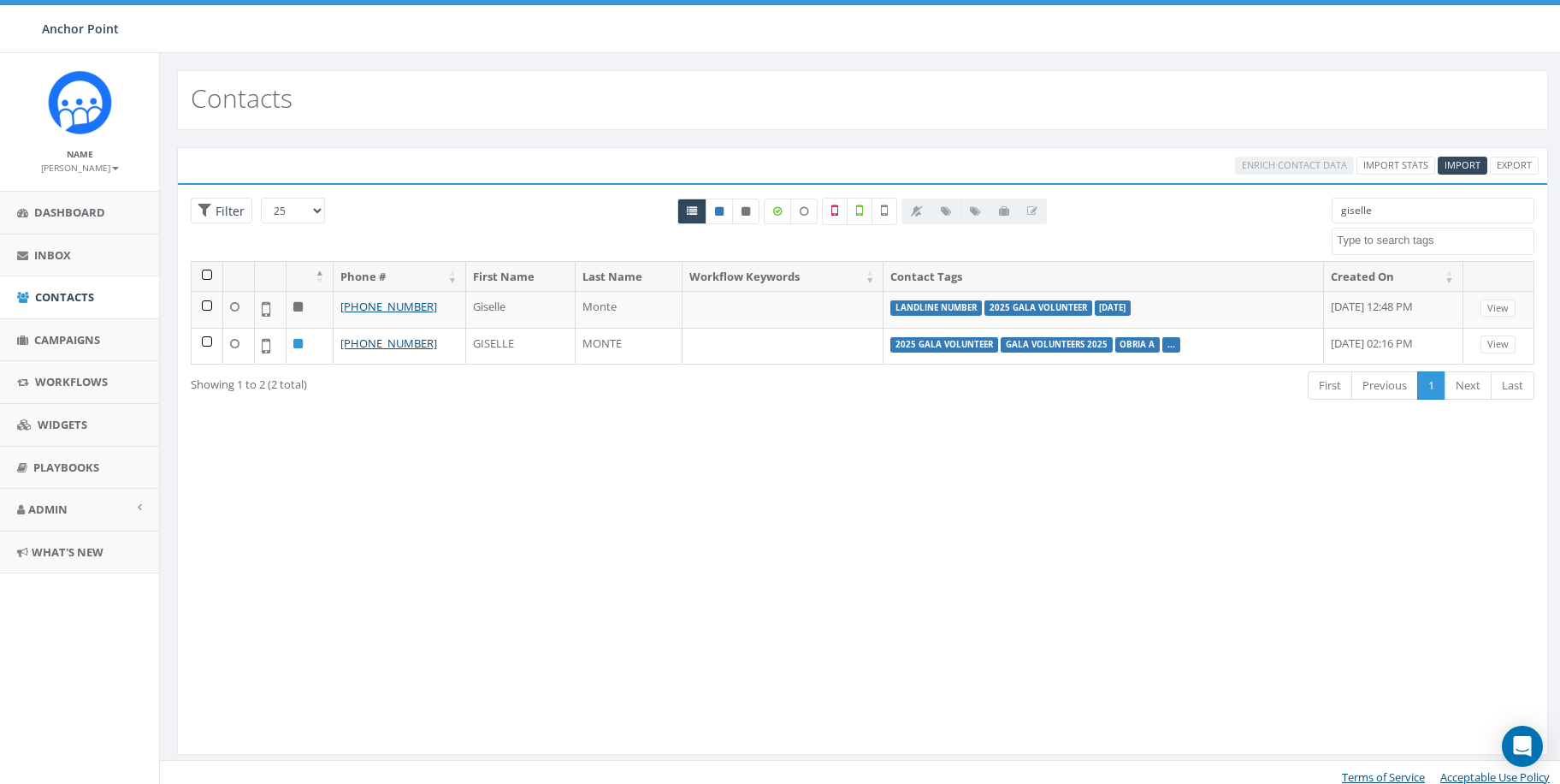
drag, startPoint x: 1388, startPoint y: 208, endPoint x: 1274, endPoint y: 219, distance: 114.5
click at [1274, 219] on div "25 50 100 Filter giselle 0613 Donor Dinner [DATE] 2024 gala [DATE] 2025 Gala Ta…" at bounding box center [863, 229] width 1370 height 63
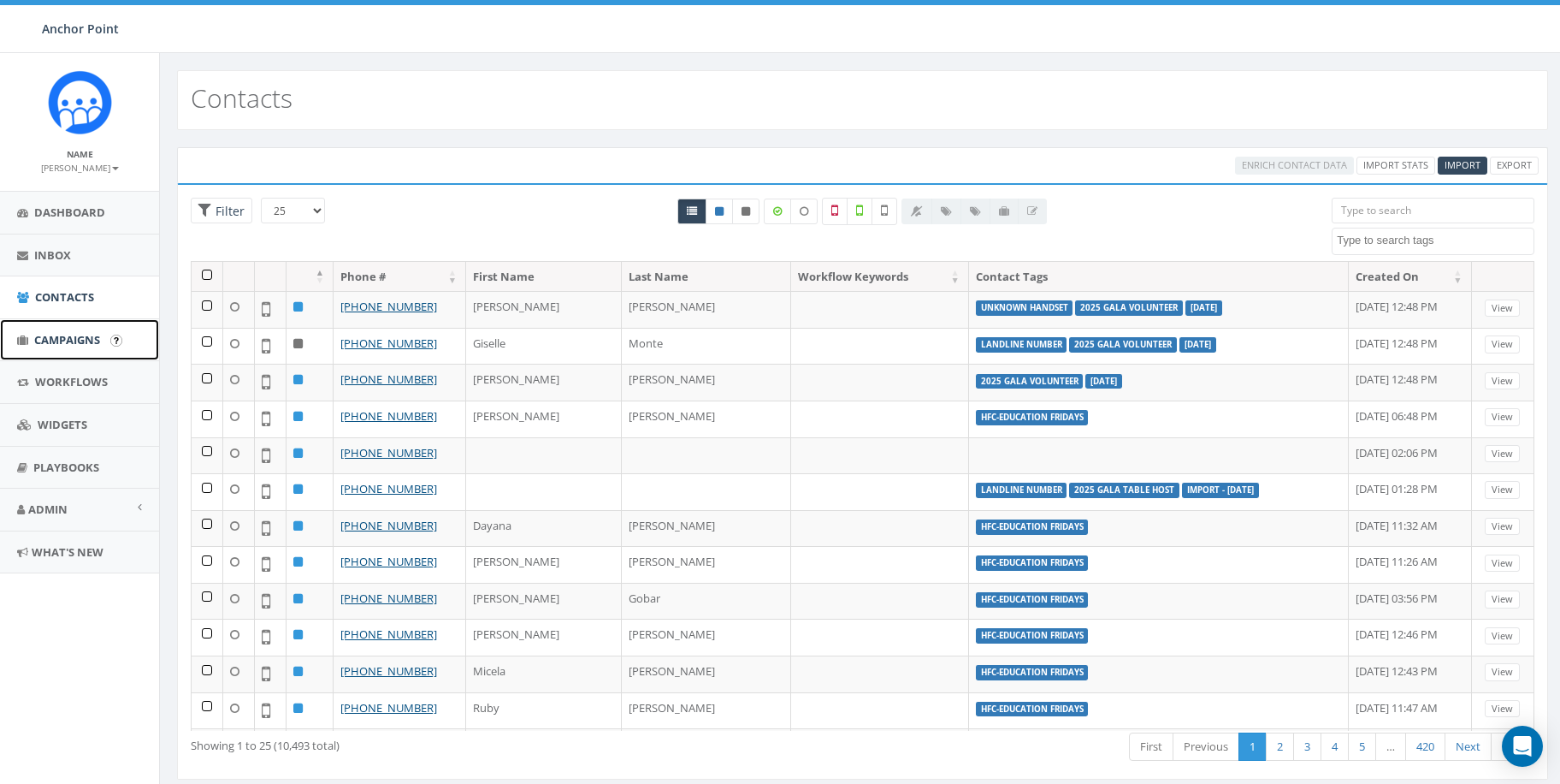
click at [68, 339] on span "Campaigns" at bounding box center [67, 339] width 66 height 15
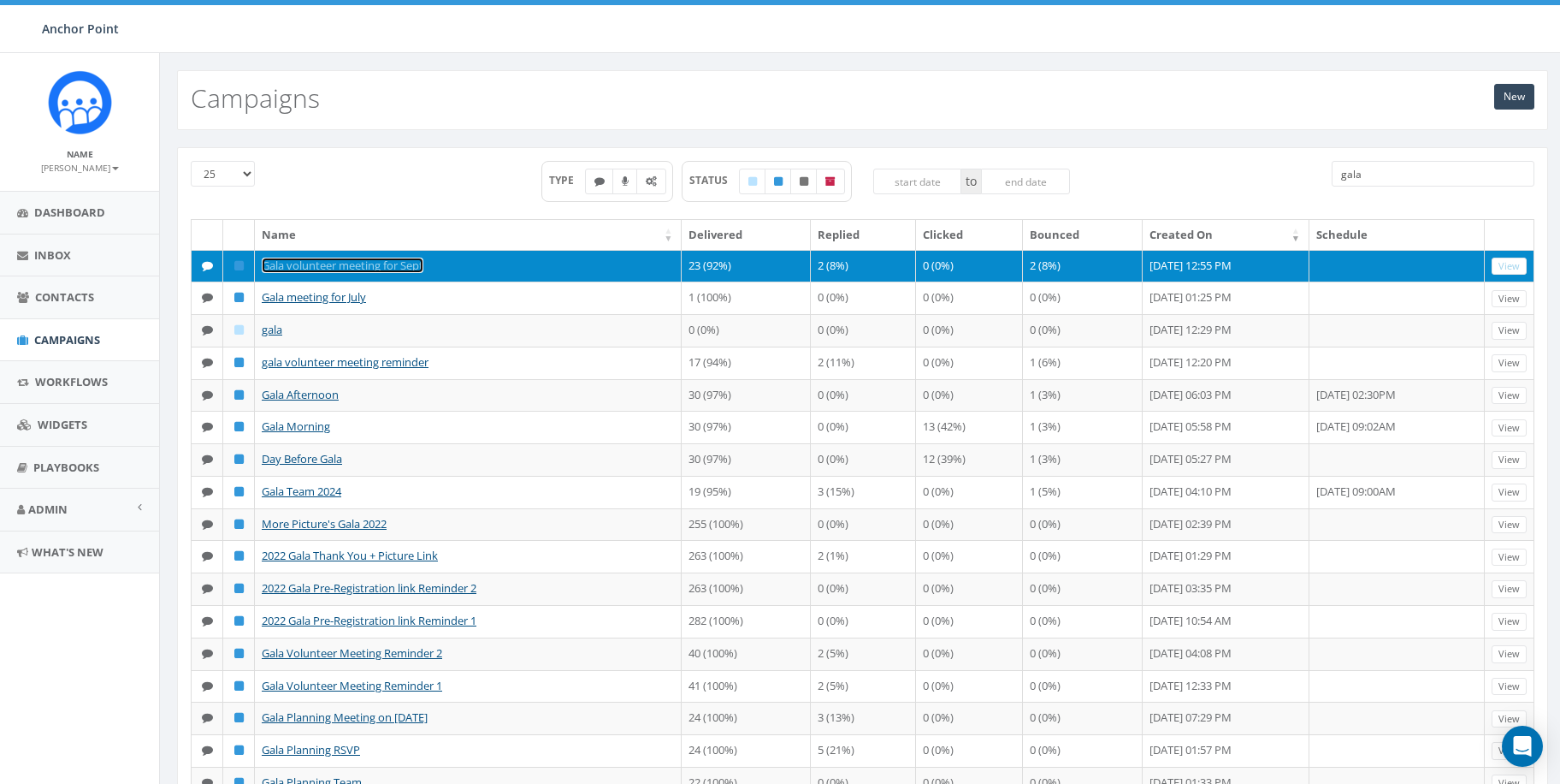
click at [316, 267] on link "Gala volunteer meeting for Sept" at bounding box center [342, 264] width 162 height 15
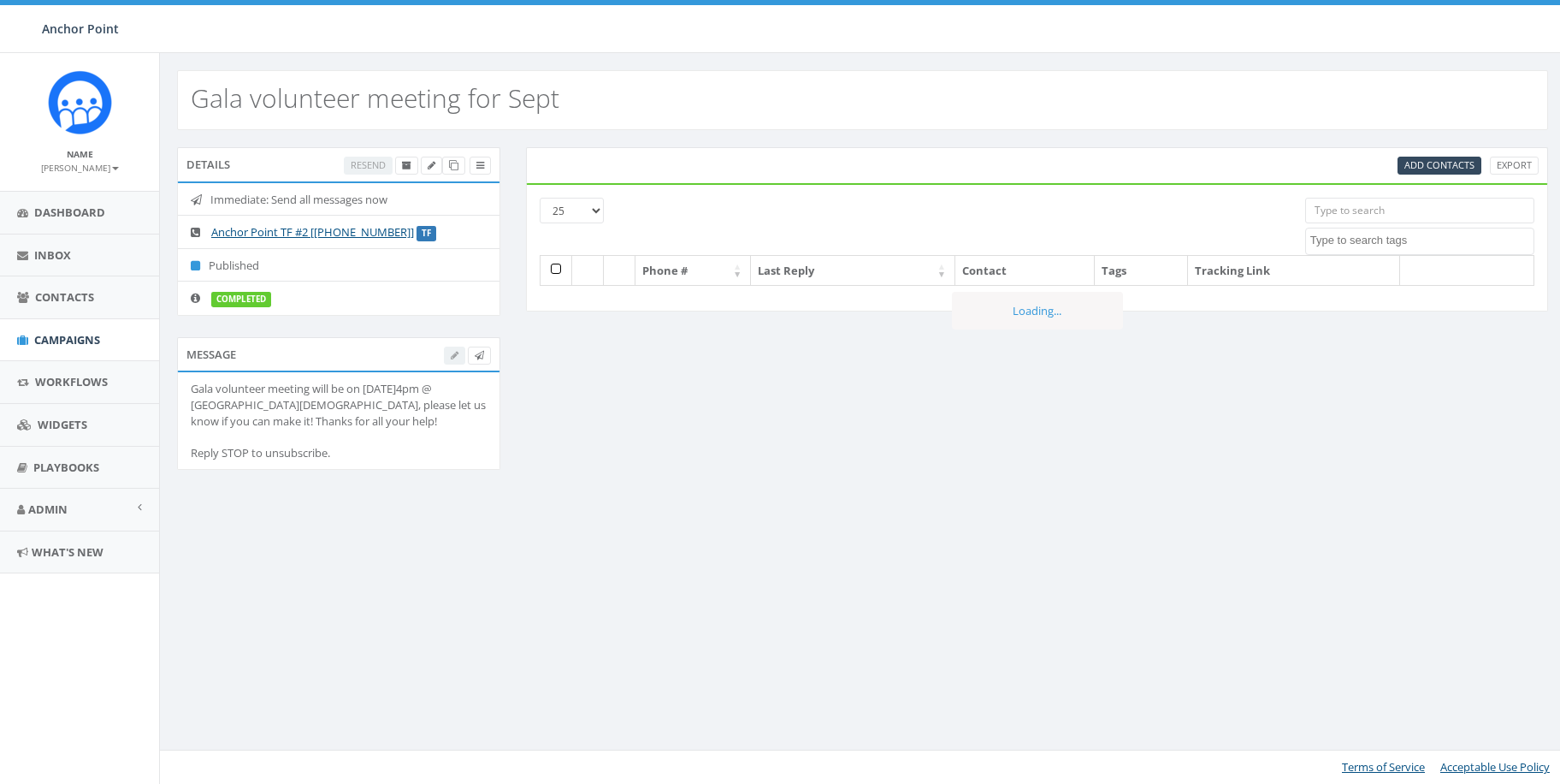
select select
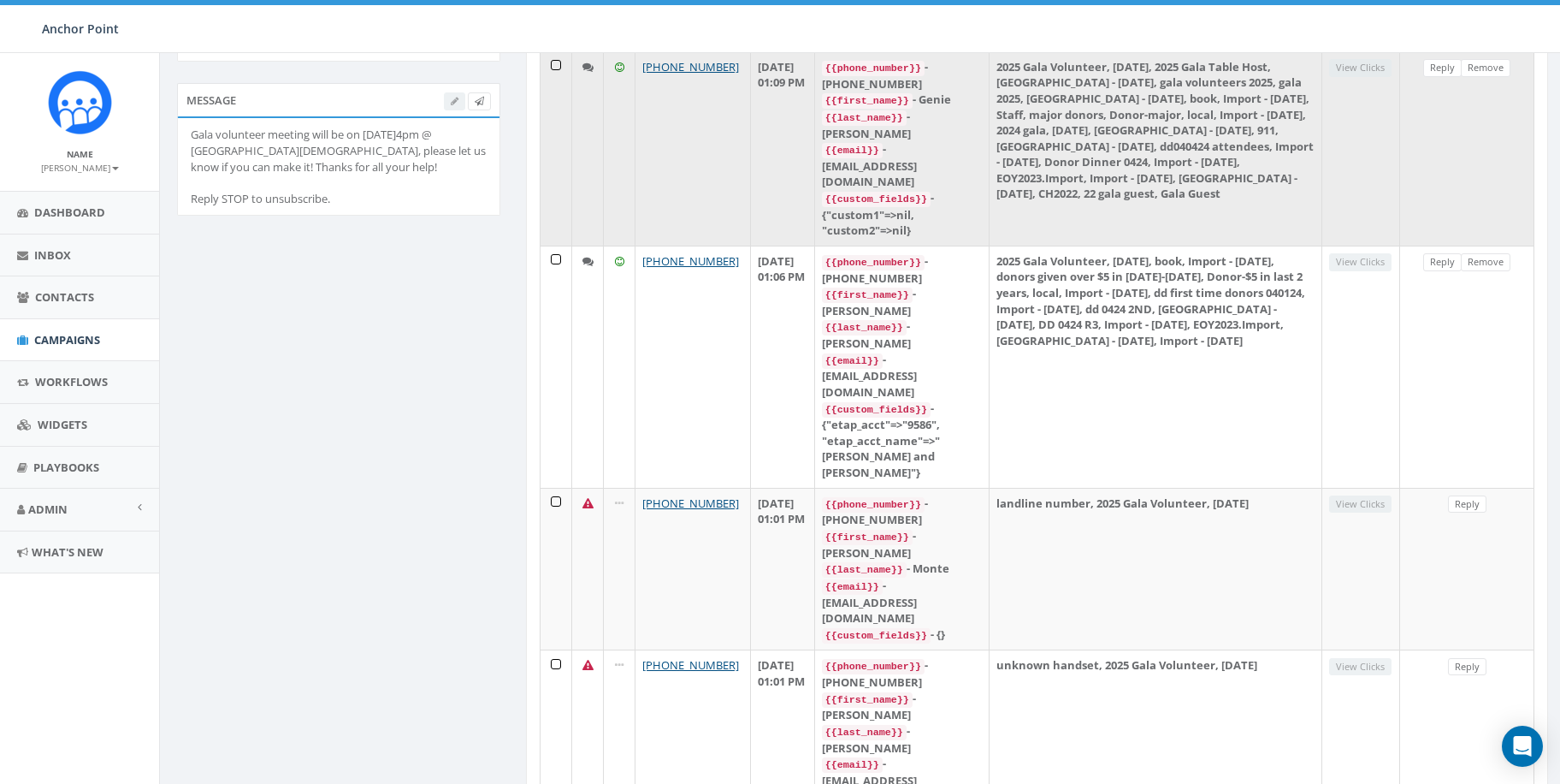
scroll to position [256, 0]
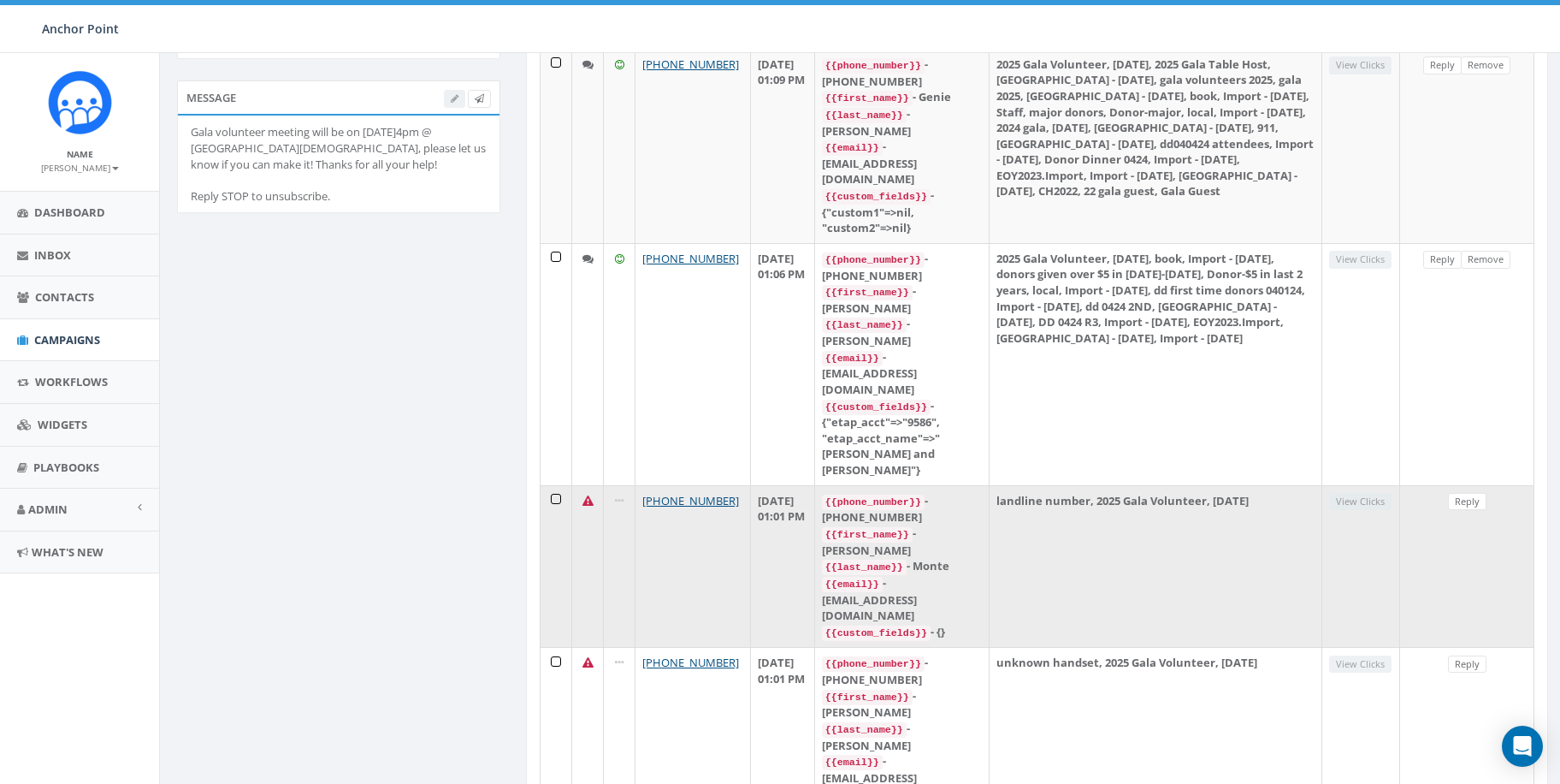
click at [556, 485] on td at bounding box center [555, 566] width 31 height 163
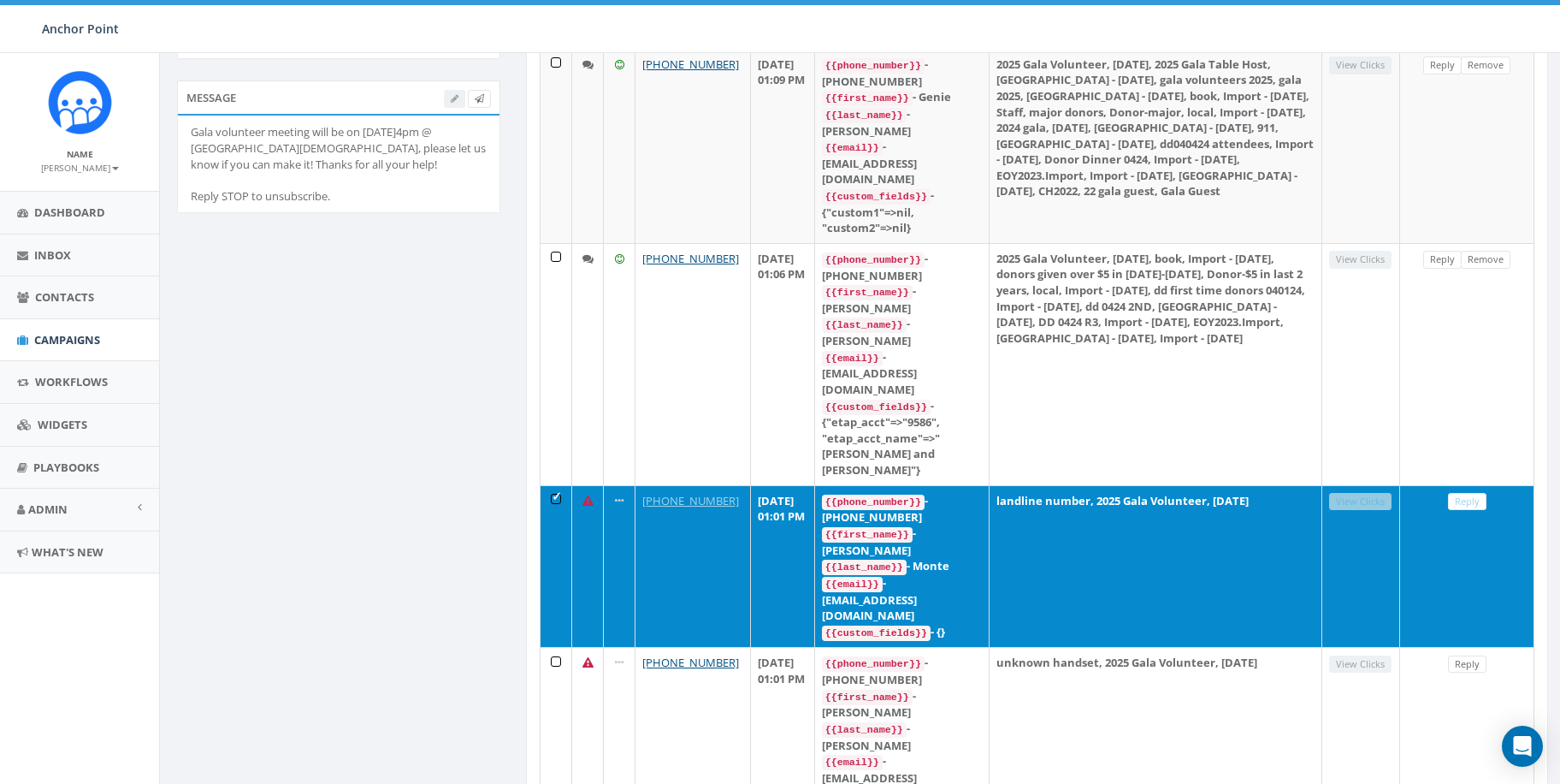
click at [556, 485] on td at bounding box center [555, 566] width 31 height 163
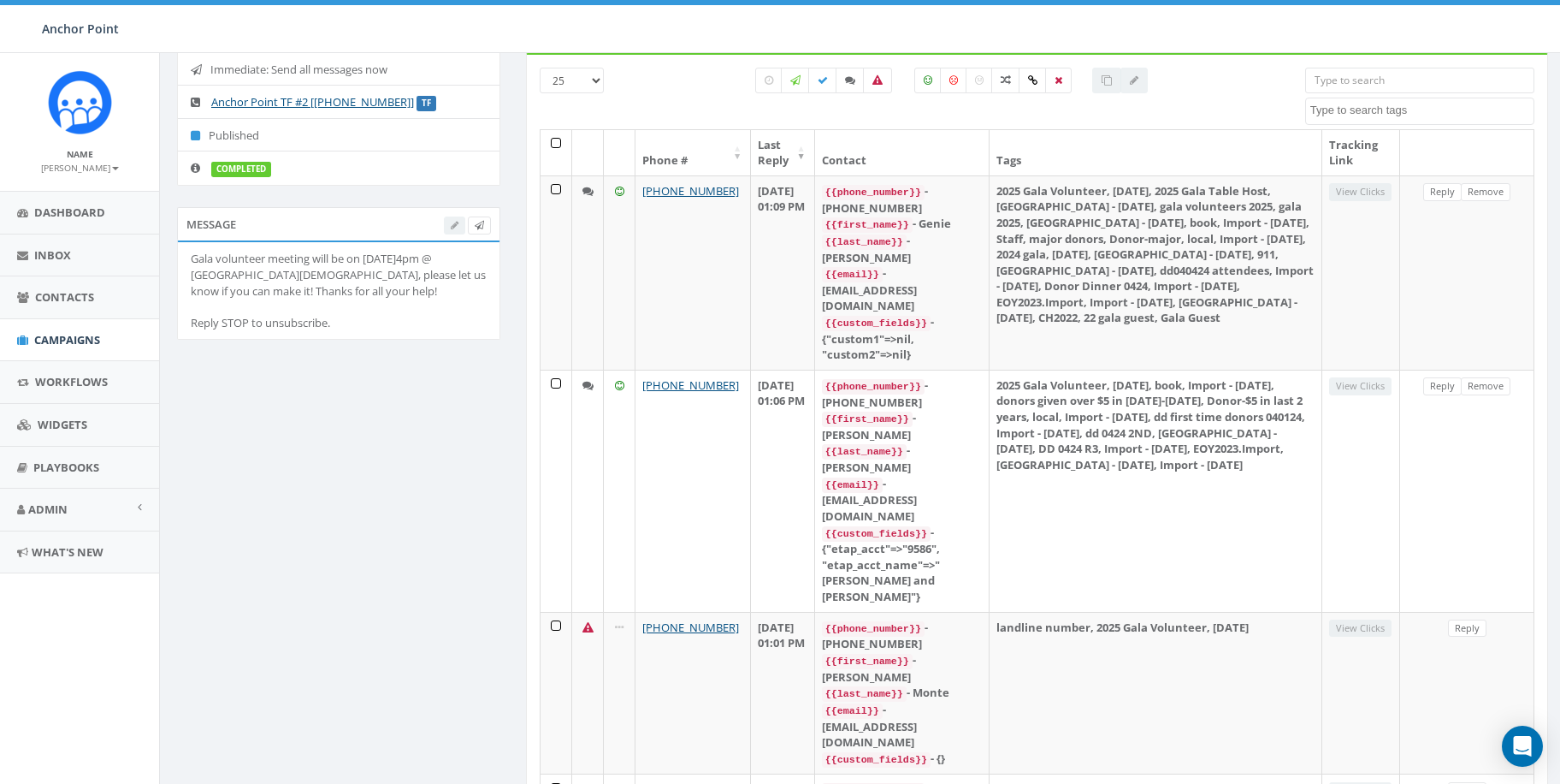
scroll to position [342, 0]
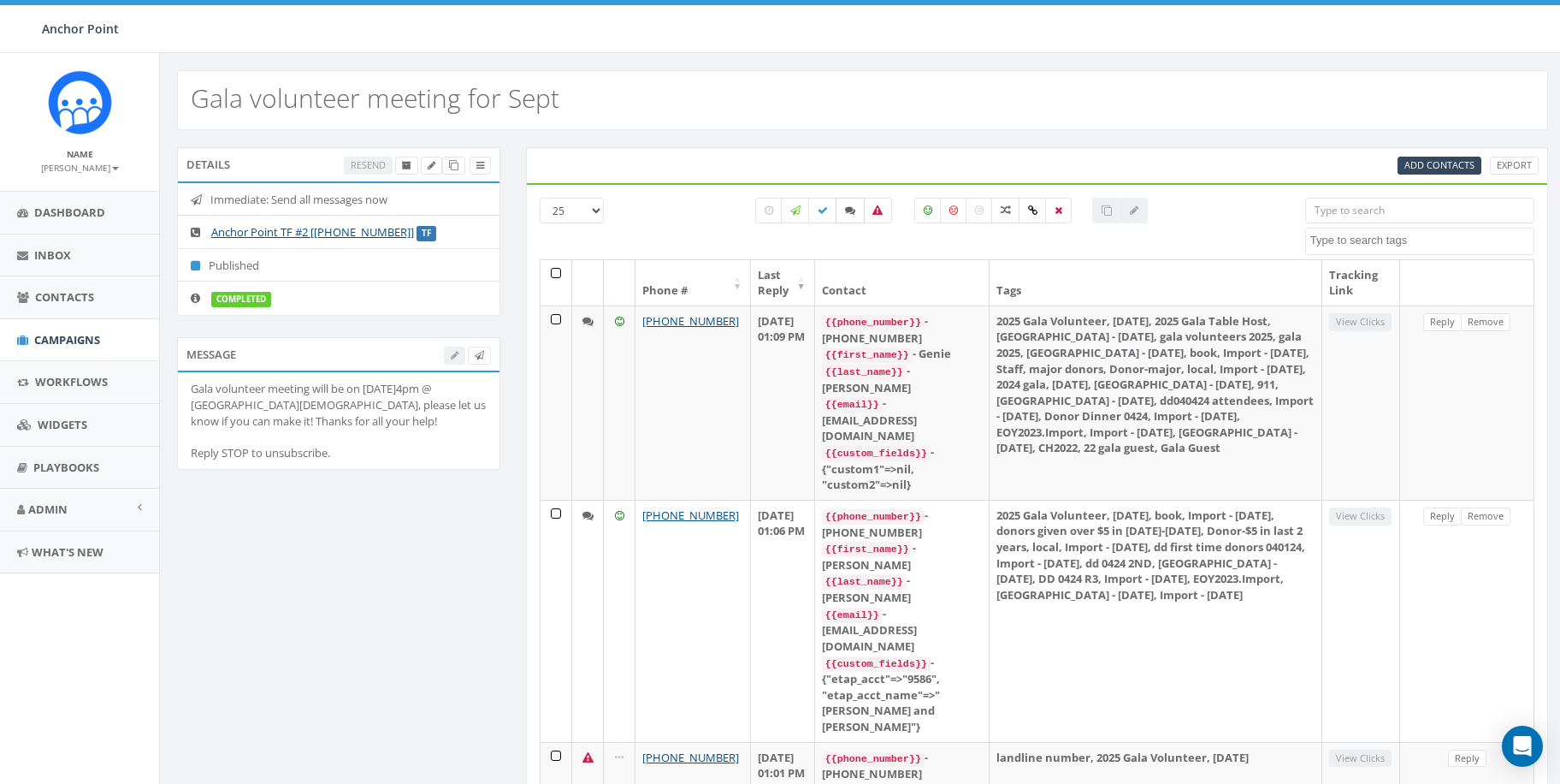
click at [851, 211] on icon at bounding box center [850, 210] width 10 height 10
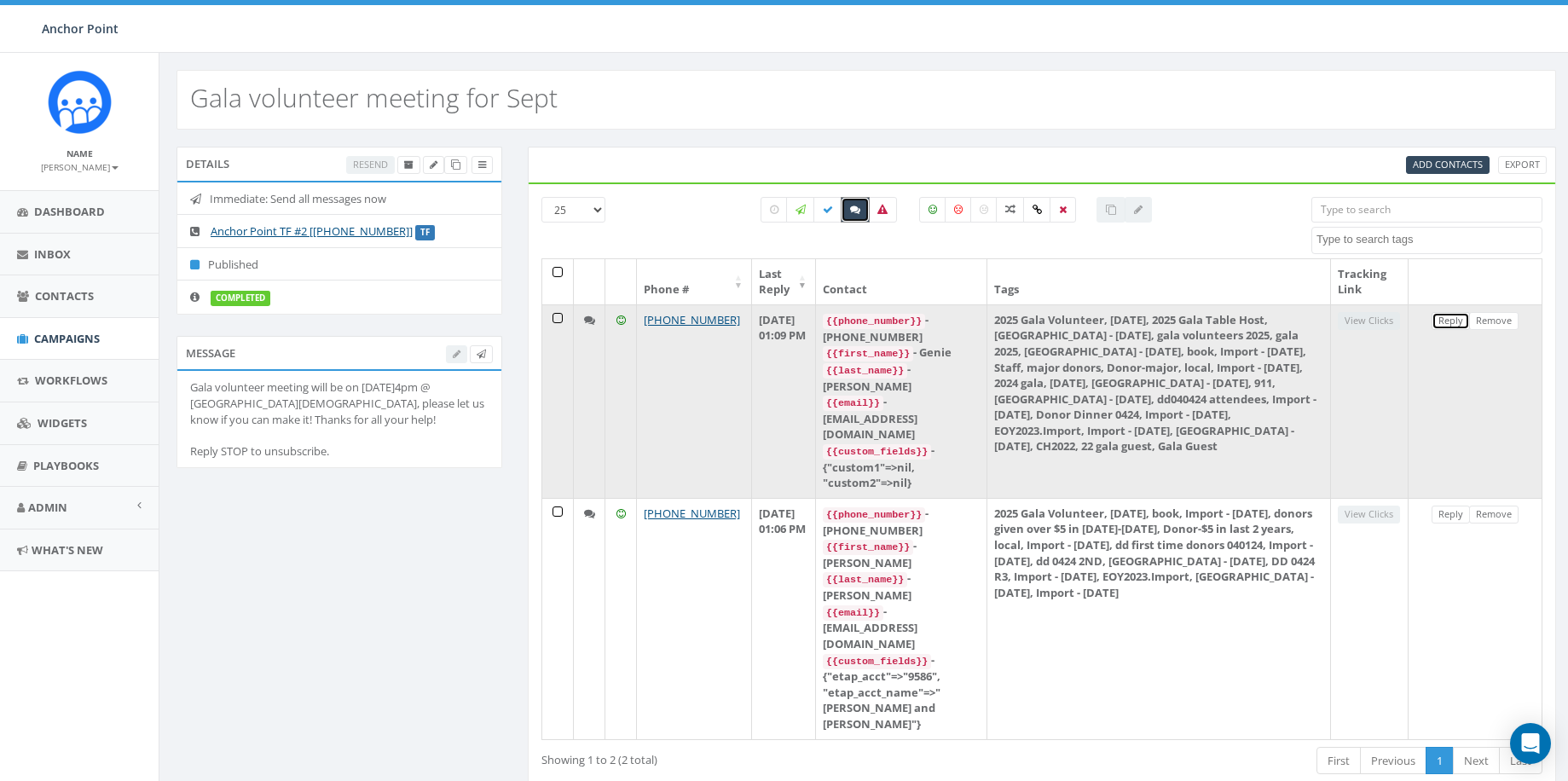
click at [1453, 319] on link "Reply" at bounding box center [1450, 321] width 38 height 18
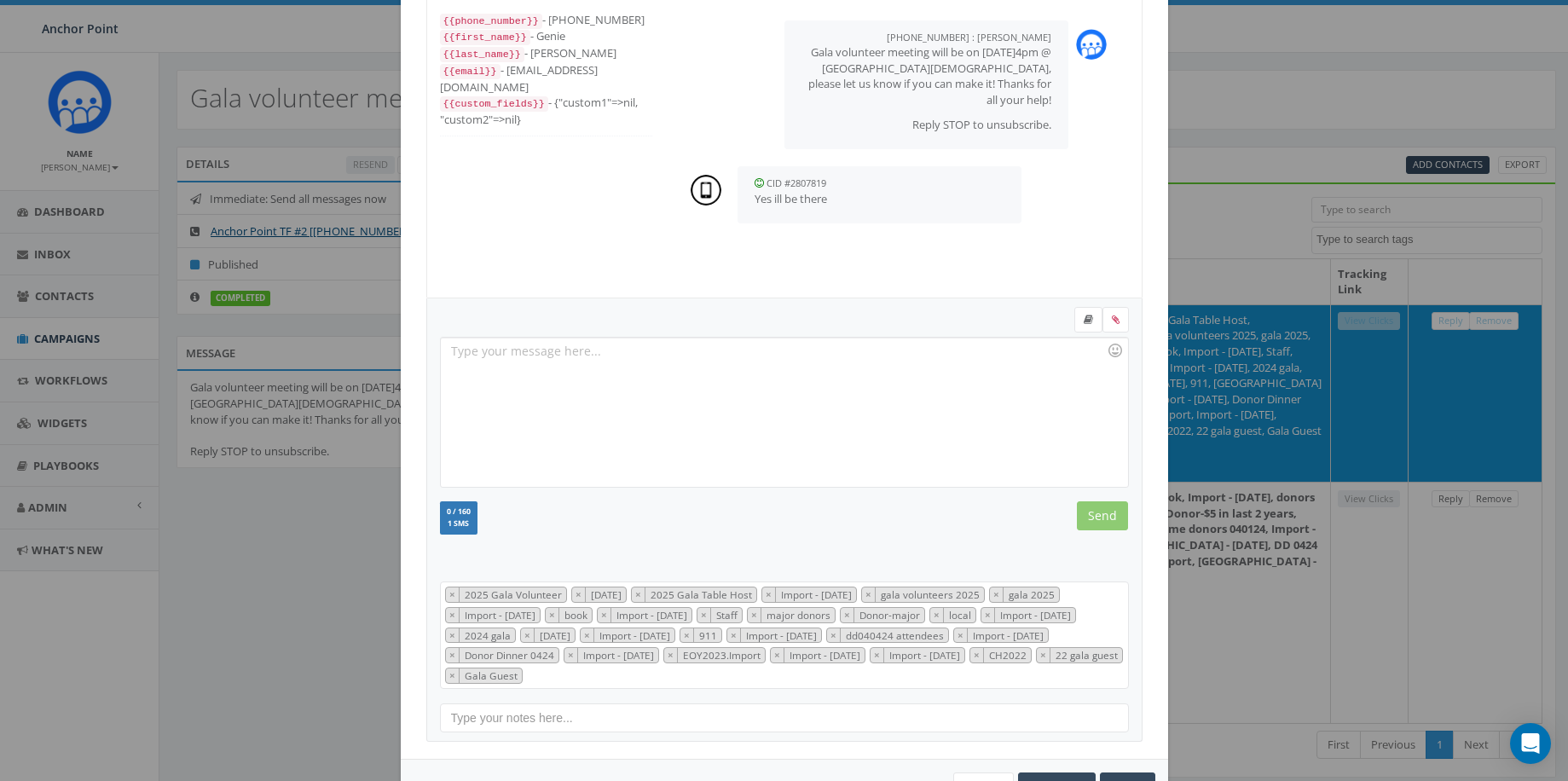
scroll to position [153, 0]
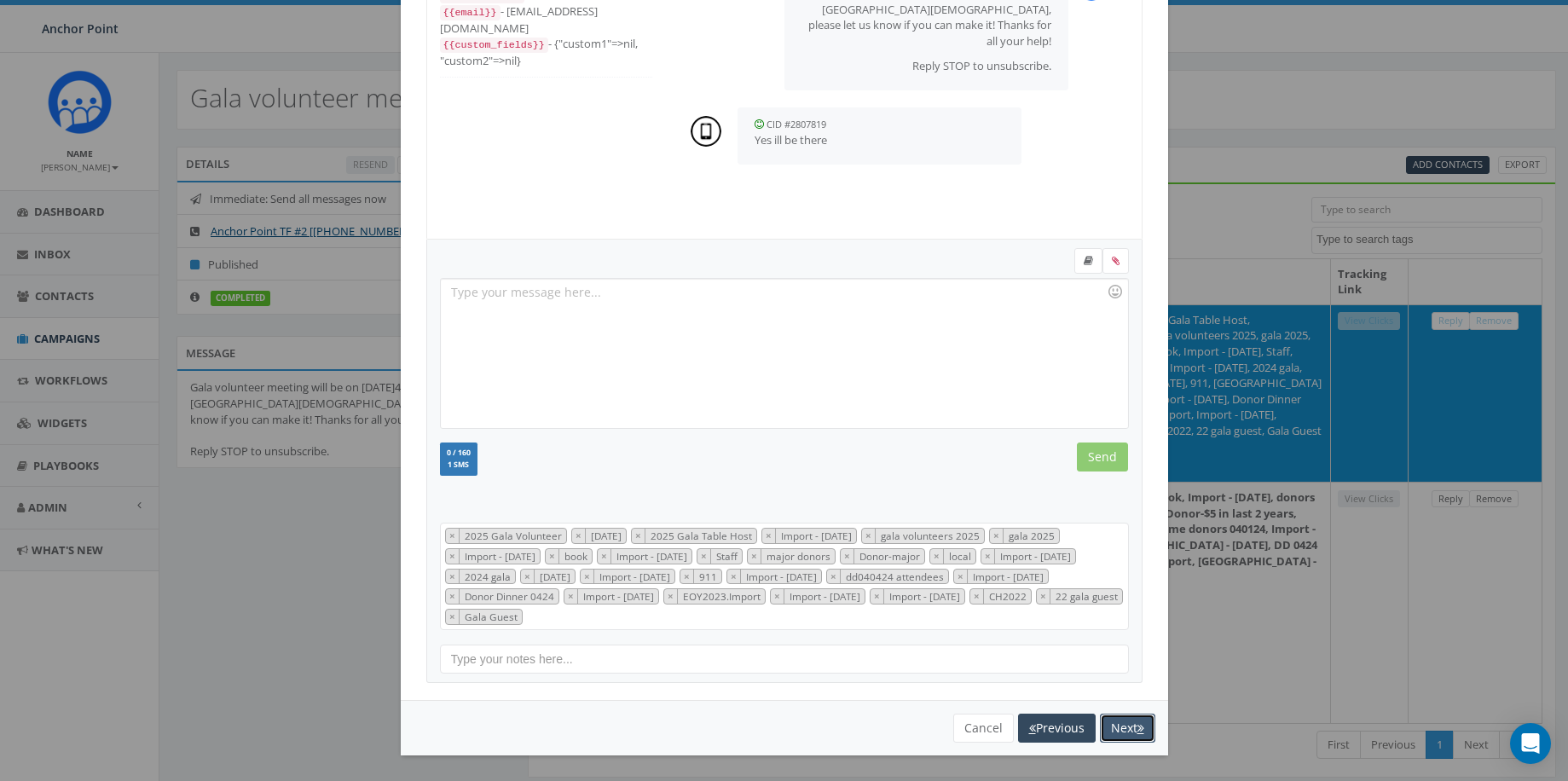
click at [1128, 729] on button "Next" at bounding box center [1128, 728] width 55 height 29
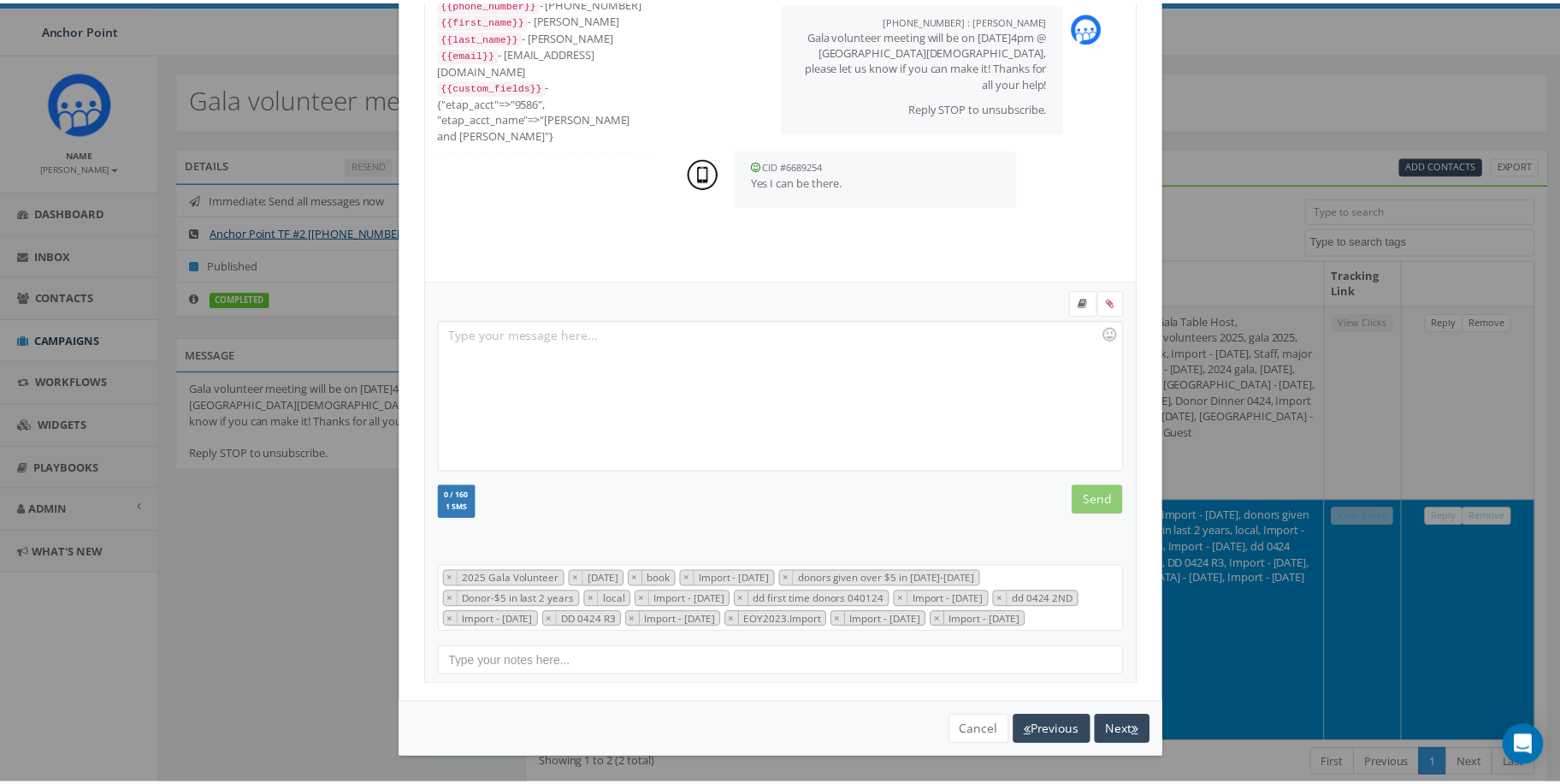
scroll to position [132, 0]
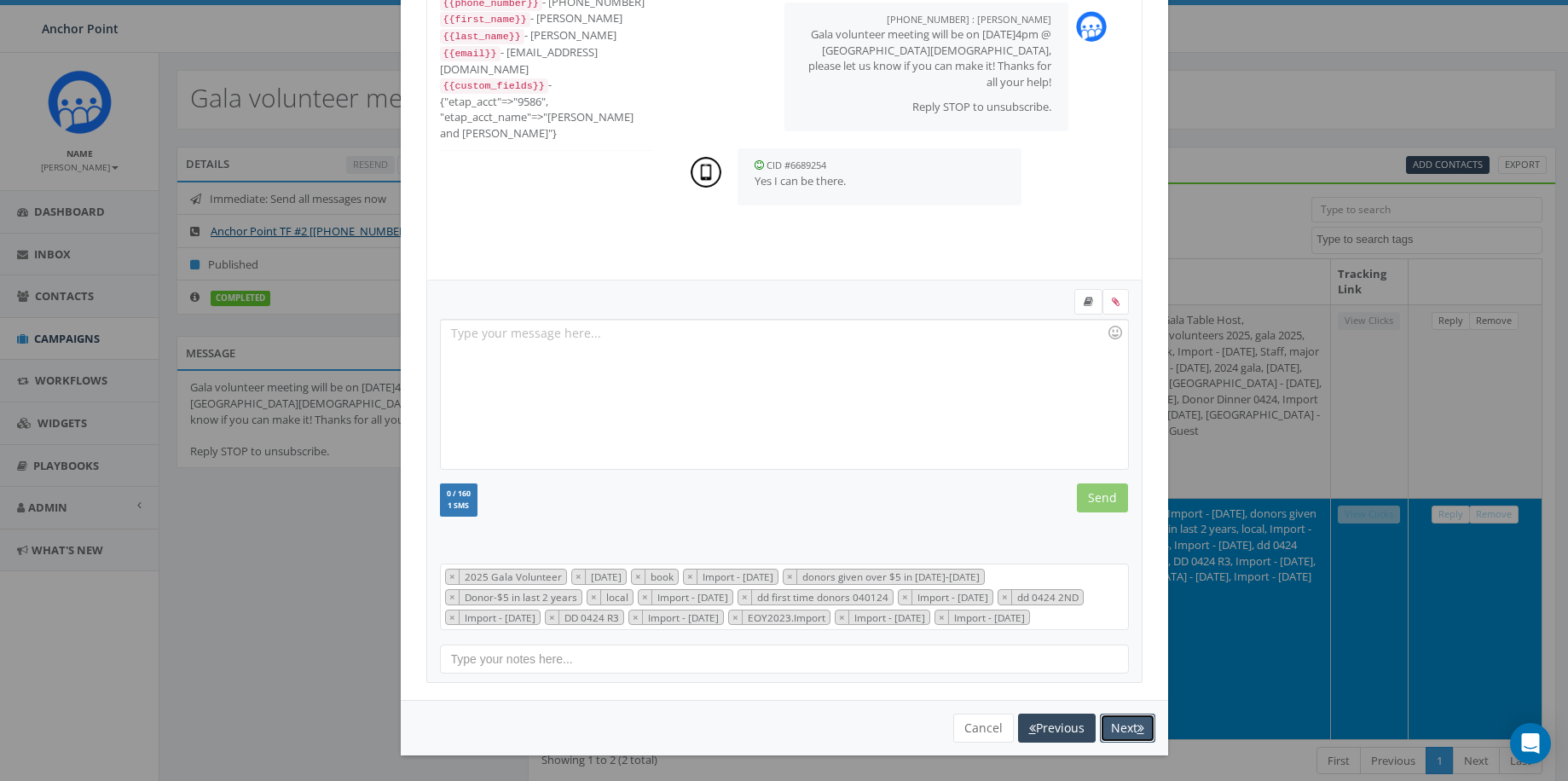
click at [1118, 725] on button "Next" at bounding box center [1128, 728] width 55 height 29
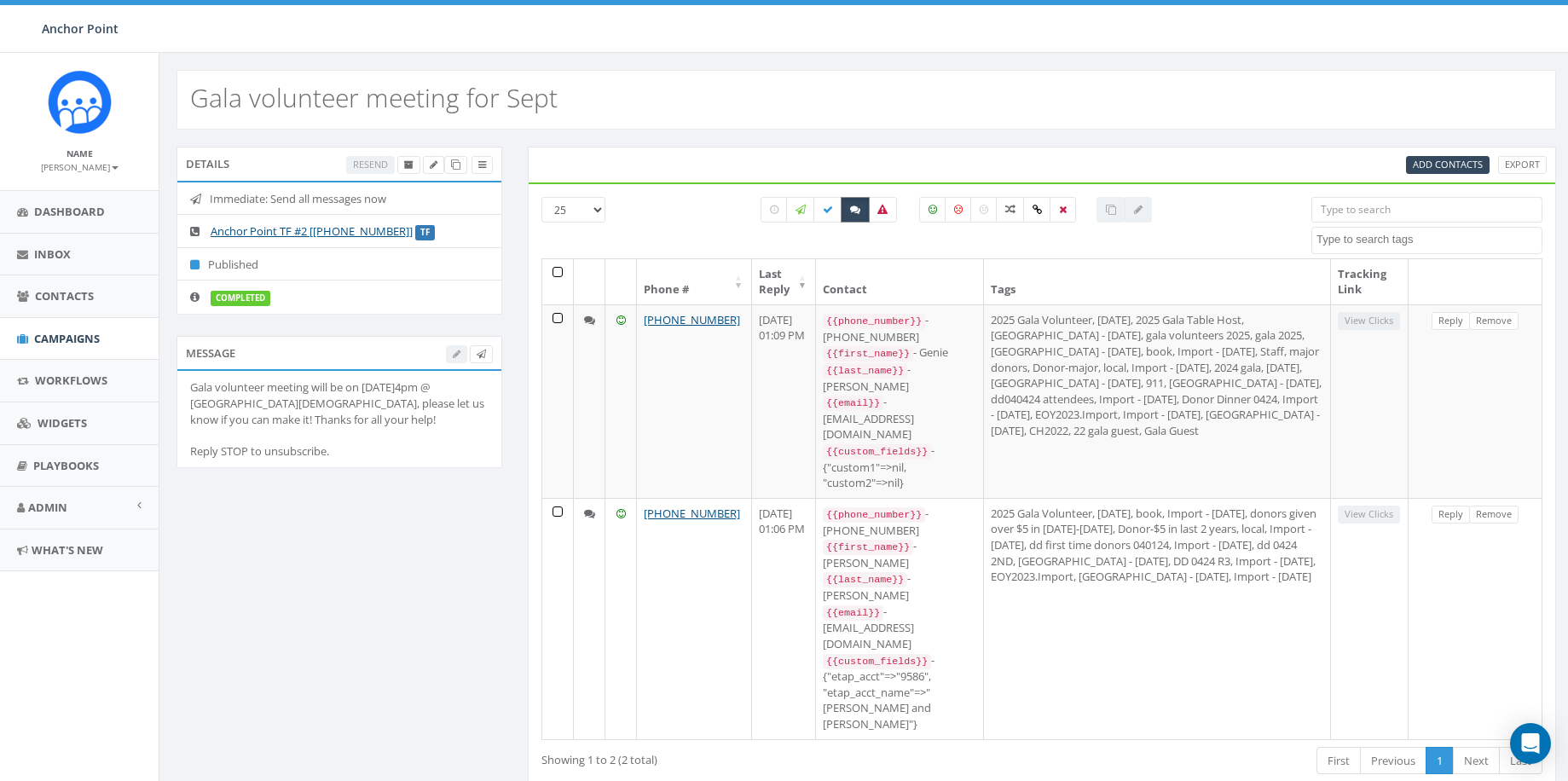
click at [857, 200] on label at bounding box center [855, 209] width 29 height 26
checkbox input "false"
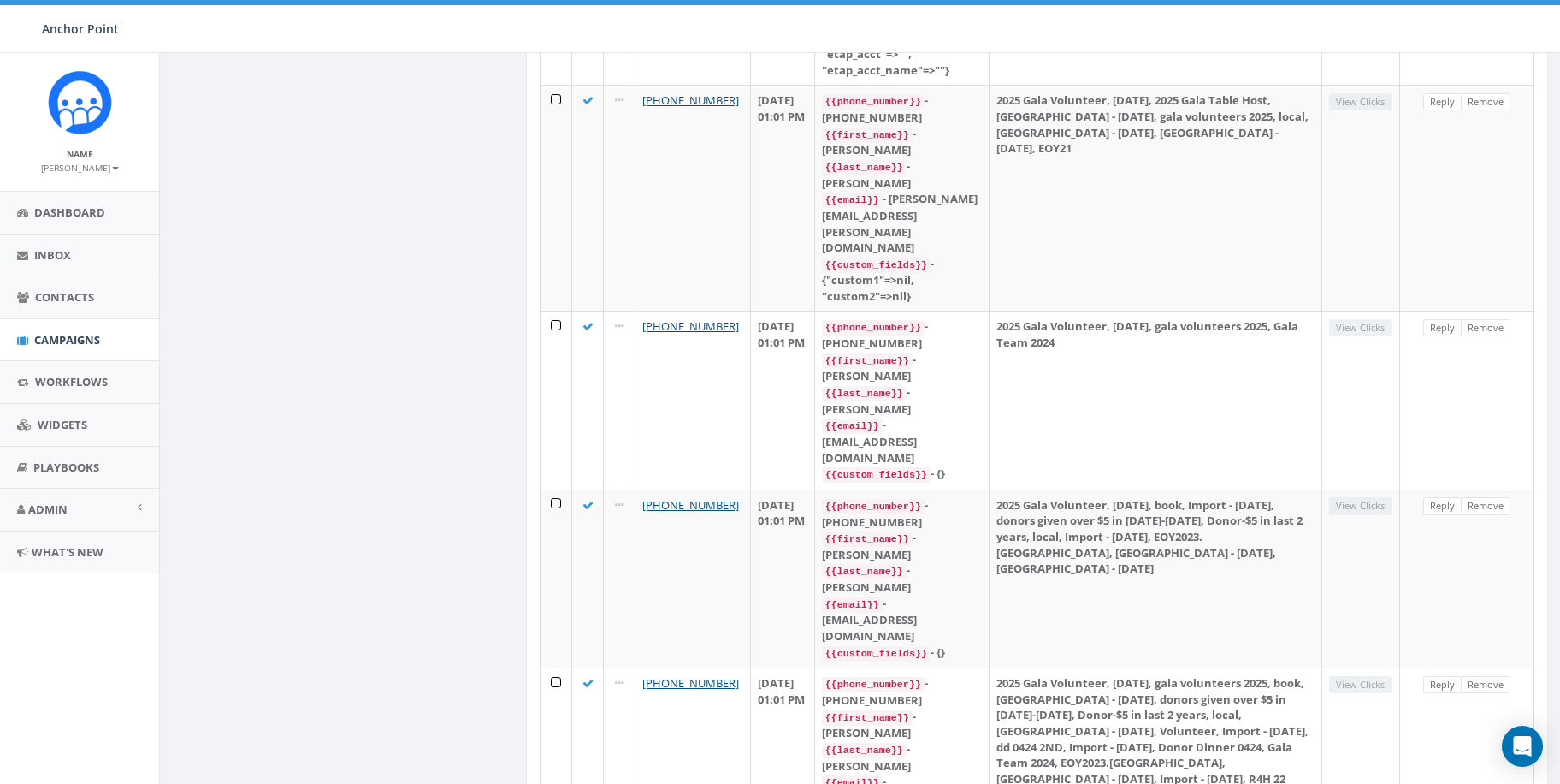
scroll to position [3196, 0]
